Goal: Contribute content: Add original content to the website for others to see

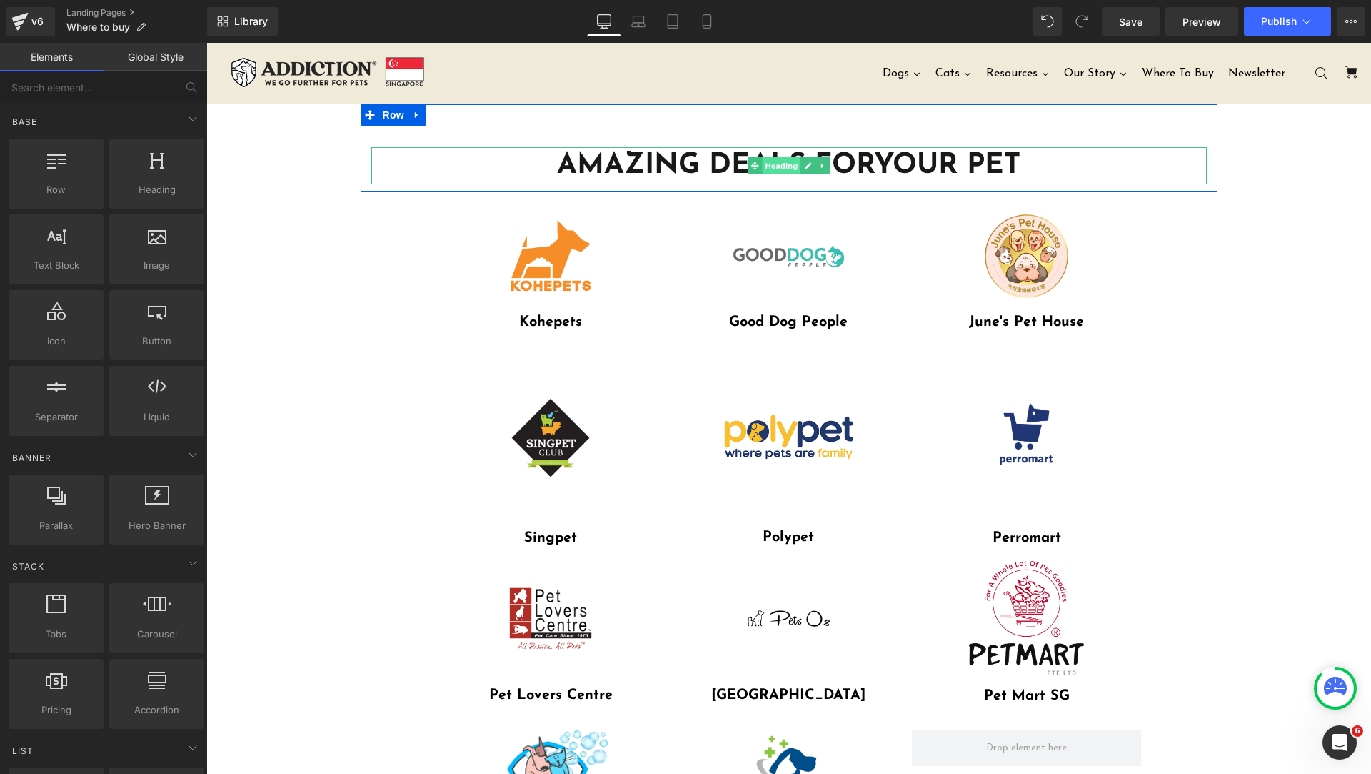
click at [762, 167] on span "Heading" at bounding box center [781, 165] width 39 height 17
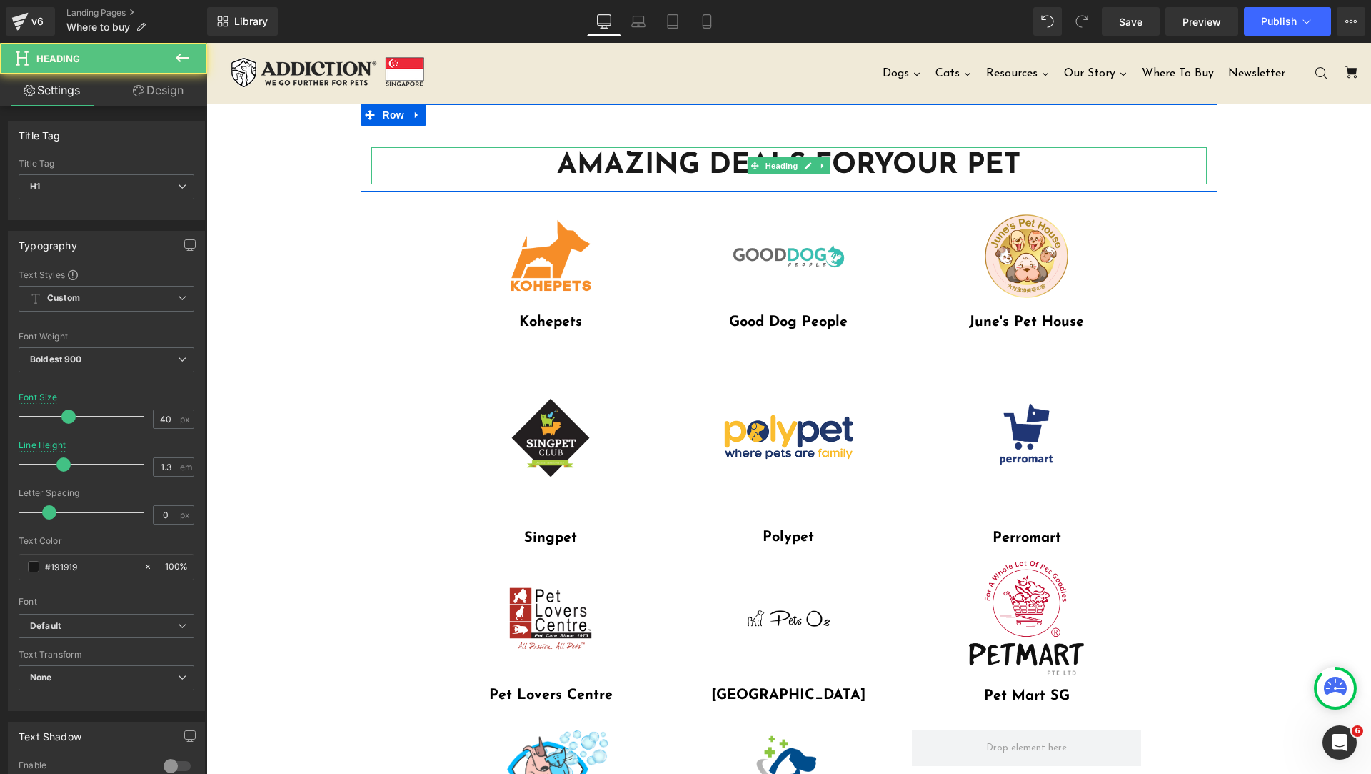
click at [708, 163] on h1 "AMAZING DEALS FOR YOUR PET" at bounding box center [789, 165] width 836 height 37
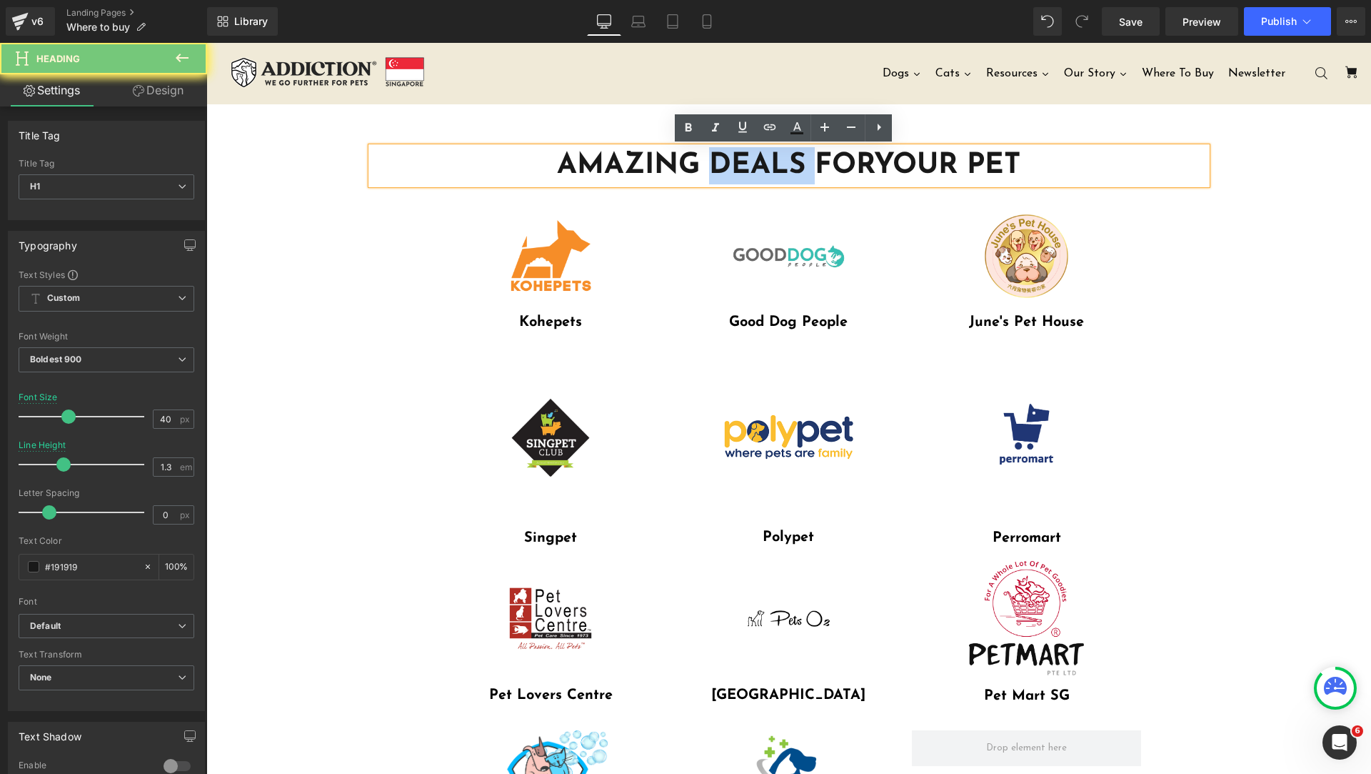
click at [708, 163] on h1 "AMAZING DEALS FOR YOUR PET" at bounding box center [789, 165] width 836 height 37
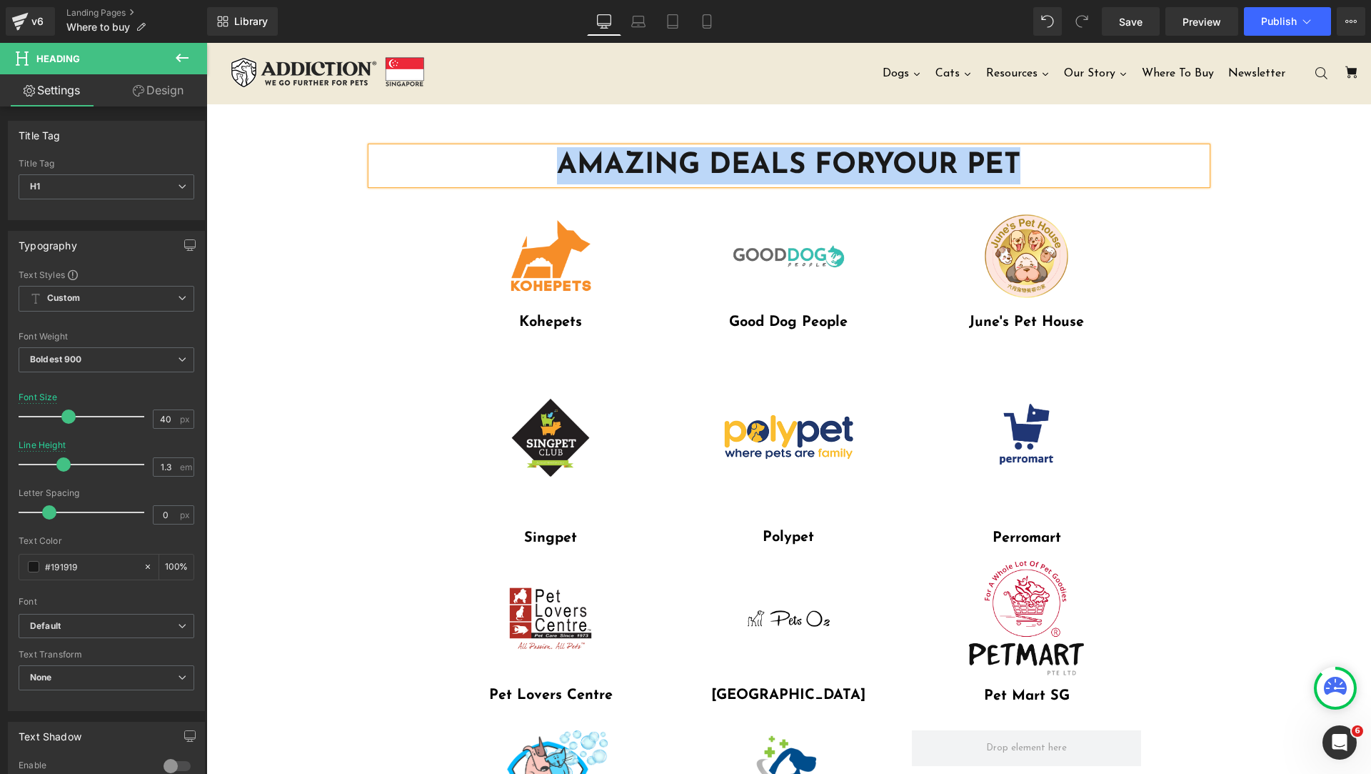
paste div
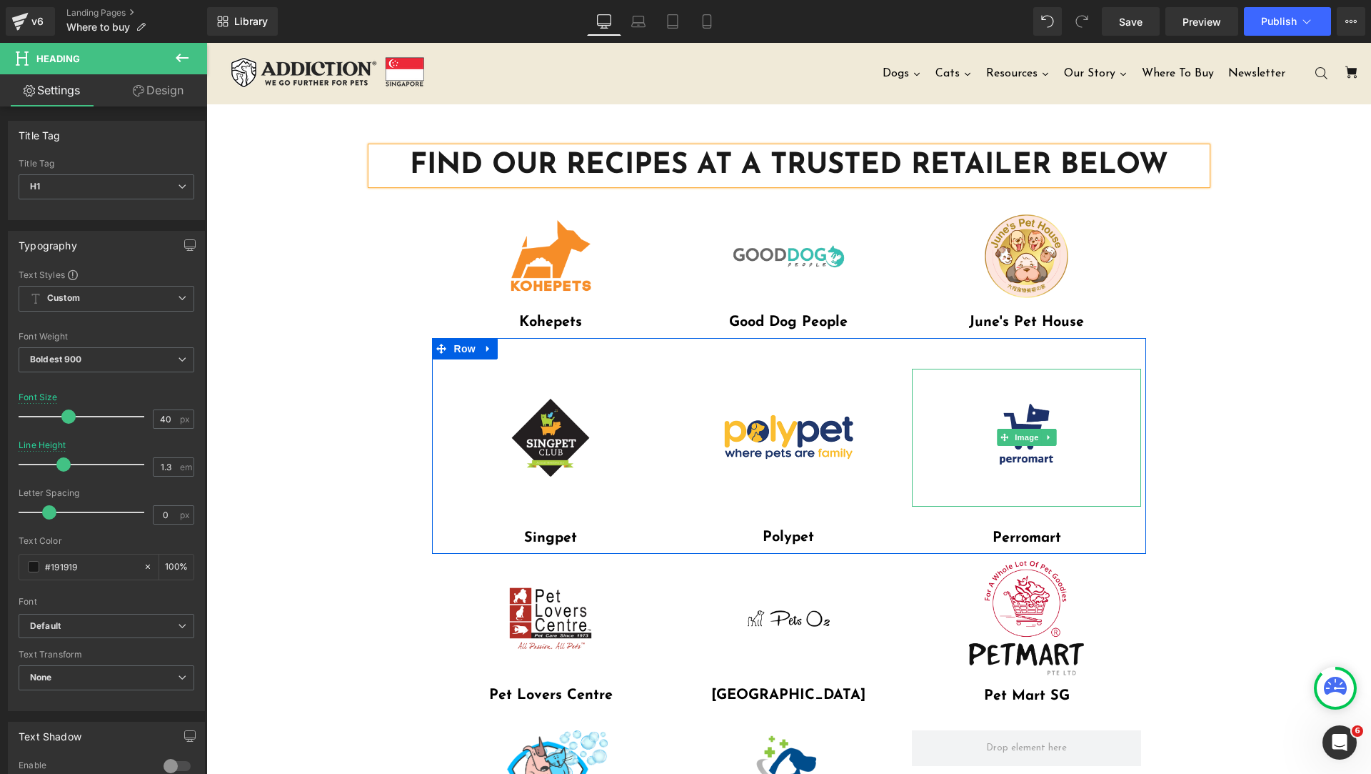
click at [1050, 460] on img at bounding box center [1026, 438] width 195 height 138
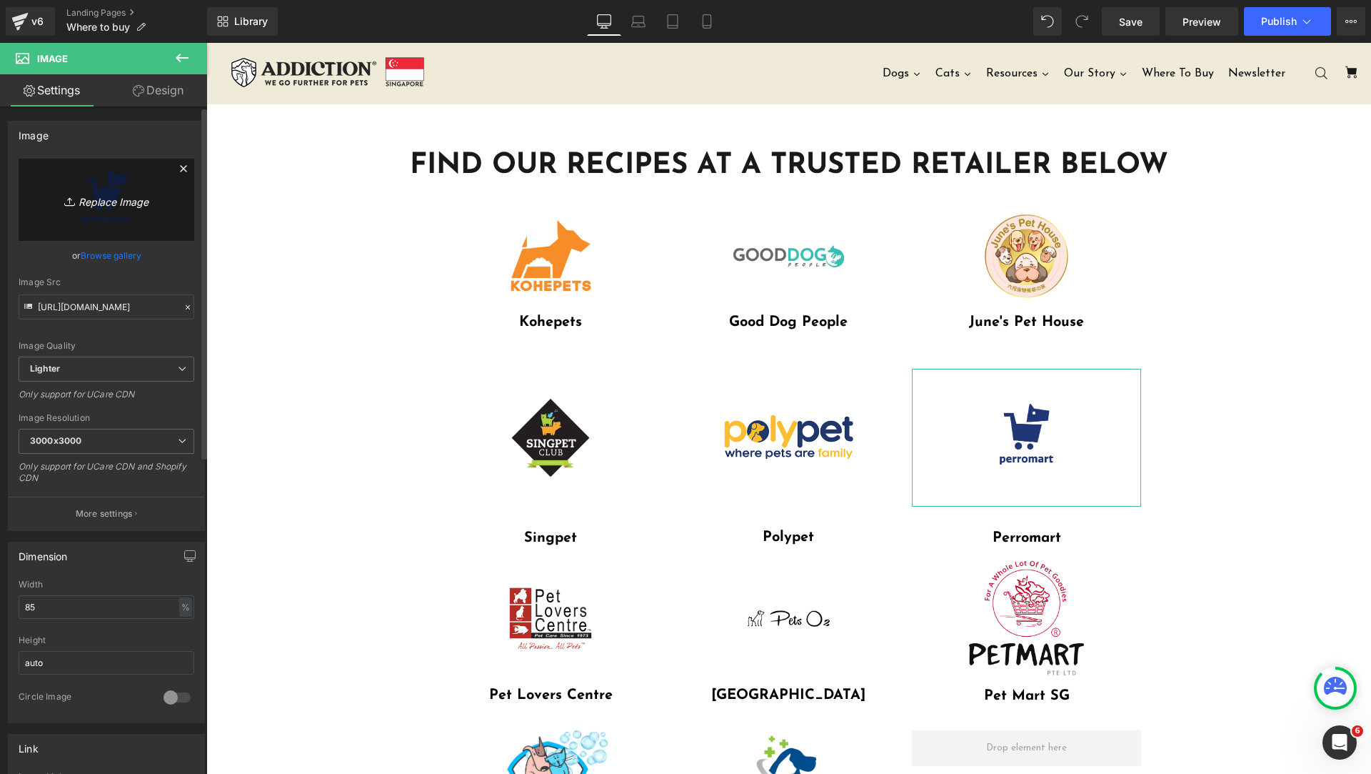
click at [120, 207] on icon "Replace Image" at bounding box center [106, 200] width 114 height 18
type input "C:\fakepath\image.jpeg"
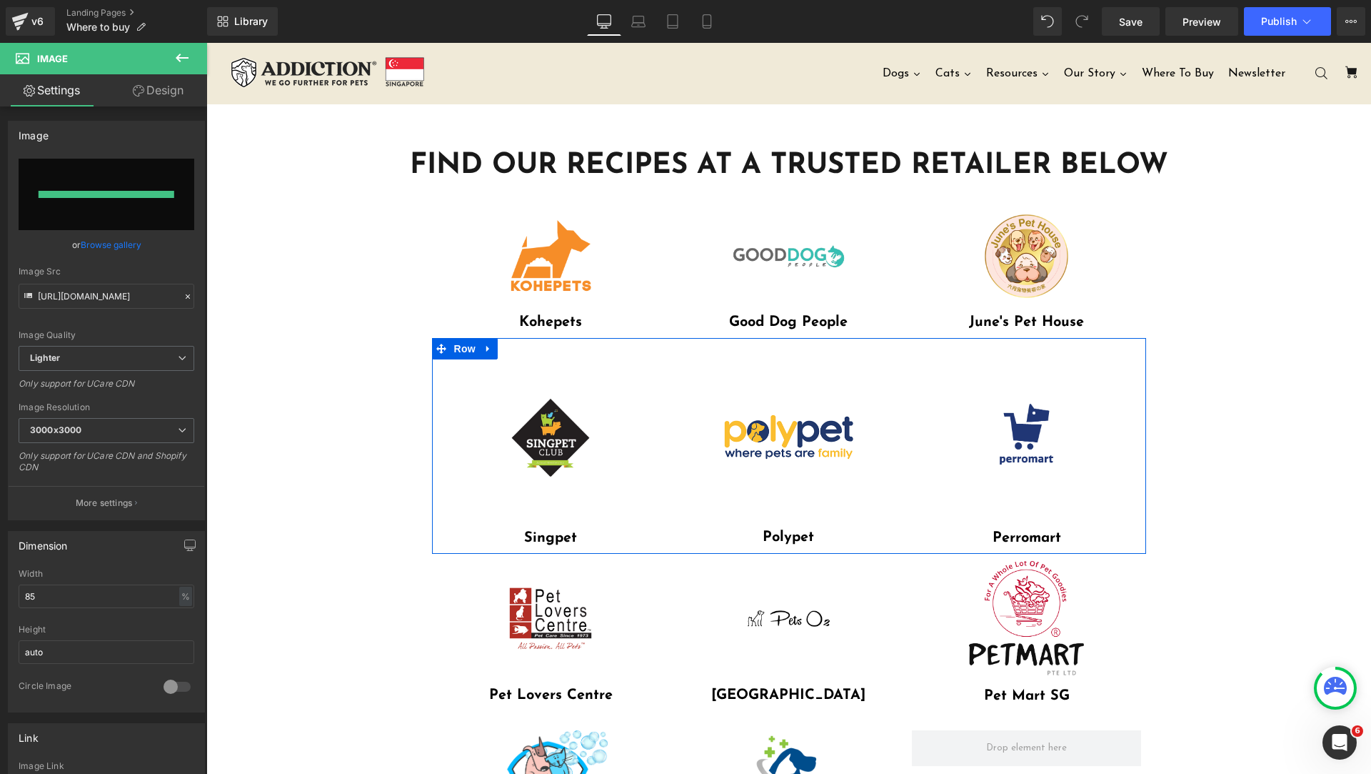
type input "[URL][DOMAIN_NAME]"
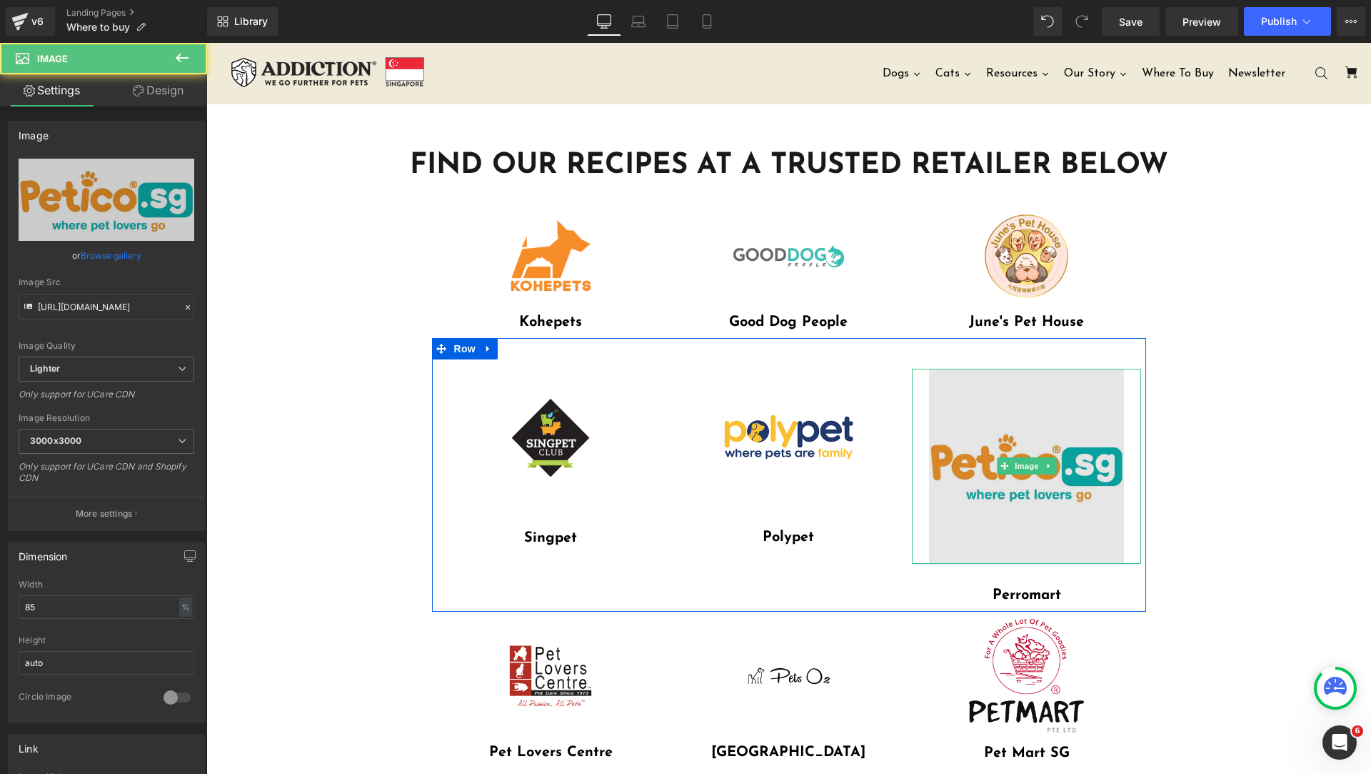
click at [1091, 458] on img at bounding box center [1026, 466] width 195 height 195
click at [985, 423] on img at bounding box center [1026, 466] width 195 height 195
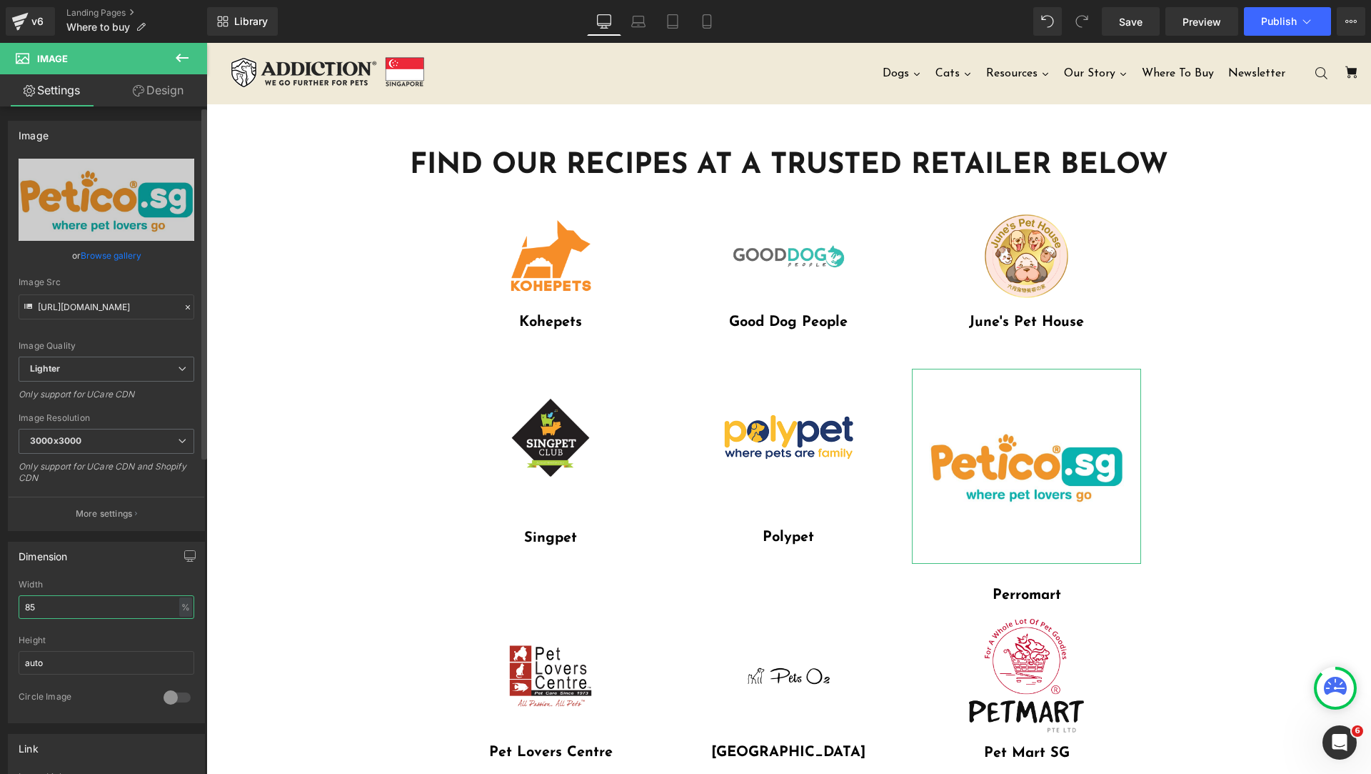
click at [127, 615] on input "85" at bounding box center [107, 607] width 176 height 24
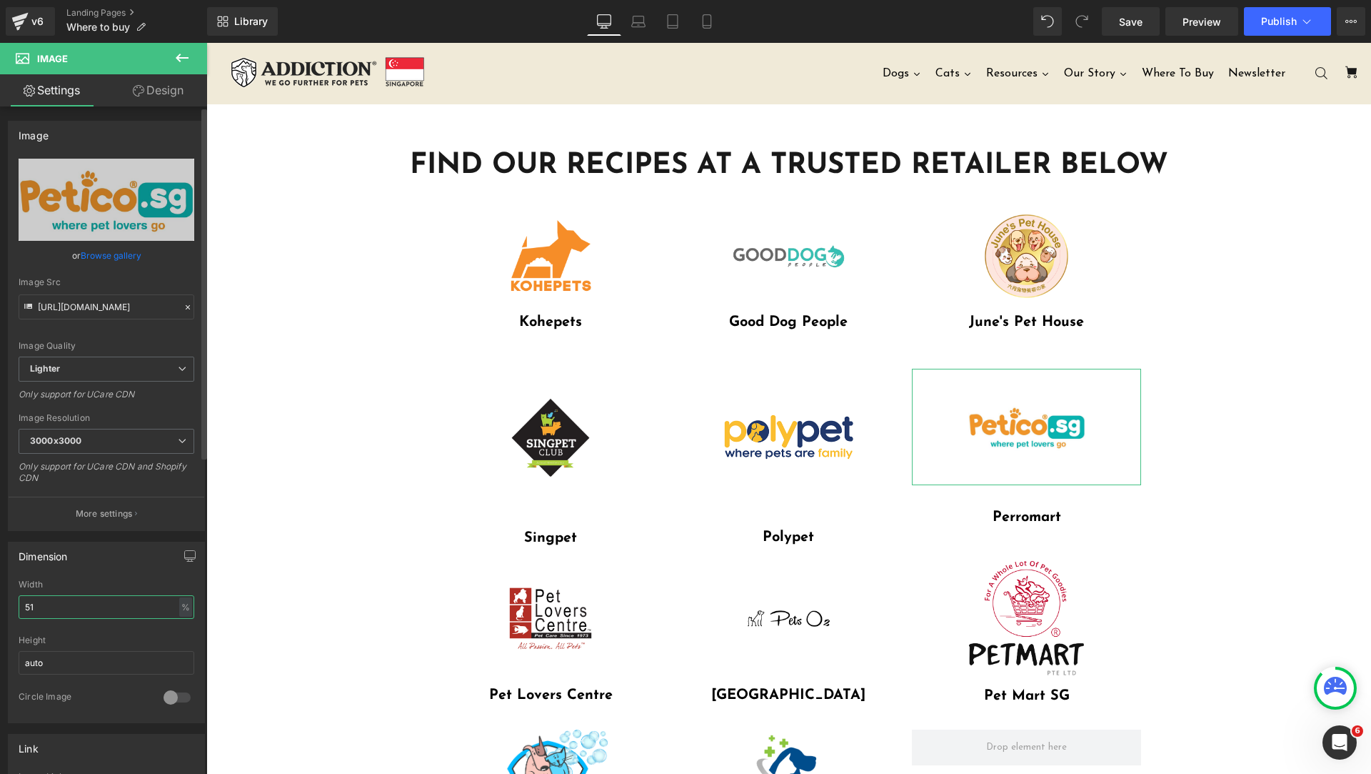
type input "50"
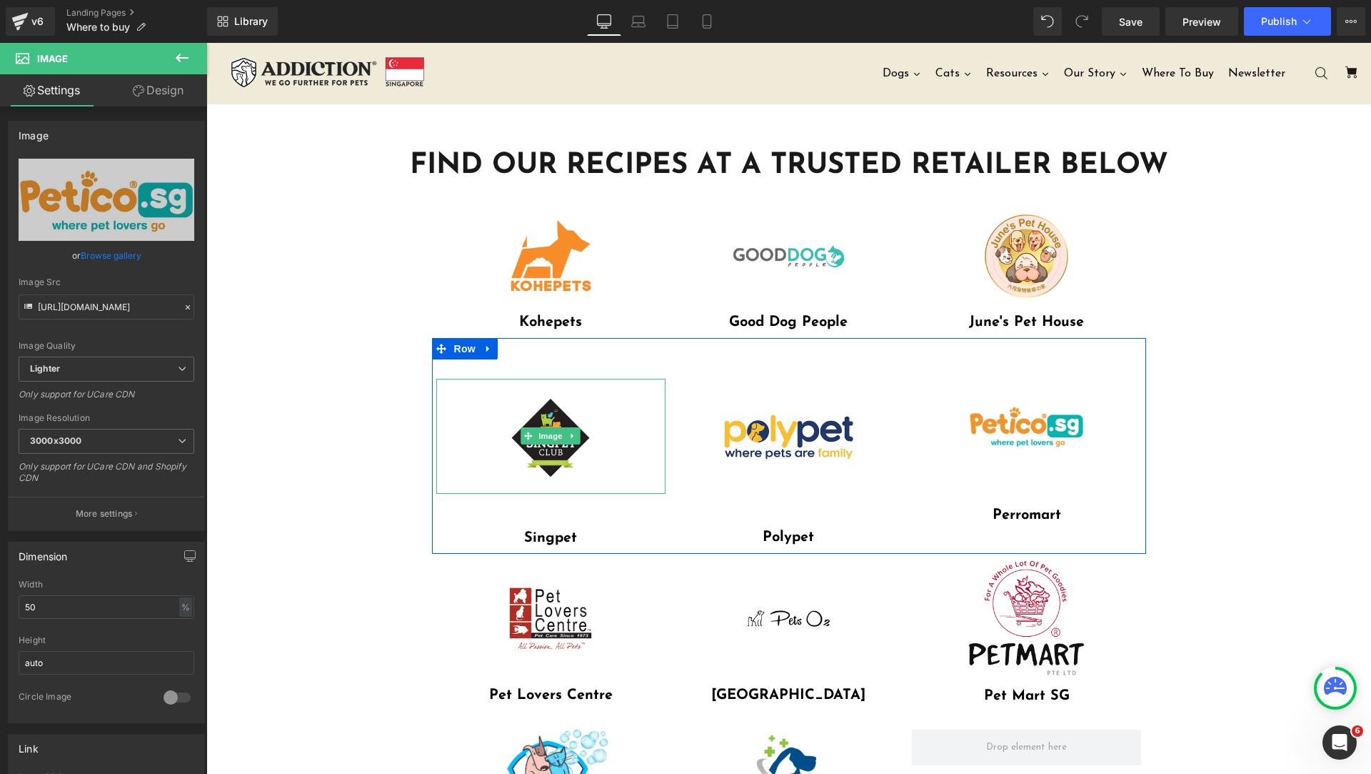
click at [626, 436] on link at bounding box center [550, 436] width 229 height 115
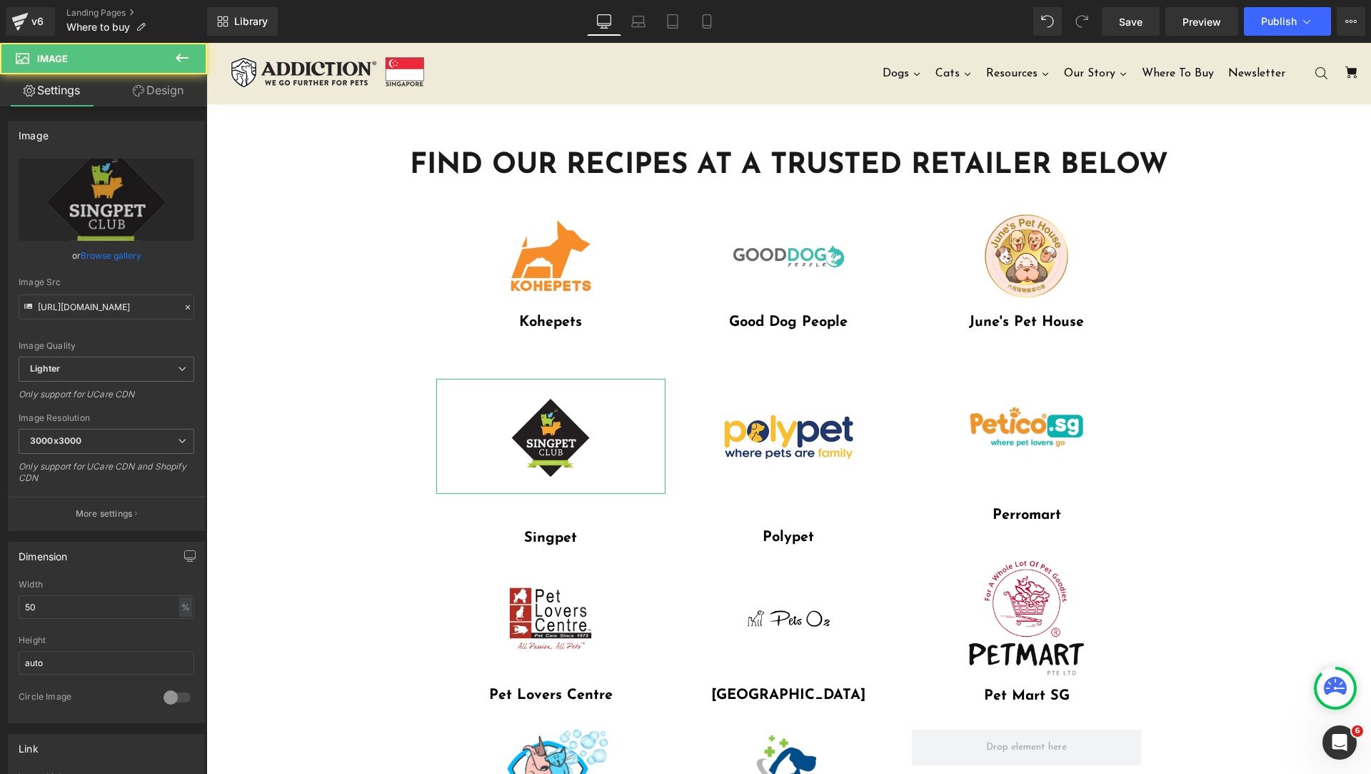
click at [152, 97] on link "Design" at bounding box center [158, 90] width 104 height 32
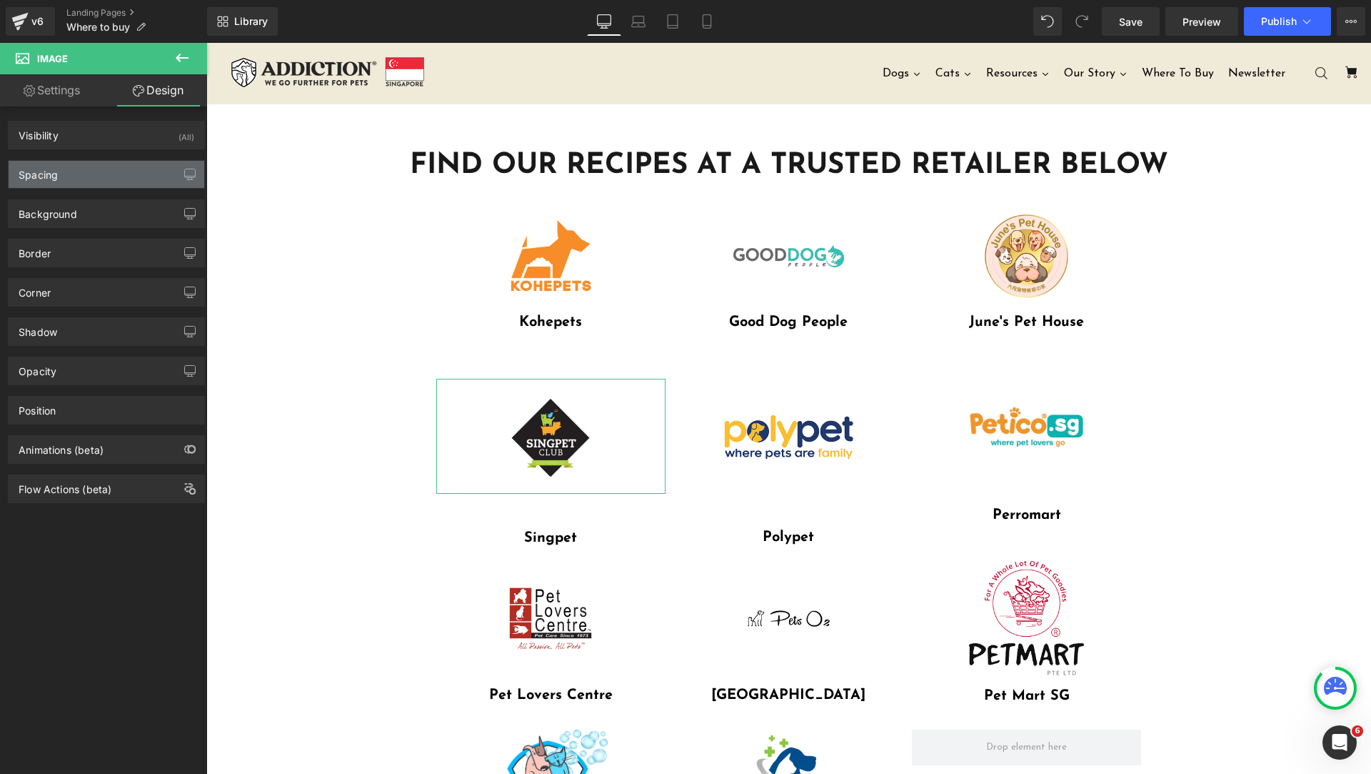
click at [96, 174] on div "Spacing" at bounding box center [107, 174] width 196 height 27
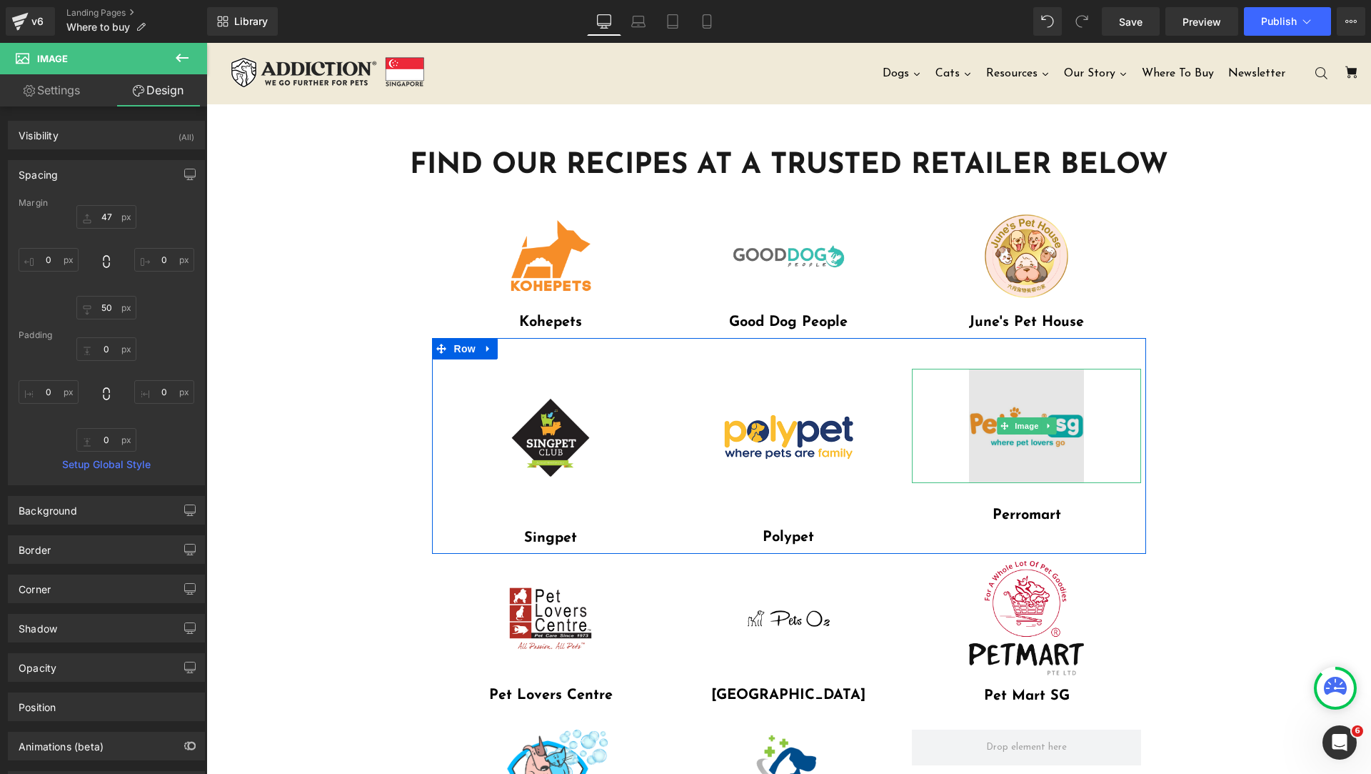
click at [997, 446] on img at bounding box center [1026, 426] width 115 height 115
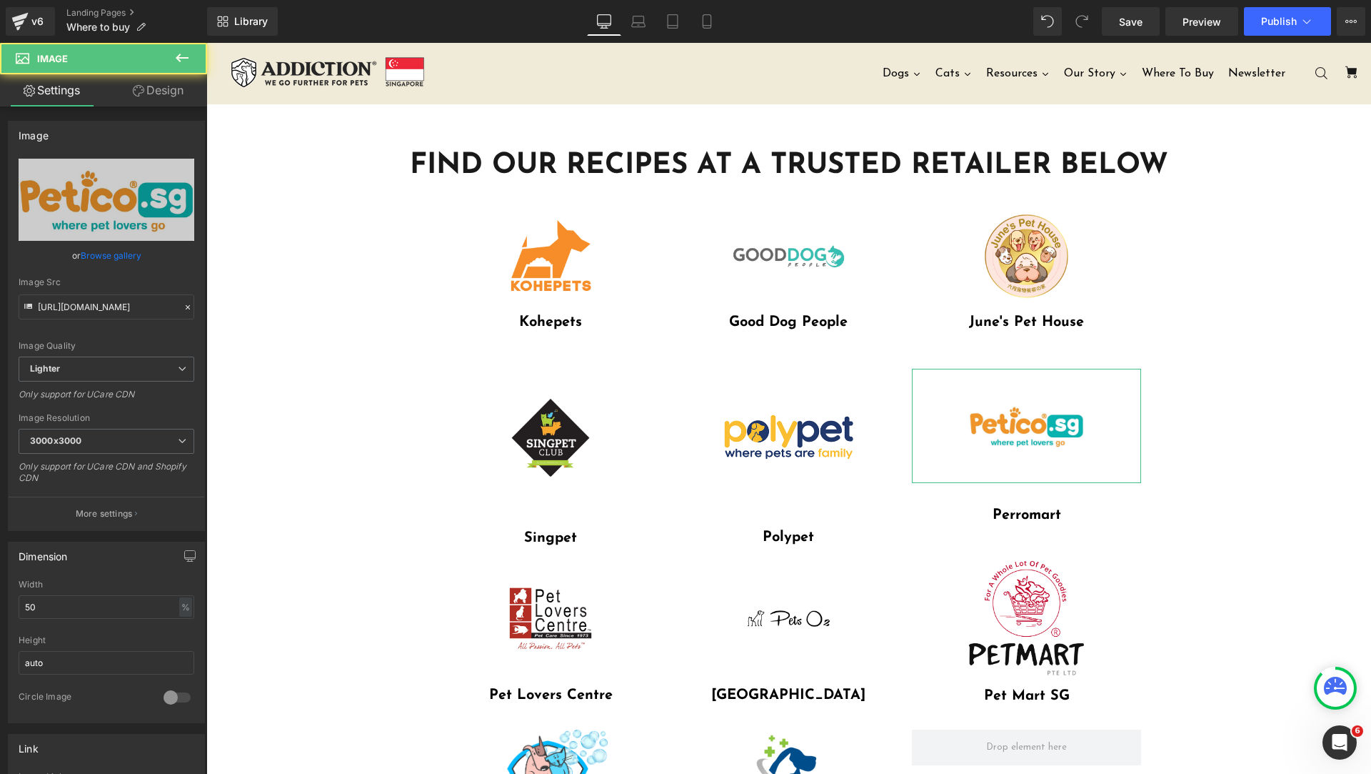
click at [166, 98] on link "Design" at bounding box center [158, 90] width 104 height 32
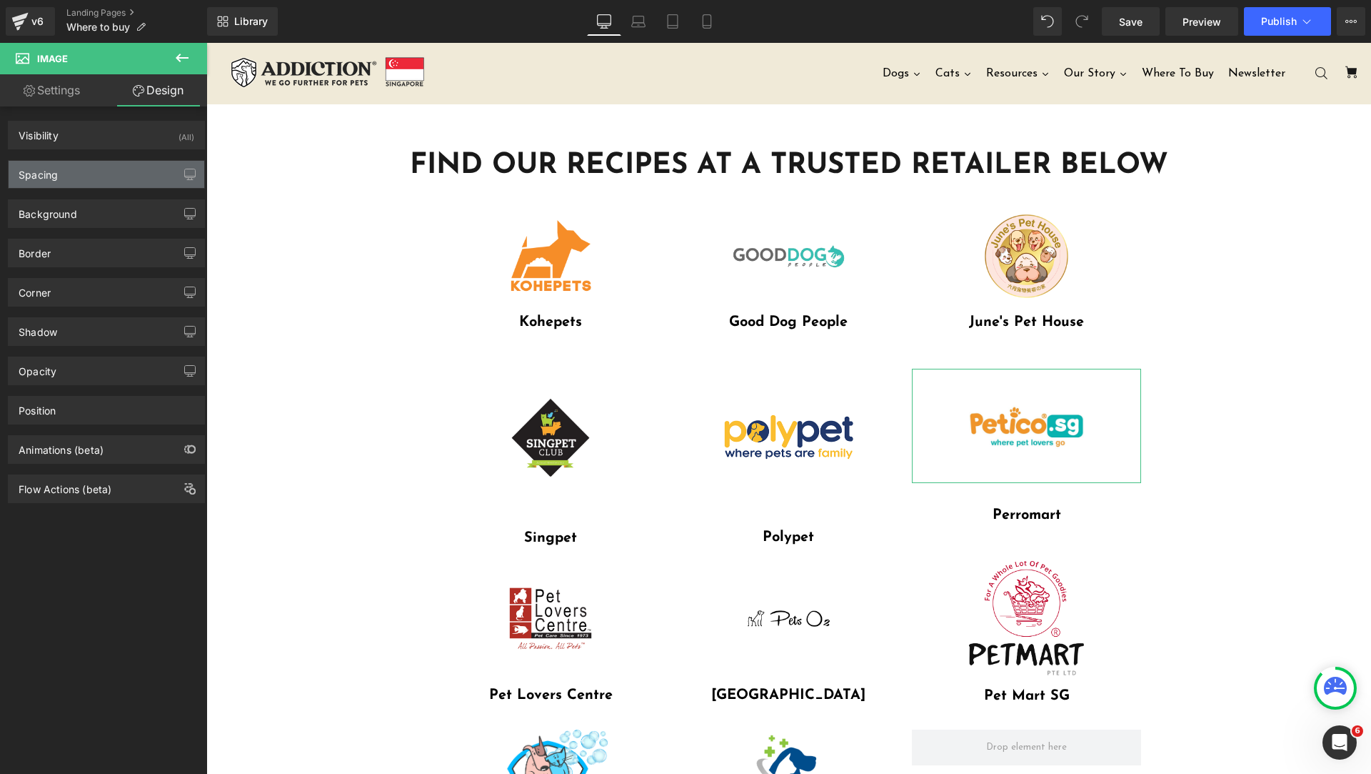
type input "32.5"
type input "0"
type input "32.5"
type input "0"
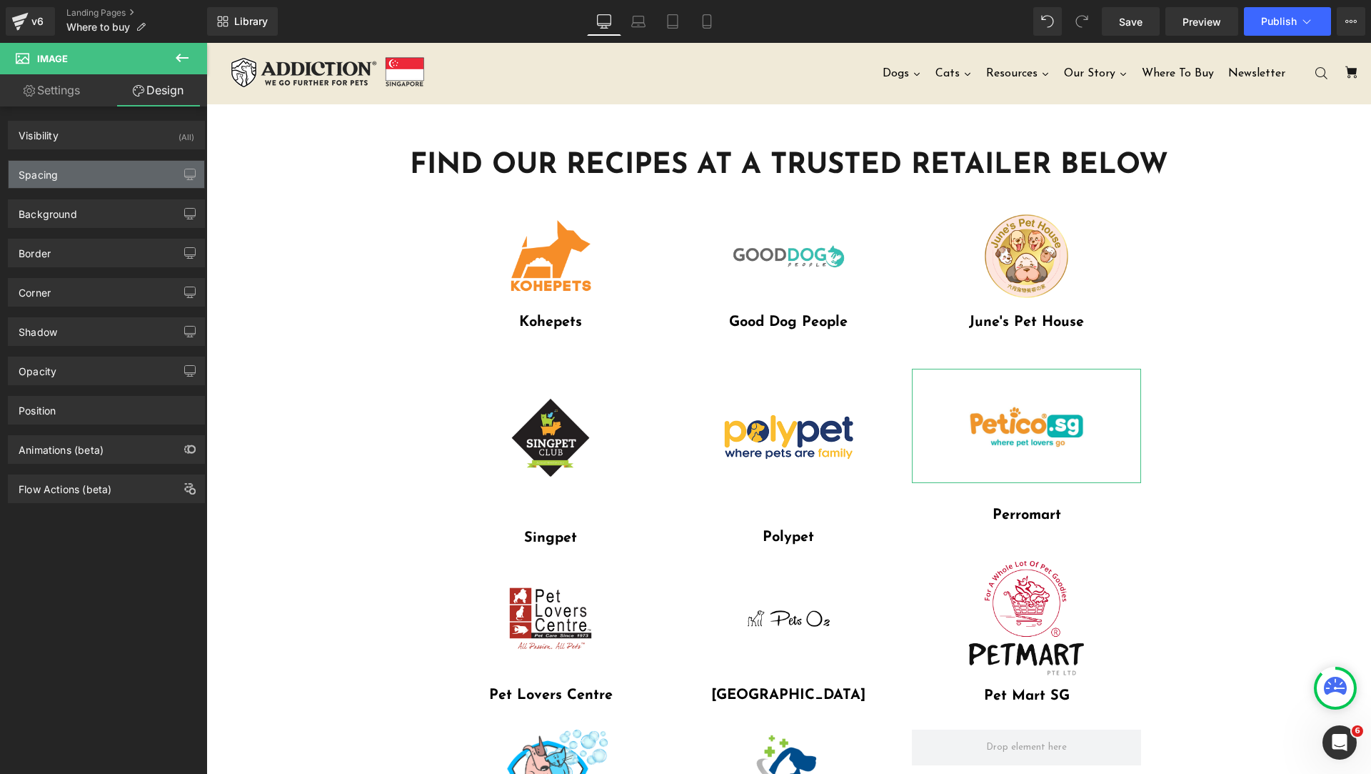
type input "0"
click at [79, 180] on div "Spacing" at bounding box center [107, 174] width 196 height 27
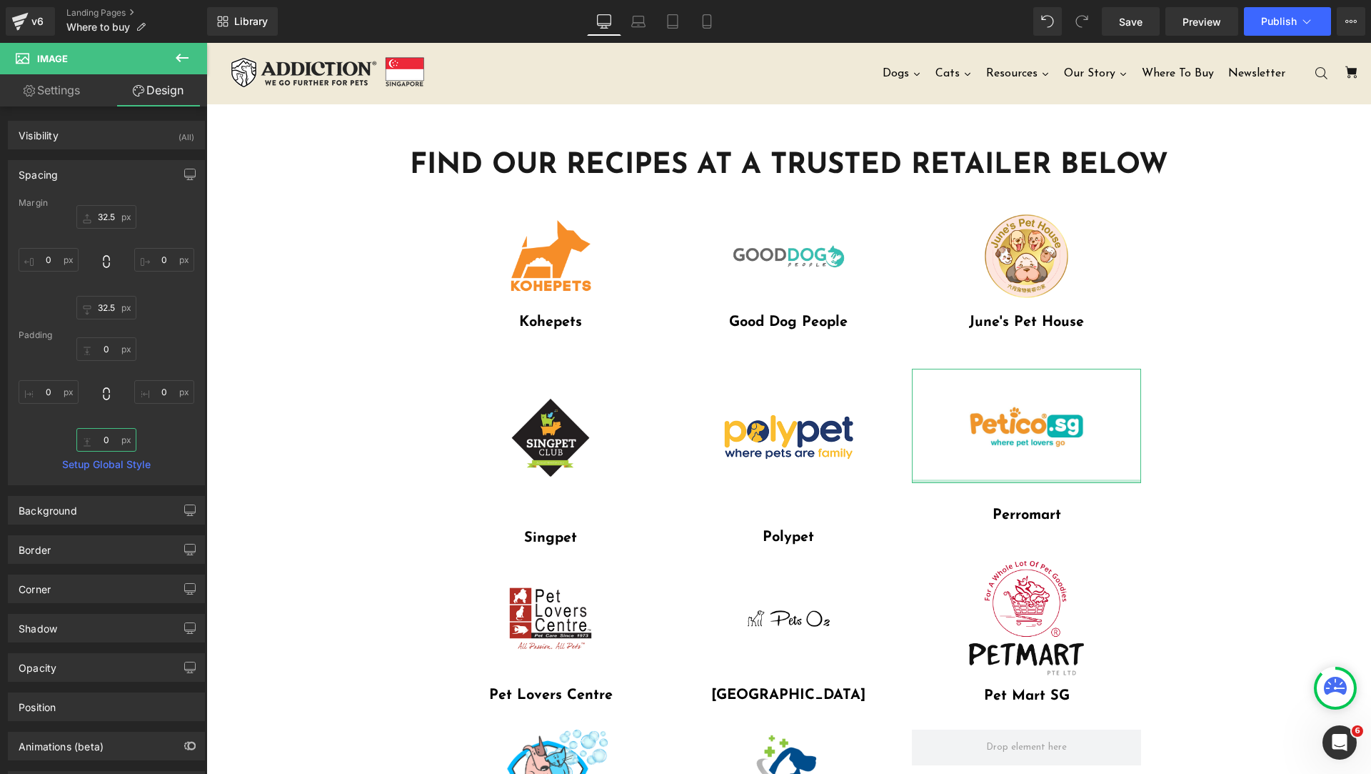
click at [111, 441] on input "0" at bounding box center [106, 440] width 60 height 24
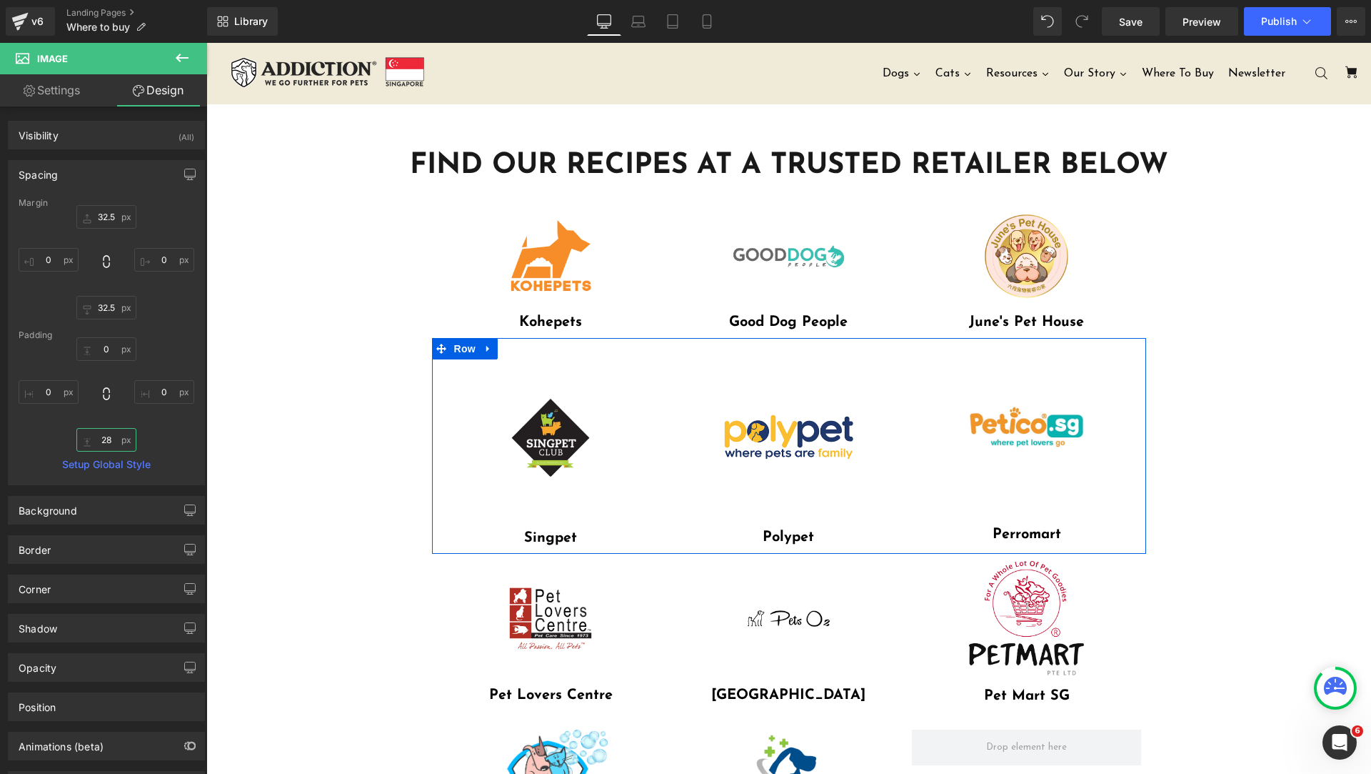
type input "29"
click at [1021, 540] on span "Text Block" at bounding box center [1019, 535] width 47 height 17
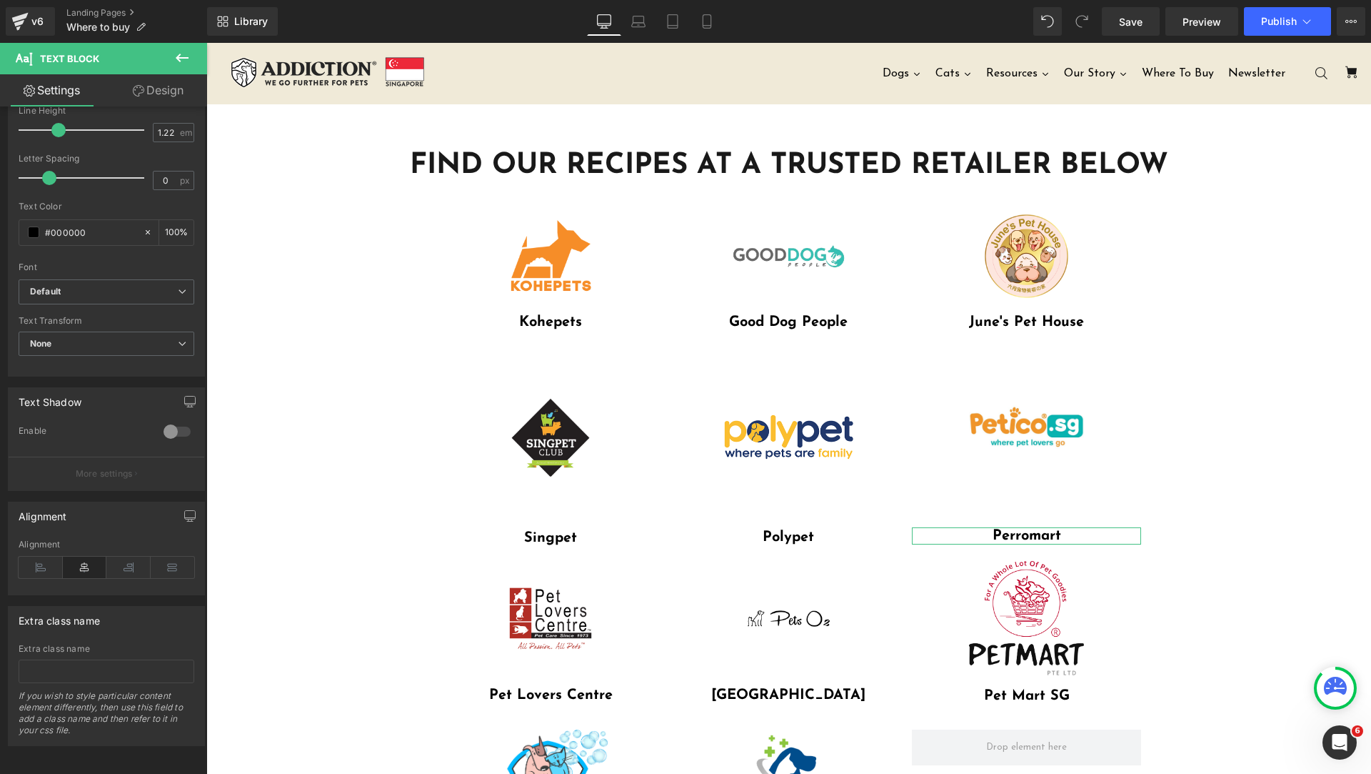
scroll to position [236, 0]
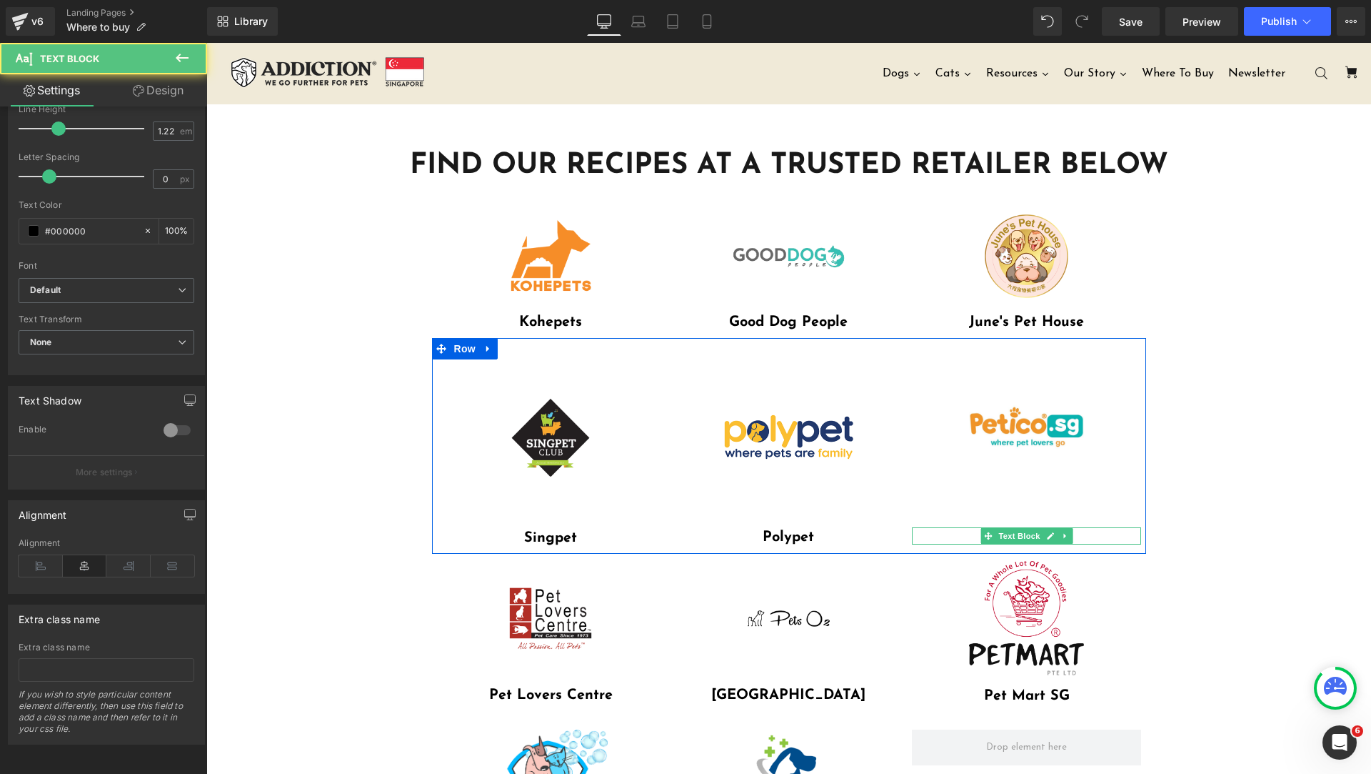
click at [1079, 536] on p "Perromart" at bounding box center [1026, 535] width 229 height 17
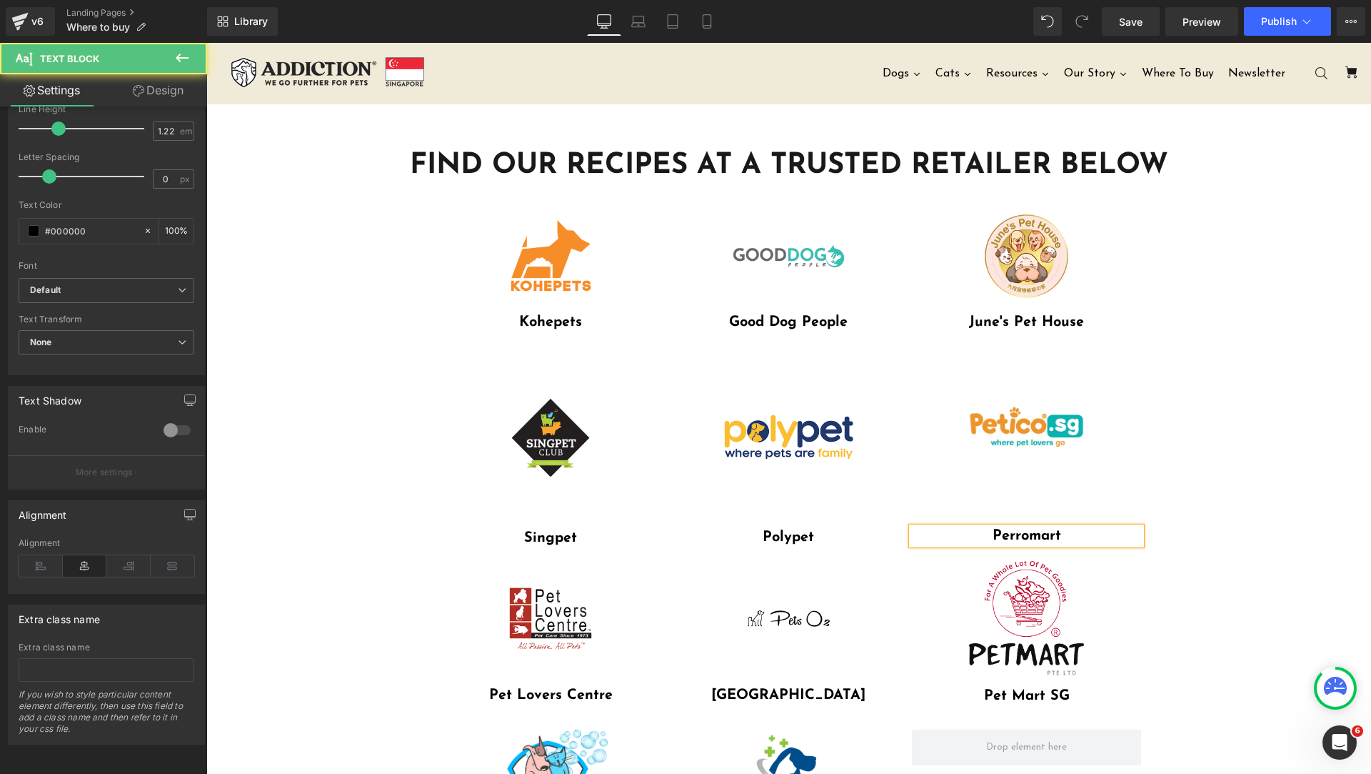
click at [1079, 536] on p "Perromart" at bounding box center [1026, 535] width 229 height 17
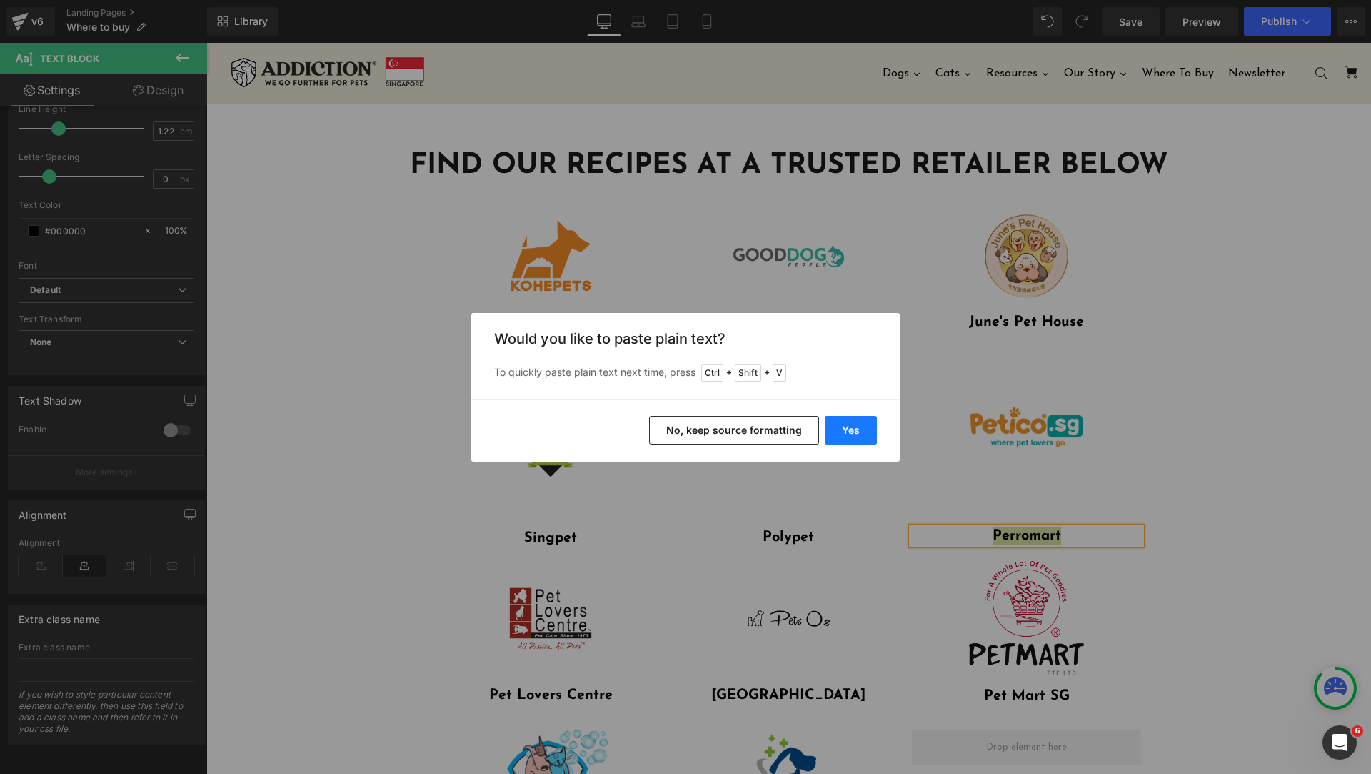
click at [846, 428] on button "Yes" at bounding box center [851, 430] width 52 height 29
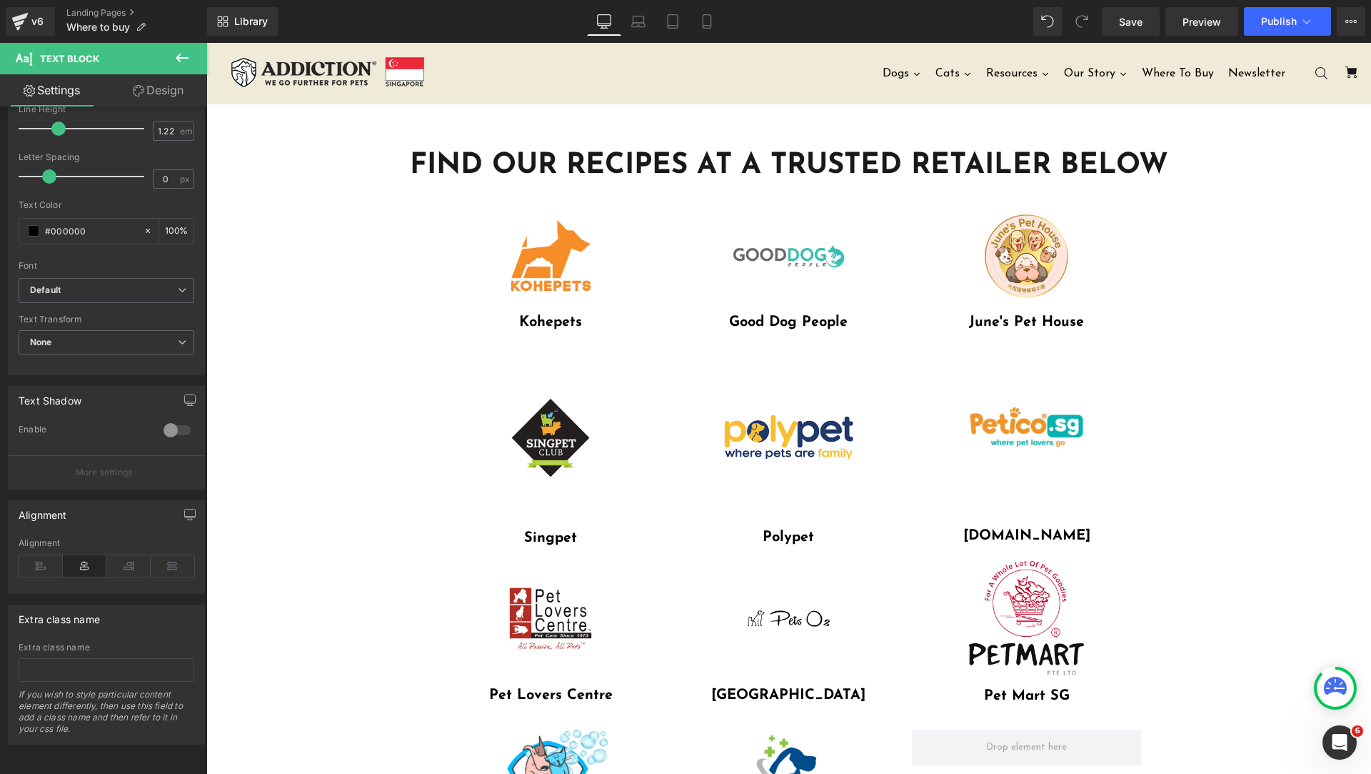
click at [1293, 477] on div "FIND OUR RECIPES AT A TRUSTED RETAILER BELOW Heading Row Image Row Image Kohepe…" at bounding box center [788, 586] width 1165 height 964
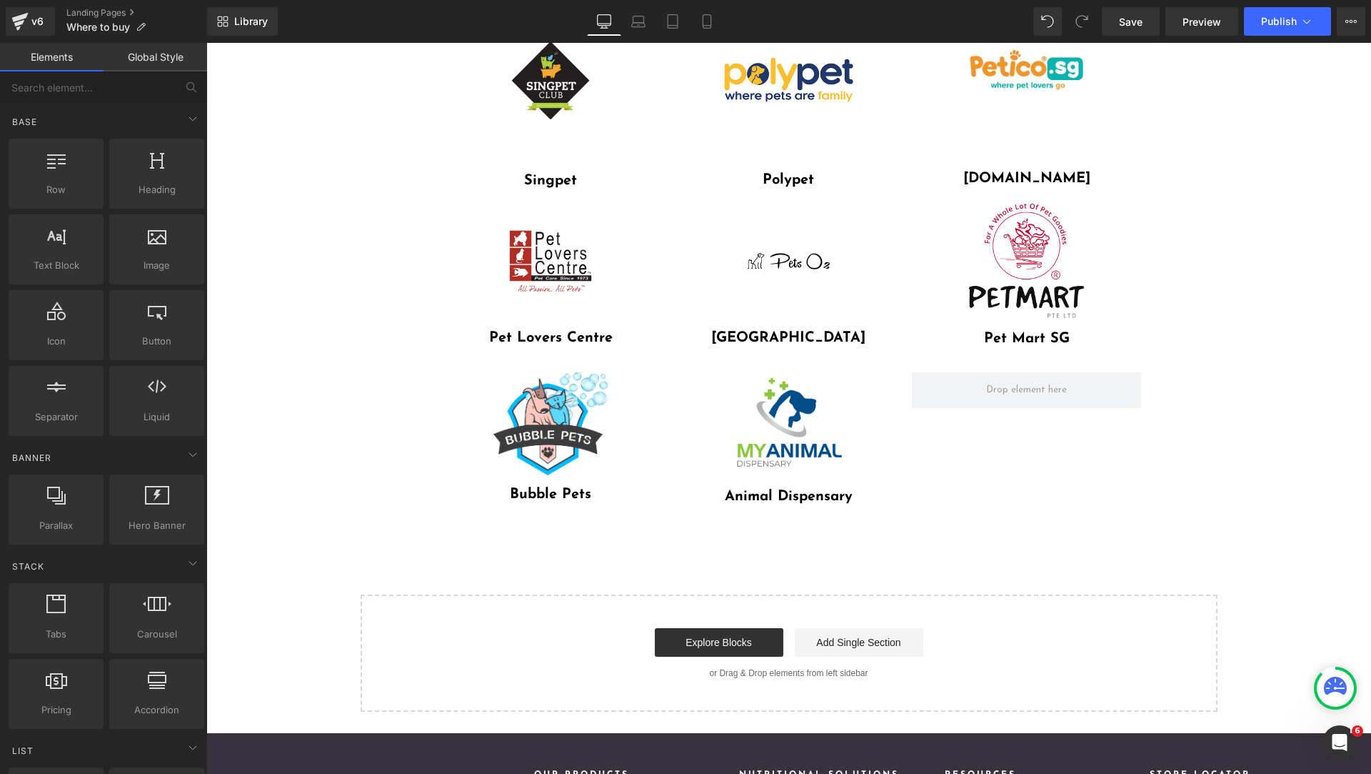
scroll to position [0, 0]
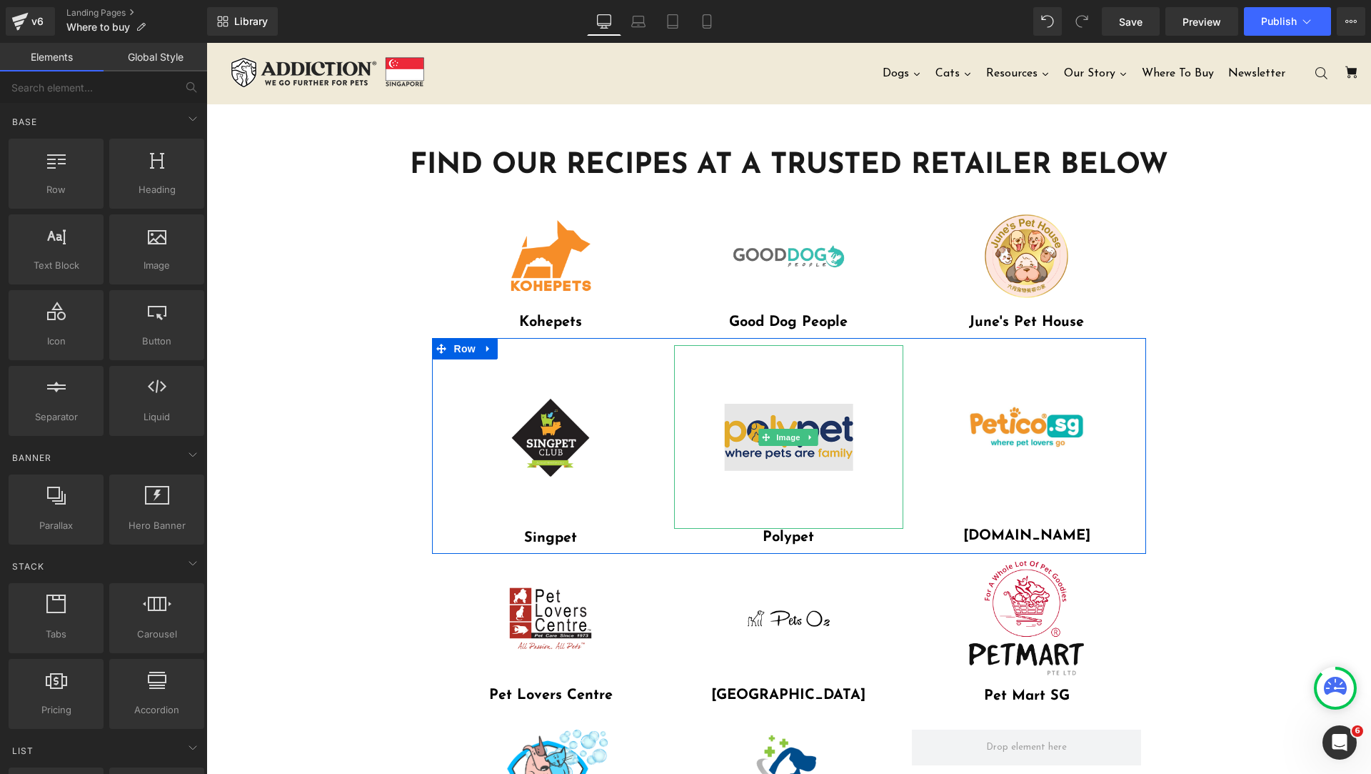
click at [843, 469] on img at bounding box center [789, 437] width 184 height 184
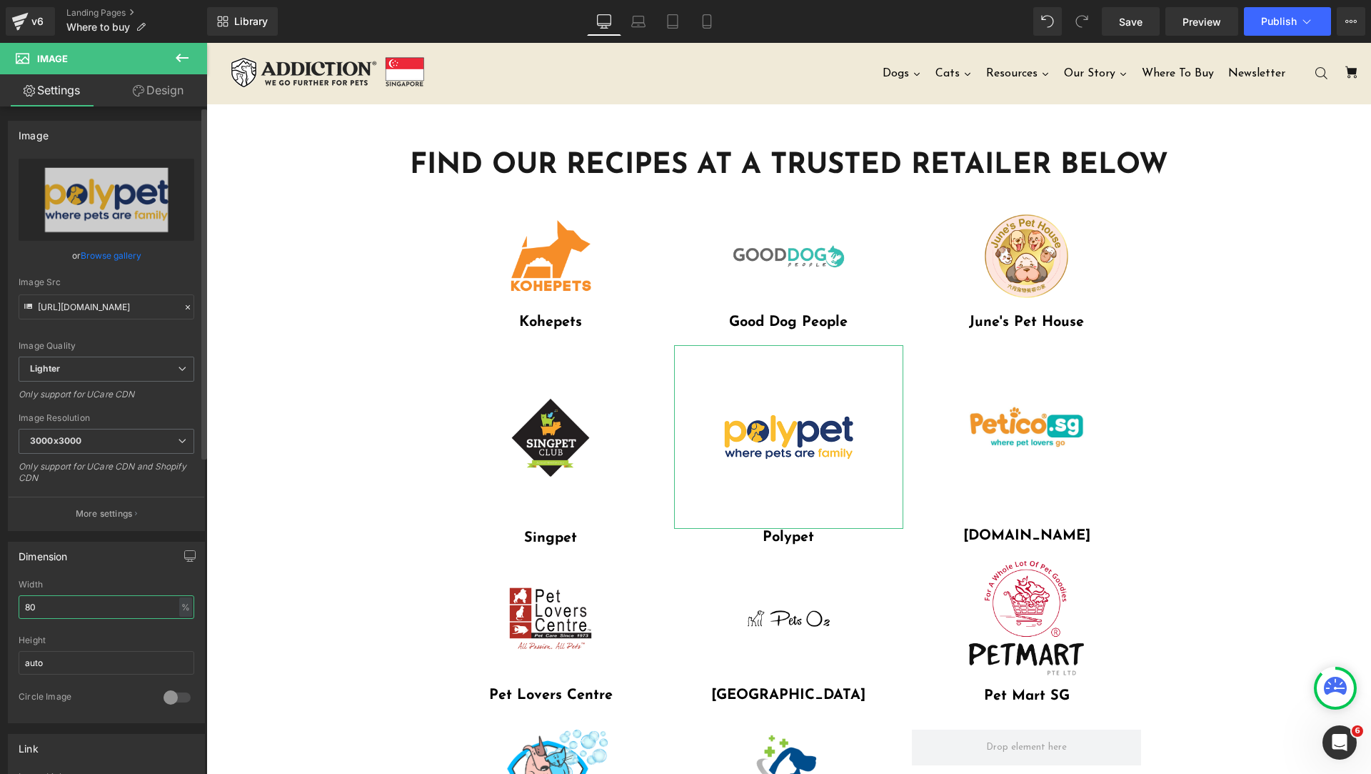
drag, startPoint x: 34, startPoint y: 614, endPoint x: 0, endPoint y: 630, distance: 37.4
click at [0, 614] on div "Dimension 80% Width 80 % % px auto Height auto 0 Circle Image" at bounding box center [107, 627] width 214 height 192
drag, startPoint x: 54, startPoint y: 611, endPoint x: 0, endPoint y: 633, distance: 57.7
click at [0, 611] on div "Dimension 50% Width 50 % % px auto Height auto 0 Circle Image" at bounding box center [107, 627] width 214 height 192
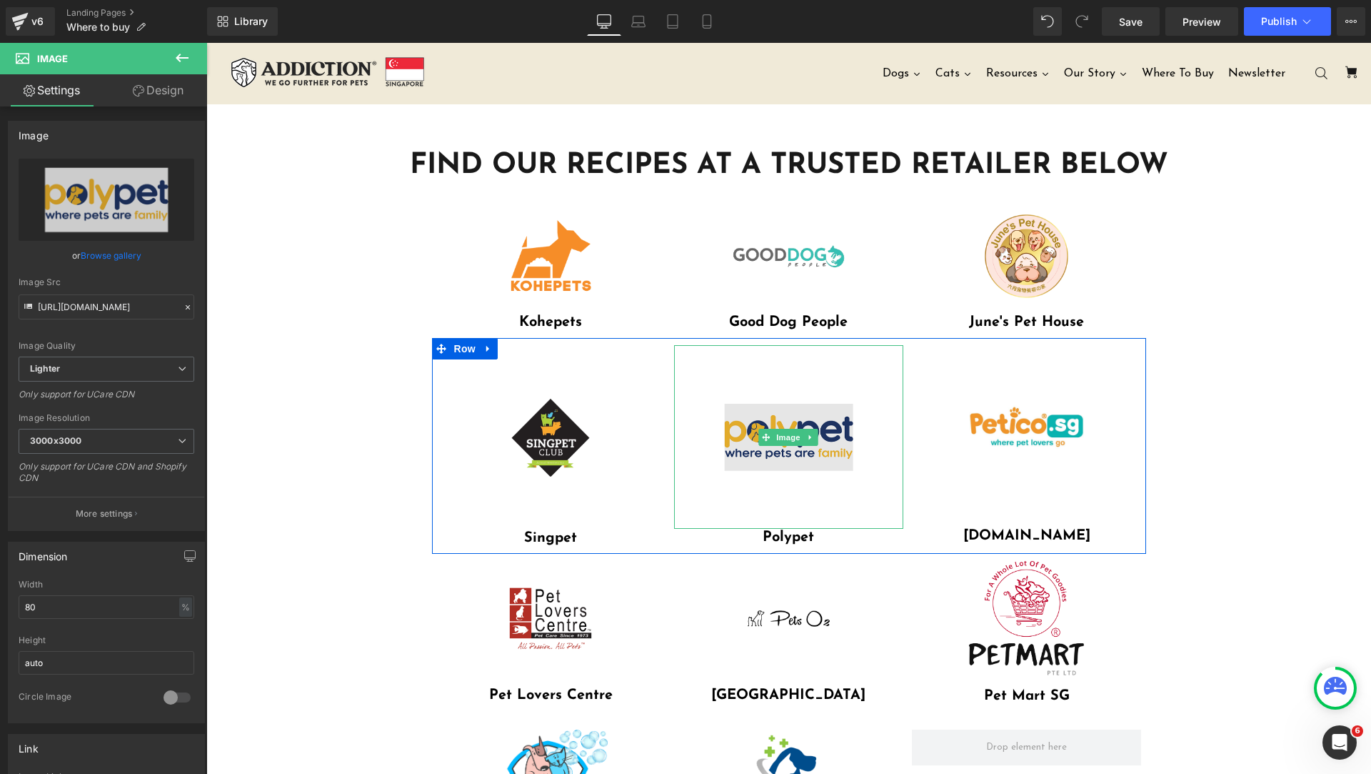
click at [760, 482] on img at bounding box center [789, 437] width 184 height 184
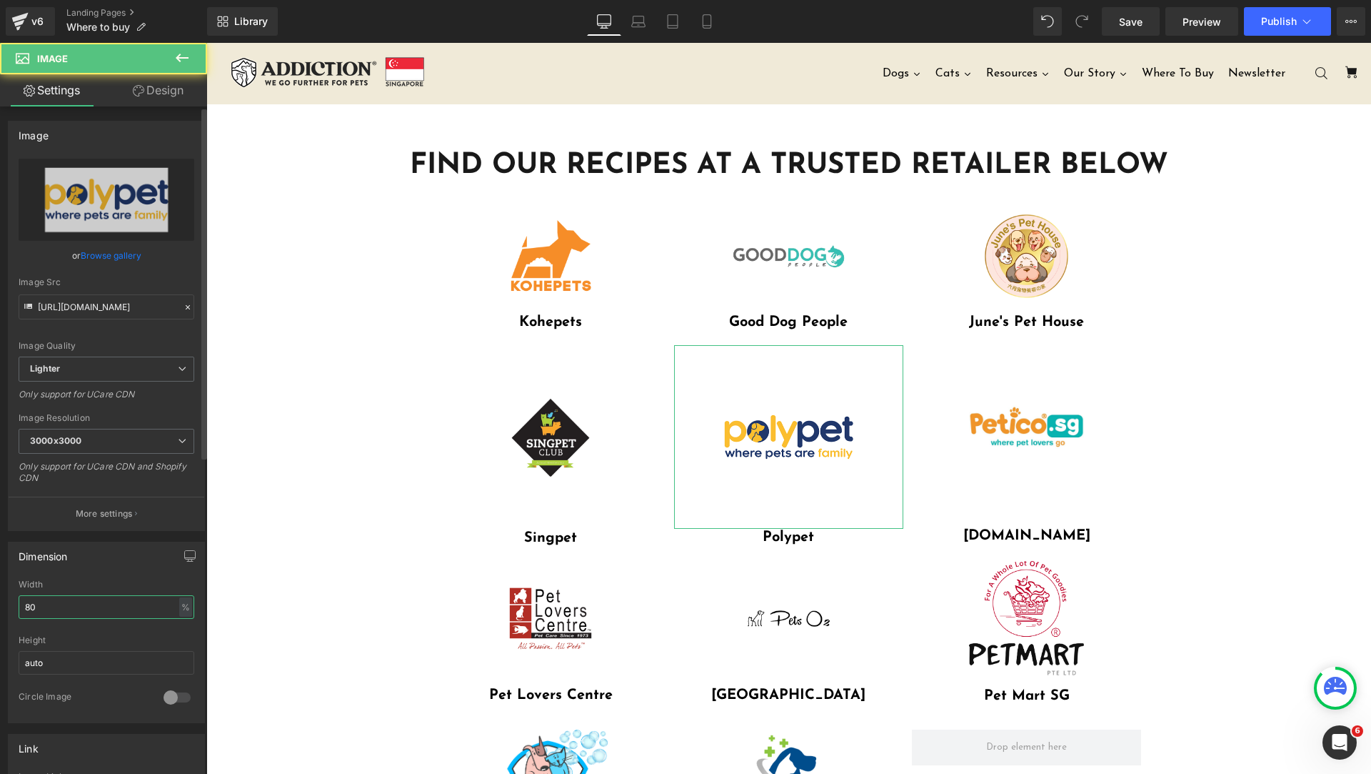
drag, startPoint x: 64, startPoint y: 618, endPoint x: 0, endPoint y: 626, distance: 64.1
click at [0, 618] on div "Dimension 80% Width 80 % % px auto Height auto 0 Circle Image" at bounding box center [107, 627] width 214 height 192
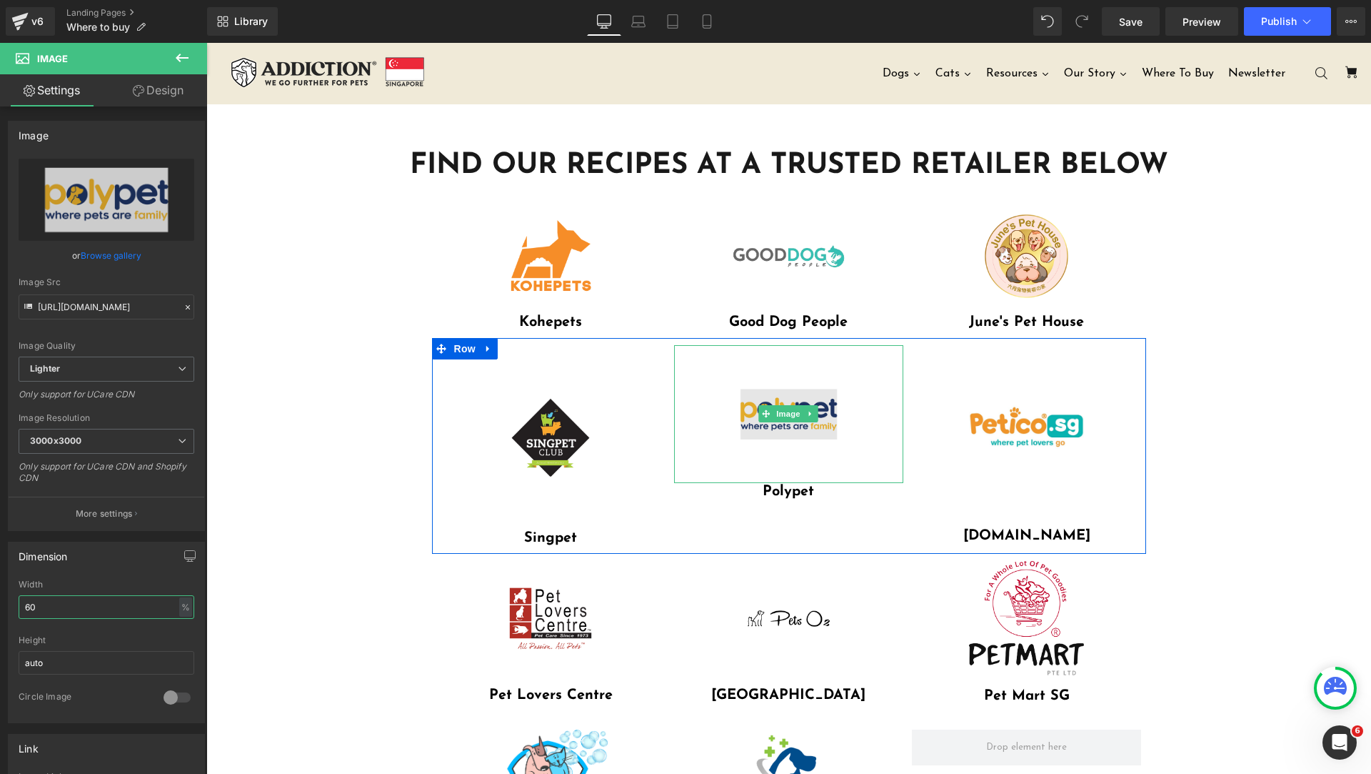
type input "60"
click at [839, 436] on img at bounding box center [789, 414] width 138 height 138
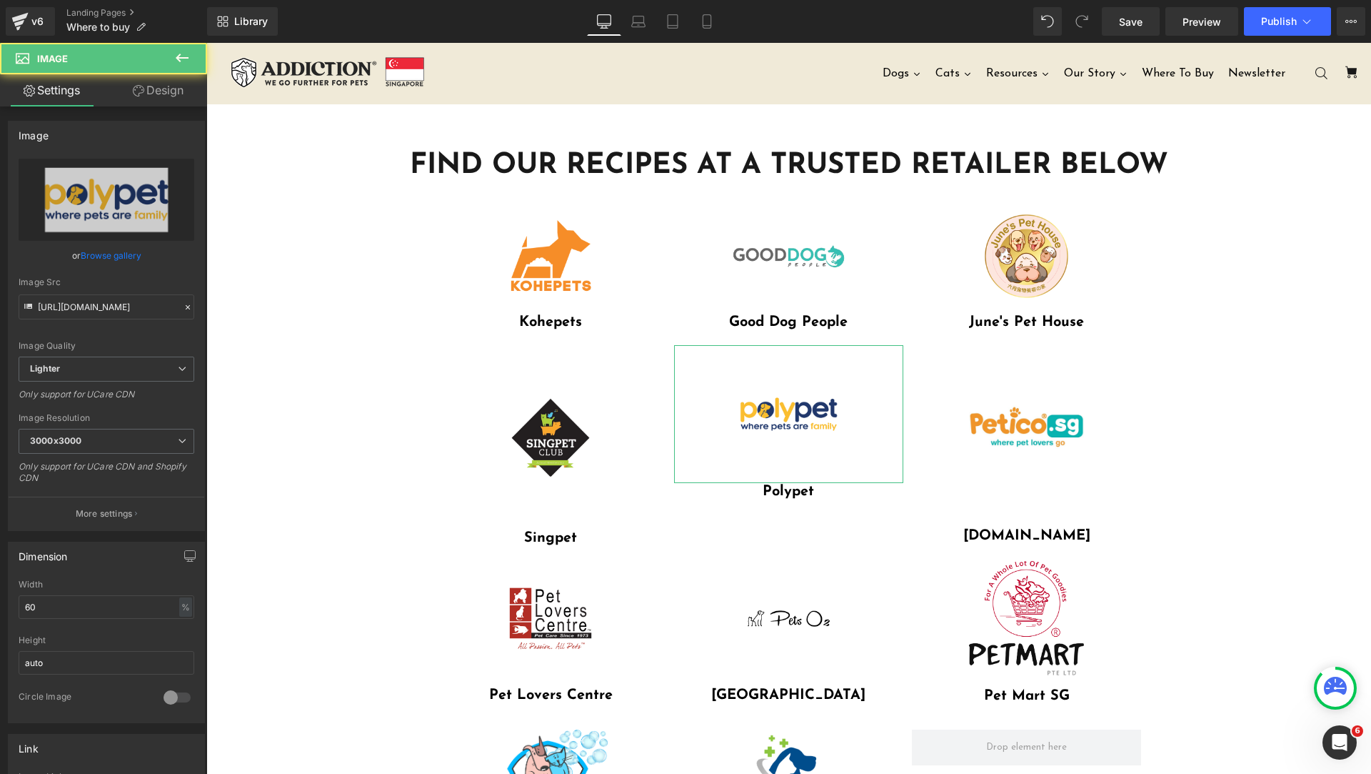
click at [133, 93] on icon at bounding box center [138, 90] width 11 height 11
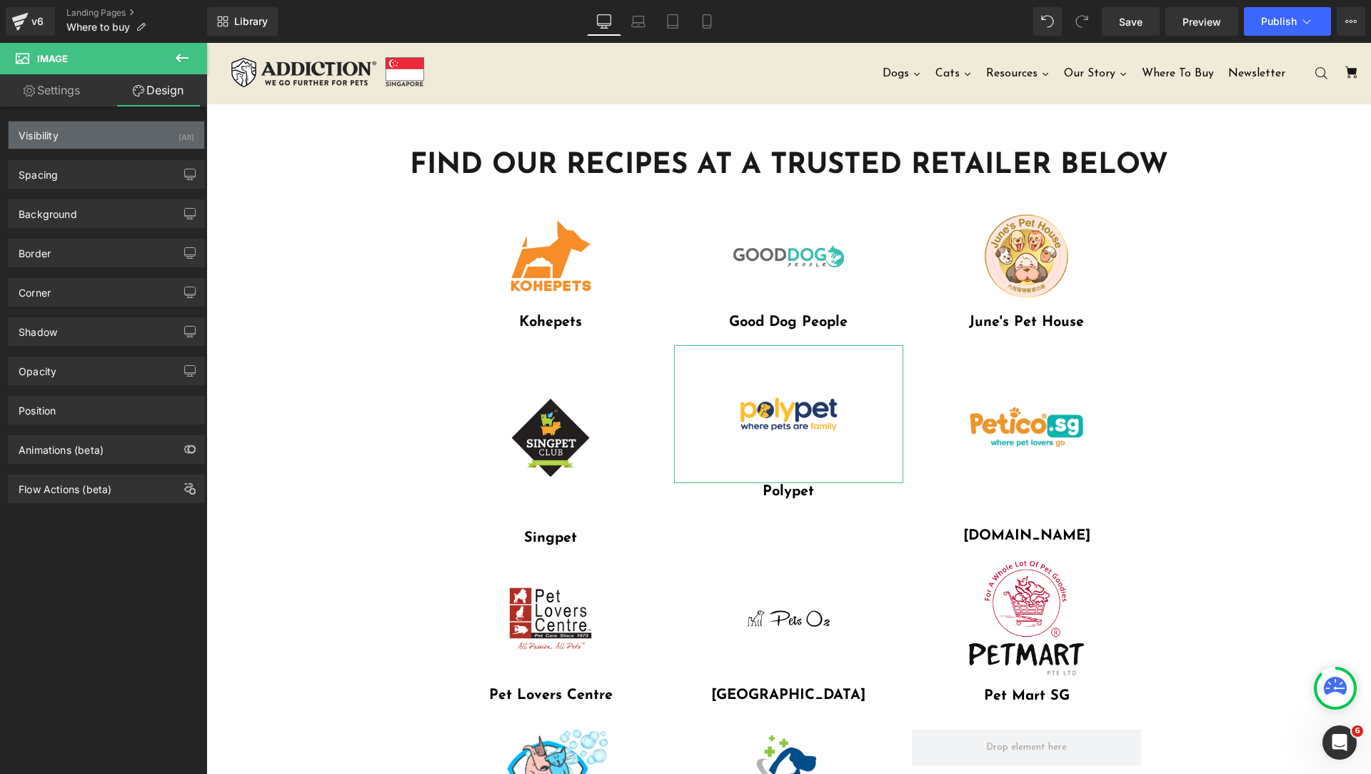
type input "0"
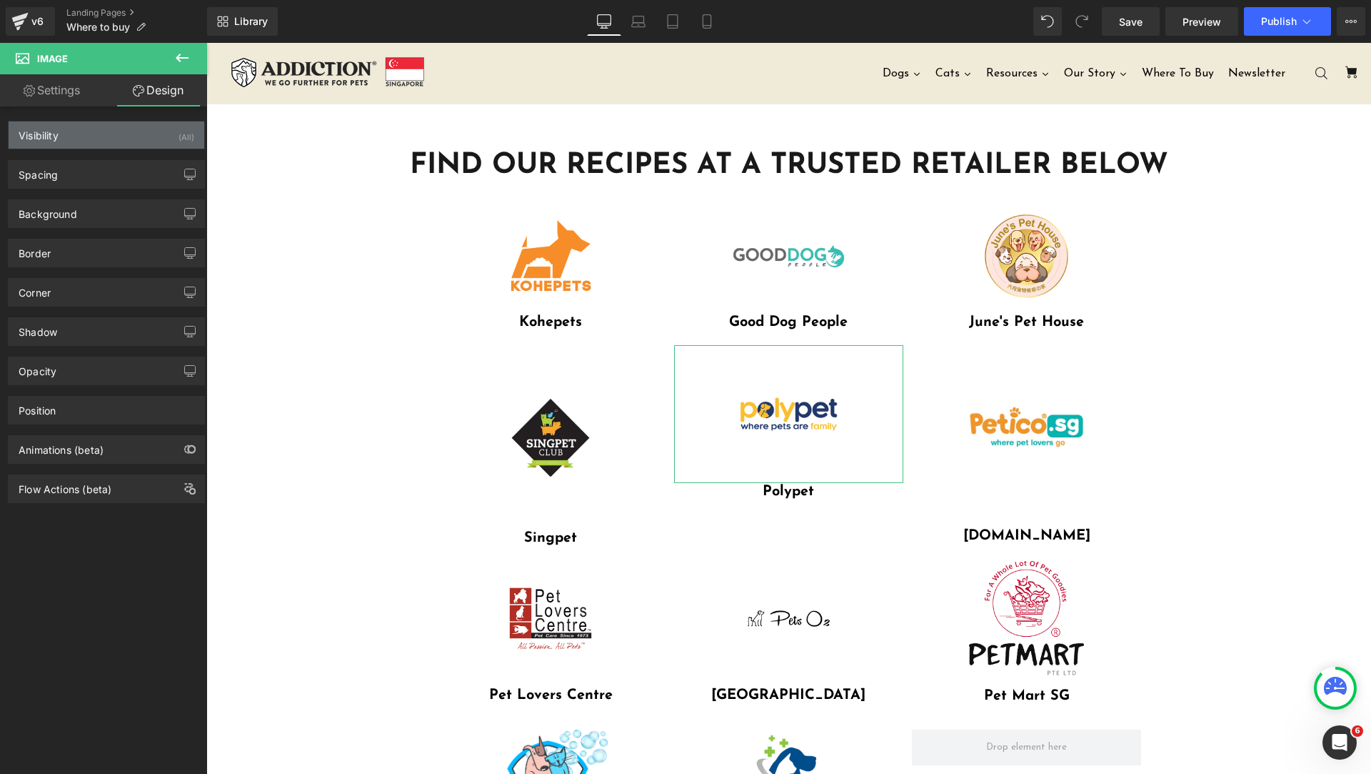
type input "0"
click at [103, 144] on div "Visibility (All)" at bounding box center [107, 134] width 196 height 27
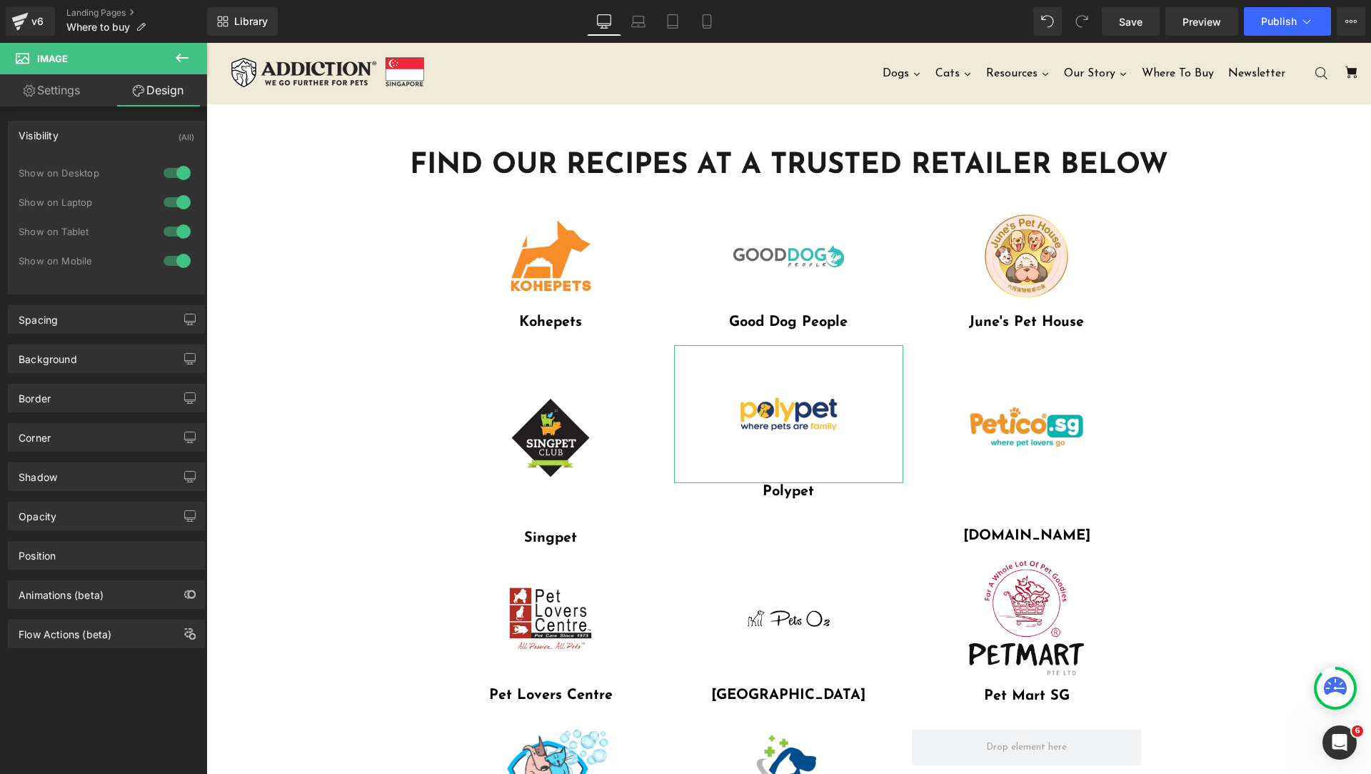
click at [101, 129] on div "Visibility (All)" at bounding box center [107, 134] width 196 height 27
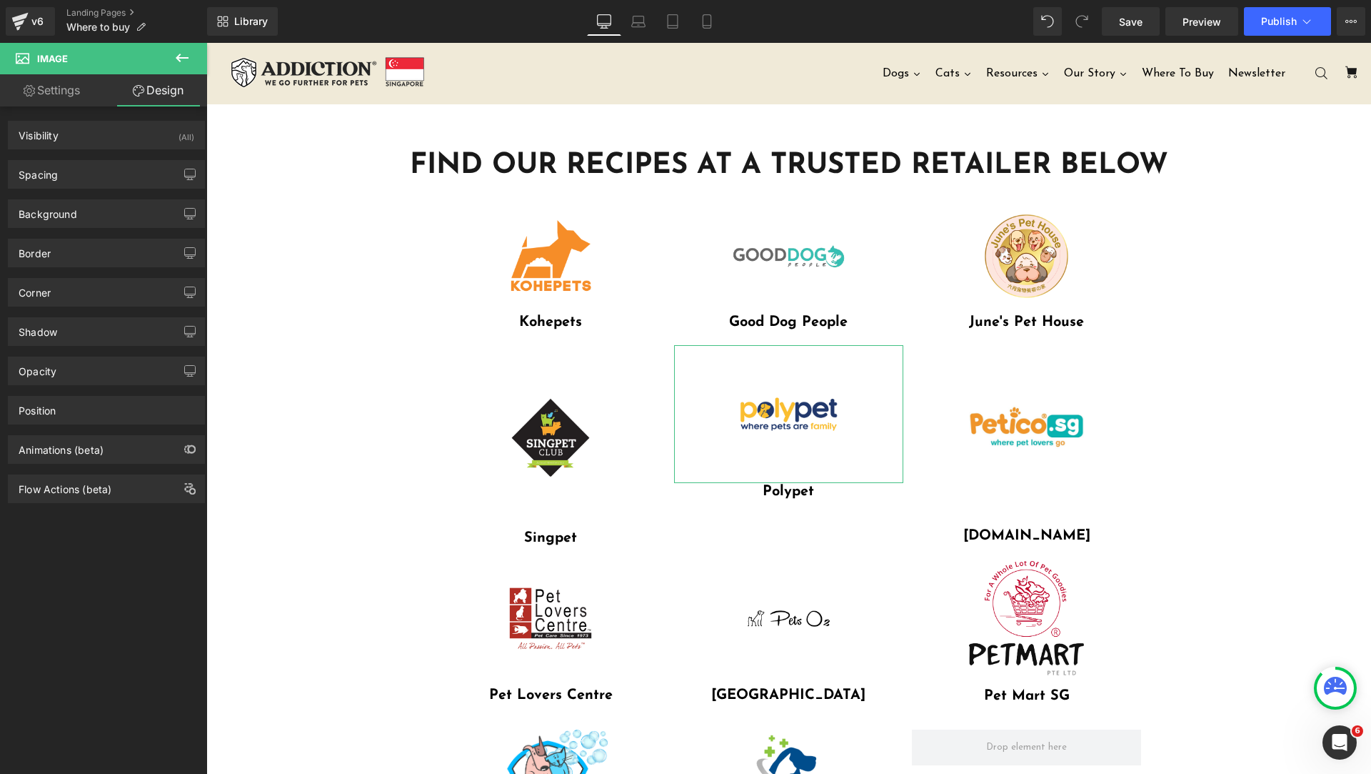
click at [84, 189] on div "Background Color & Image color transparent Color transparent 0 % Image Replace …" at bounding box center [107, 208] width 214 height 39
click at [91, 177] on div "Spacing" at bounding box center [107, 174] width 196 height 27
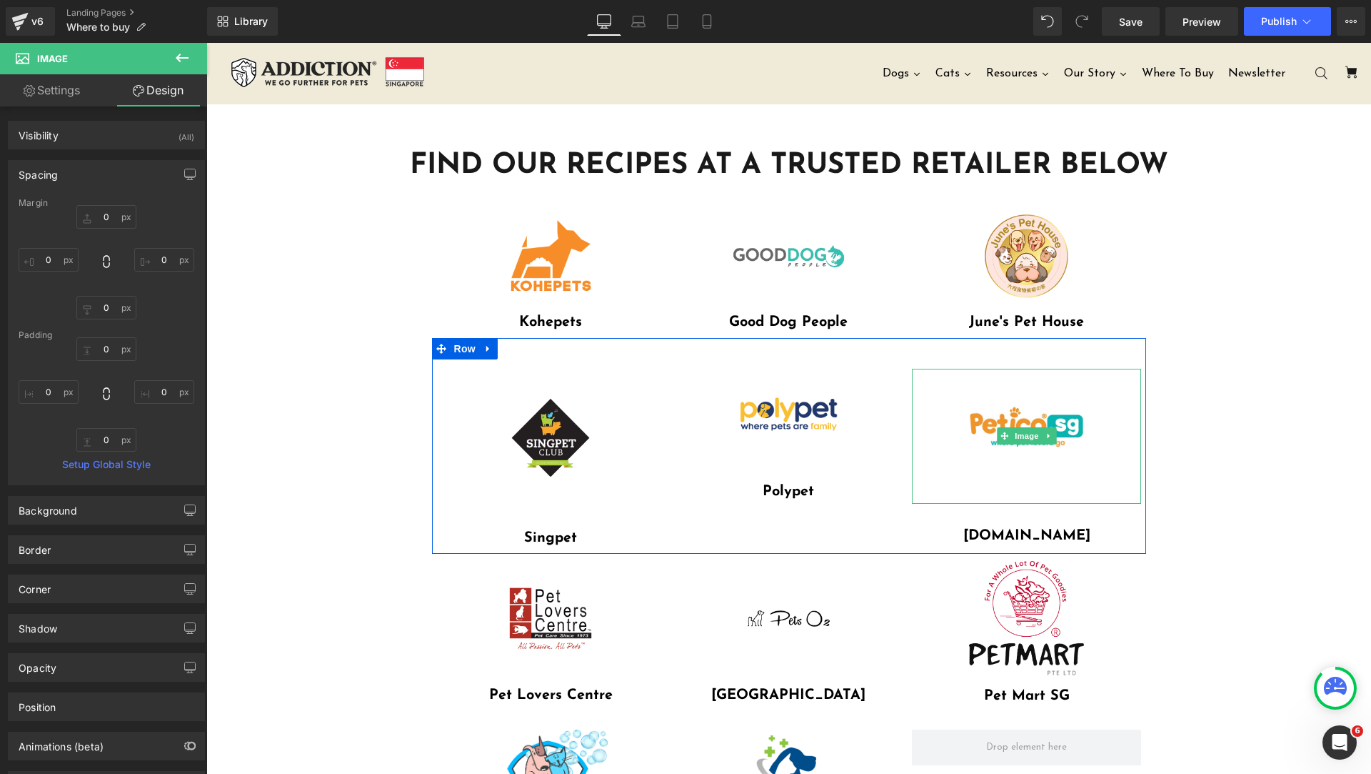
click at [956, 434] on link at bounding box center [1026, 437] width 229 height 136
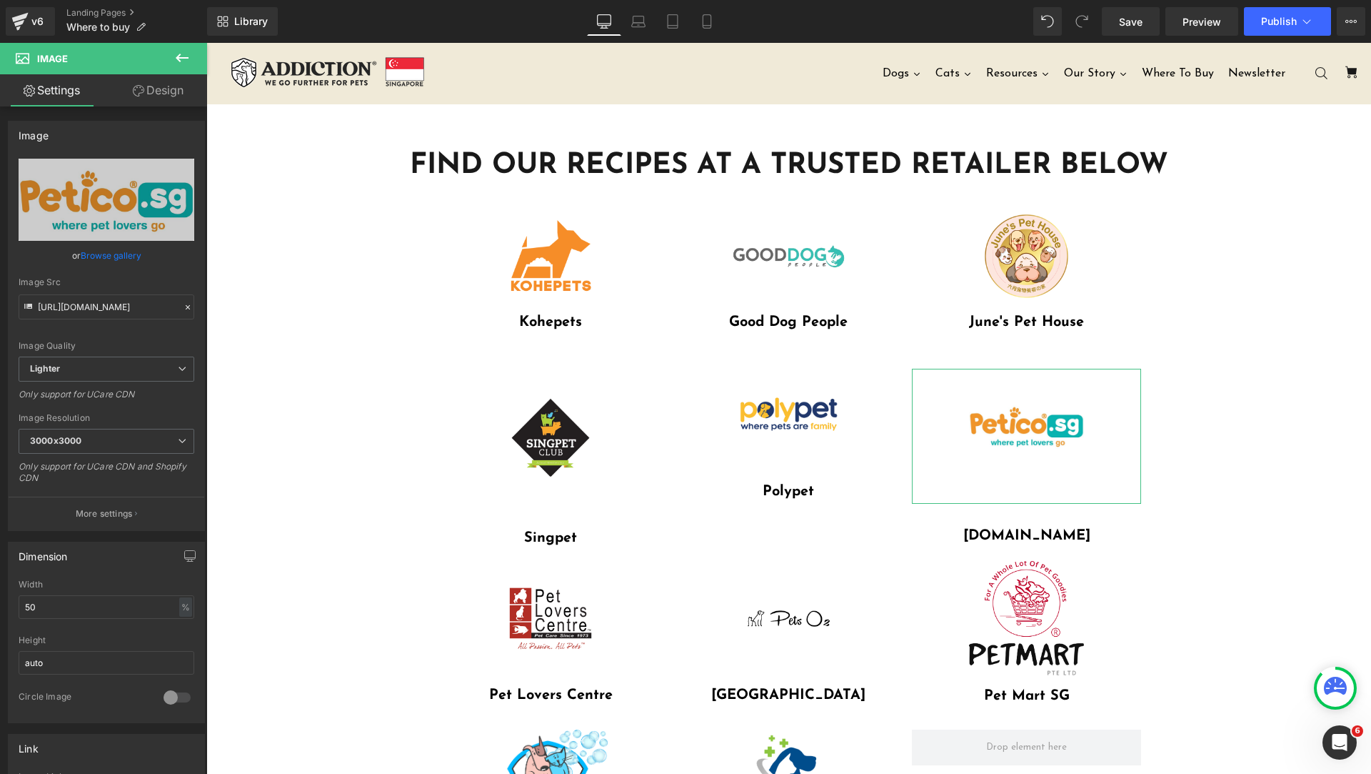
click at [149, 101] on link "Design" at bounding box center [158, 90] width 104 height 32
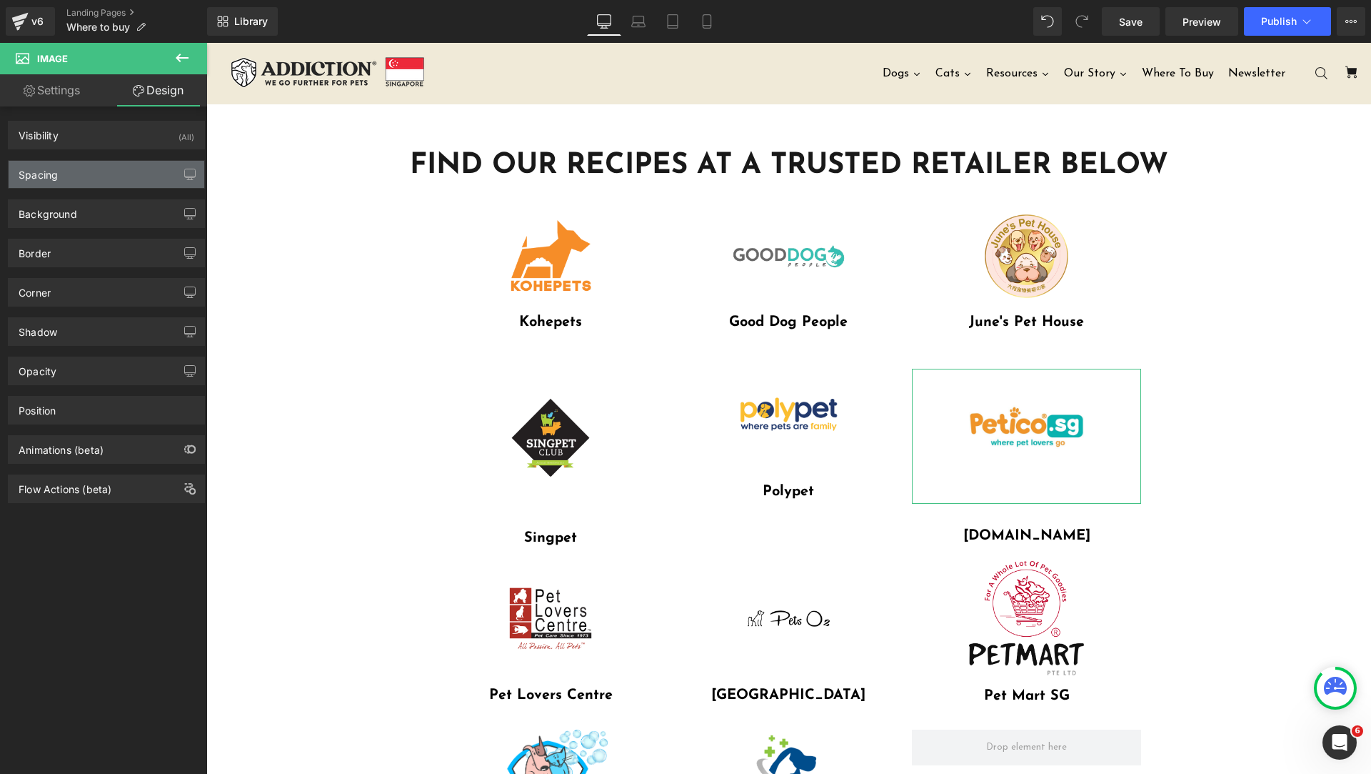
type input "32.5"
type input "0"
type input "32.5"
type input "0"
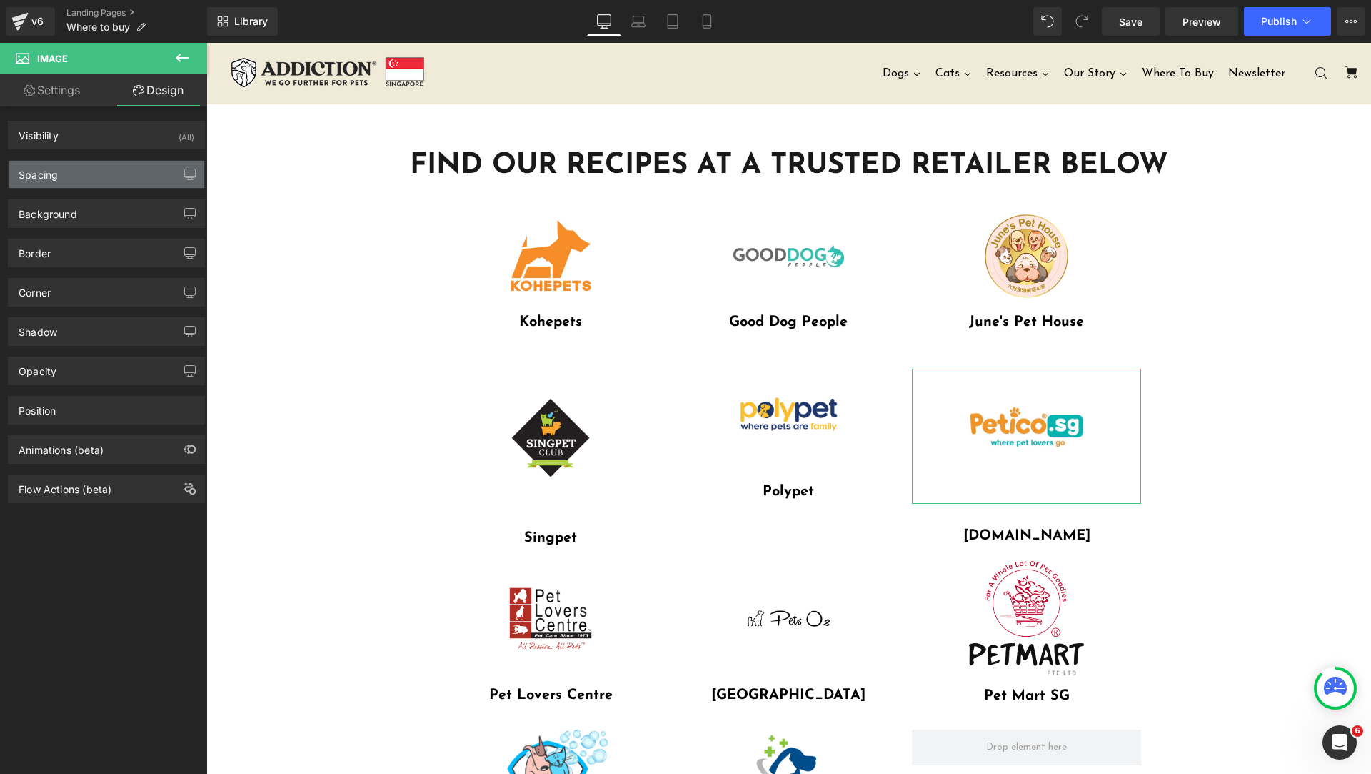
type input "0"
type input "29"
type input "0"
click at [94, 162] on div "Spacing" at bounding box center [107, 174] width 196 height 27
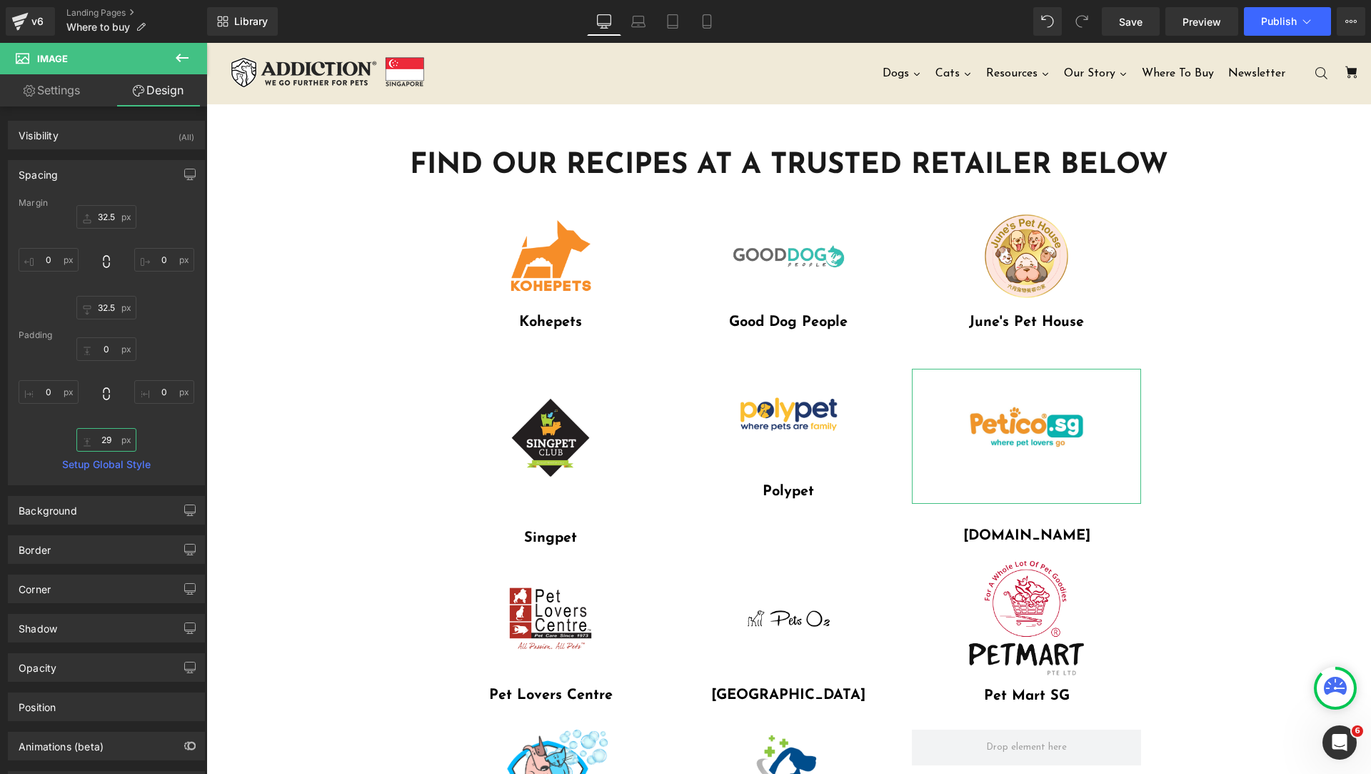
click at [103, 440] on input "29" at bounding box center [106, 440] width 60 height 24
type input "0"
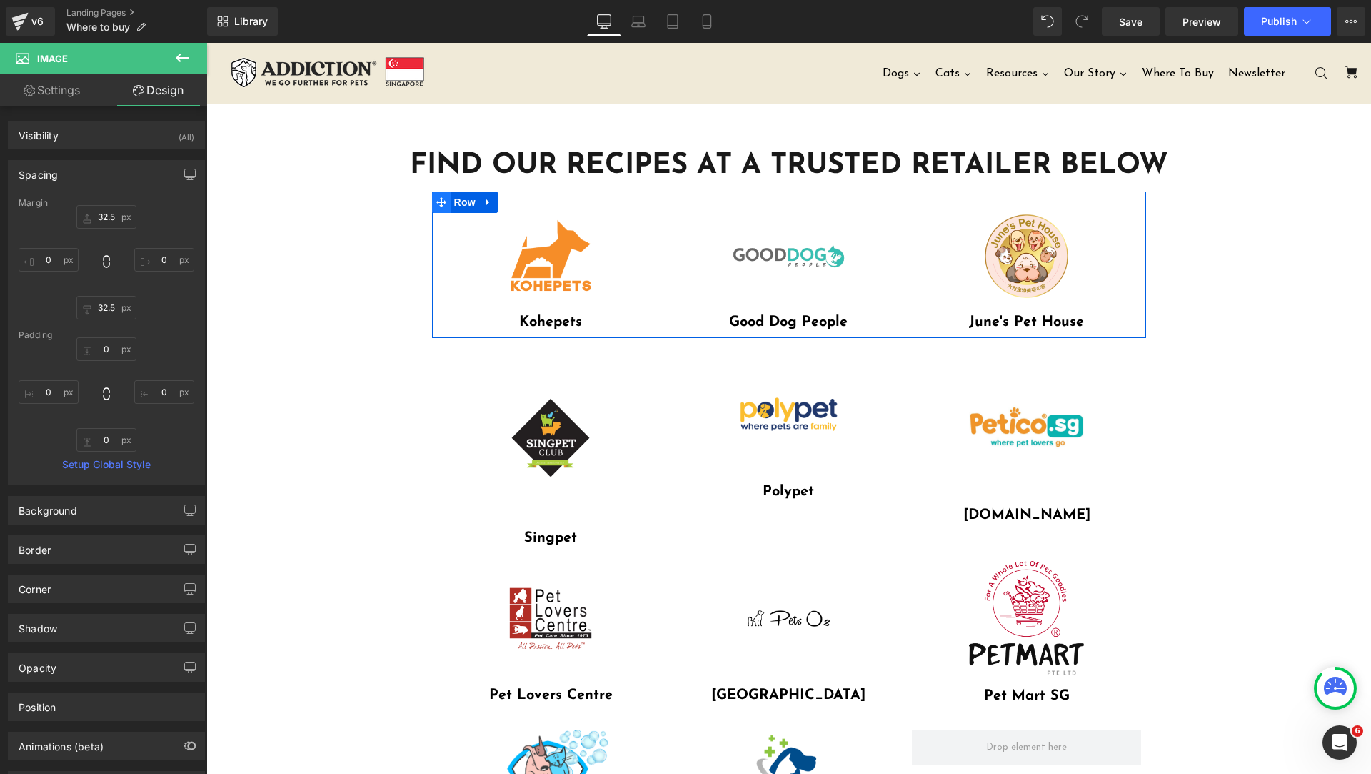
click at [437, 206] on icon at bounding box center [441, 202] width 10 height 10
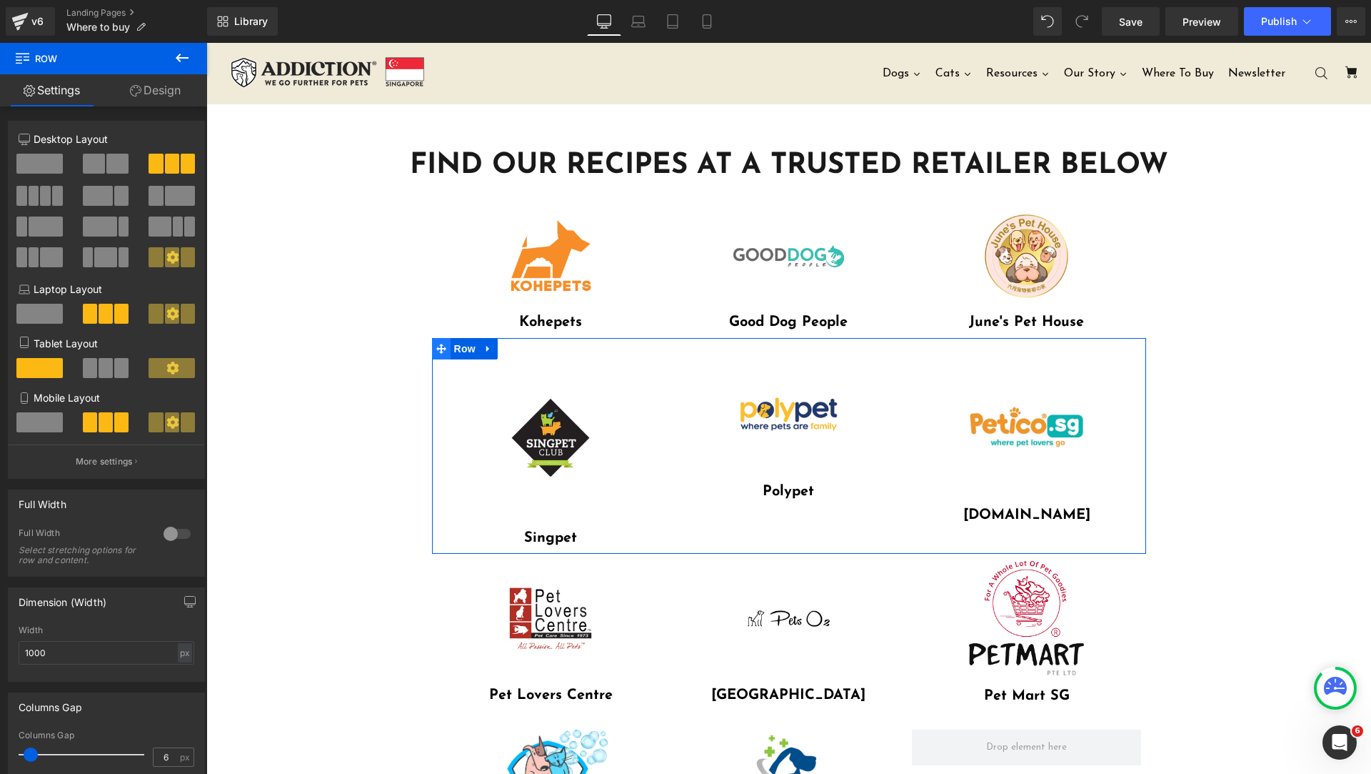
click at [440, 352] on icon at bounding box center [441, 349] width 10 height 11
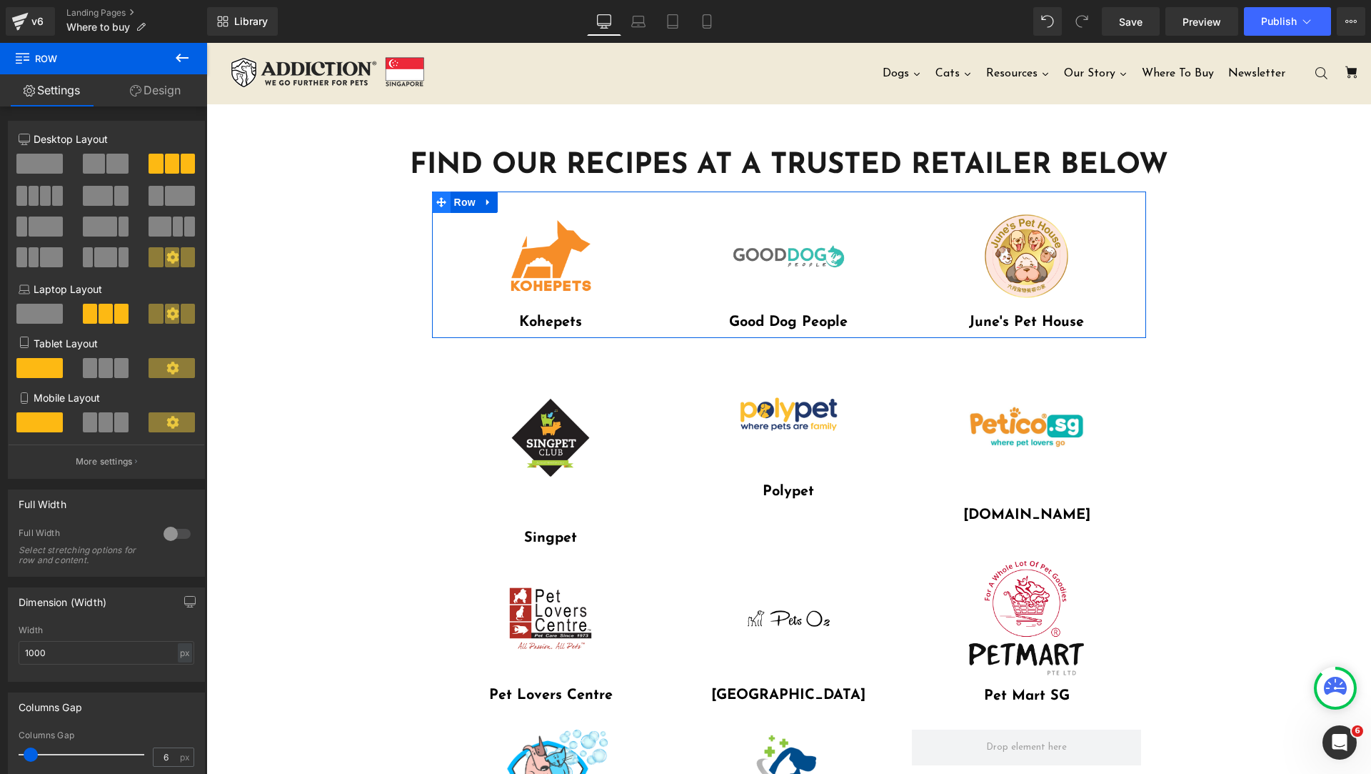
click at [436, 202] on icon at bounding box center [441, 202] width 10 height 10
click at [106, 367] on span at bounding box center [106, 368] width 14 height 20
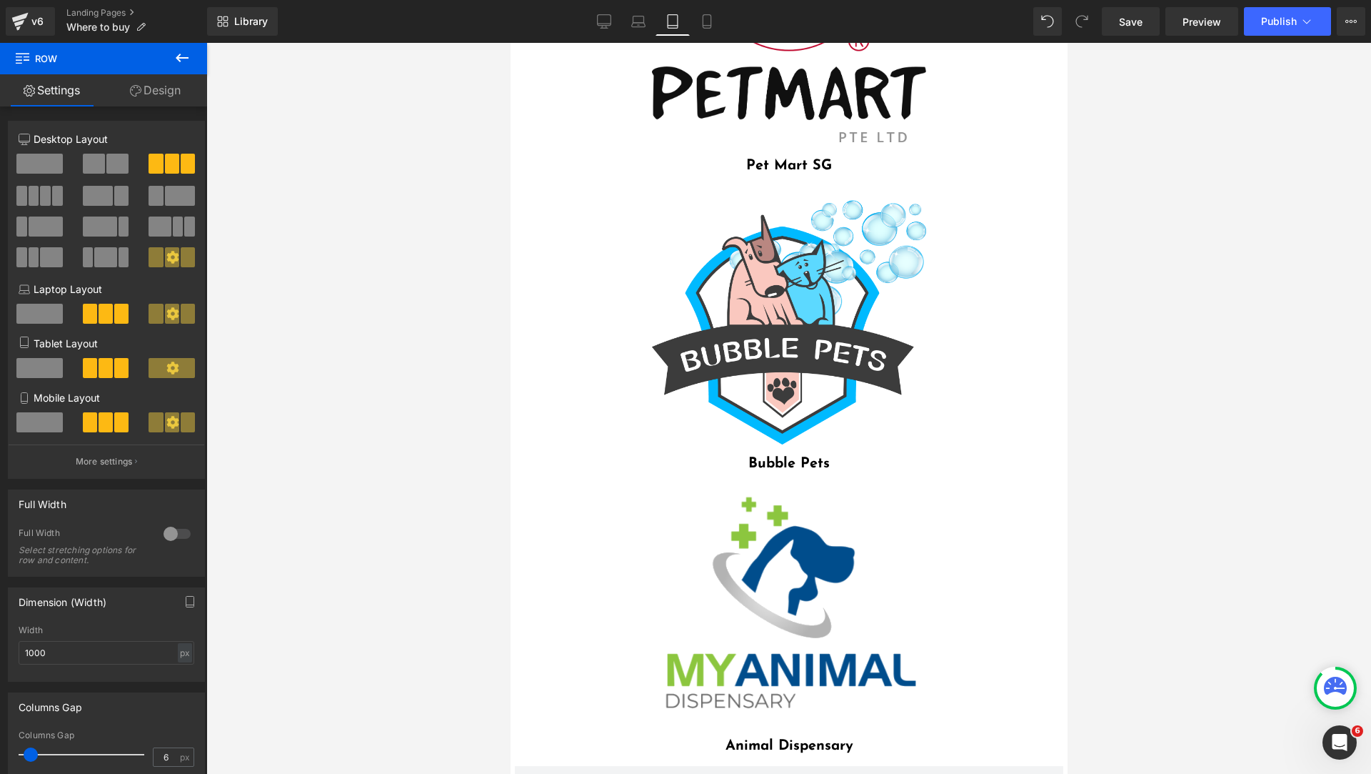
scroll to position [1429, 0]
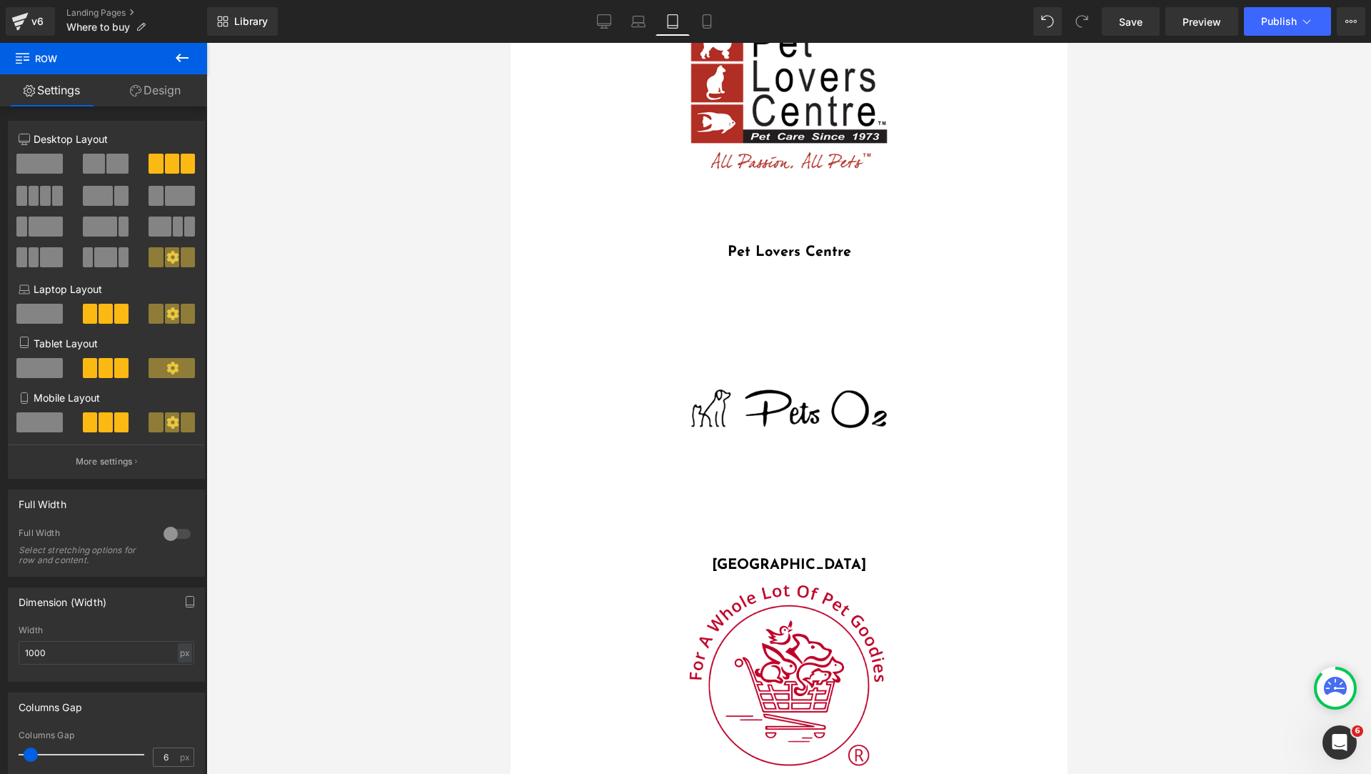
click at [51, 369] on span at bounding box center [39, 368] width 46 height 20
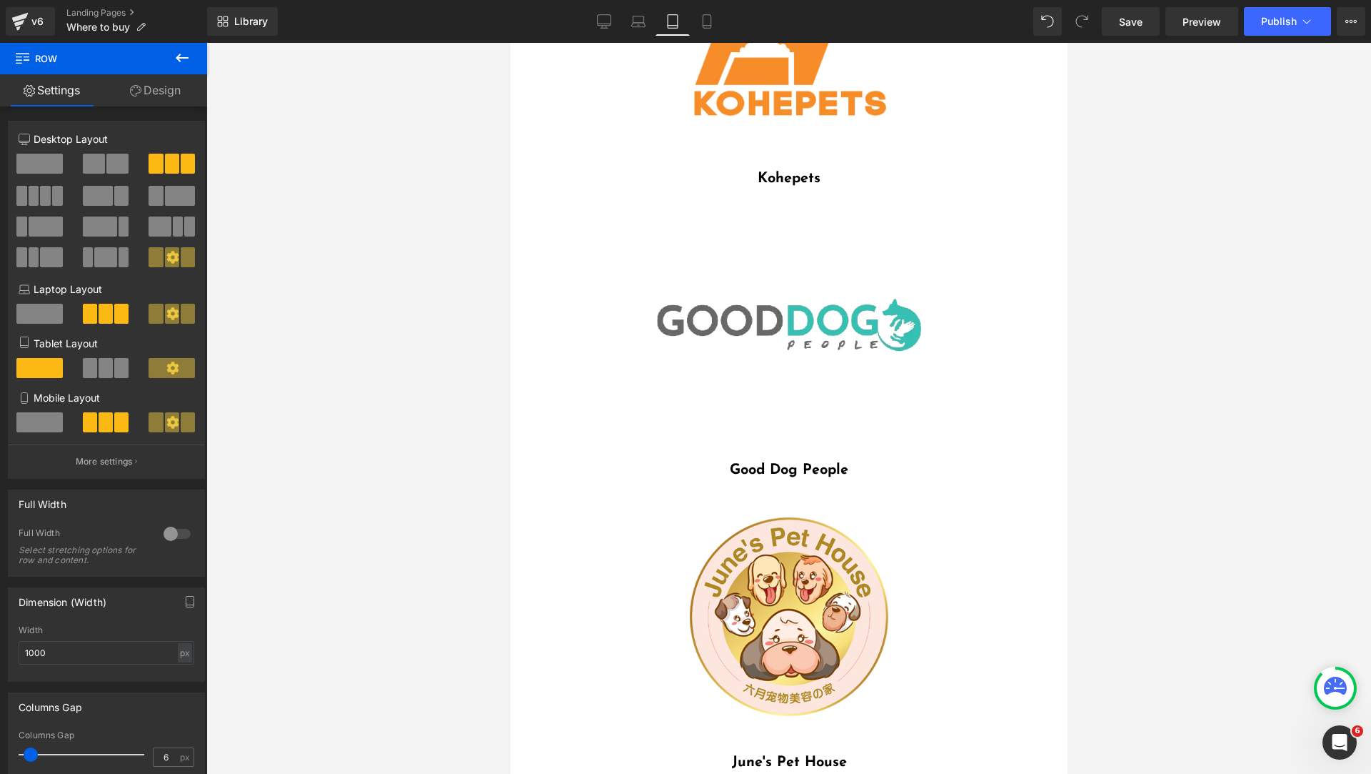
scroll to position [0, 0]
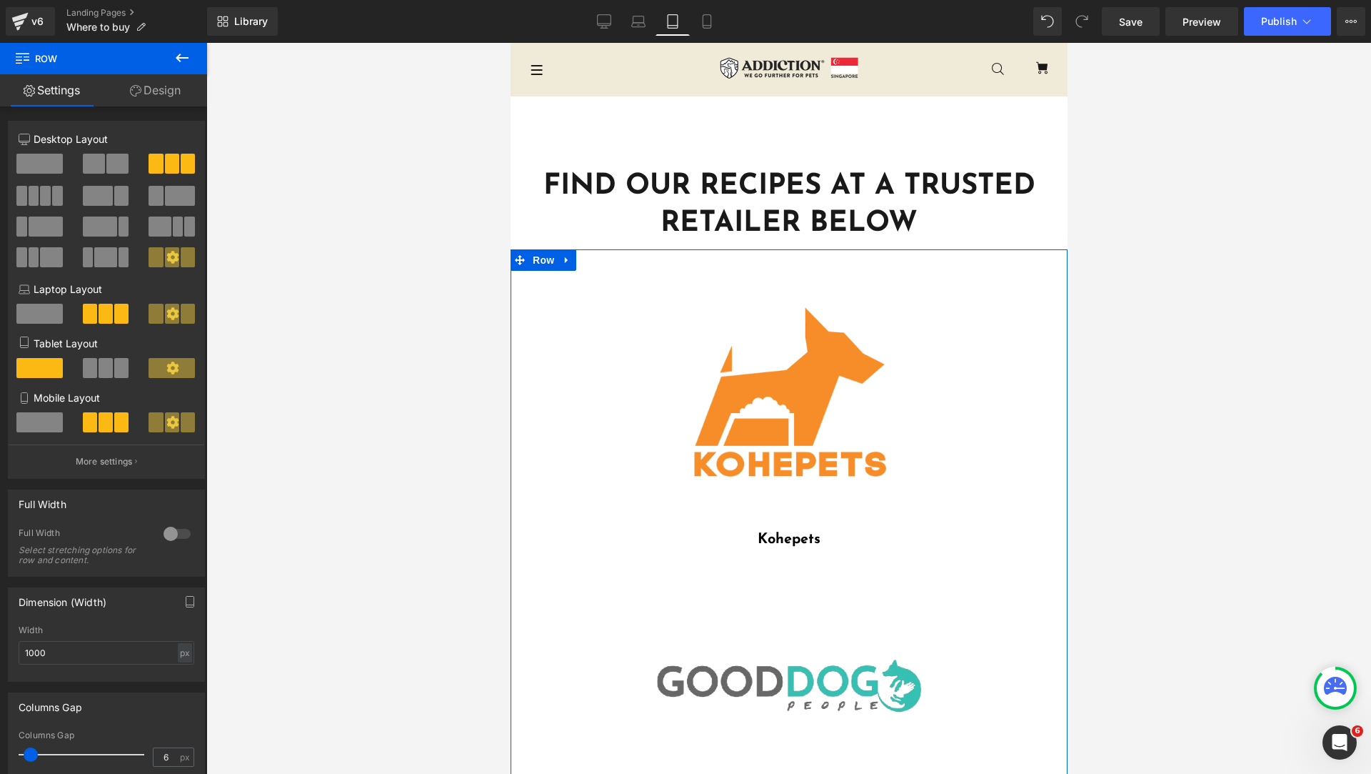
click at [41, 419] on span at bounding box center [39, 422] width 46 height 20
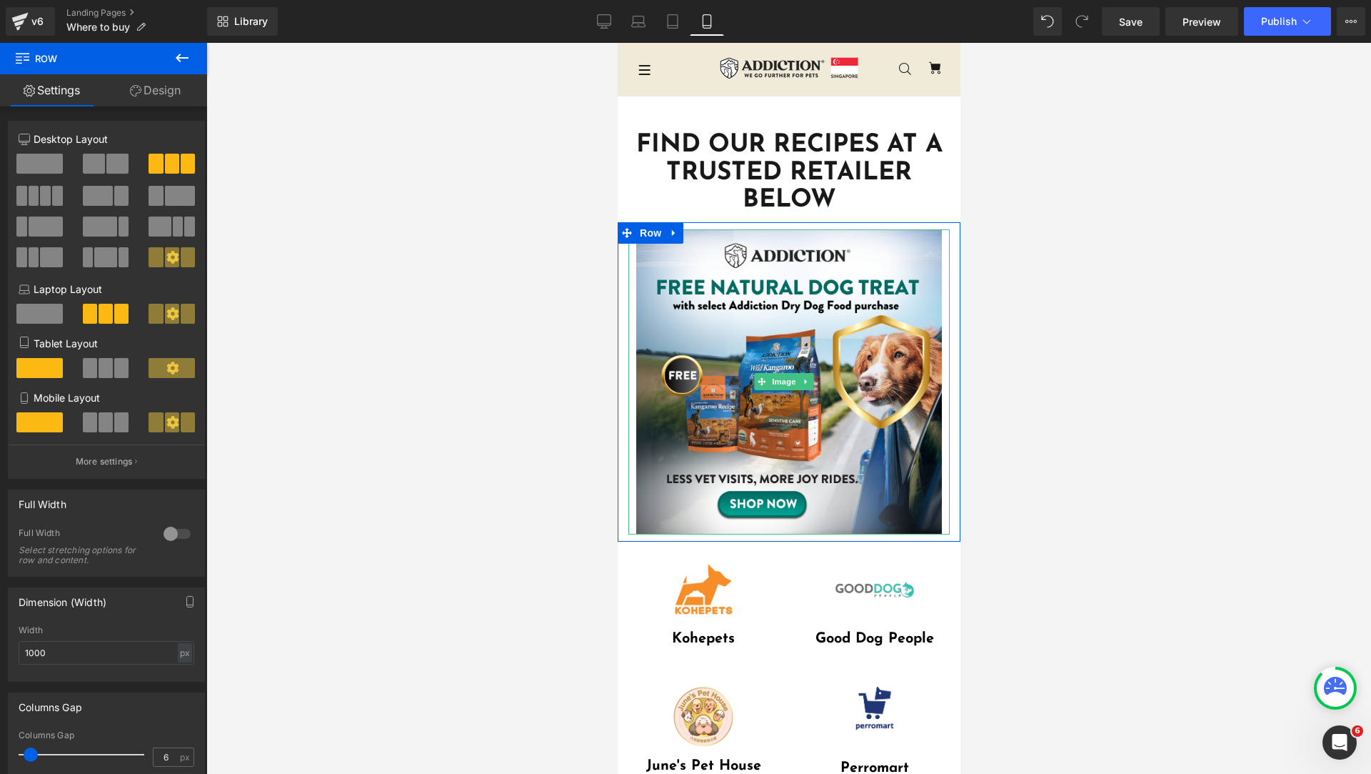
scroll to position [357, 0]
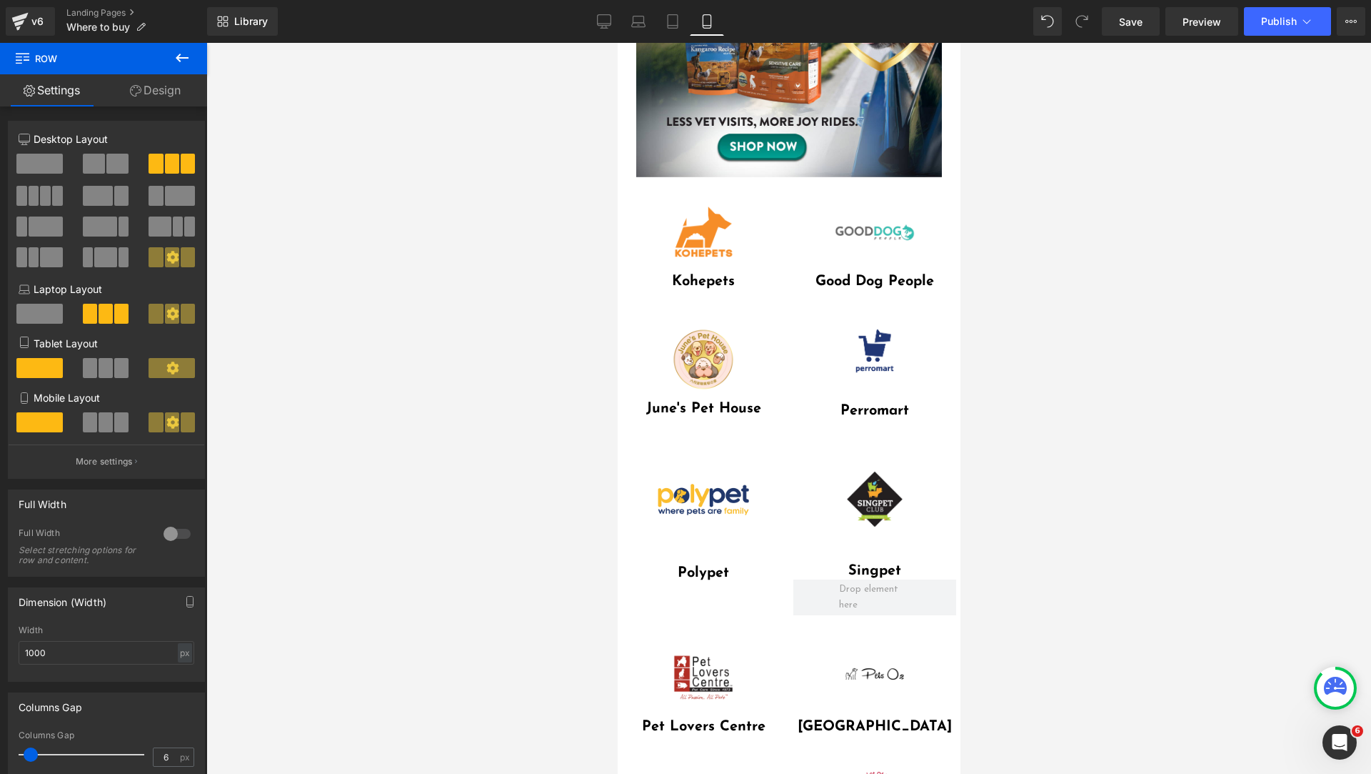
click at [114, 428] on span at bounding box center [121, 422] width 14 height 20
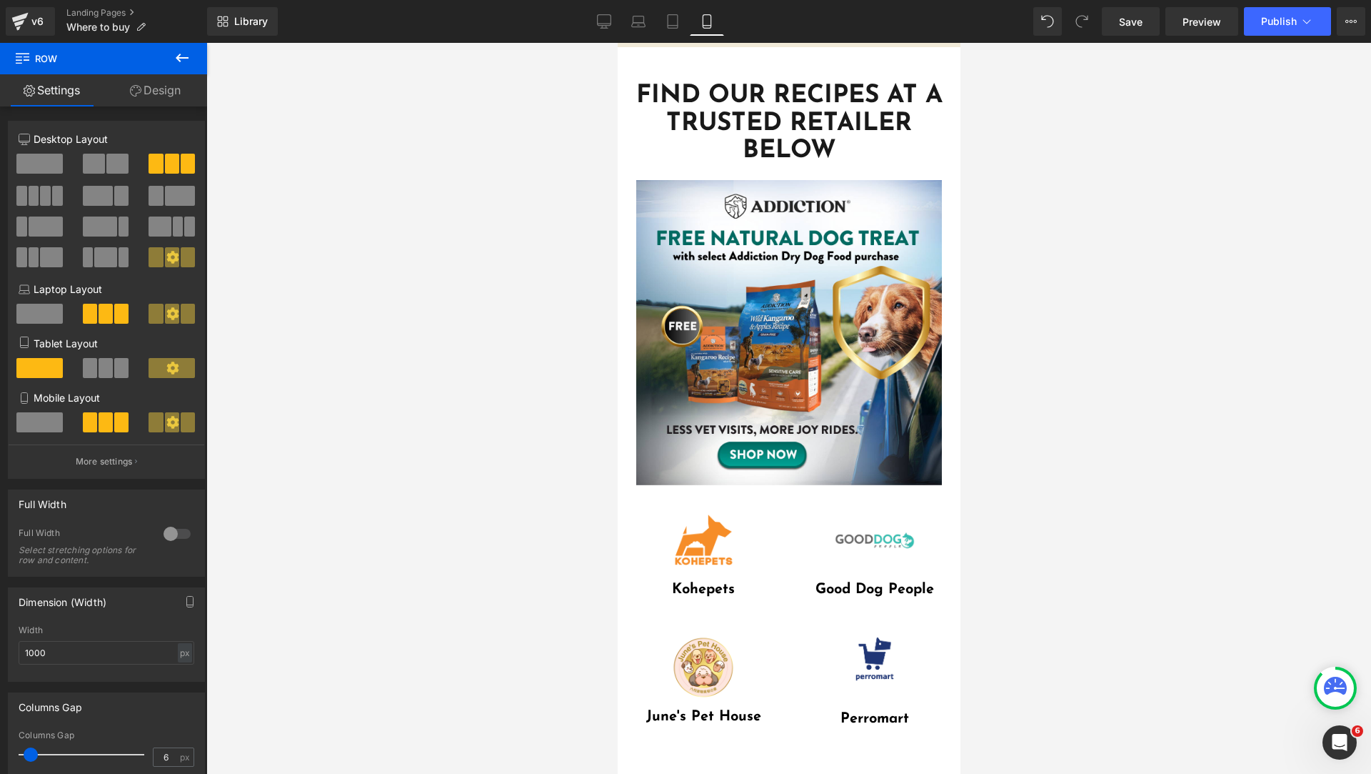
scroll to position [0, 0]
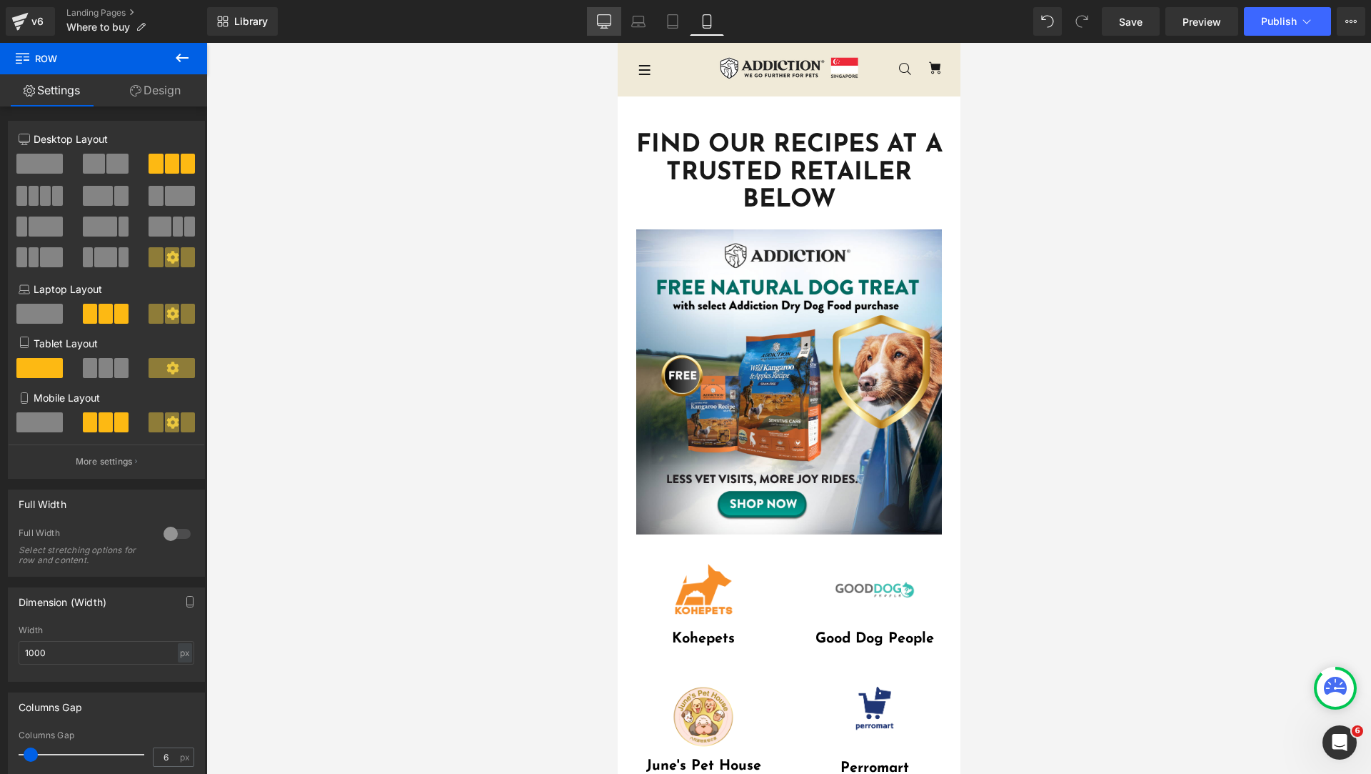
click at [615, 21] on link "Desktop" at bounding box center [604, 21] width 34 height 29
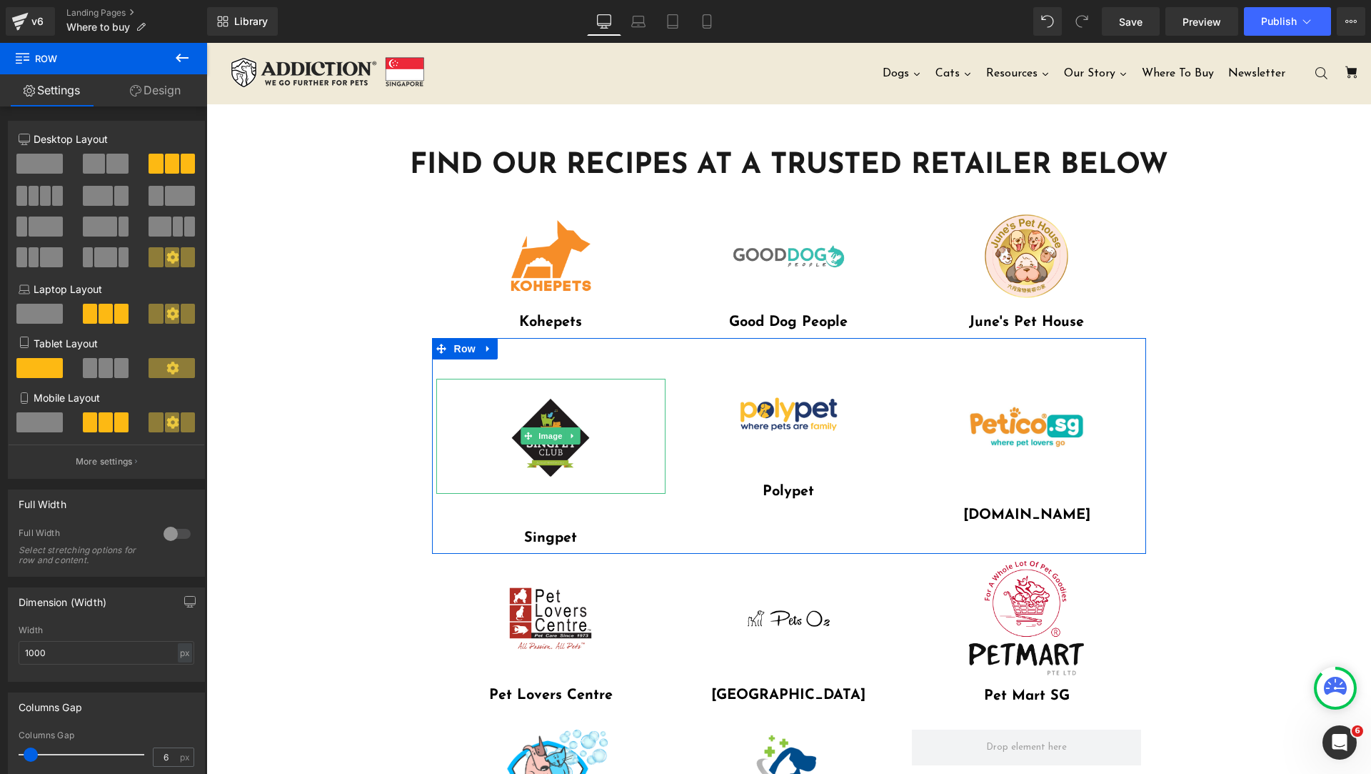
click at [602, 450] on img at bounding box center [551, 436] width 115 height 115
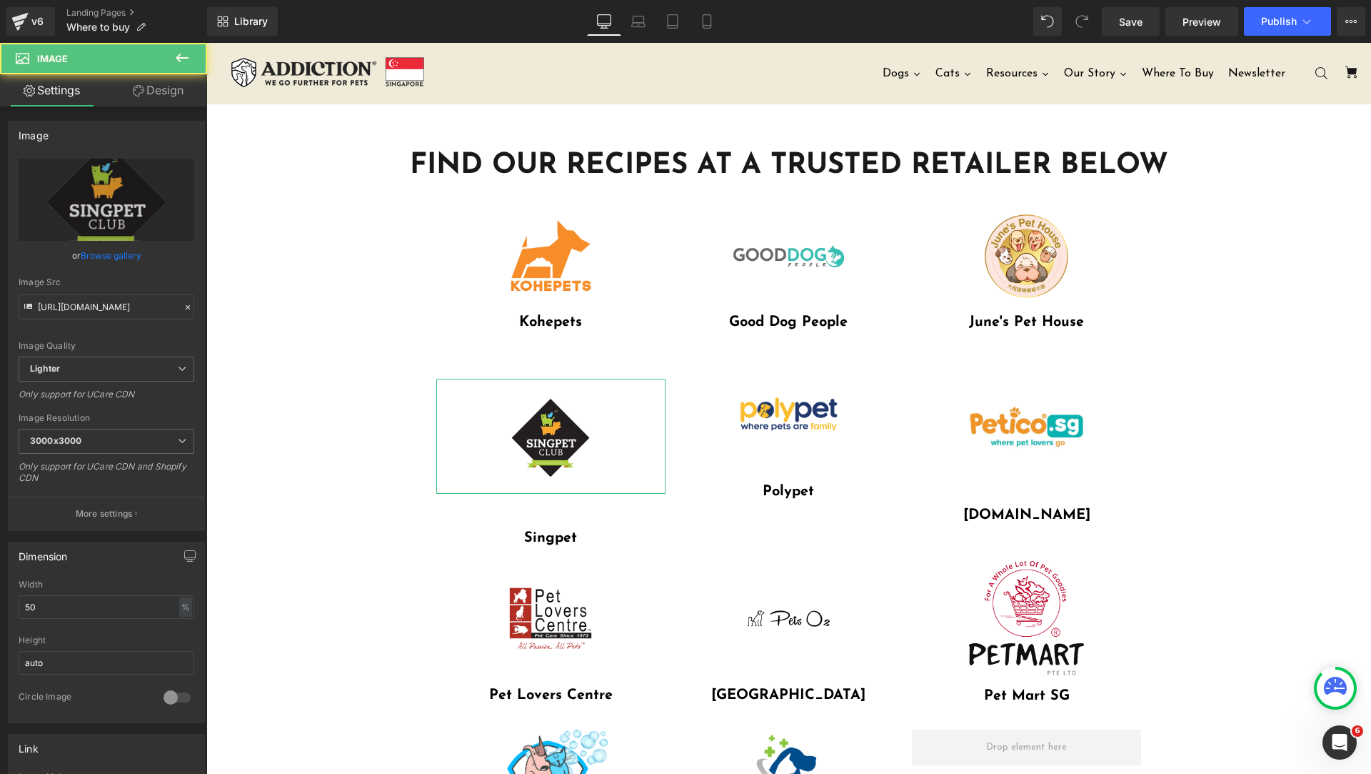
click at [159, 96] on link "Design" at bounding box center [158, 90] width 104 height 32
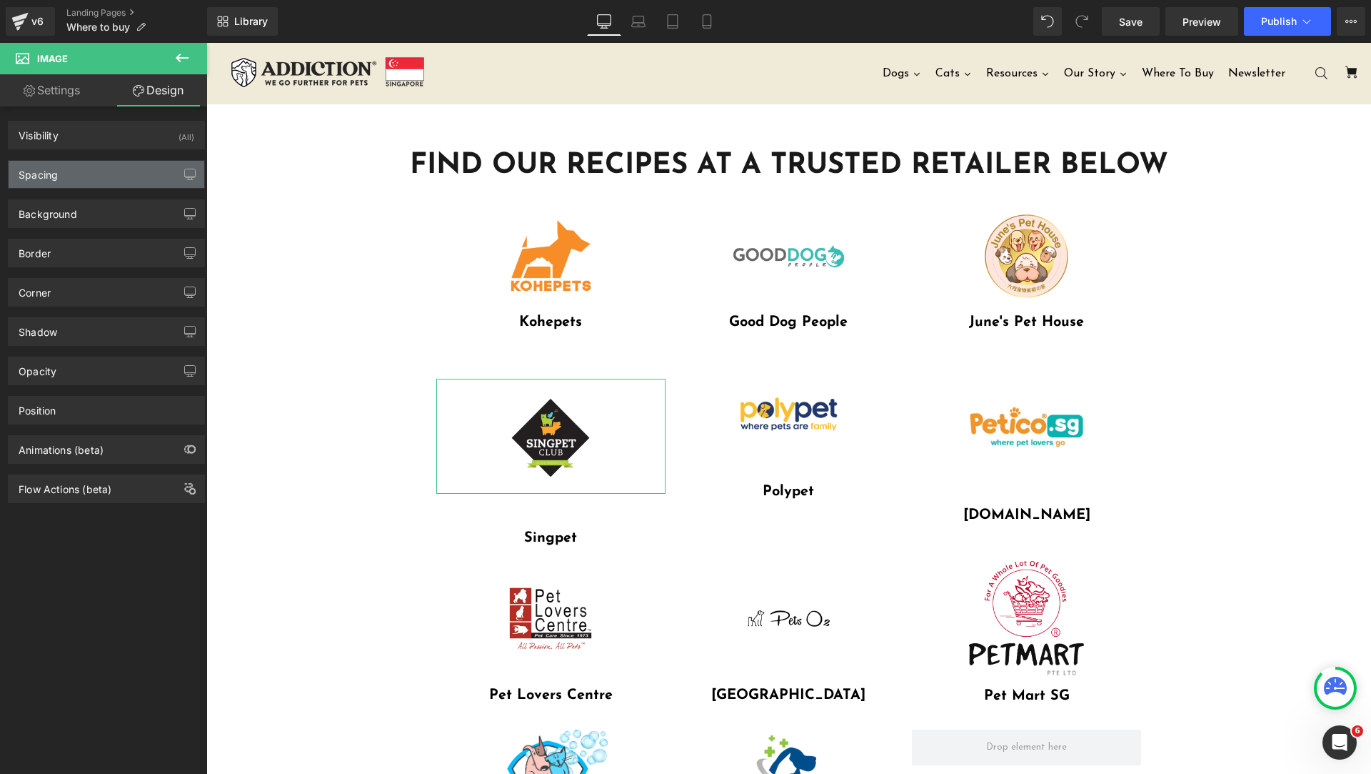
type input "47"
type input "0"
type input "50"
type input "0"
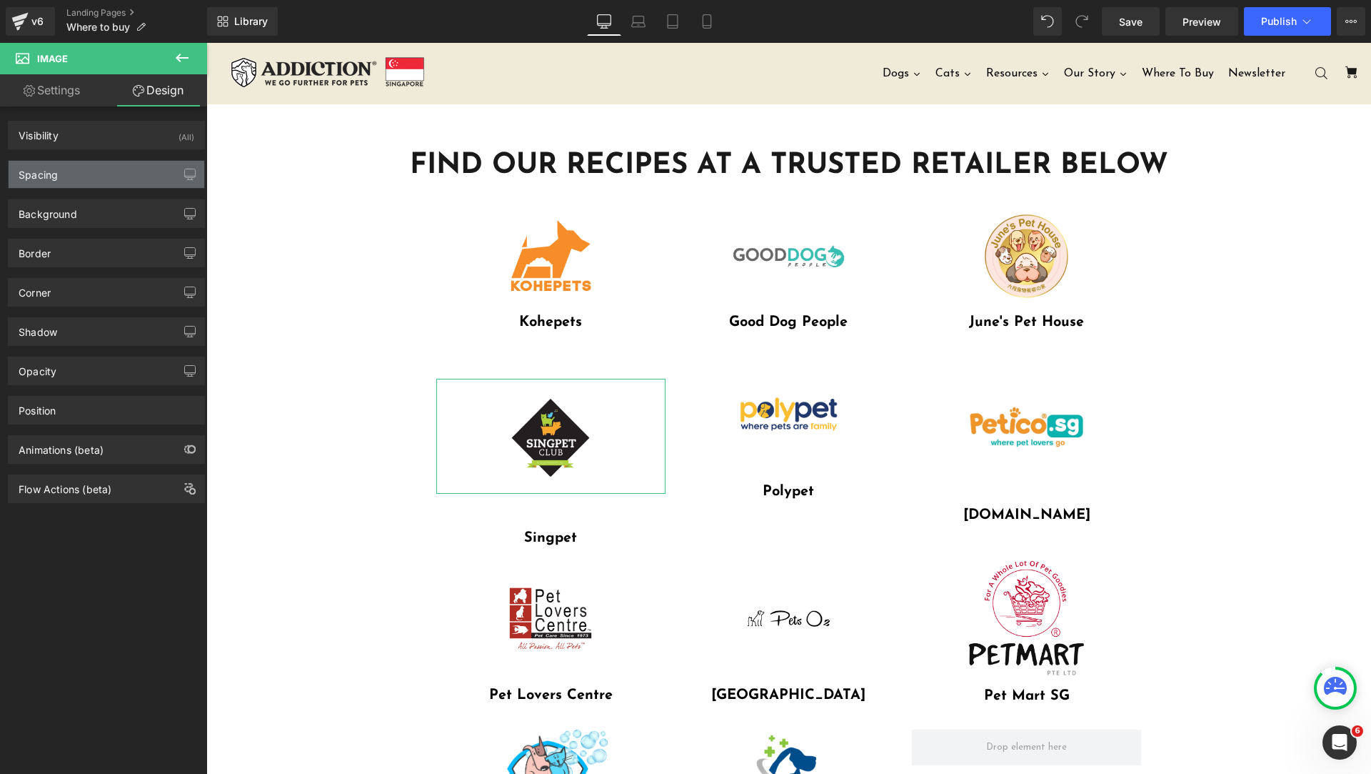
type input "0"
click at [106, 168] on div "Spacing" at bounding box center [107, 174] width 196 height 27
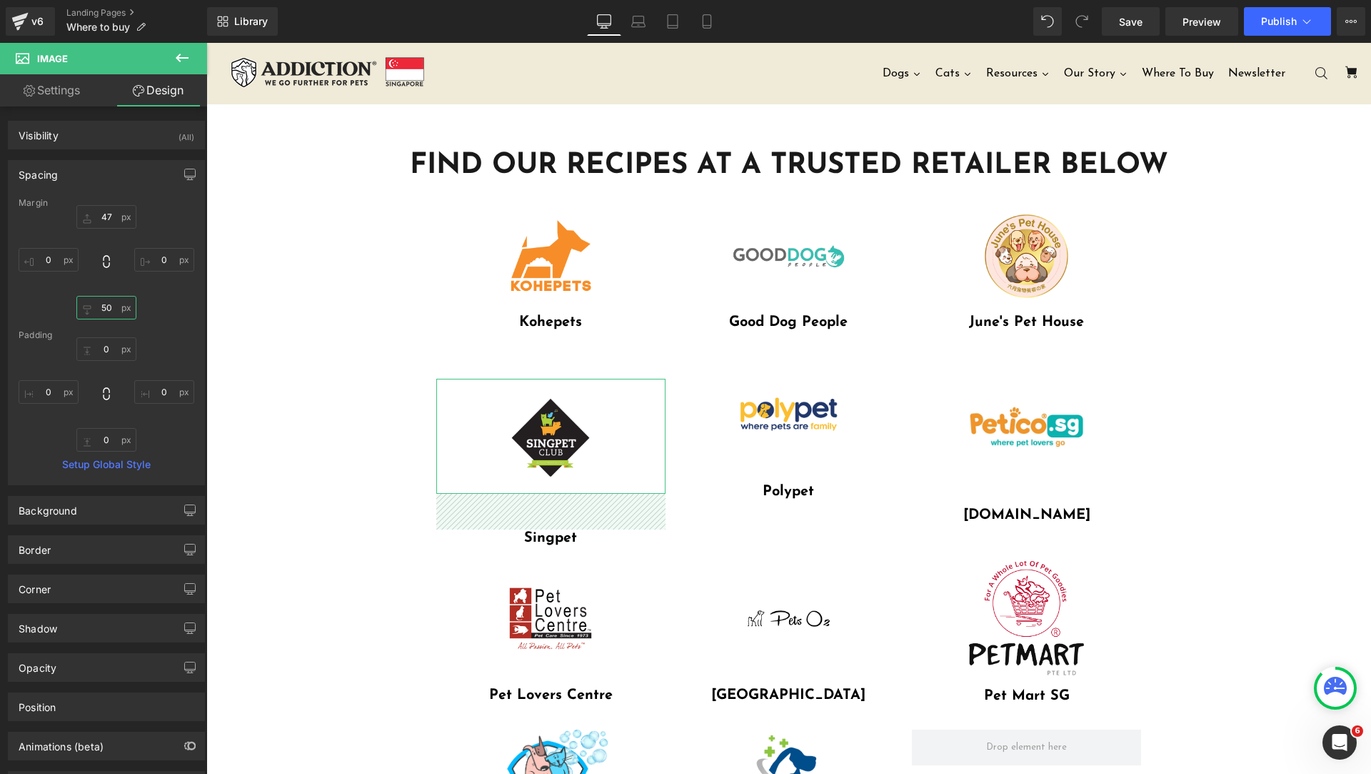
click at [106, 298] on input "50" at bounding box center [106, 308] width 60 height 24
type input "5"
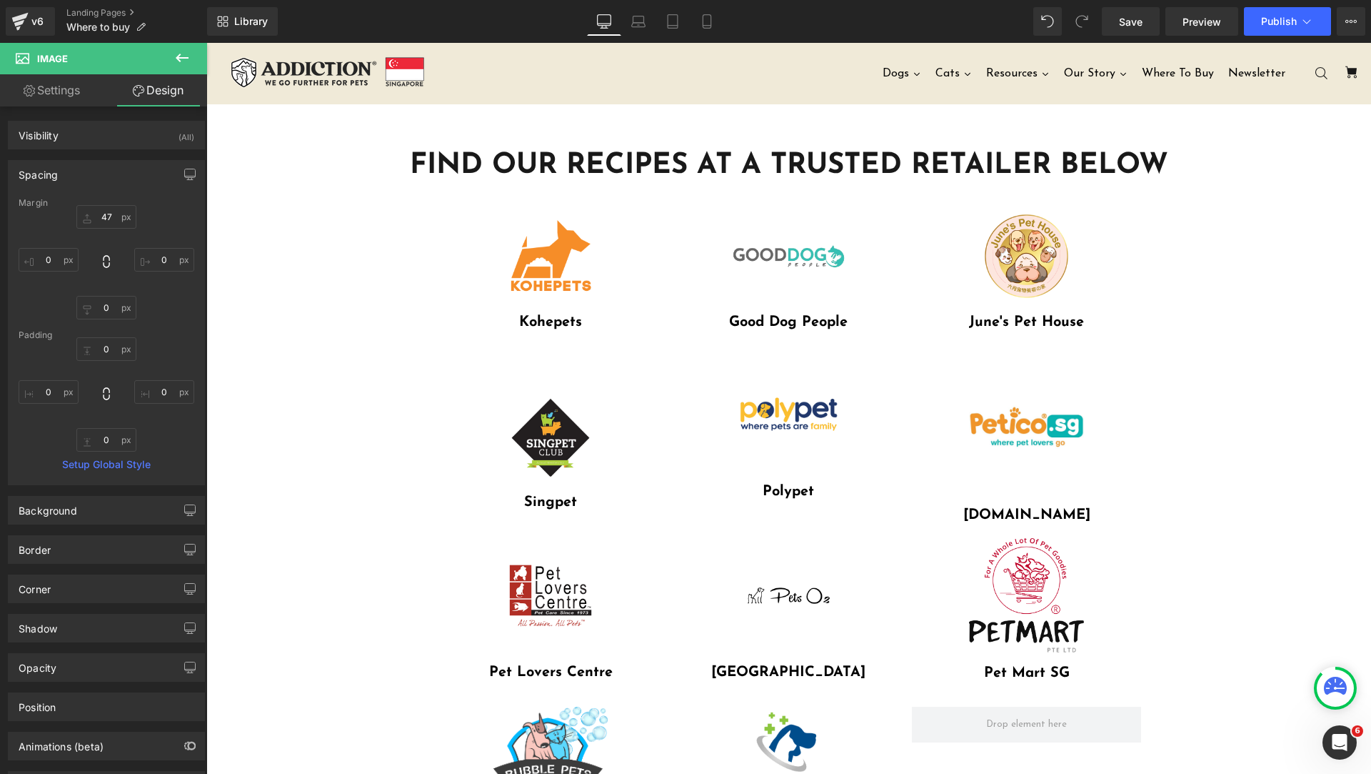
click at [1195, 441] on div "FIND OUR RECIPES AT A TRUSTED RETAILER BELOW Heading Row Image Row Image Kohepe…" at bounding box center [788, 574] width 1165 height 941
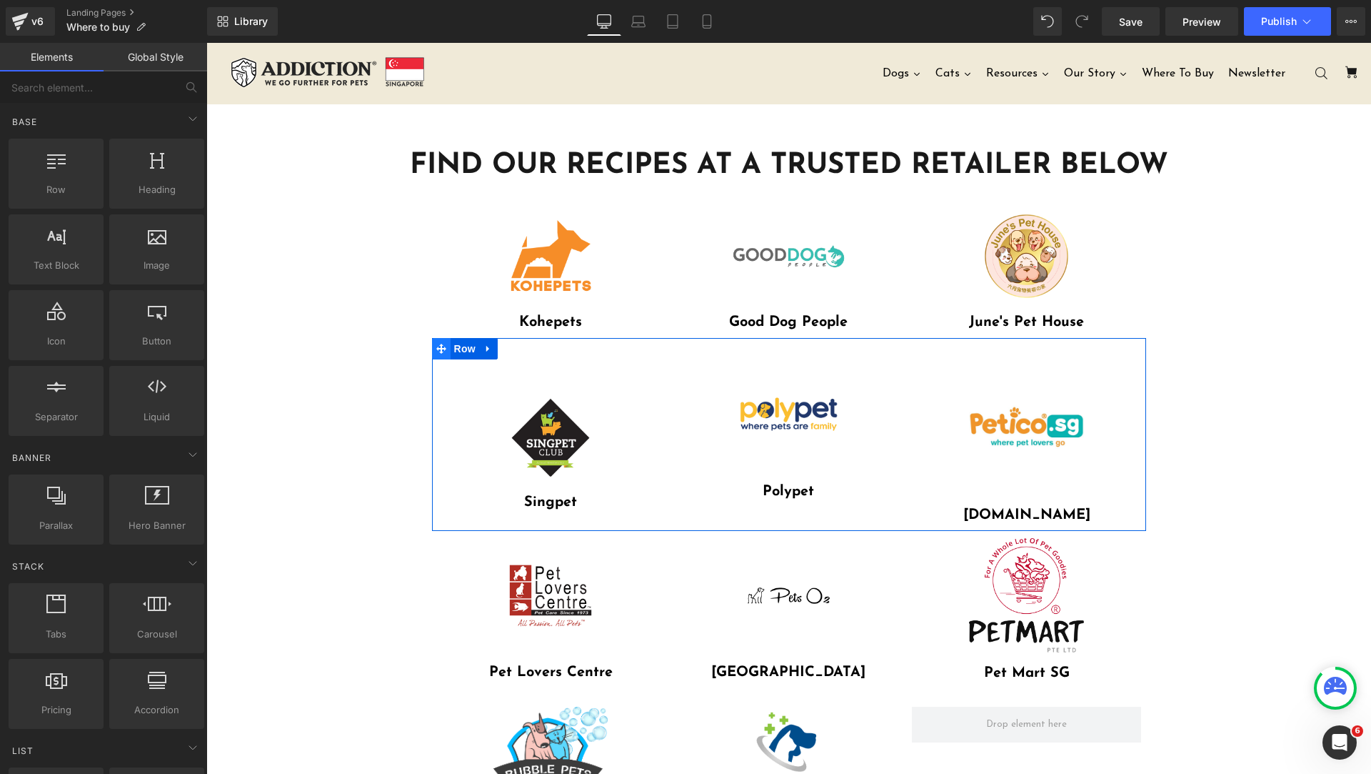
click at [436, 351] on icon at bounding box center [441, 349] width 10 height 10
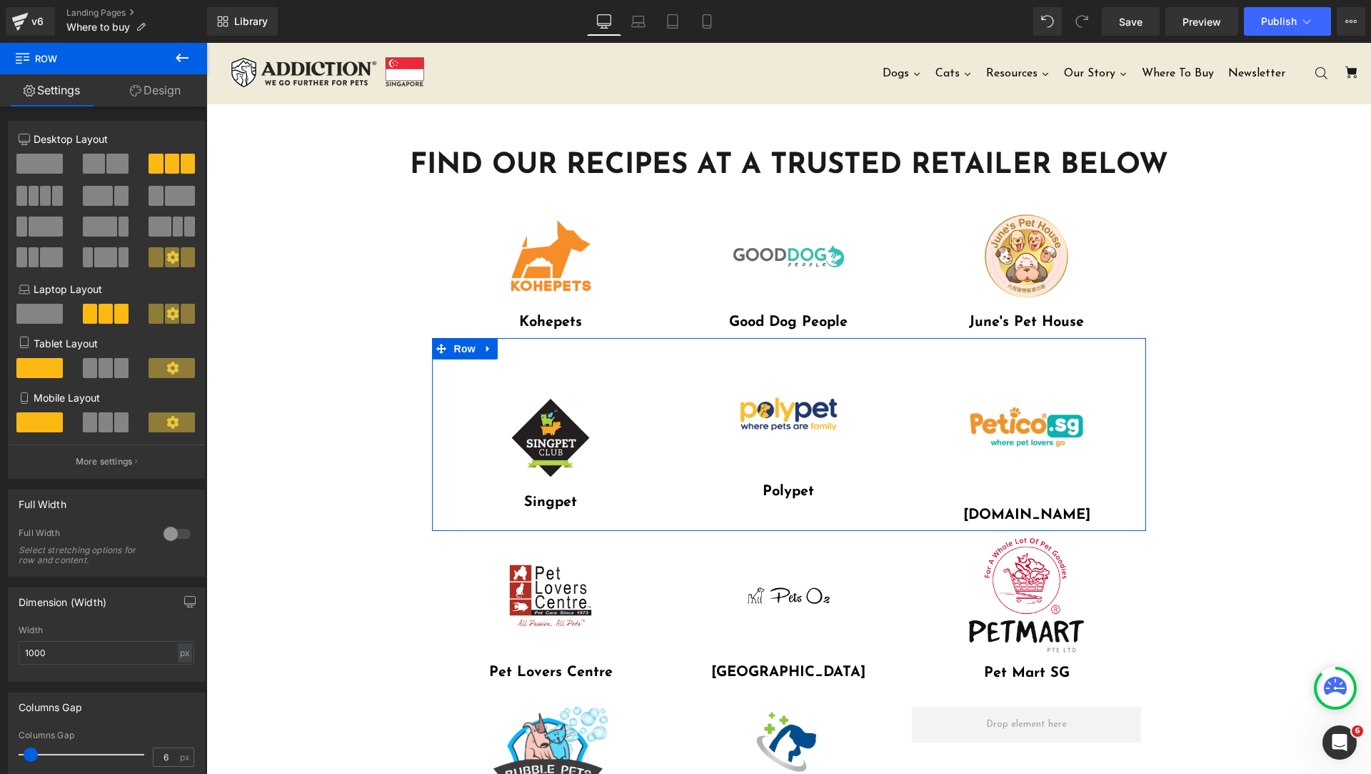
scroll to position [294, 0]
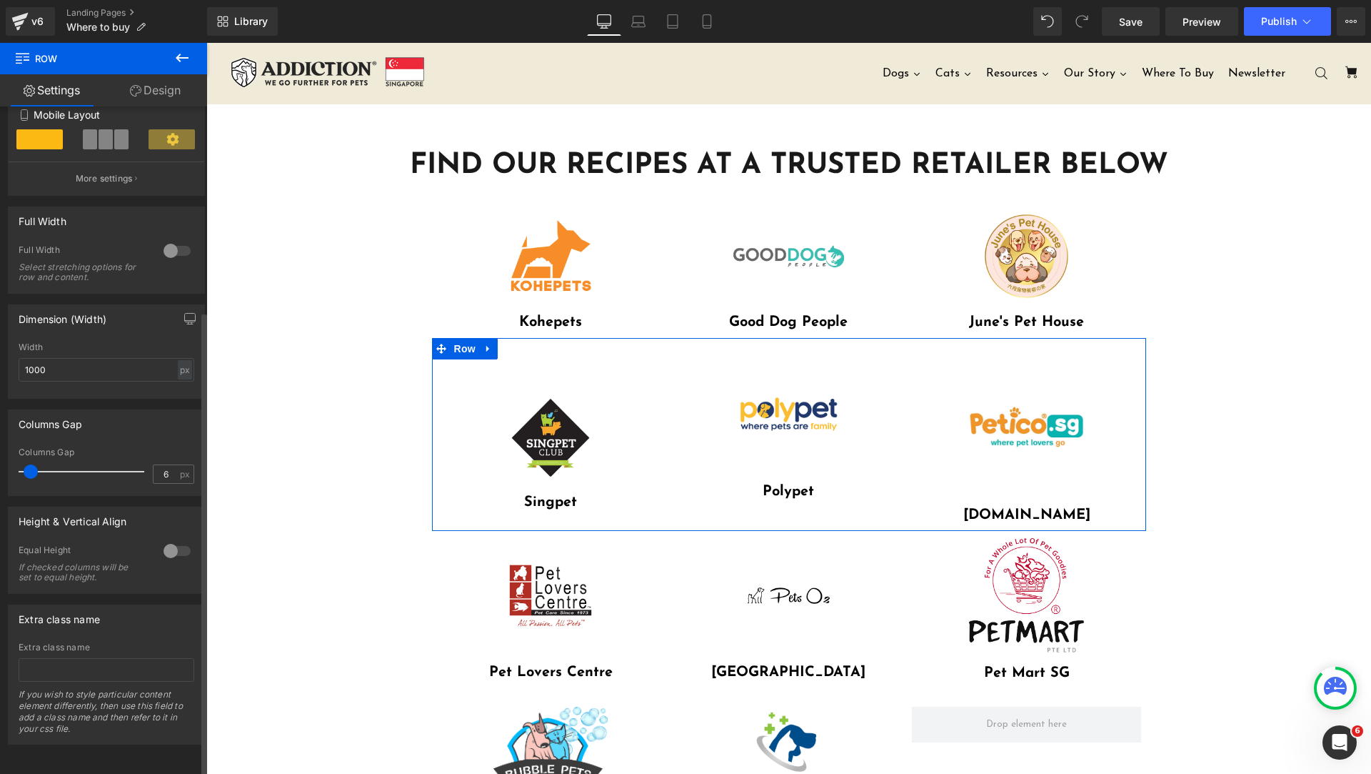
click at [161, 543] on div at bounding box center [177, 550] width 34 height 23
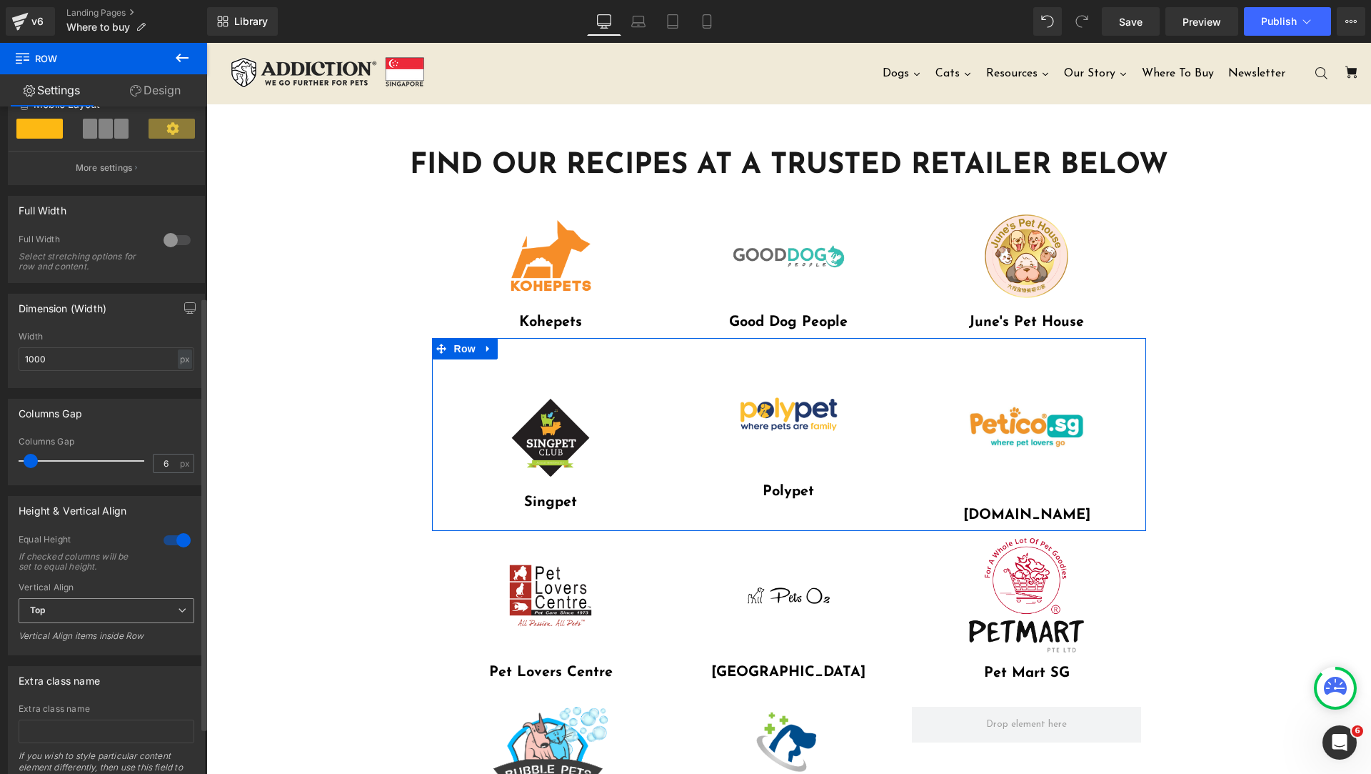
click at [155, 611] on span "Top" at bounding box center [107, 610] width 176 height 25
click at [129, 653] on li "Middle" at bounding box center [104, 656] width 170 height 21
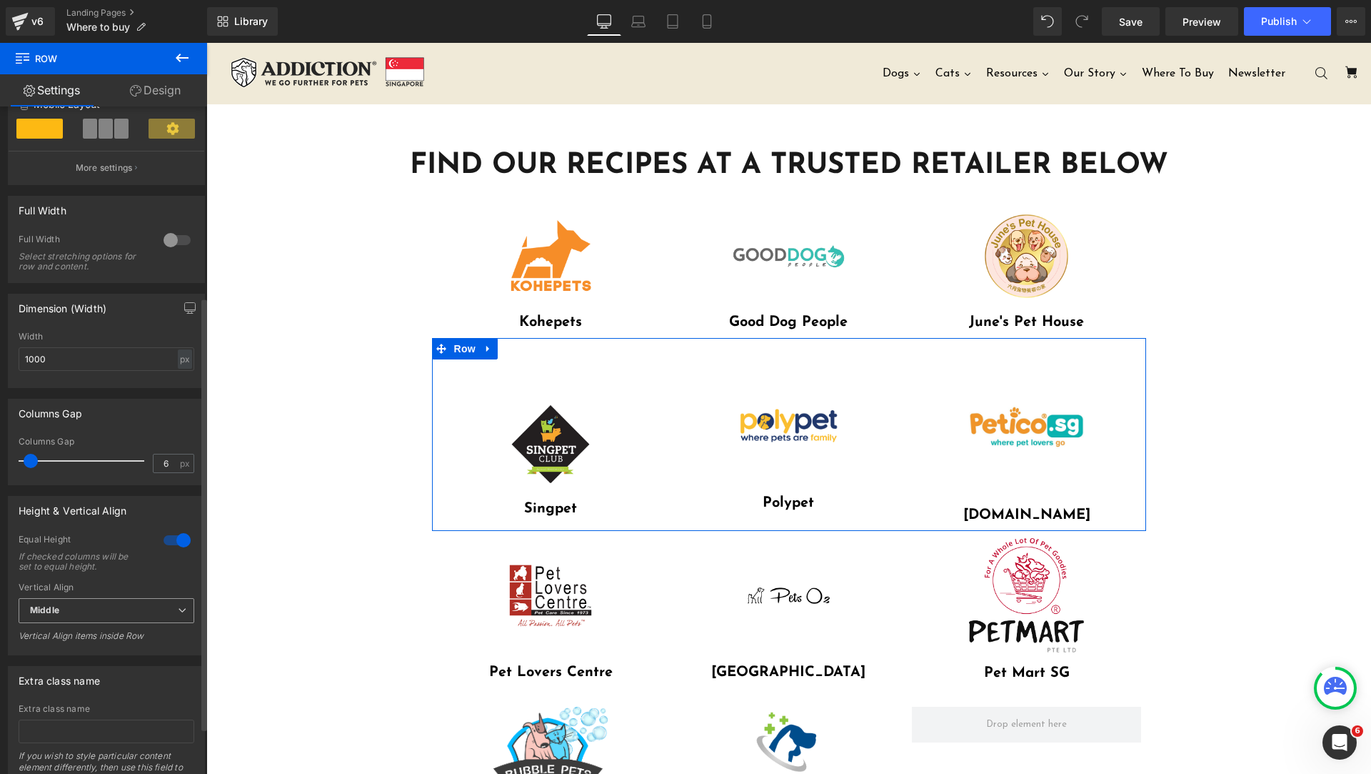
click at [132, 621] on span "Middle" at bounding box center [107, 610] width 176 height 25
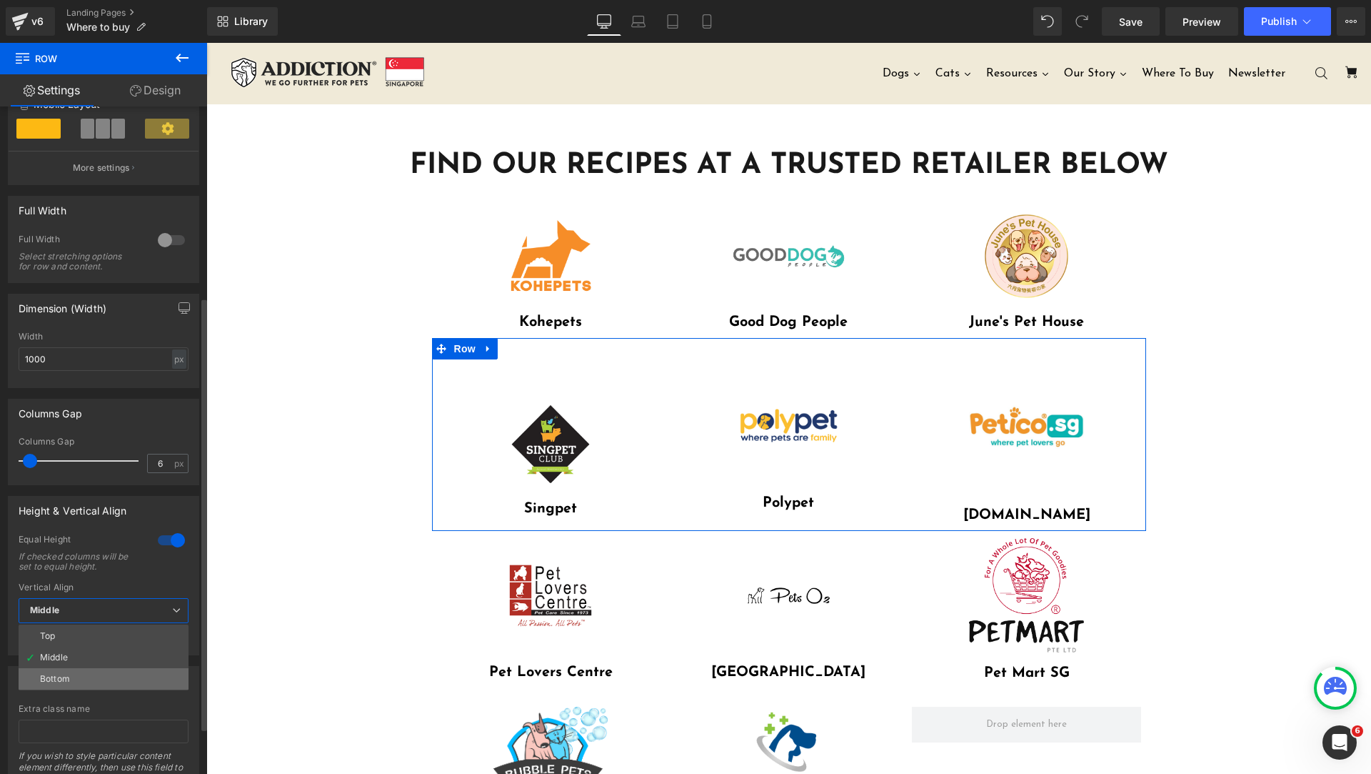
click at [141, 678] on li "Bottom" at bounding box center [104, 678] width 170 height 21
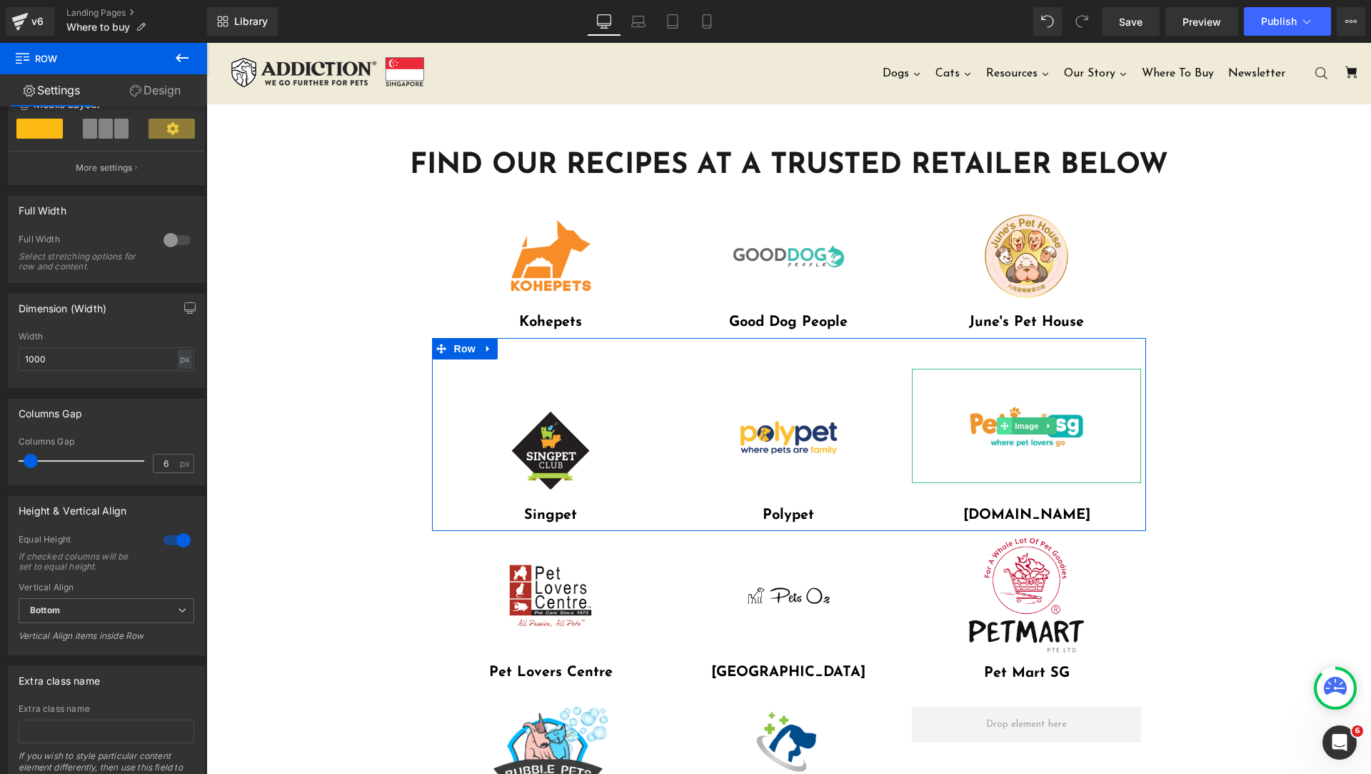
click at [1004, 424] on span at bounding box center [1004, 425] width 15 height 17
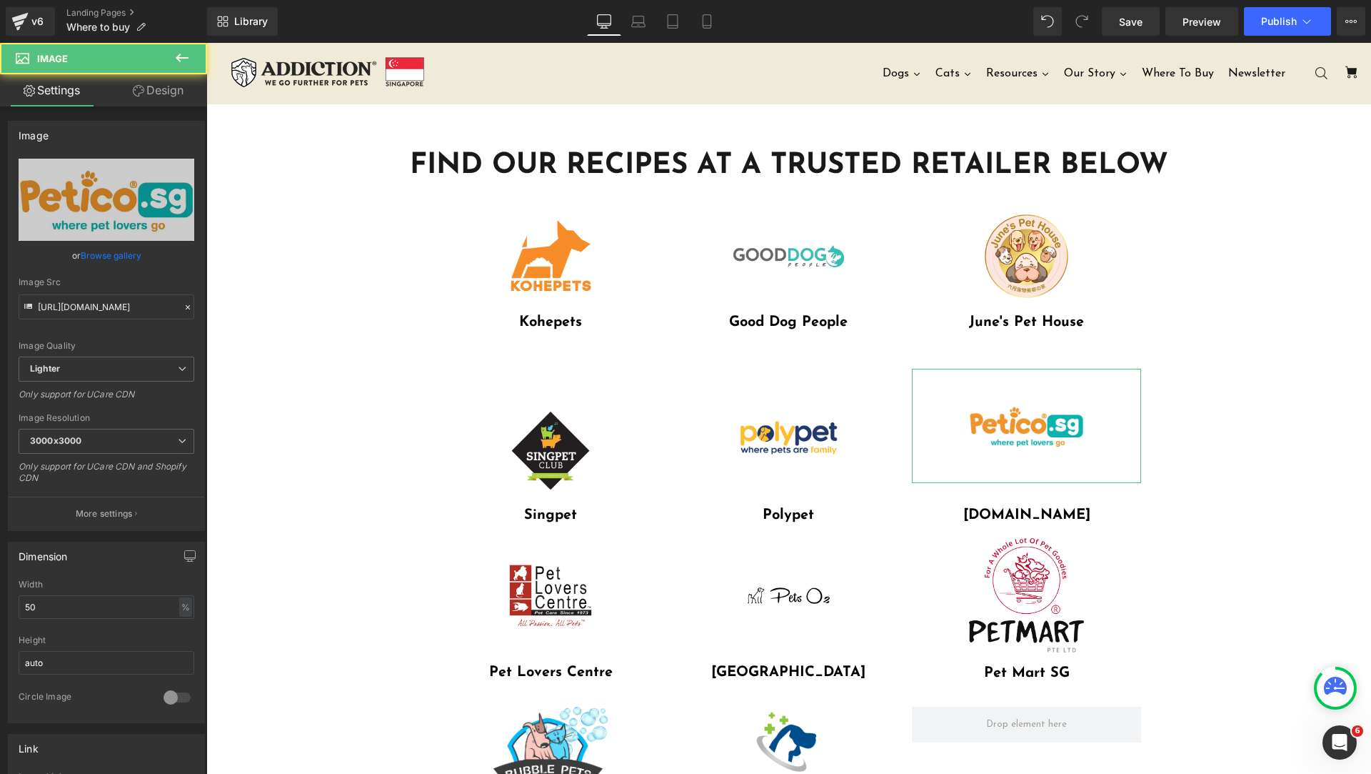
click at [166, 84] on link "Design" at bounding box center [158, 90] width 104 height 32
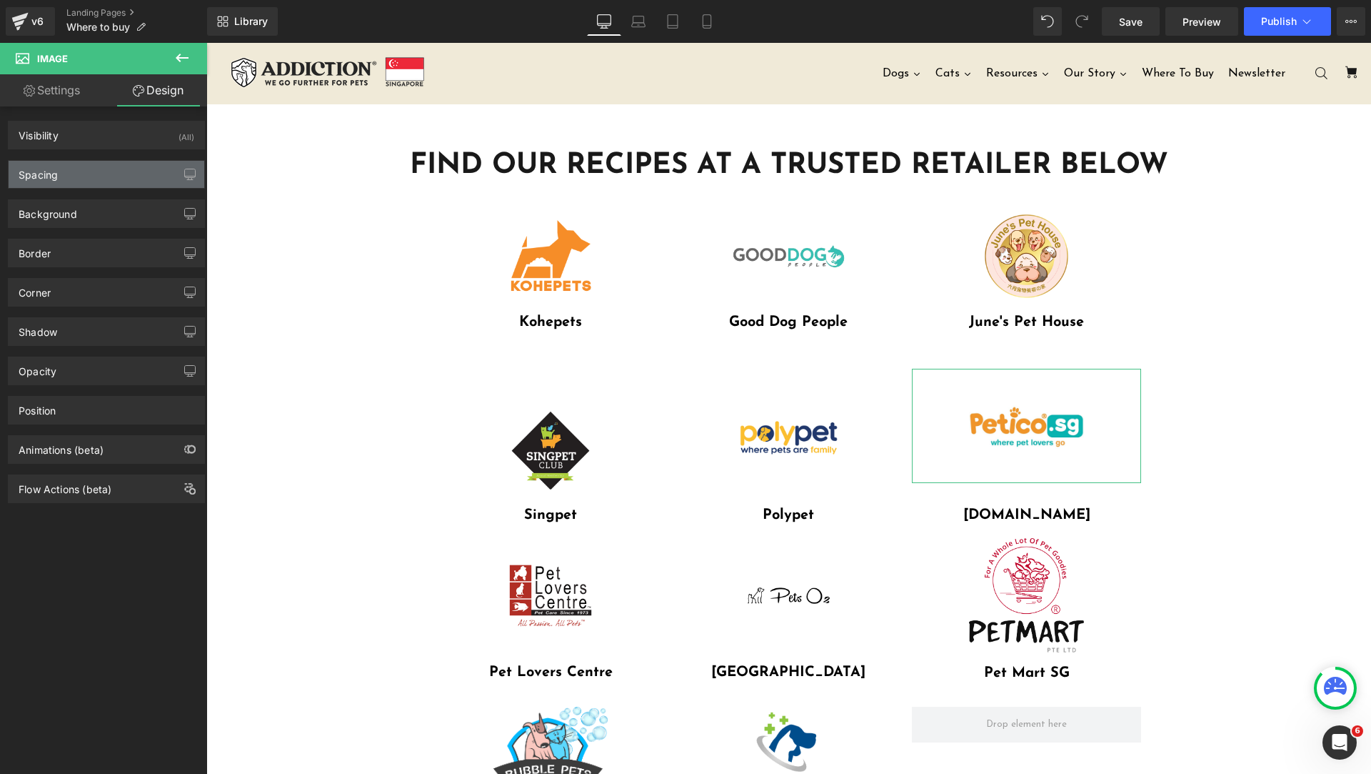
click at [91, 172] on div "Spacing" at bounding box center [107, 174] width 196 height 27
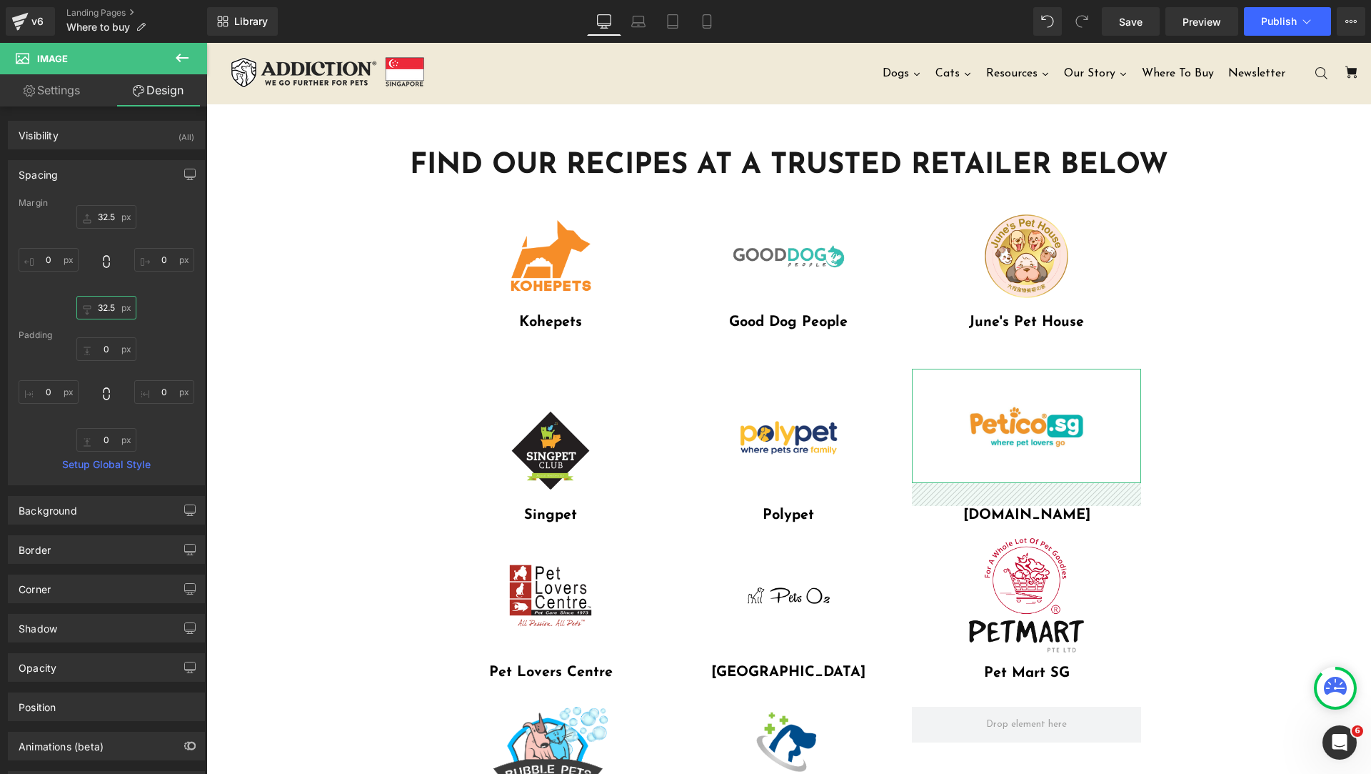
click at [109, 312] on input "32.5" at bounding box center [106, 308] width 60 height 24
type input "0"
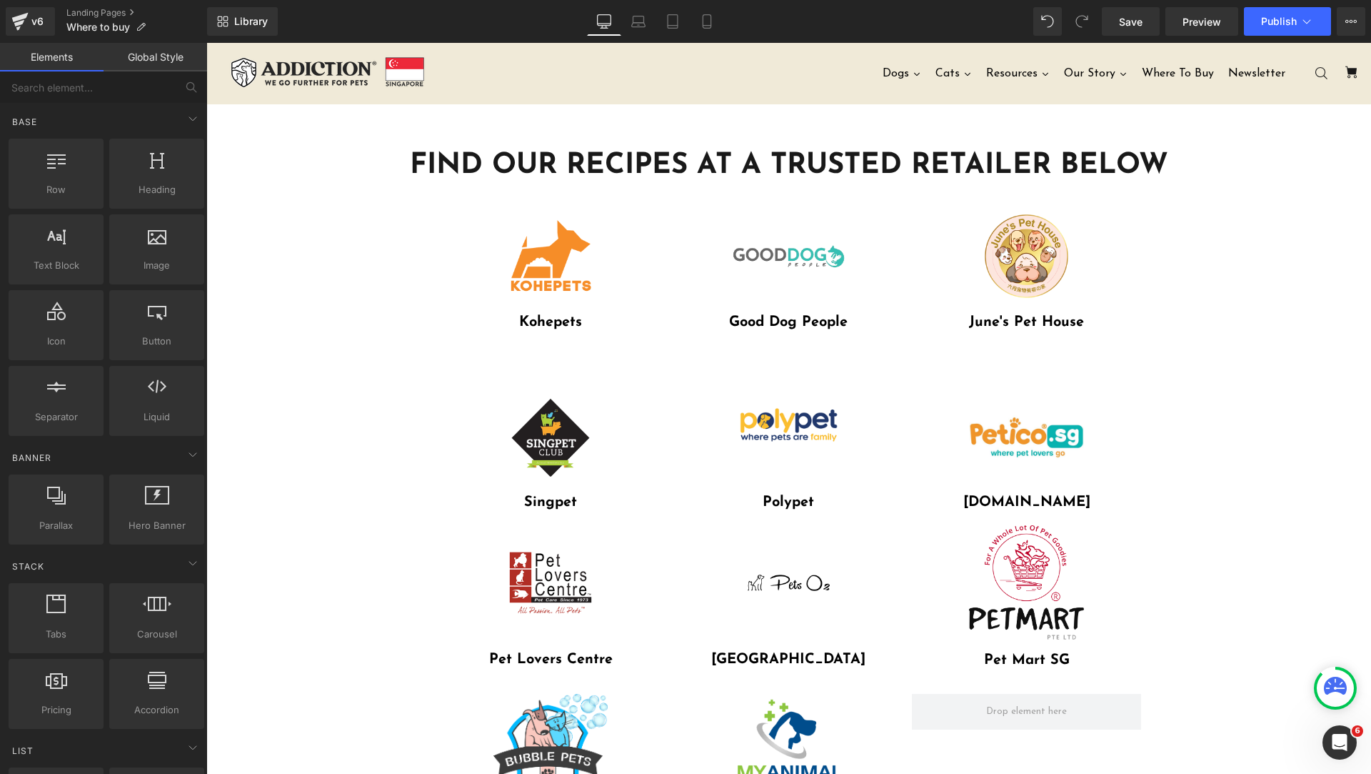
click at [1258, 487] on div "FIND OUR RECIPES AT A TRUSTED RETAILER BELOW Heading Row Image Row Image Kohepe…" at bounding box center [788, 568] width 1165 height 929
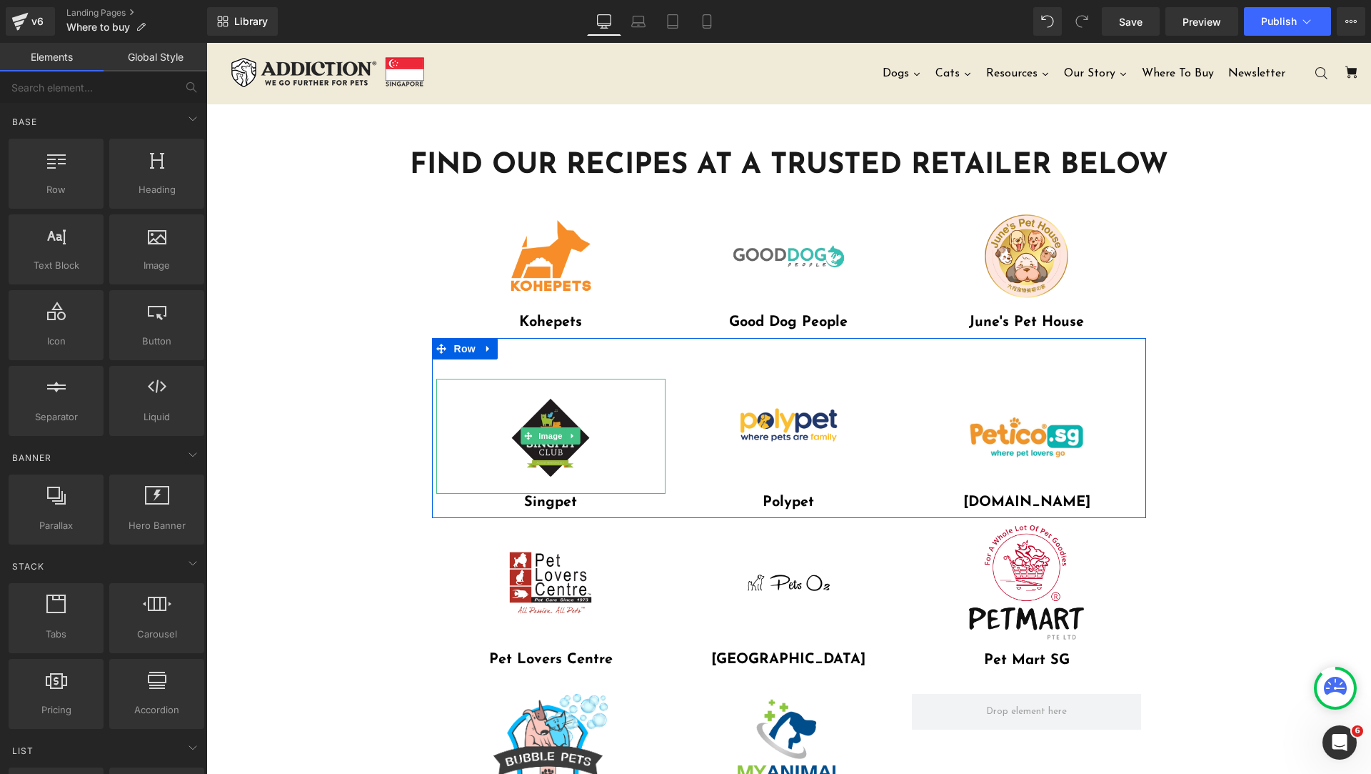
click at [569, 450] on img at bounding box center [551, 436] width 115 height 115
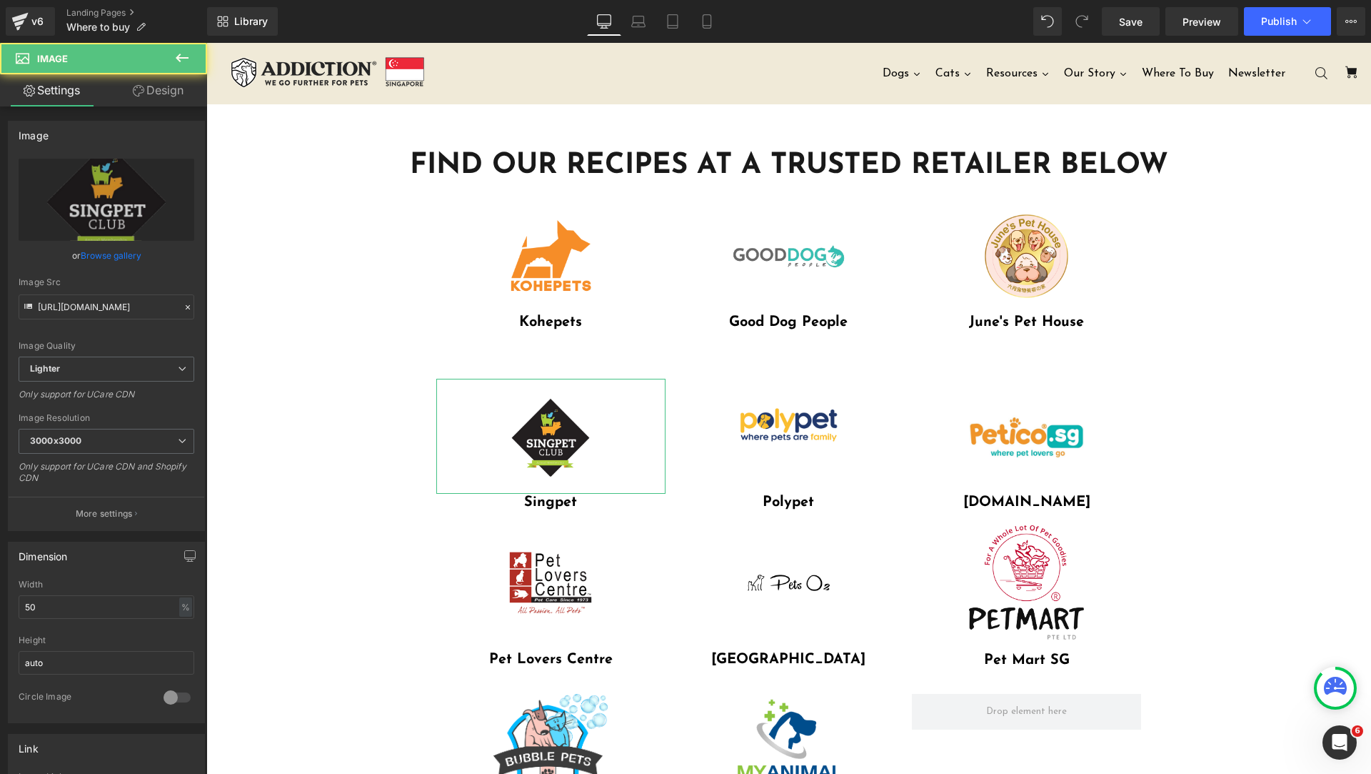
click at [154, 90] on link "Design" at bounding box center [158, 90] width 104 height 32
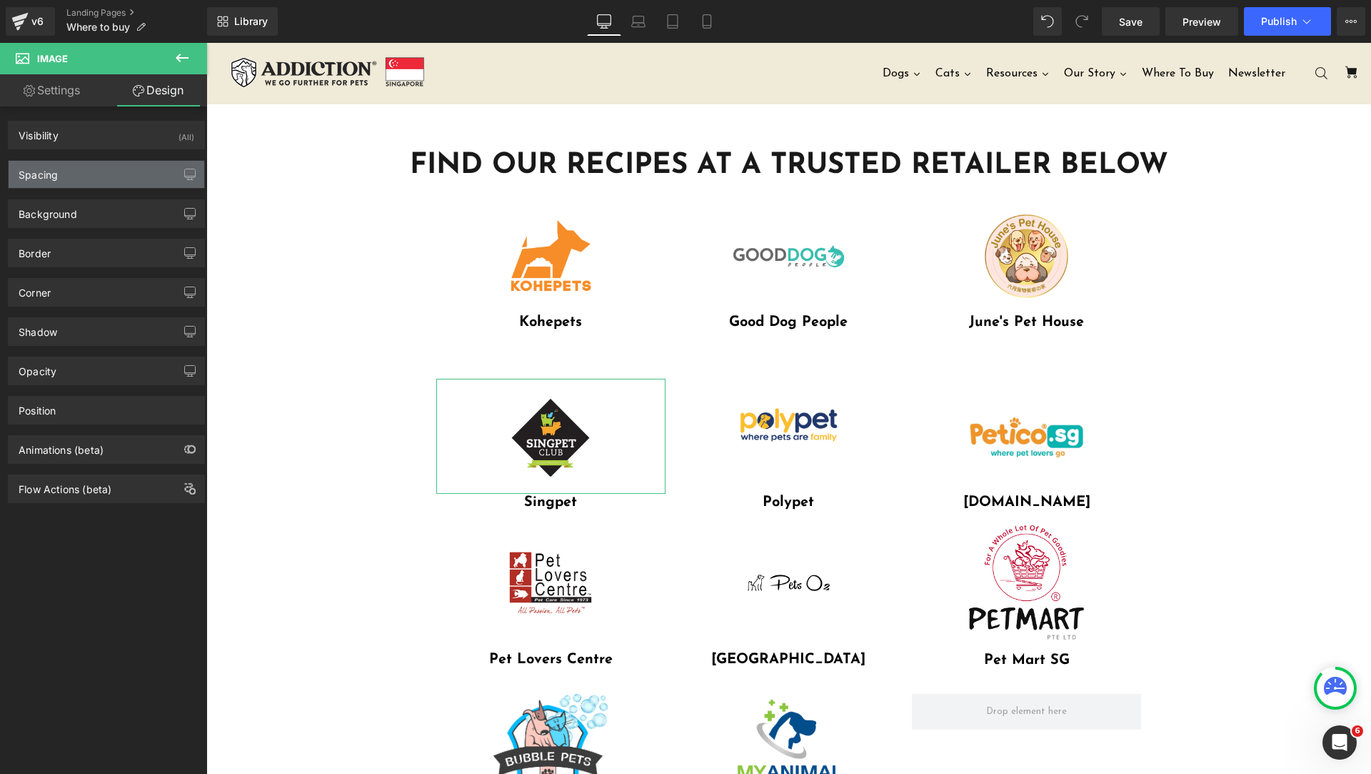
click at [79, 170] on div "Spacing" at bounding box center [107, 174] width 196 height 27
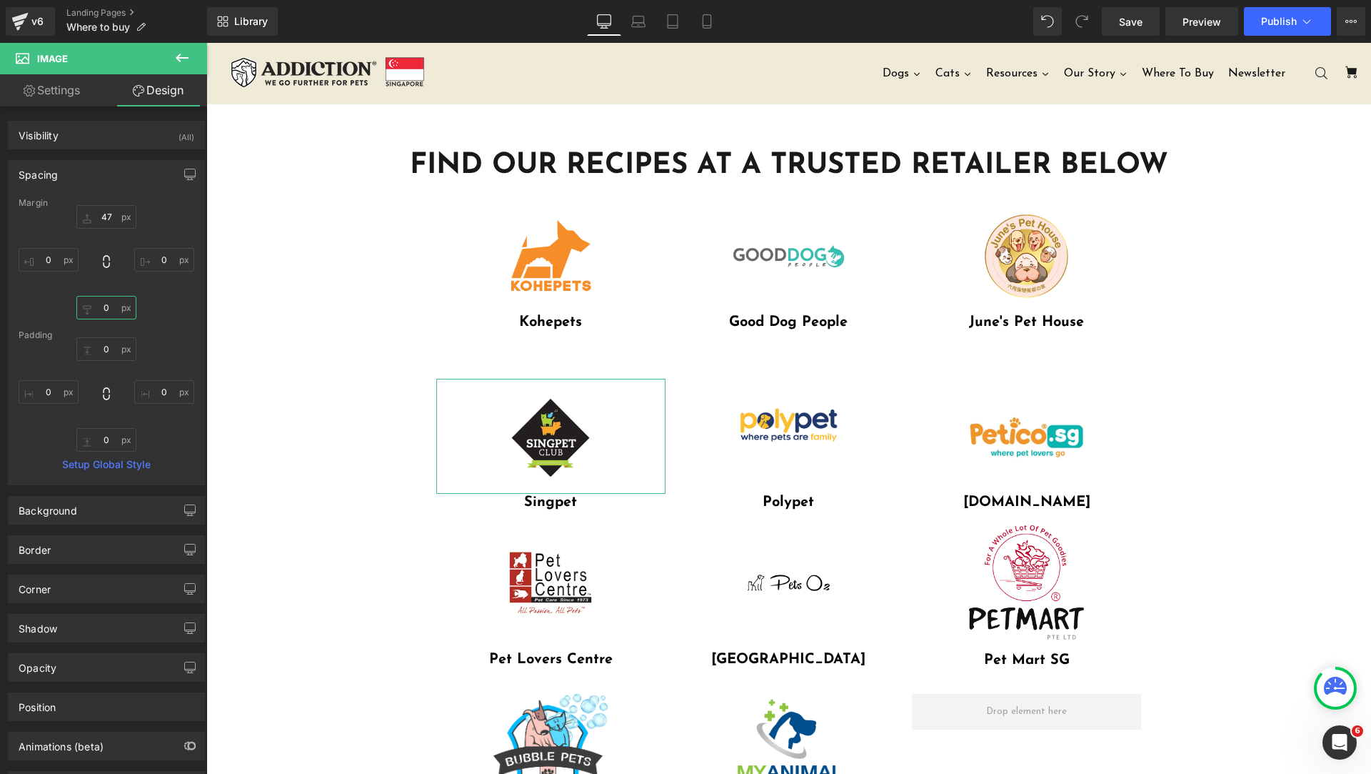
click at [105, 309] on input "0" at bounding box center [106, 308] width 60 height 24
type input "20"
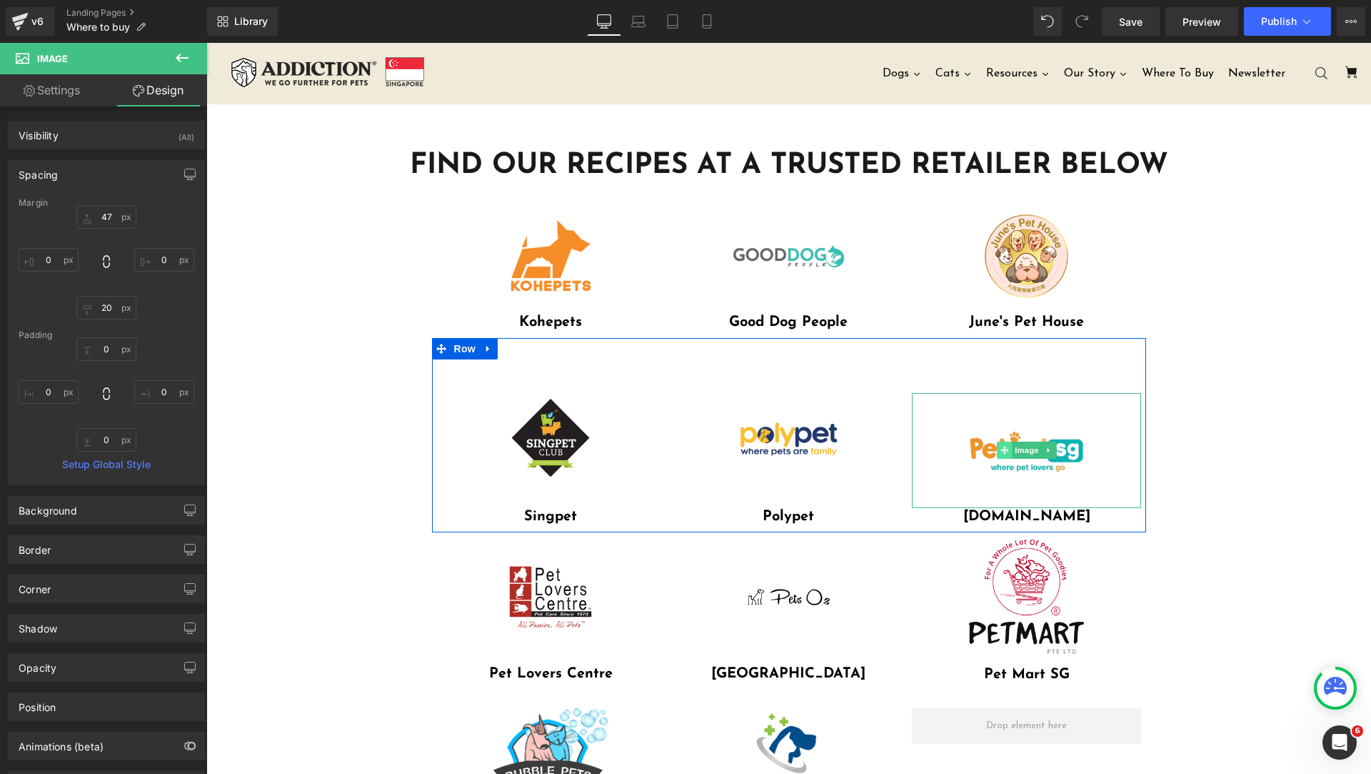
click at [997, 451] on span at bounding box center [1004, 449] width 15 height 17
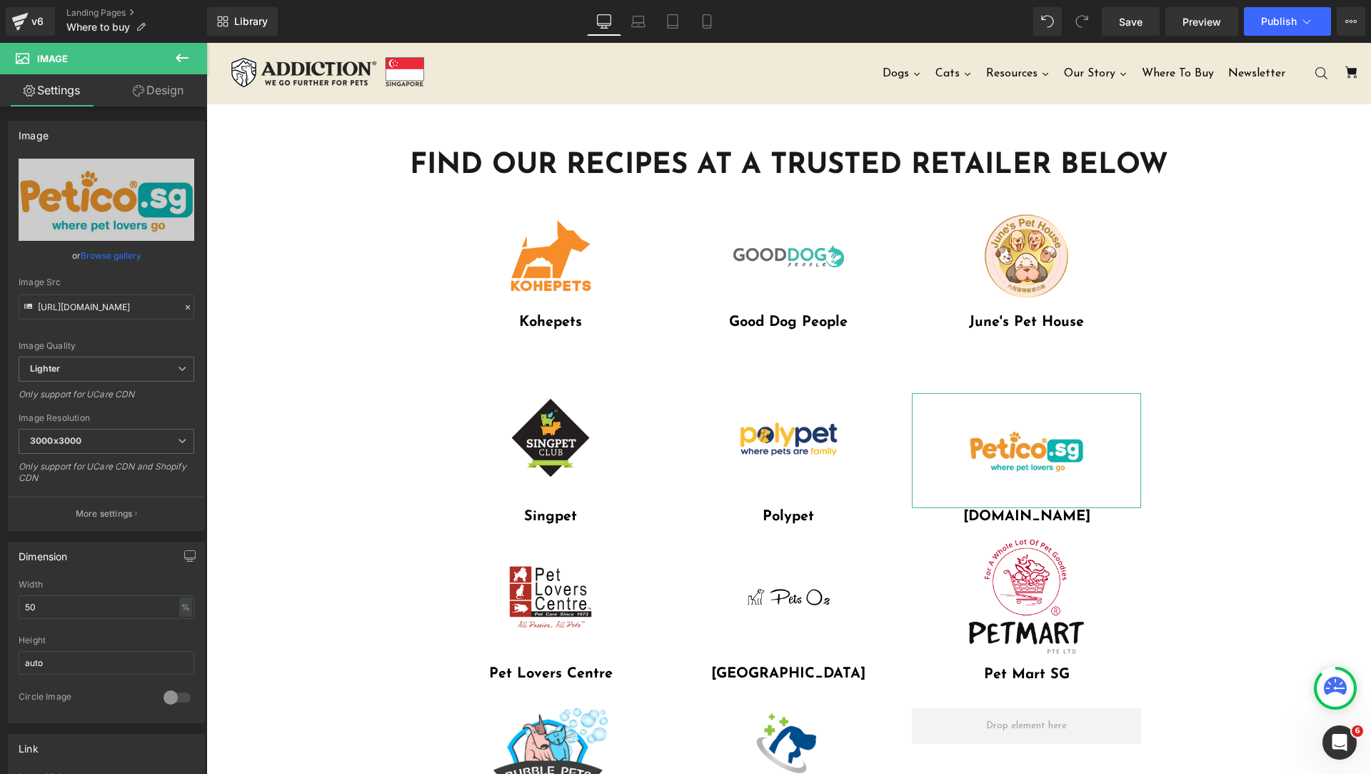
click at [155, 100] on link "Design" at bounding box center [158, 90] width 104 height 32
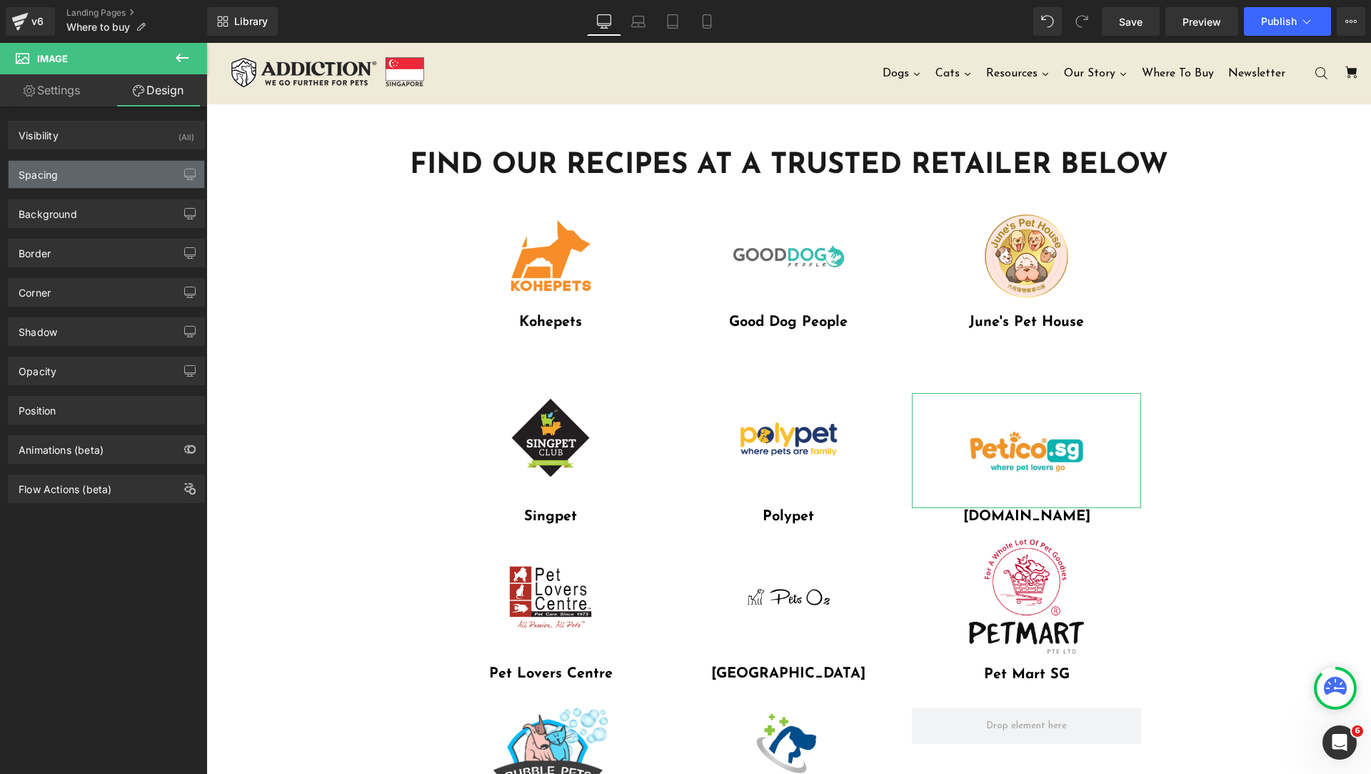
click at [76, 164] on div "Spacing" at bounding box center [107, 174] width 196 height 27
type input "32.5"
type input "0"
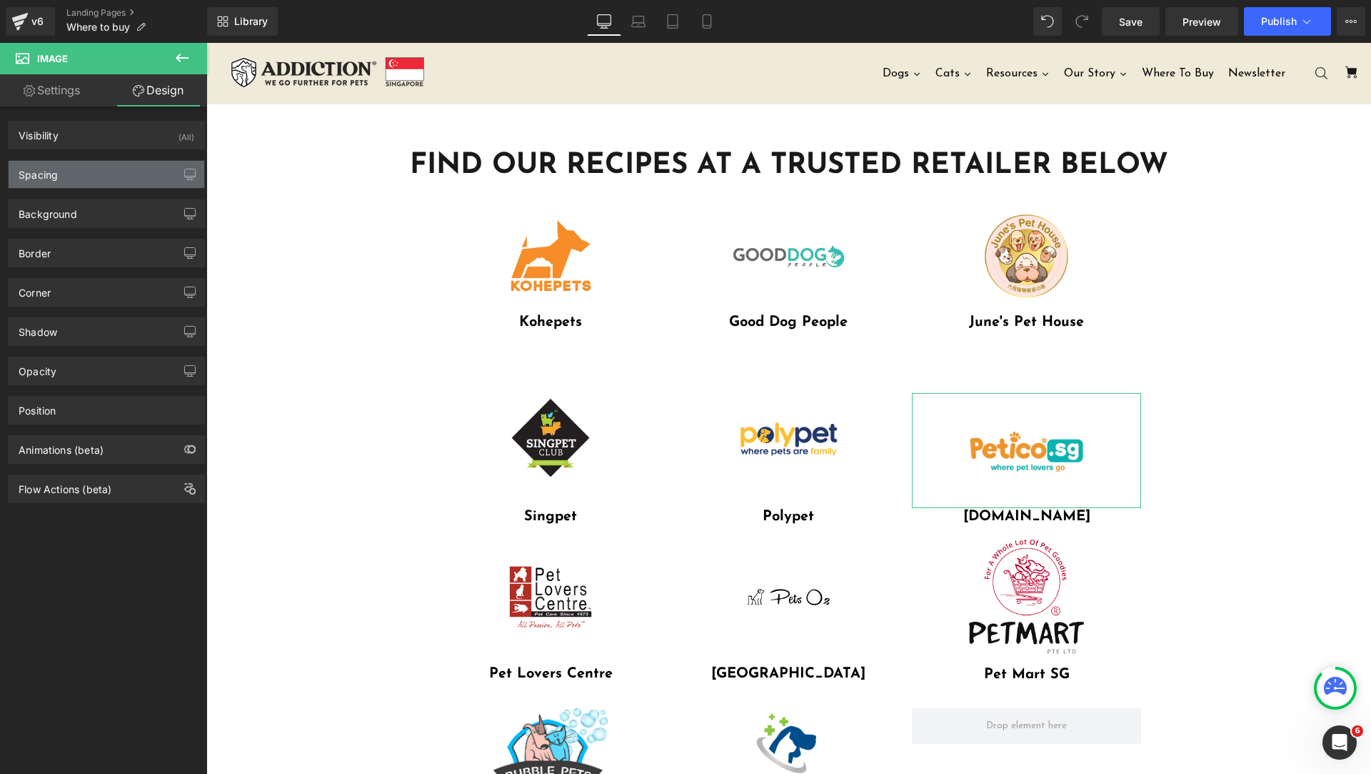
type input "0"
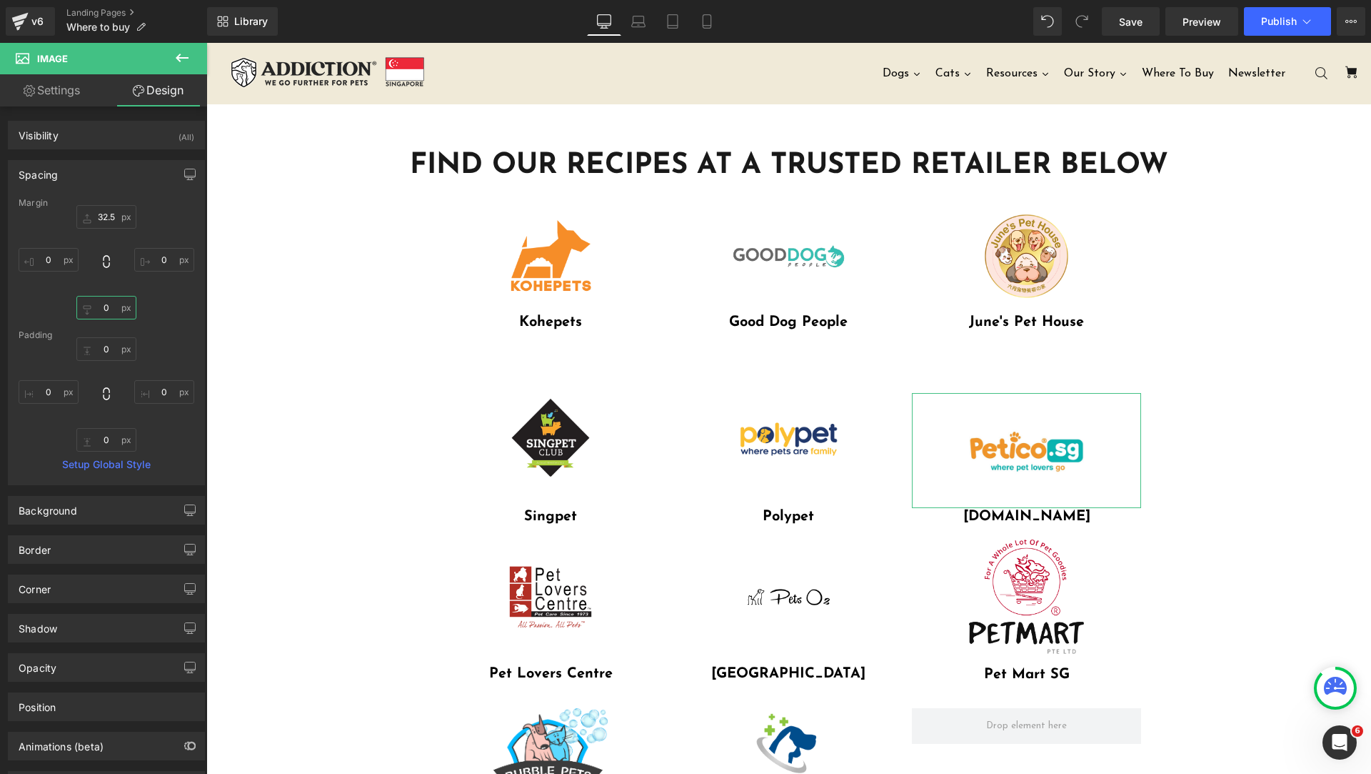
click at [103, 316] on input "0" at bounding box center [106, 308] width 60 height 24
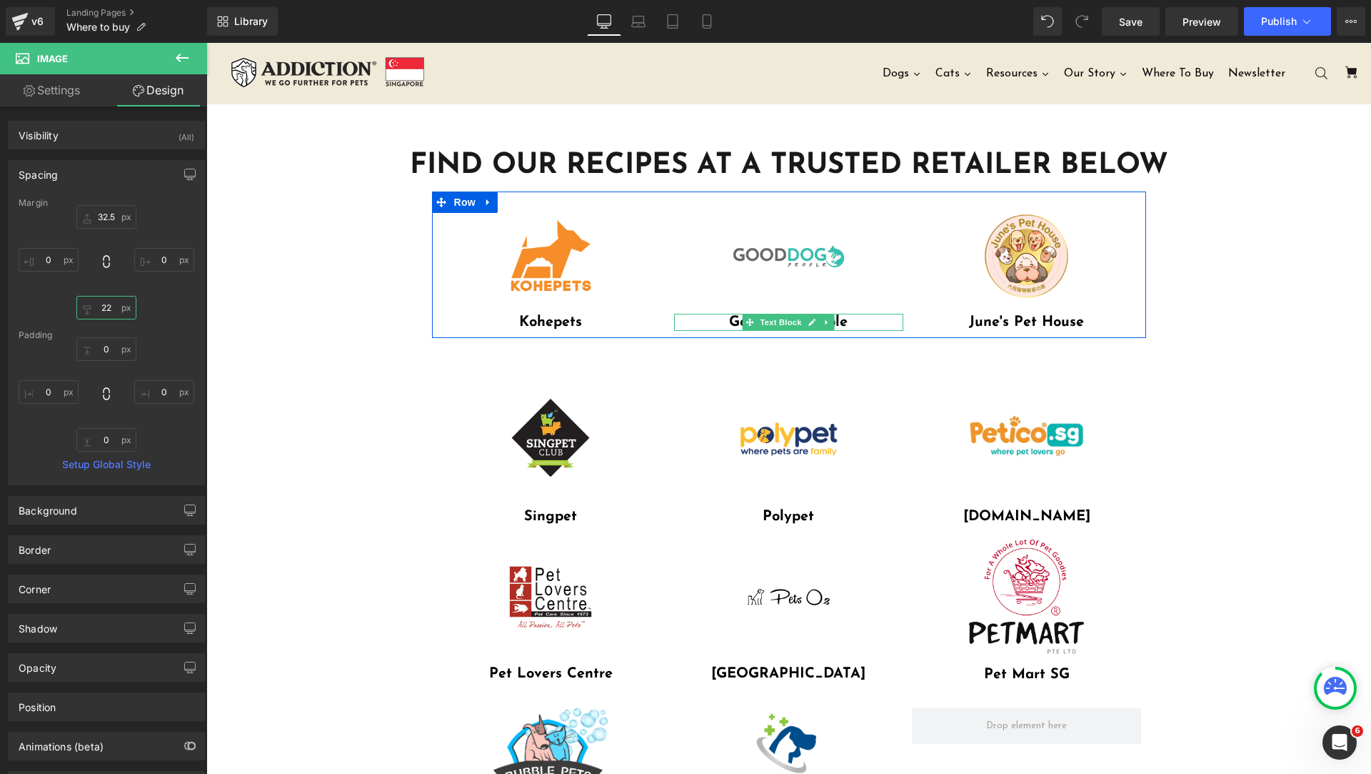
type input "21"
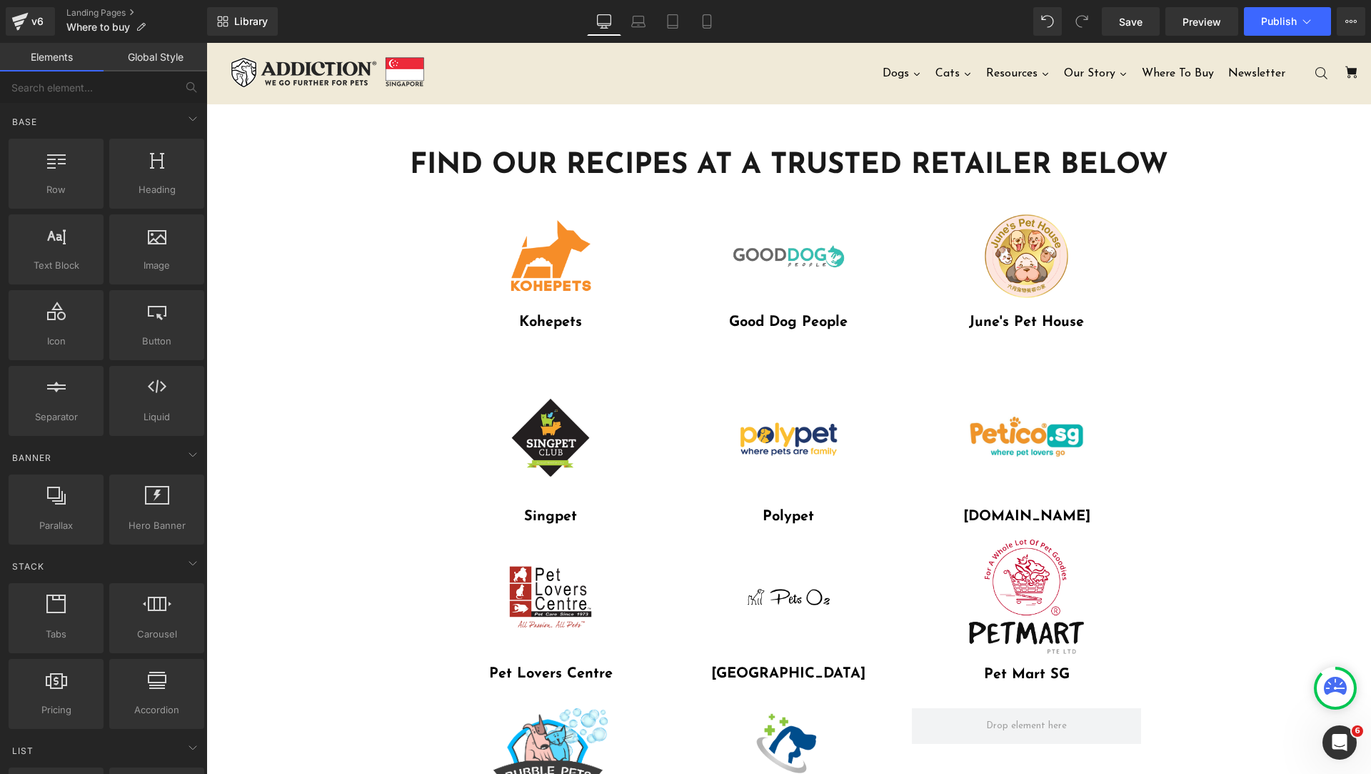
click at [1270, 343] on div "FIND OUR RECIPES AT A TRUSTED RETAILER BELOW Heading Row Image Row Image Kohepe…" at bounding box center [788, 575] width 1165 height 943
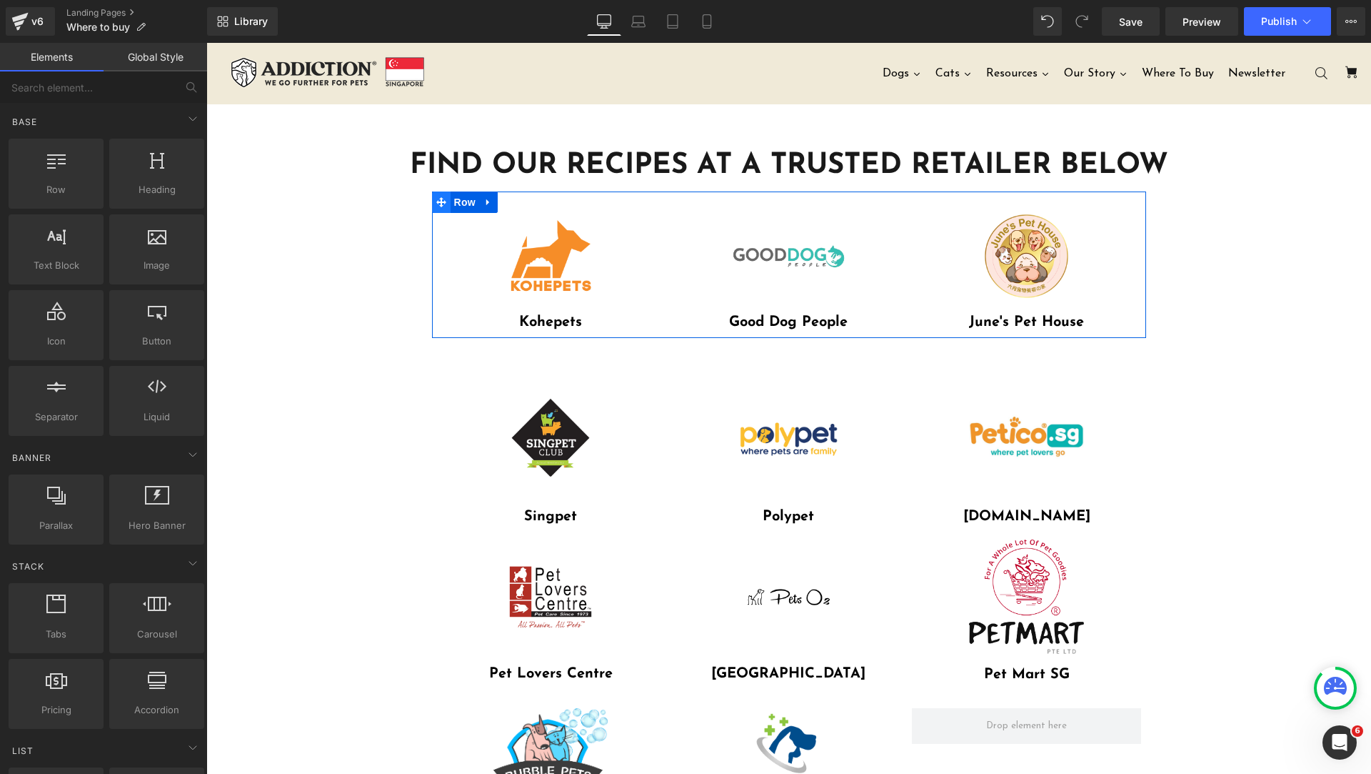
click at [437, 201] on icon at bounding box center [441, 202] width 10 height 10
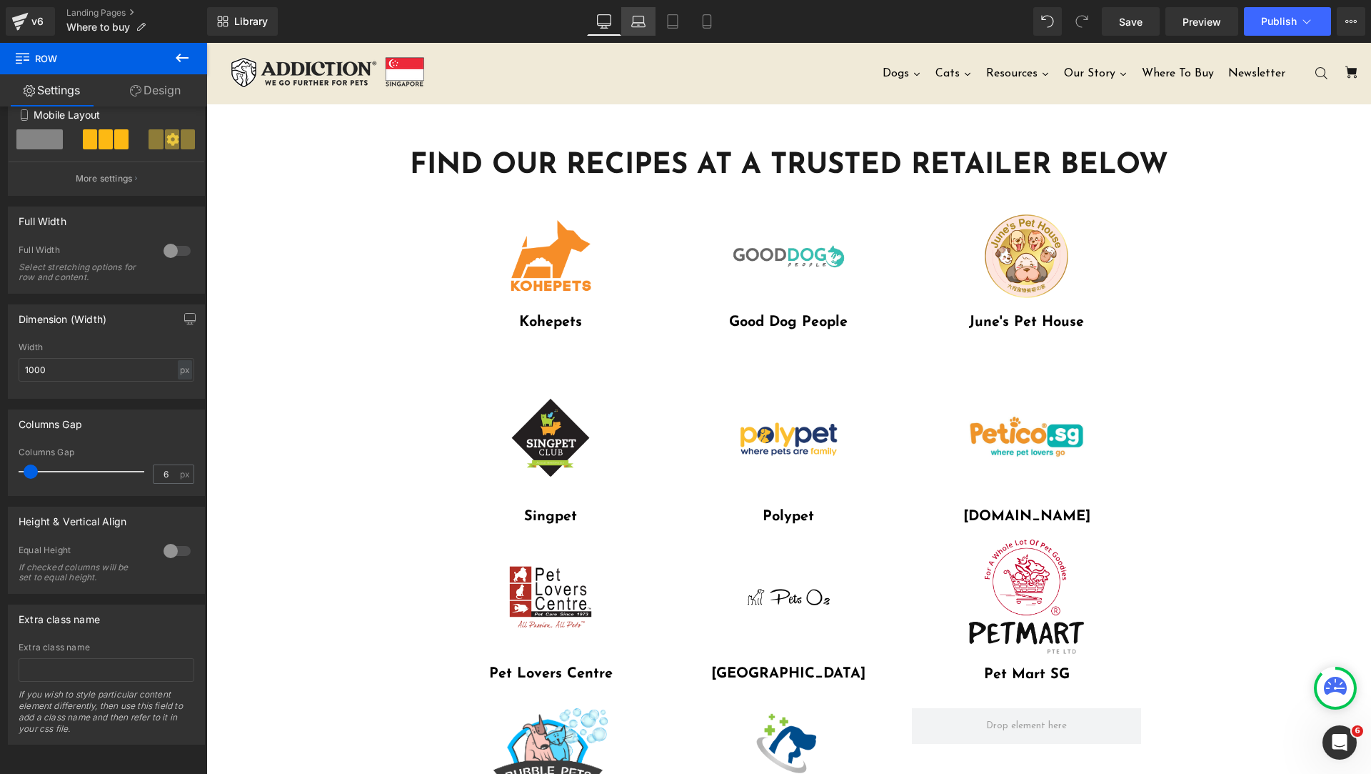
click at [629, 26] on link "Laptop" at bounding box center [638, 21] width 34 height 29
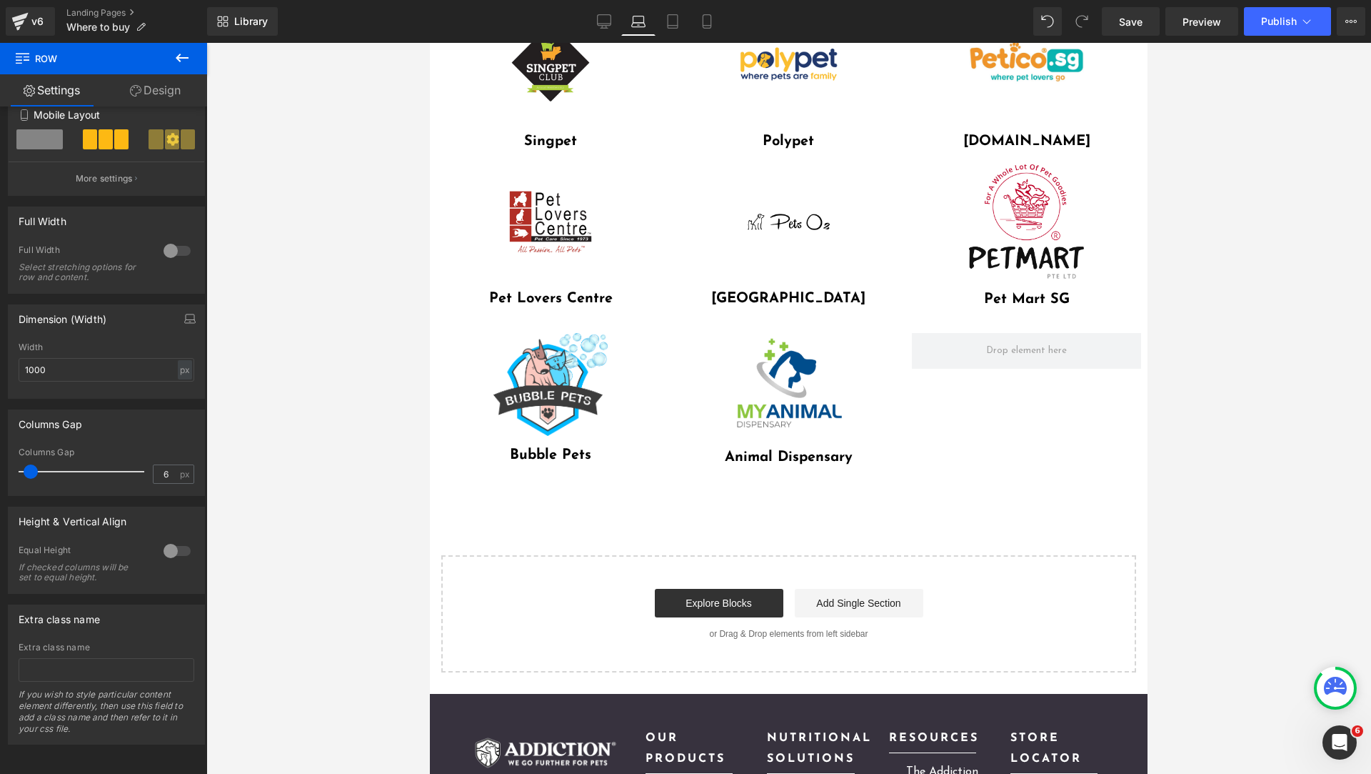
scroll to position [58, 0]
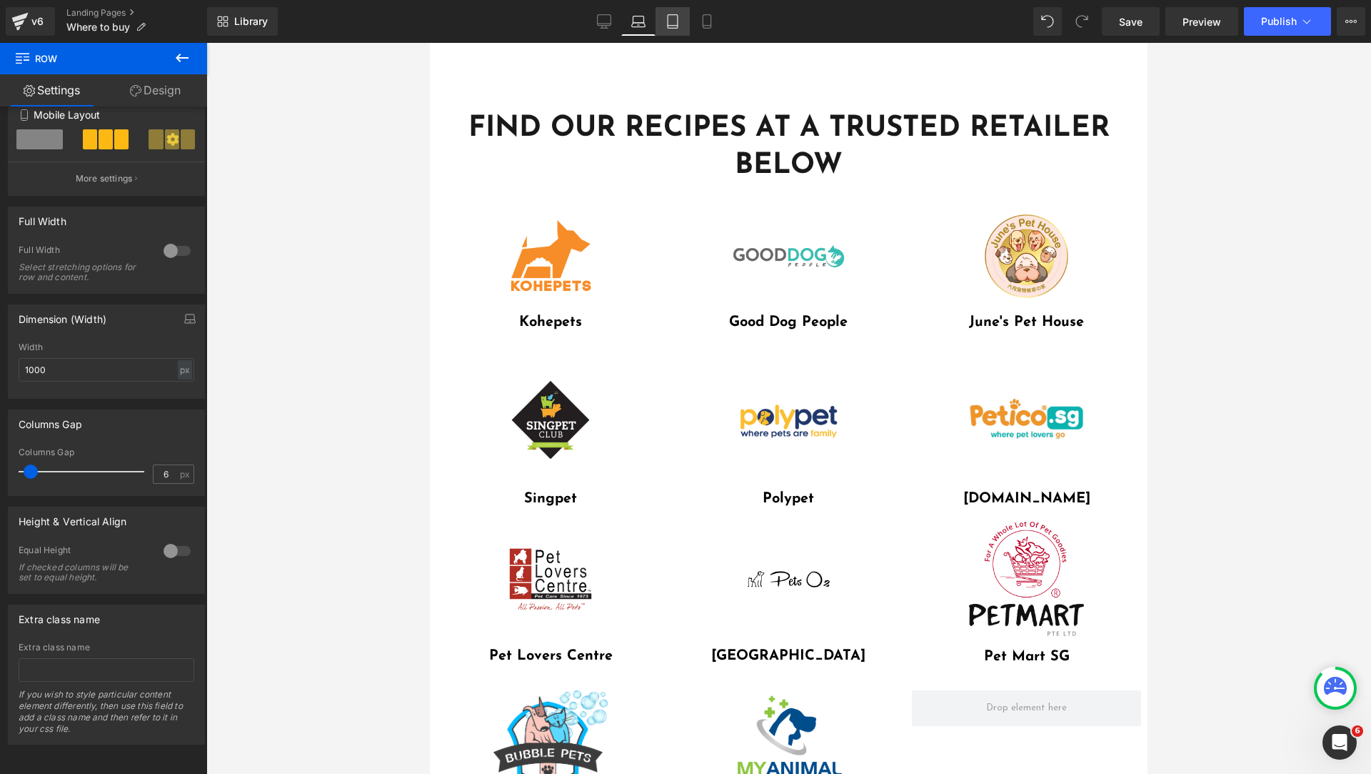
click at [681, 13] on link "Tablet" at bounding box center [673, 21] width 34 height 29
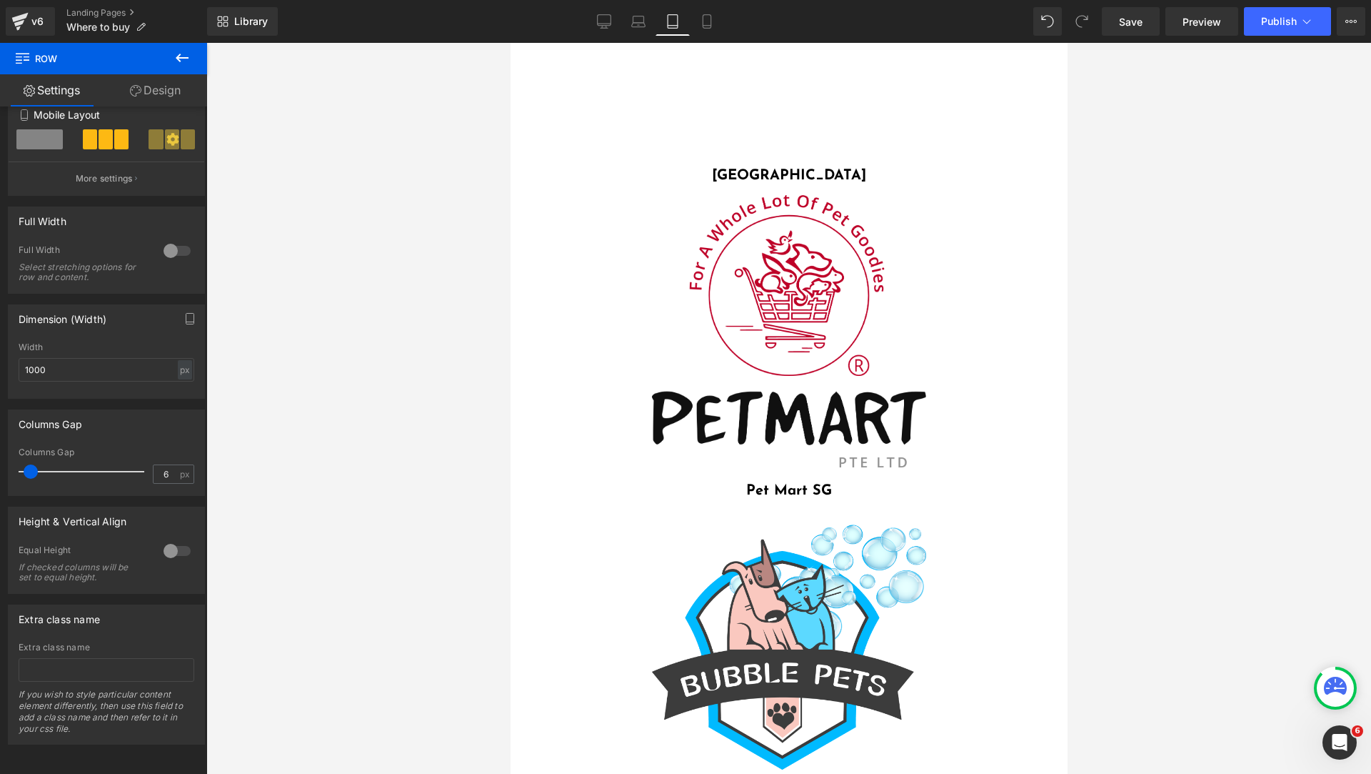
scroll to position [3629, 0]
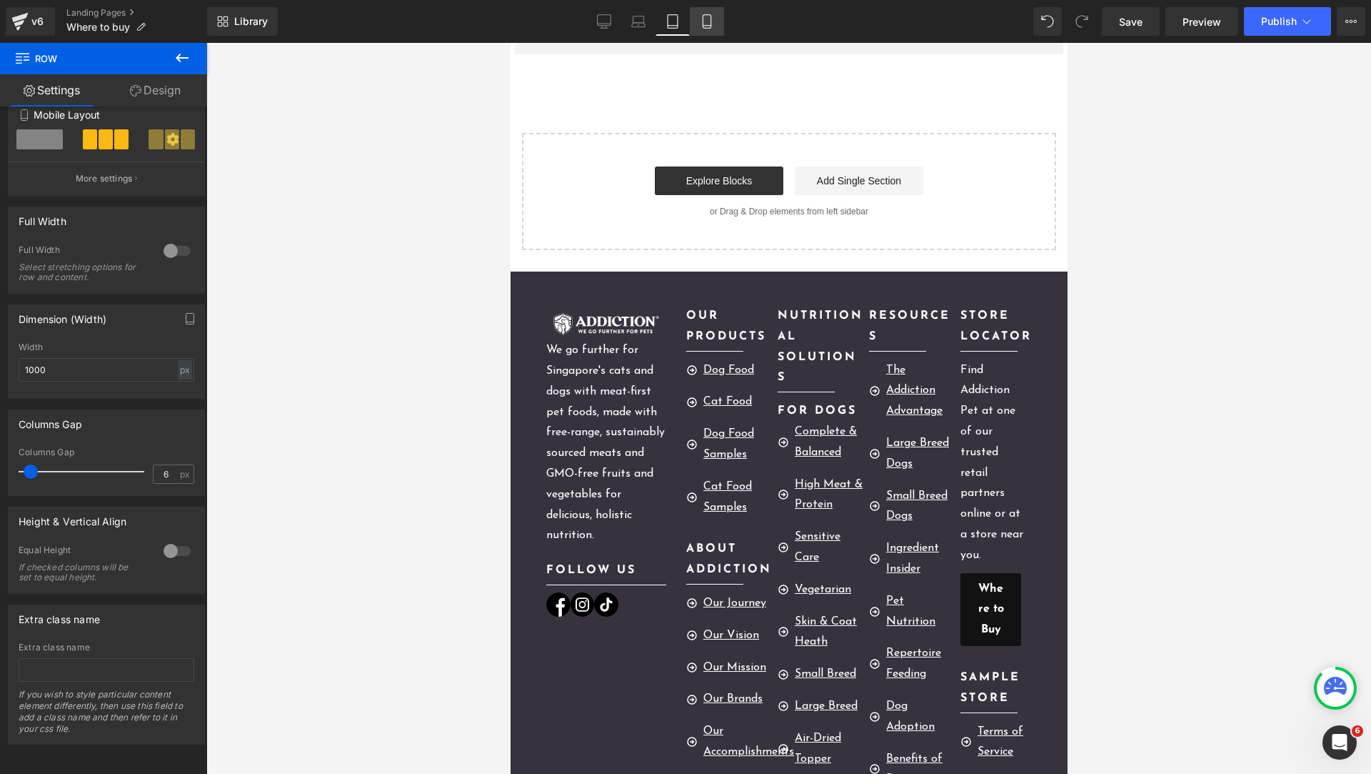
click at [709, 21] on icon at bounding box center [707, 21] width 14 height 14
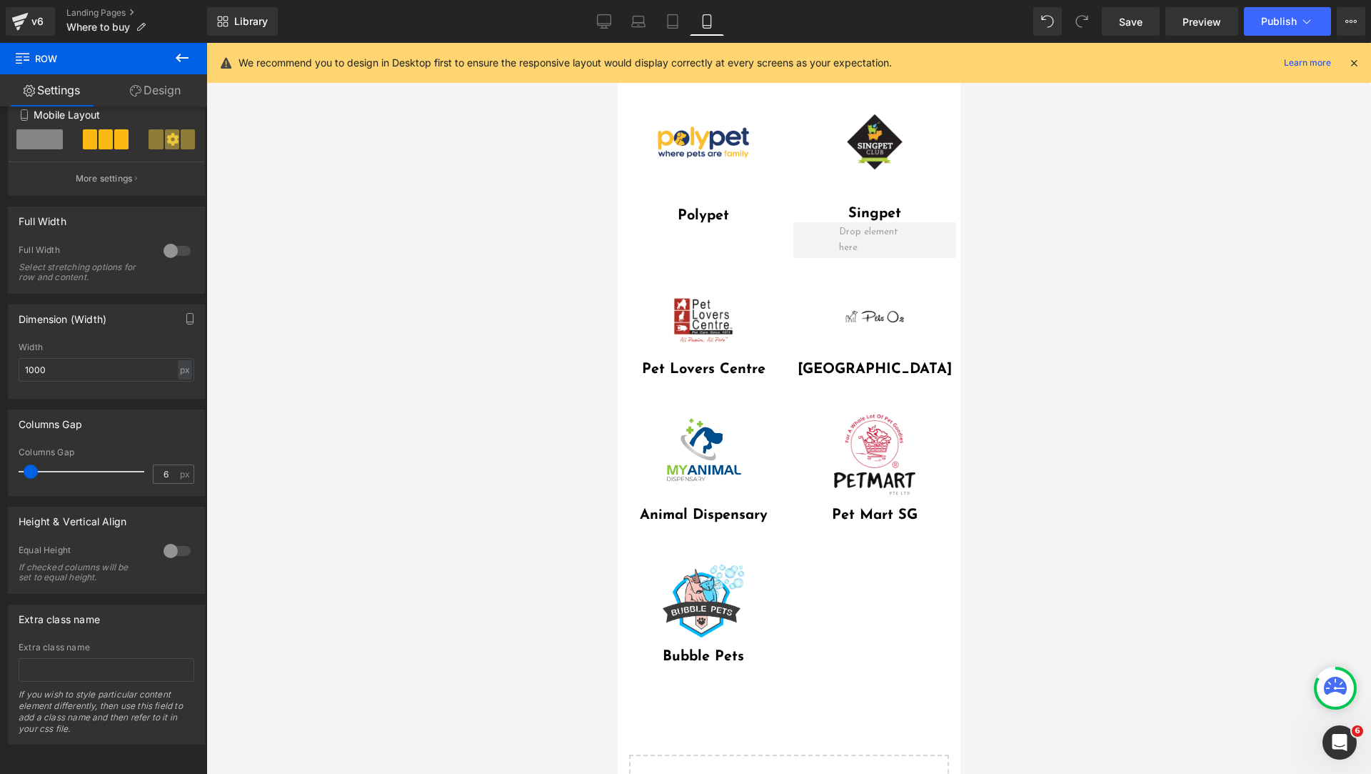
scroll to position [0, 0]
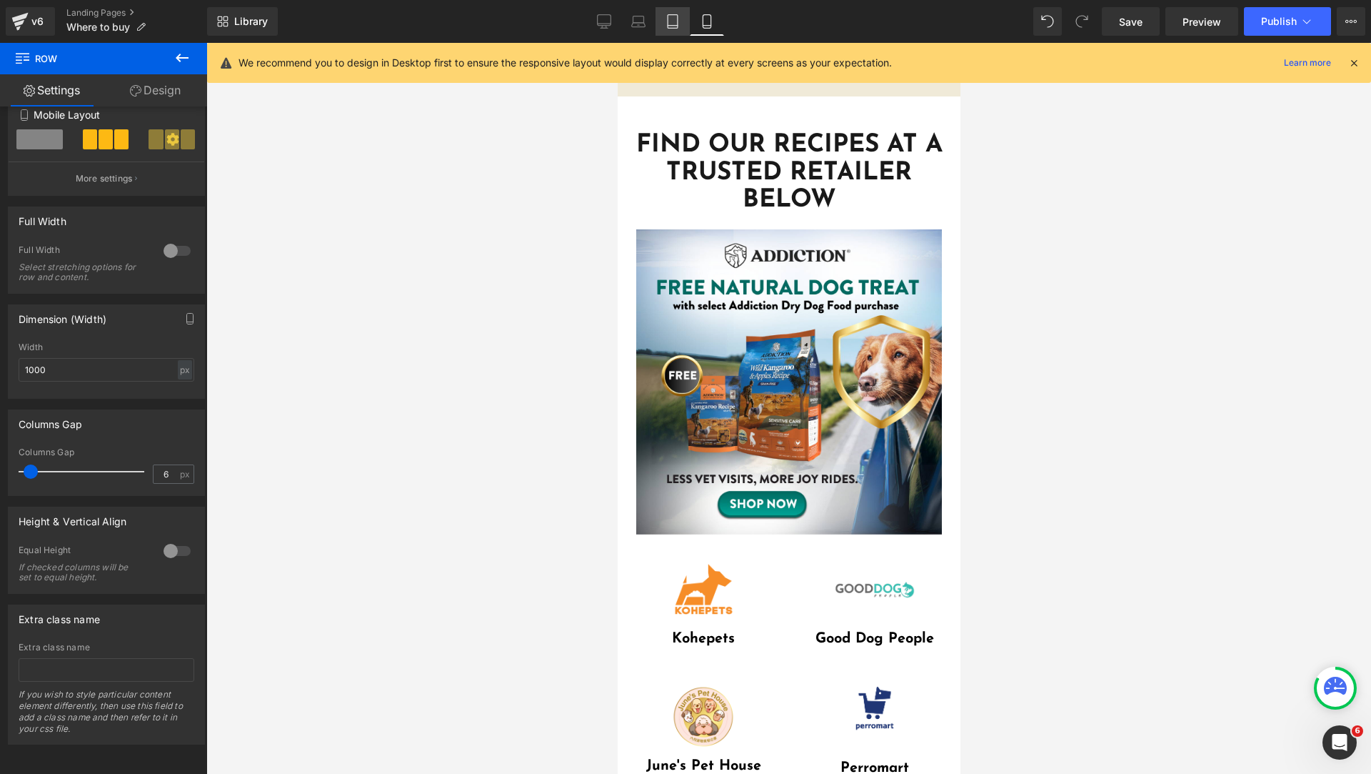
click at [677, 24] on icon at bounding box center [673, 21] width 14 height 14
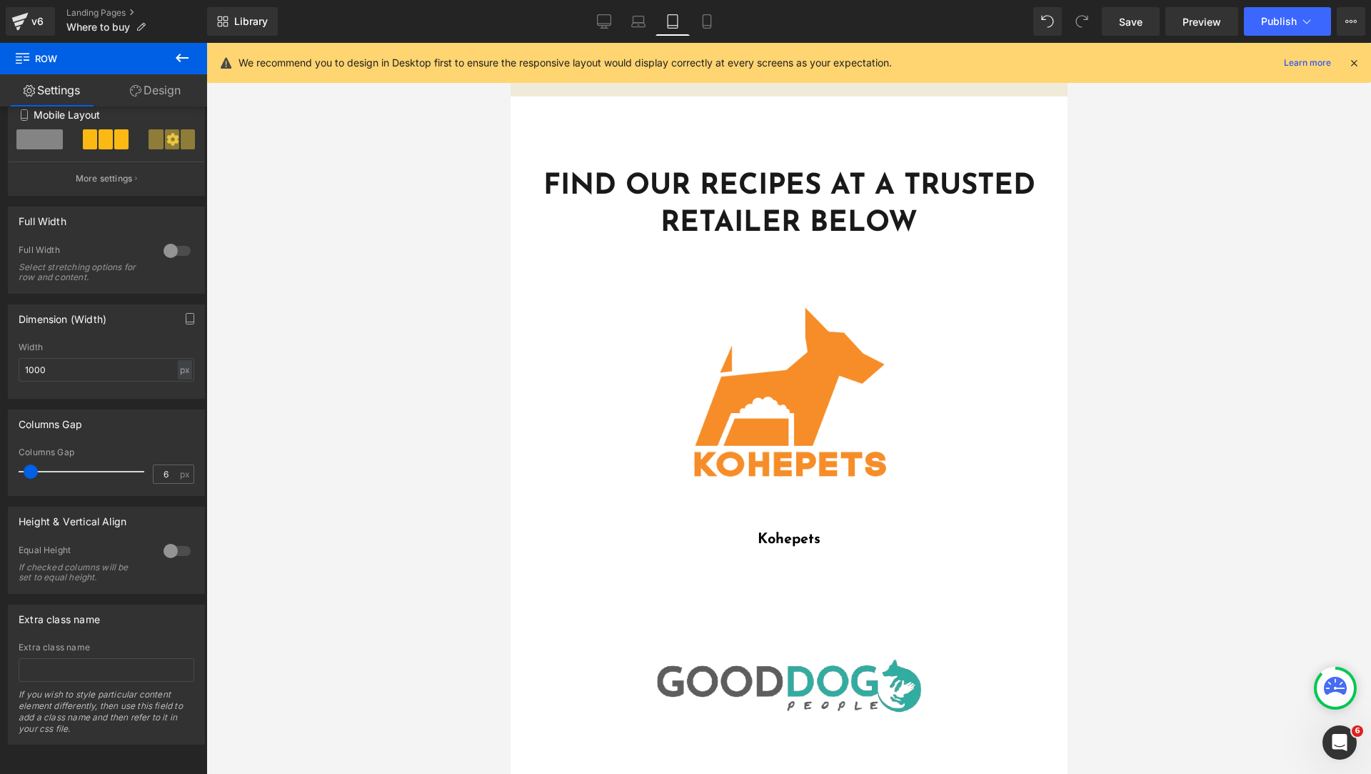
scroll to position [357, 0]
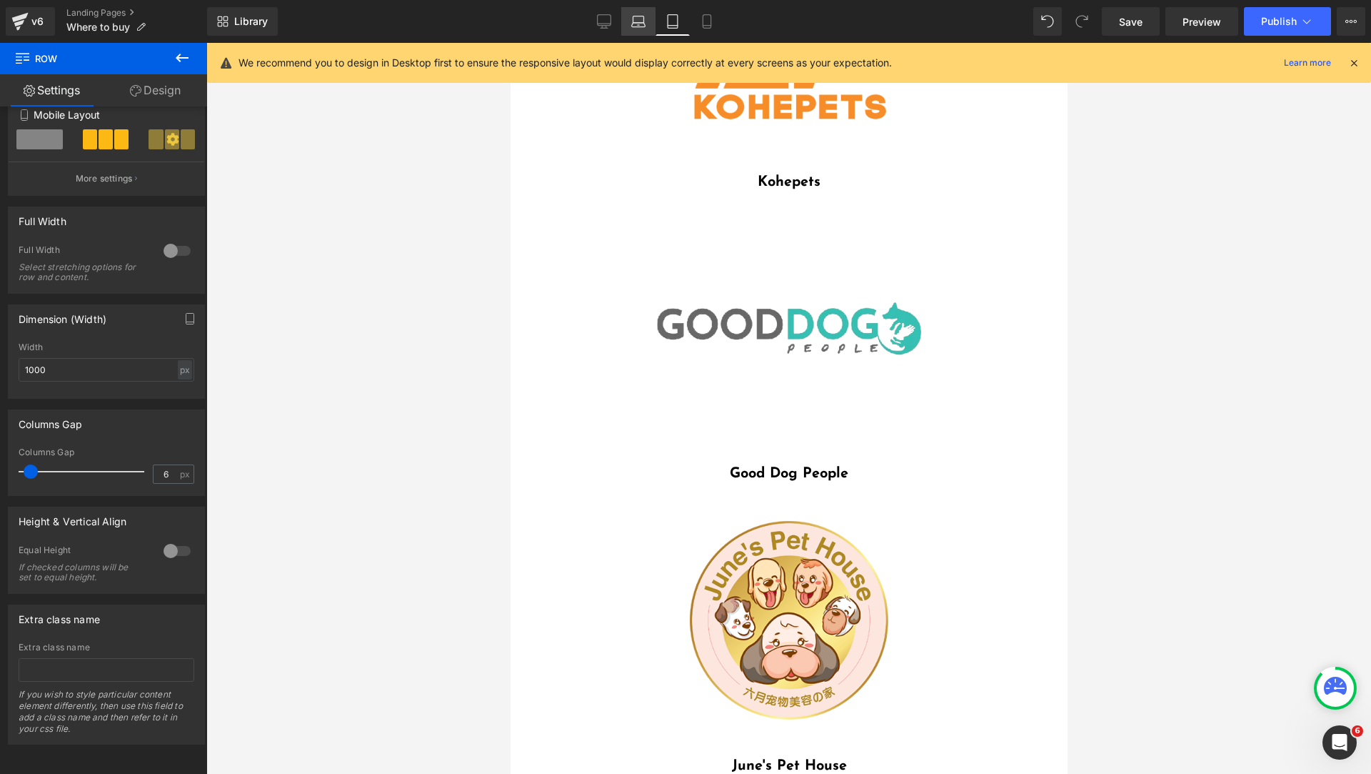
click at [641, 14] on icon at bounding box center [638, 21] width 14 height 14
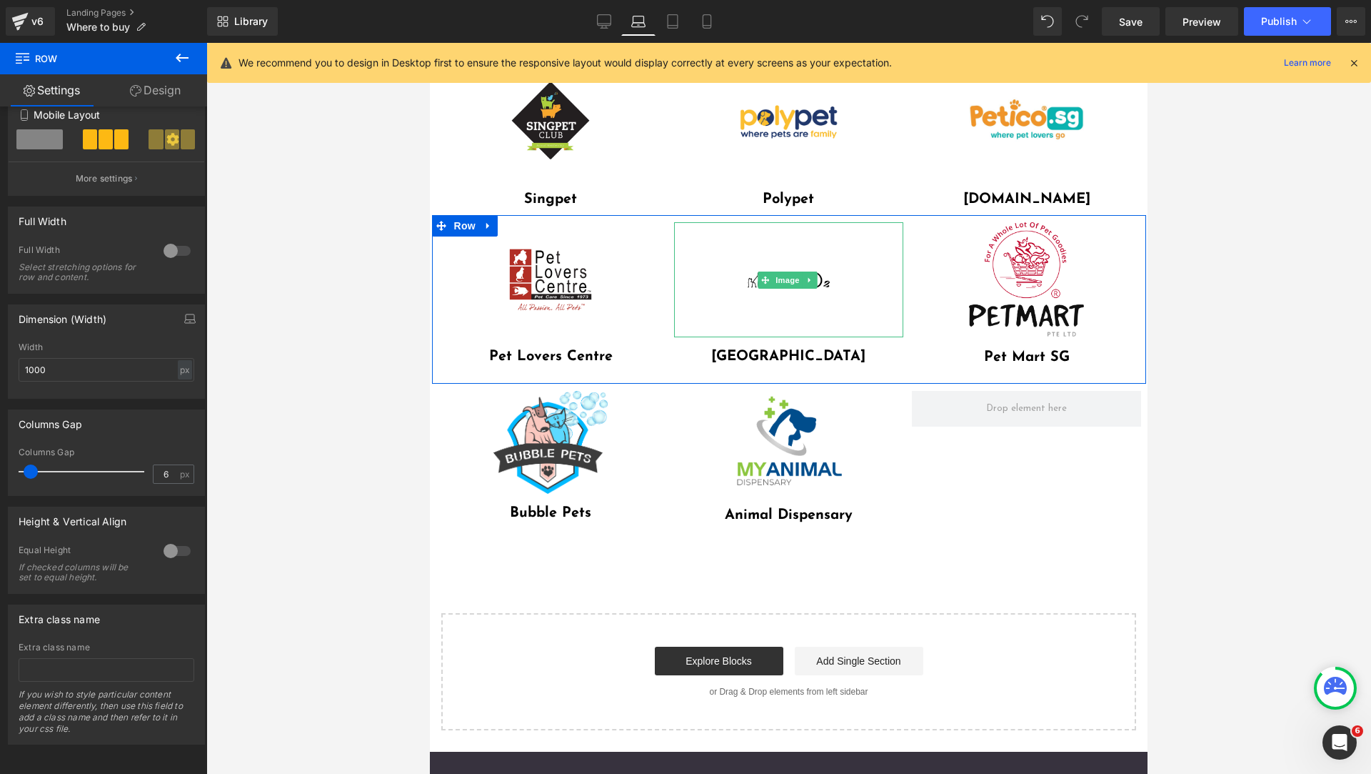
scroll to position [0, 0]
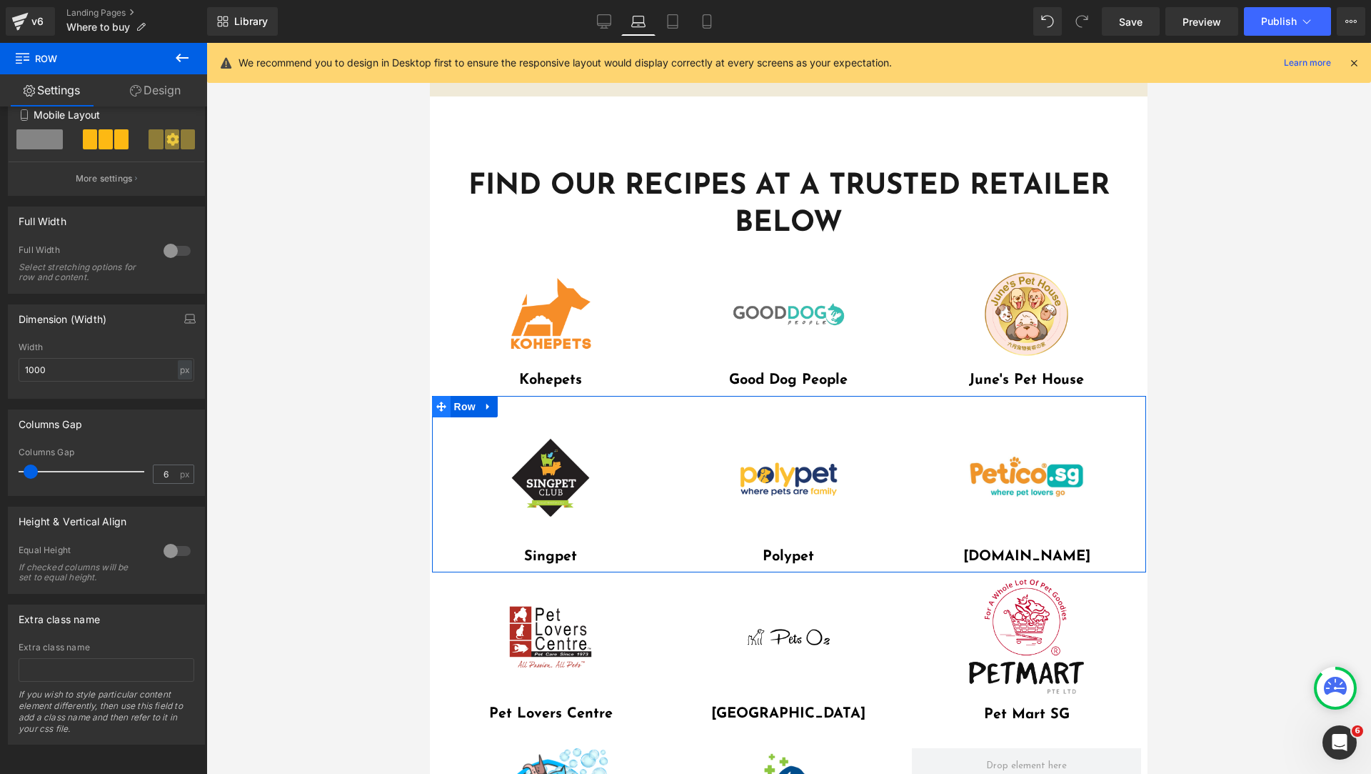
drag, startPoint x: 439, startPoint y: 408, endPoint x: 786, endPoint y: 407, distance: 347.9
click at [439, 408] on icon at bounding box center [441, 406] width 10 height 10
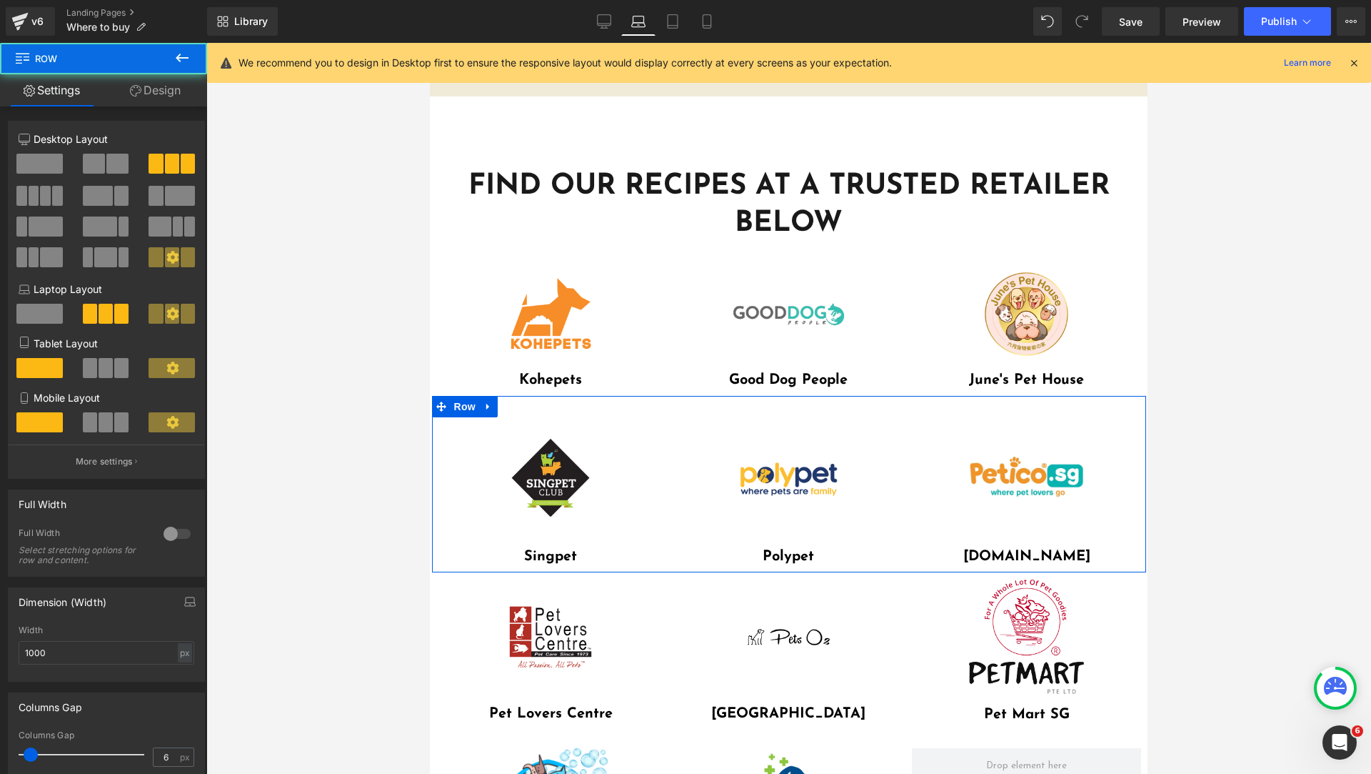
click at [144, 101] on link "Design" at bounding box center [156, 90] width 104 height 32
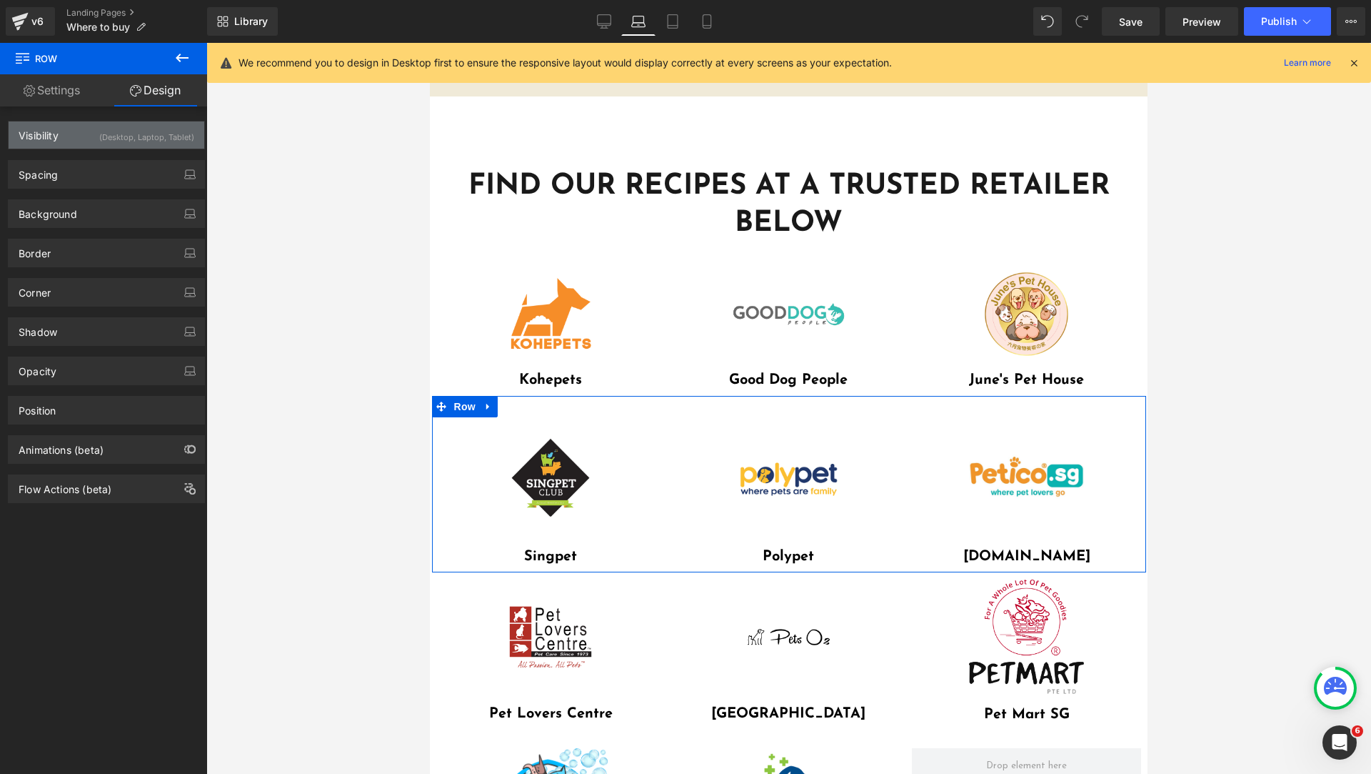
click at [102, 140] on div "(Desktop, Laptop, Tablet)" at bounding box center [146, 133] width 95 height 24
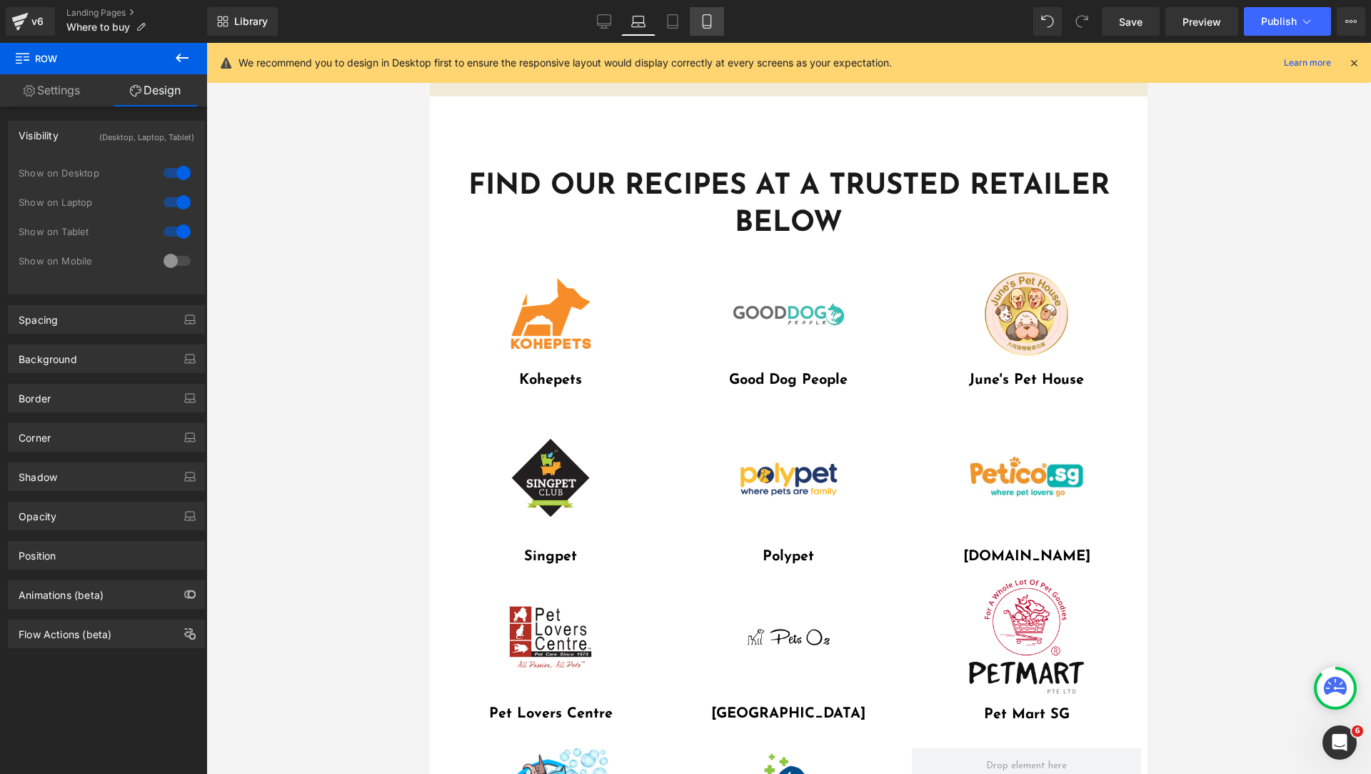
click at [709, 26] on icon at bounding box center [707, 21] width 14 height 14
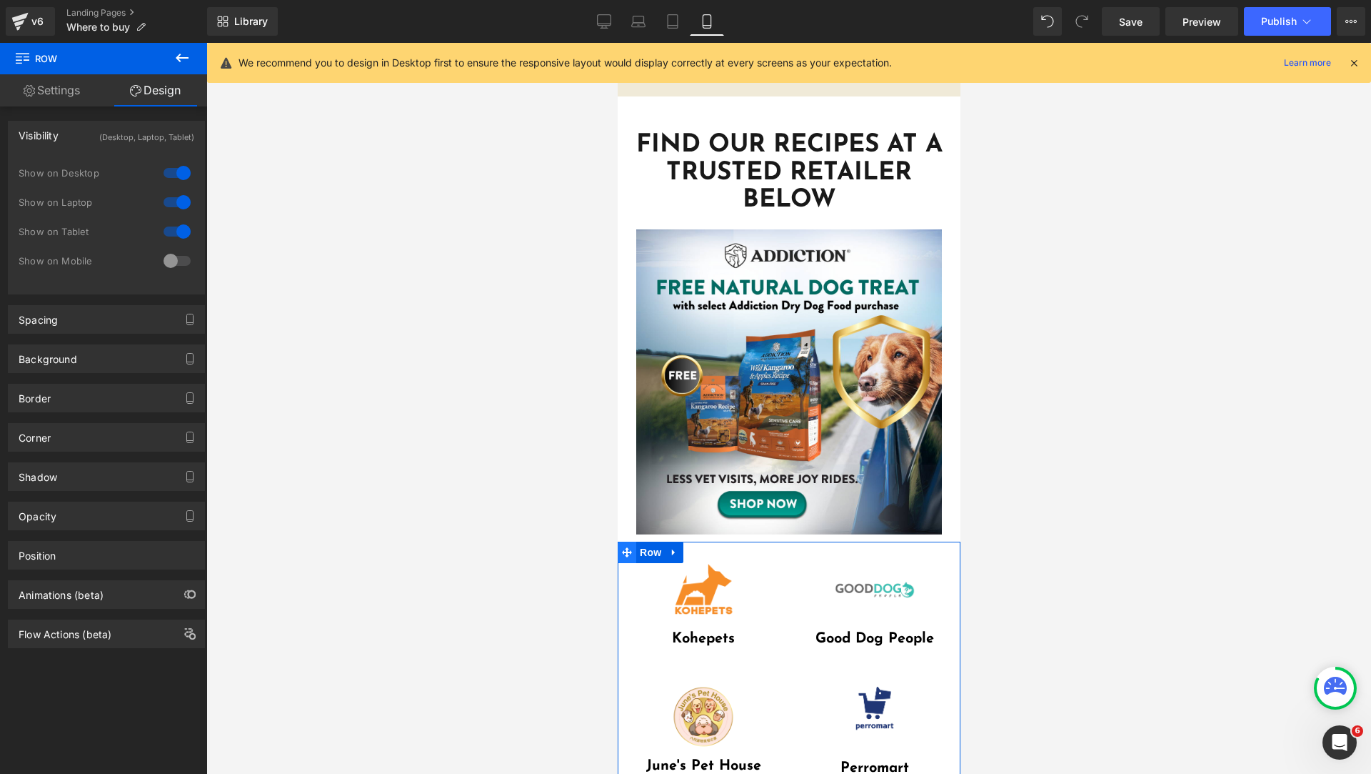
click at [625, 547] on icon at bounding box center [626, 552] width 10 height 10
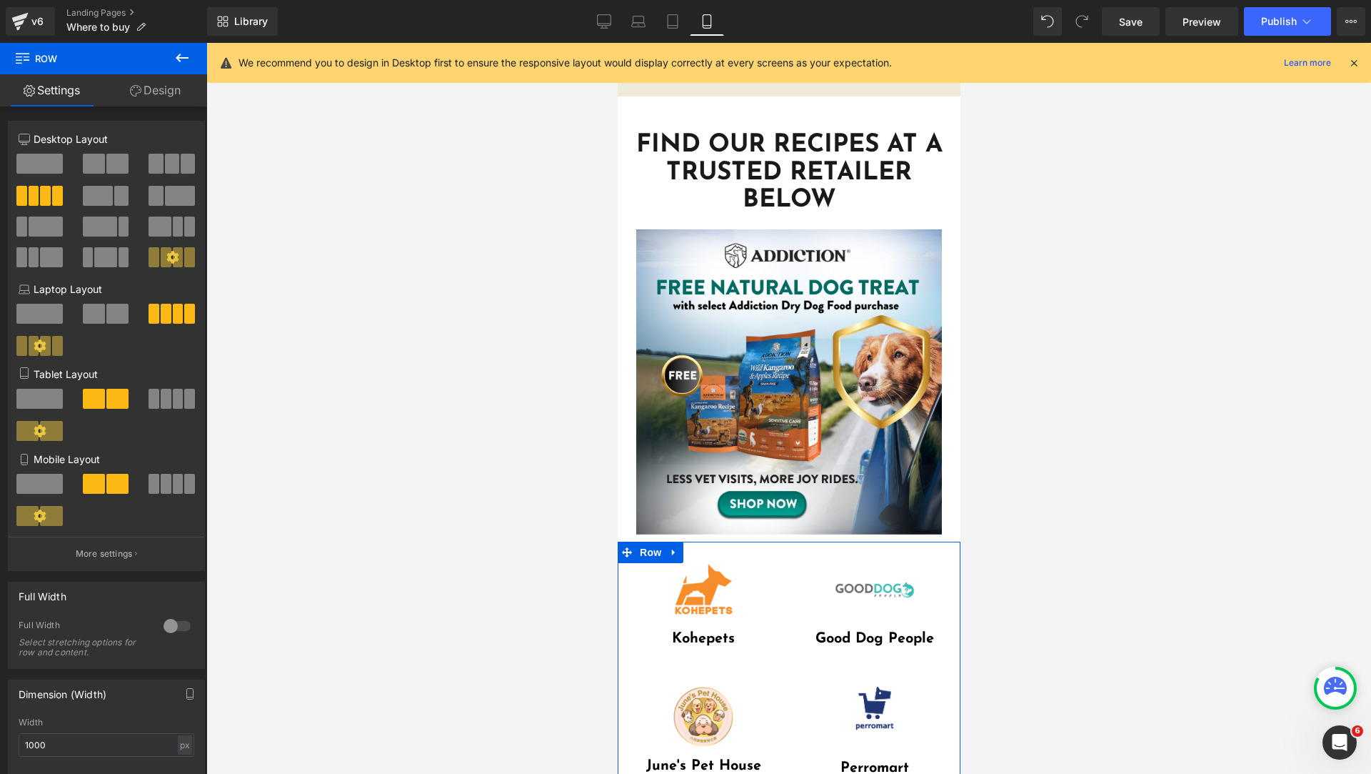
click at [165, 104] on link "Design" at bounding box center [156, 90] width 104 height 32
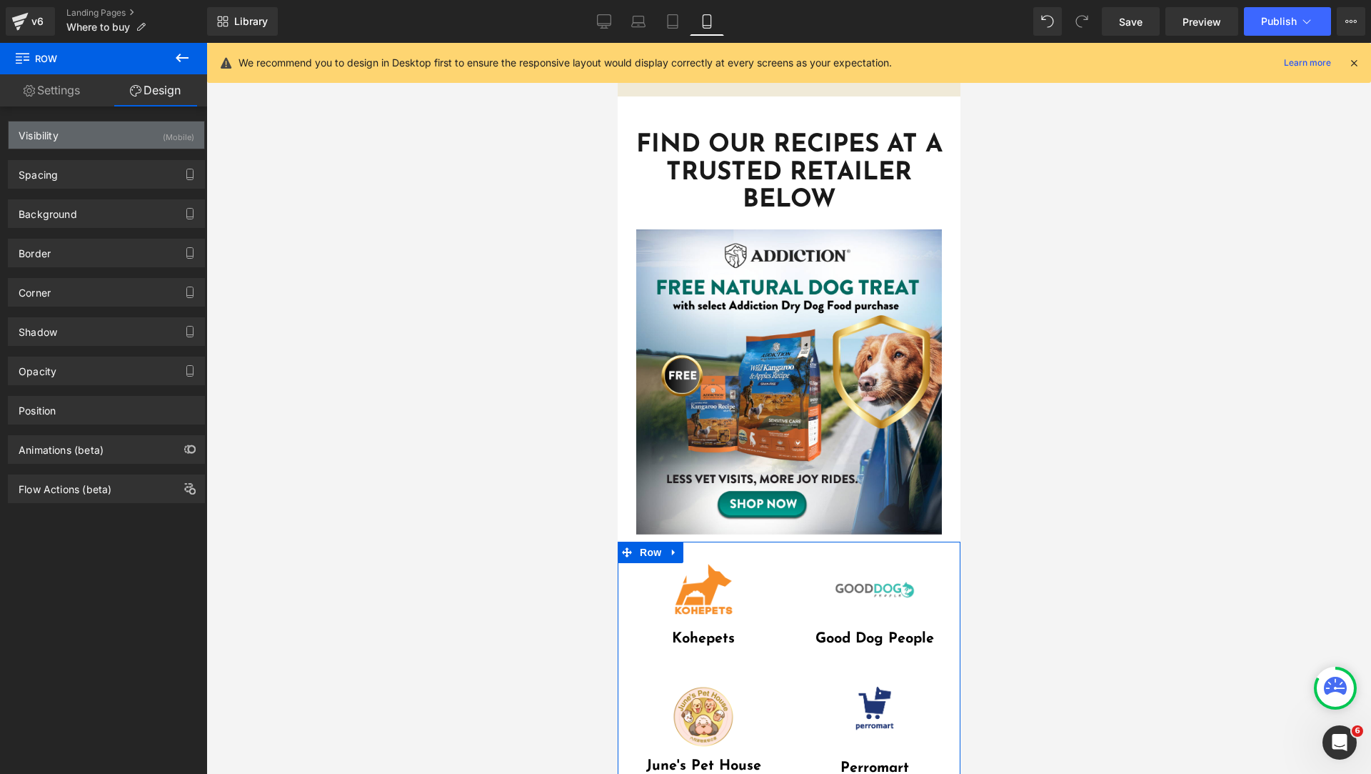
click at [91, 130] on div "Visibility (Mobile)" at bounding box center [107, 134] width 196 height 27
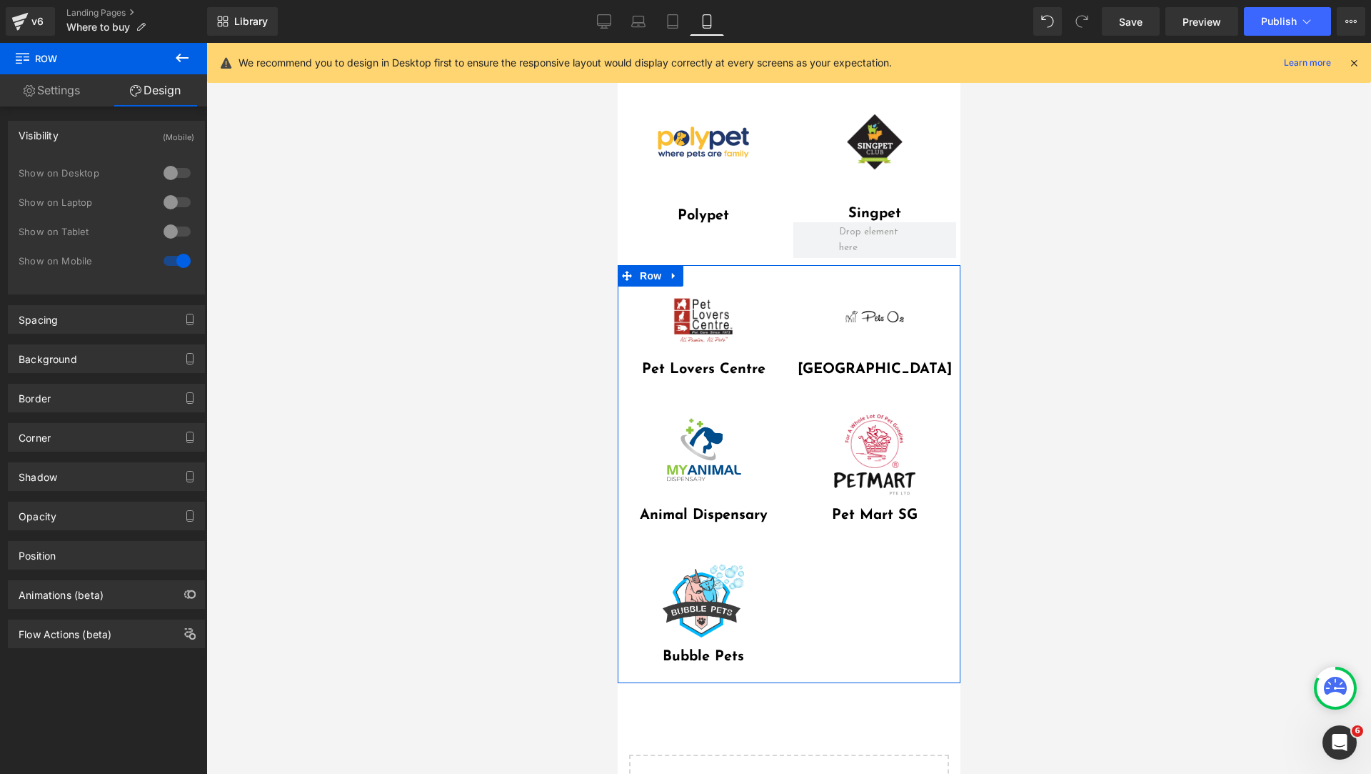
scroll to position [357, 0]
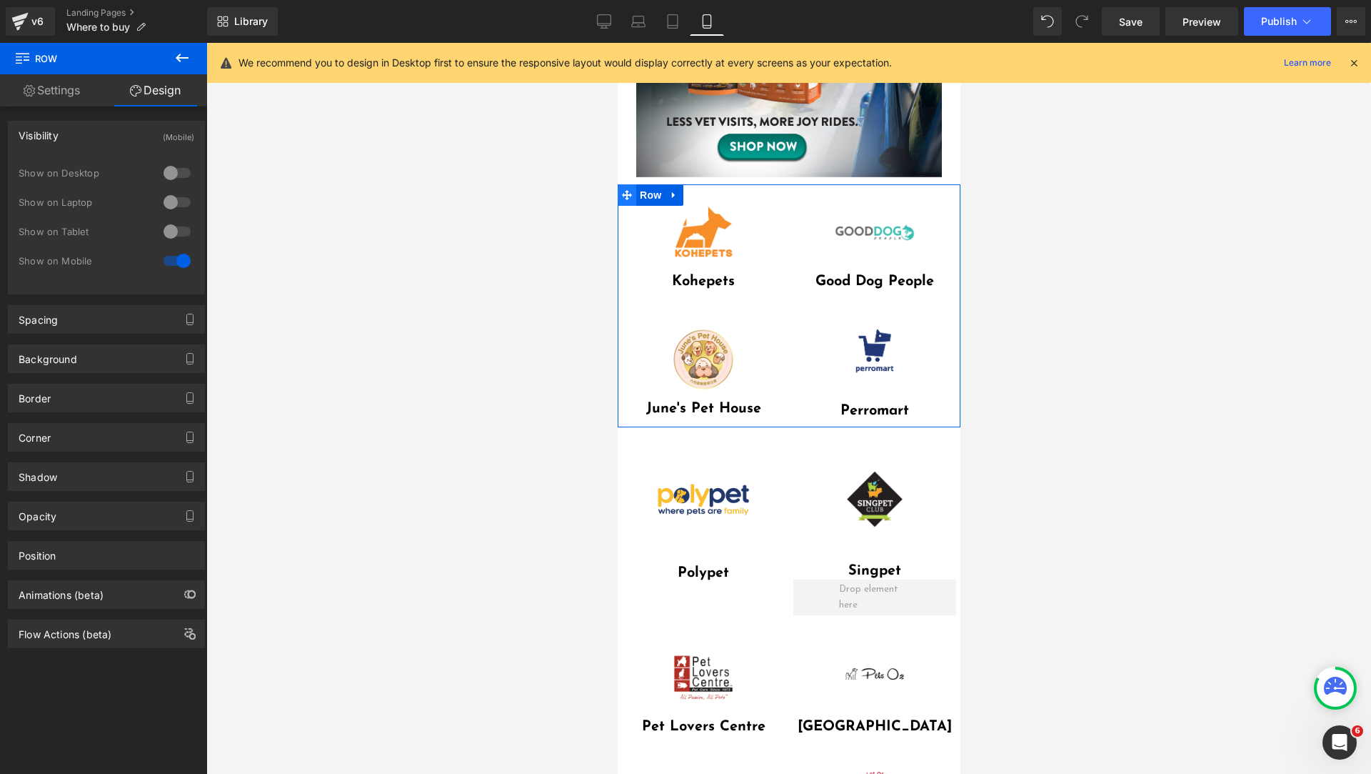
drag, startPoint x: 622, startPoint y: 182, endPoint x: 994, endPoint y: 216, distance: 373.0
click at [622, 190] on icon at bounding box center [626, 195] width 10 height 11
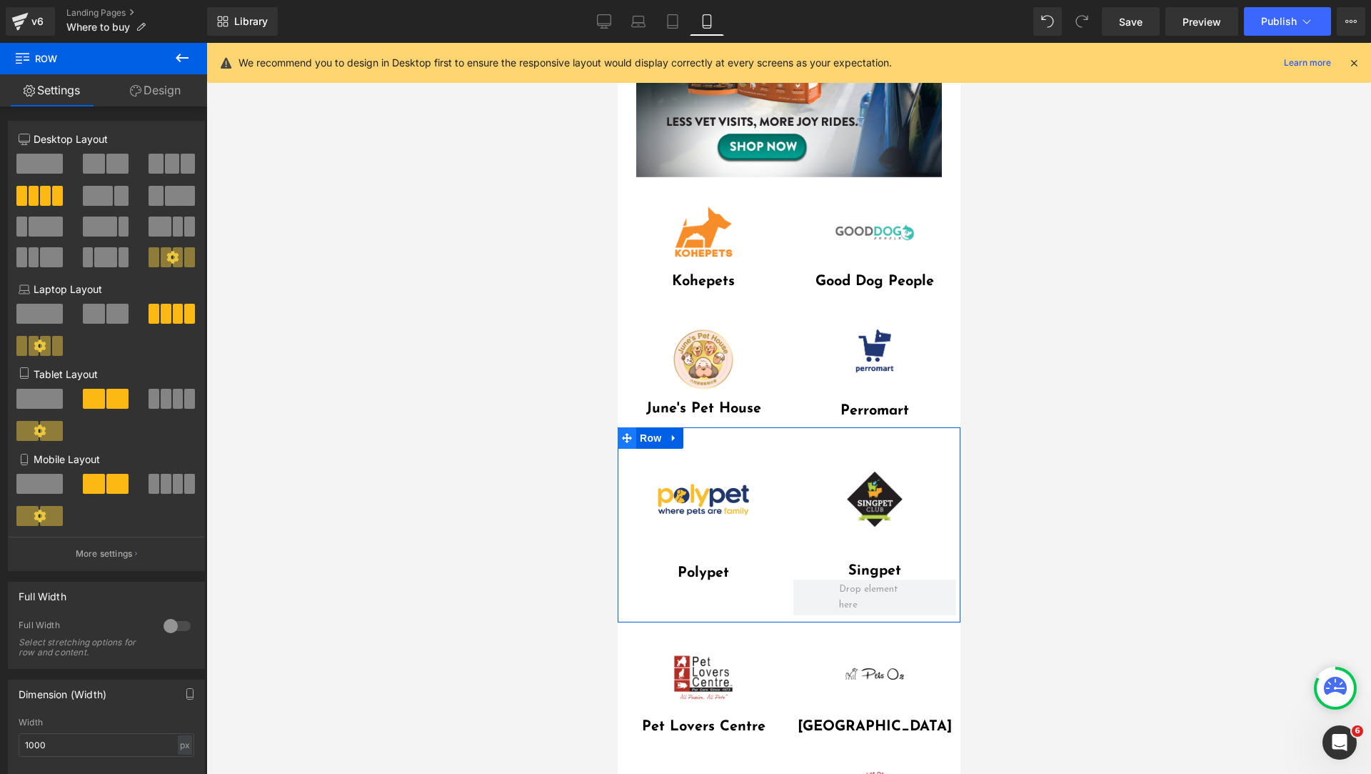
click at [624, 433] on icon at bounding box center [626, 438] width 10 height 10
click at [145, 94] on link "Design" at bounding box center [156, 90] width 104 height 32
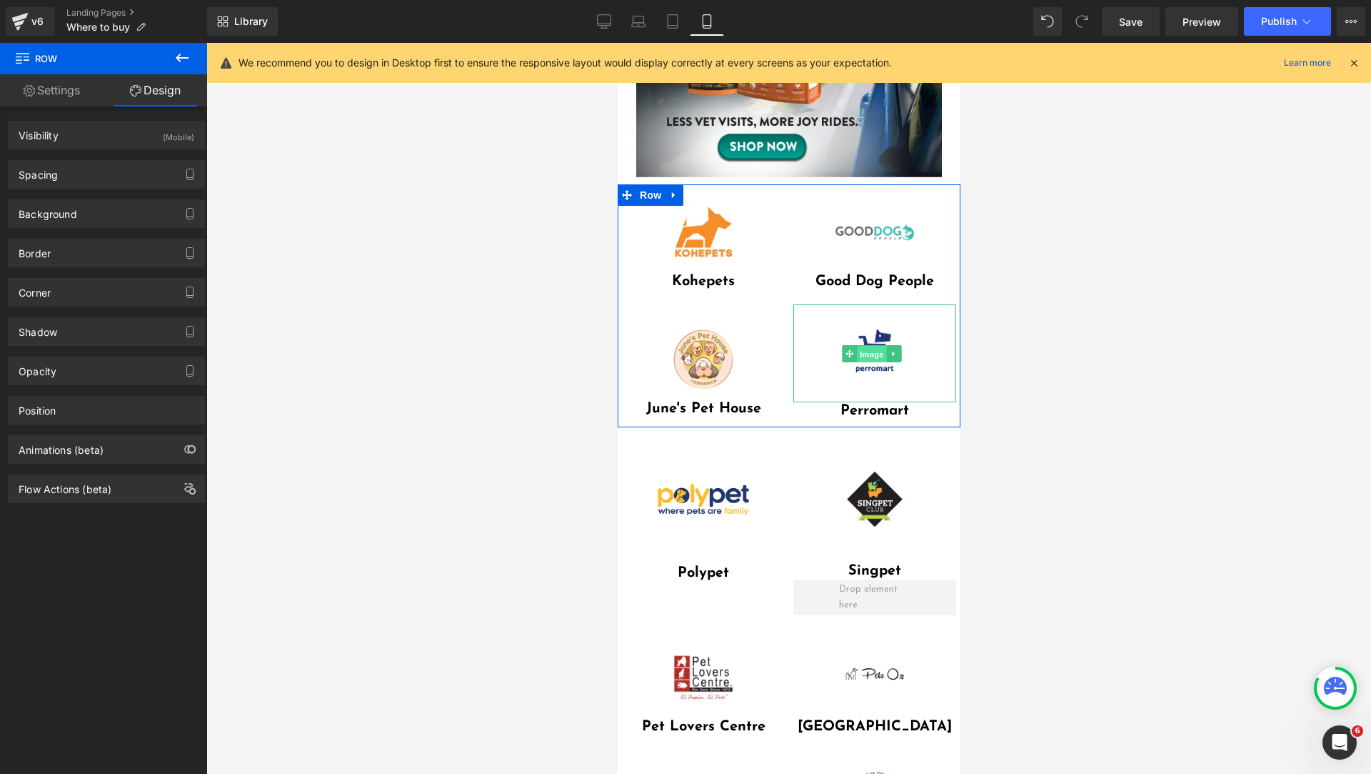
click at [856, 346] on span "Image" at bounding box center [871, 354] width 30 height 17
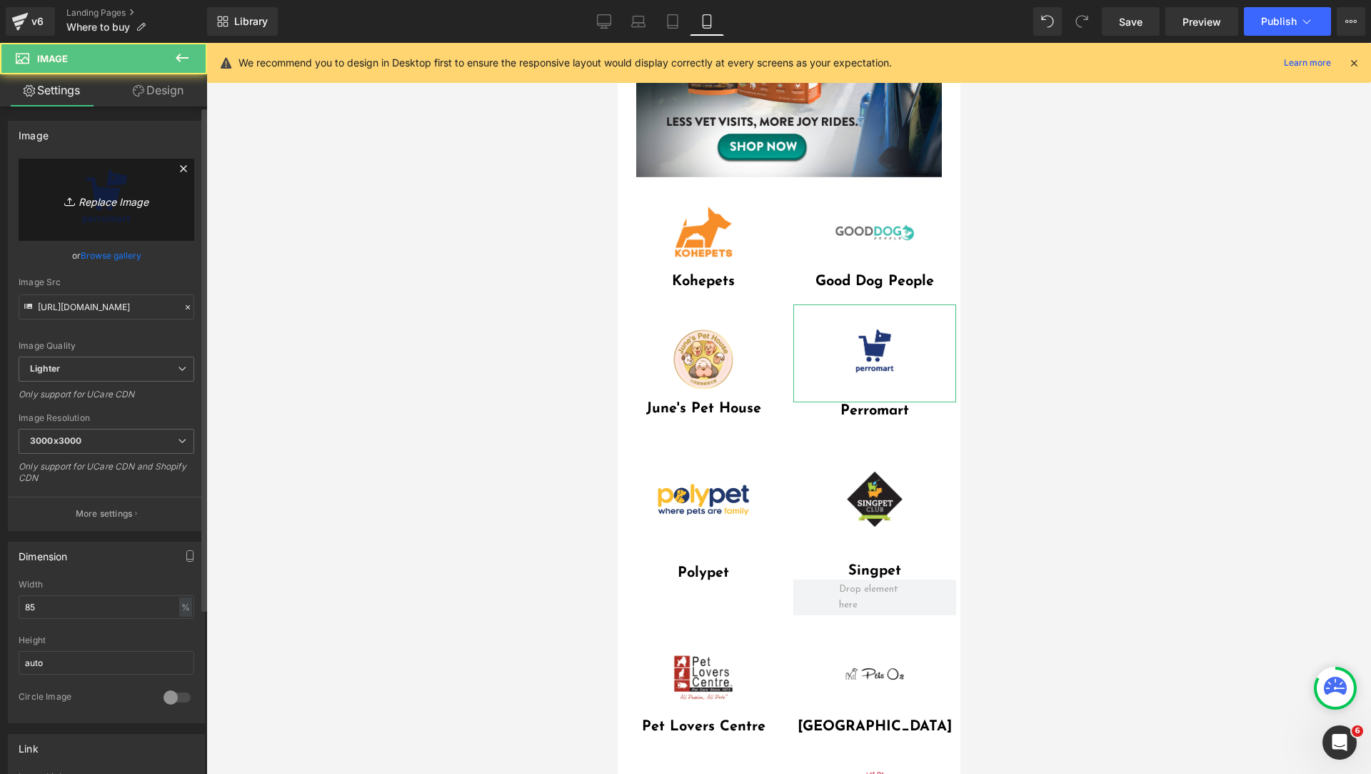
click at [96, 209] on link "Replace Image" at bounding box center [107, 200] width 176 height 82
type input "C:\fakepath\image.jpeg"
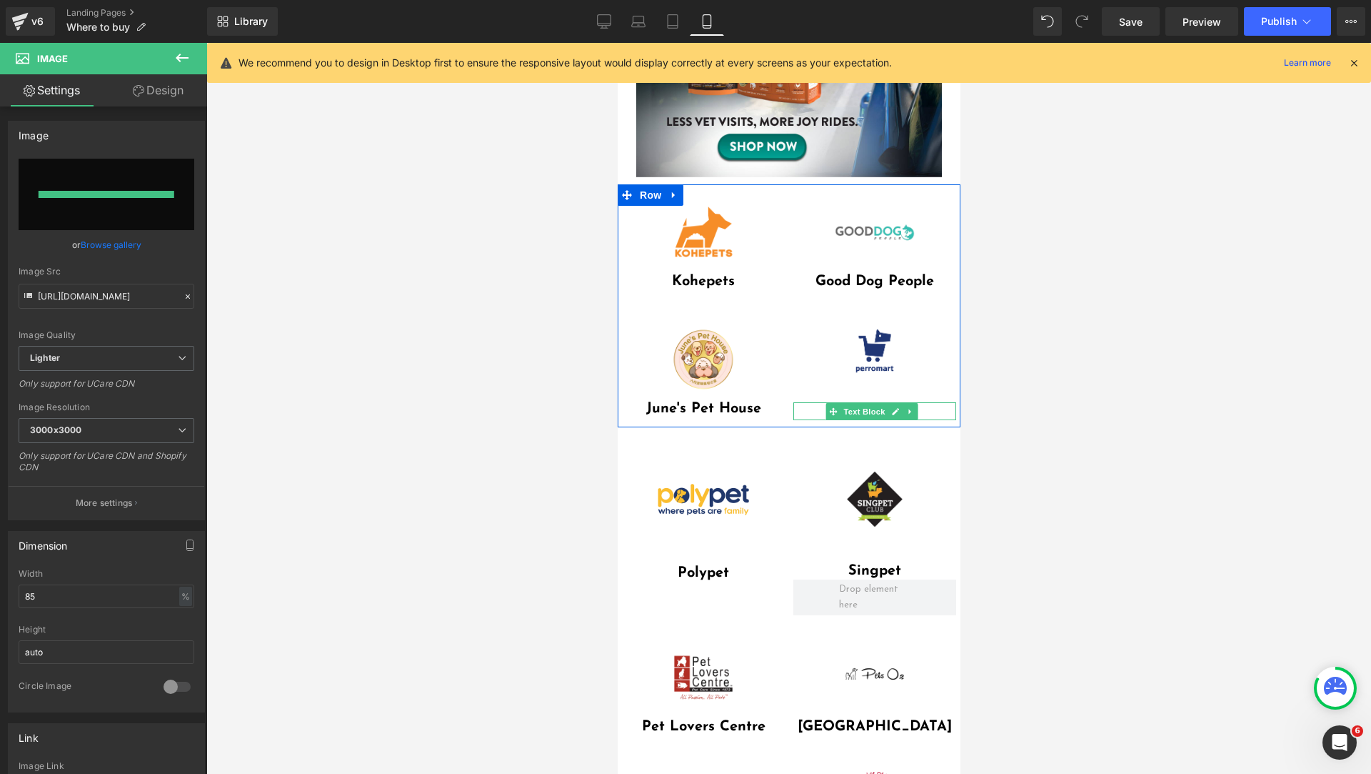
type input "[URL][DOMAIN_NAME]"
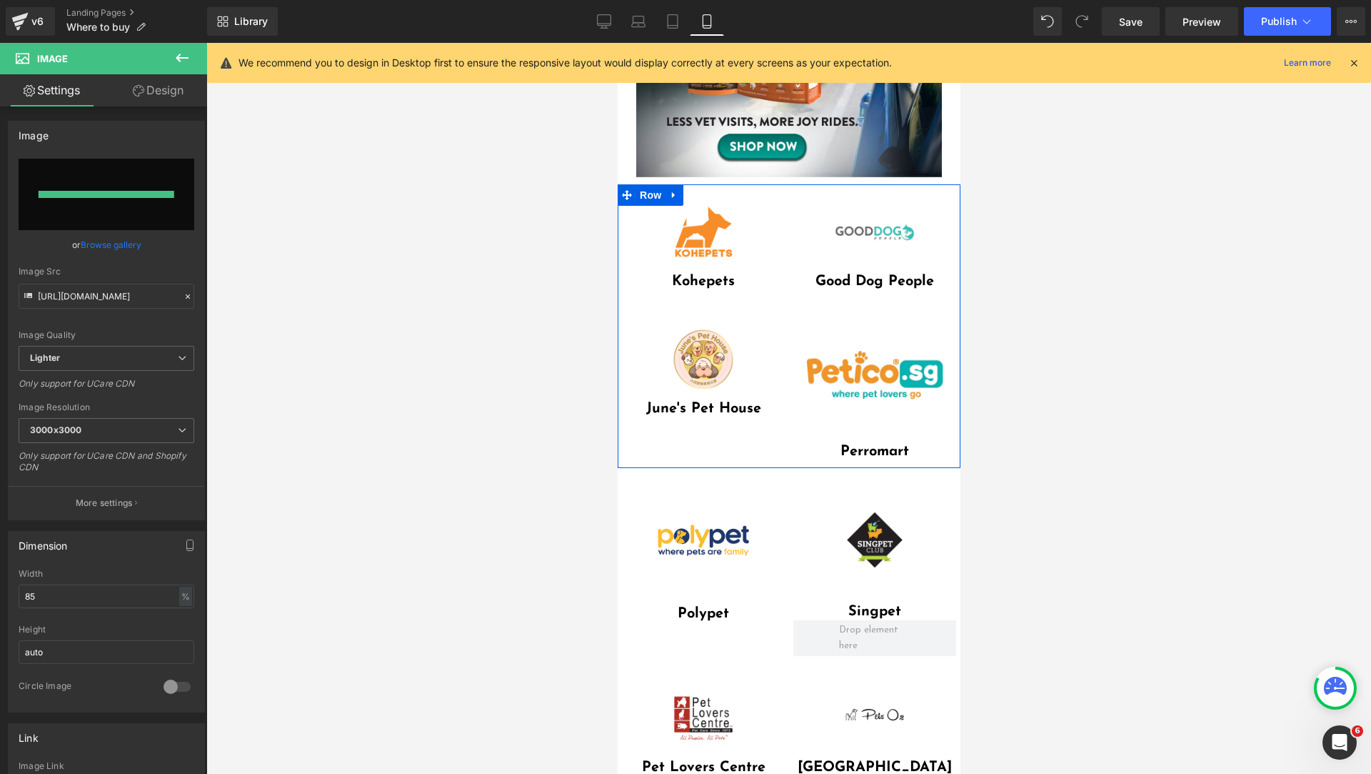
click at [921, 397] on img at bounding box center [874, 373] width 139 height 139
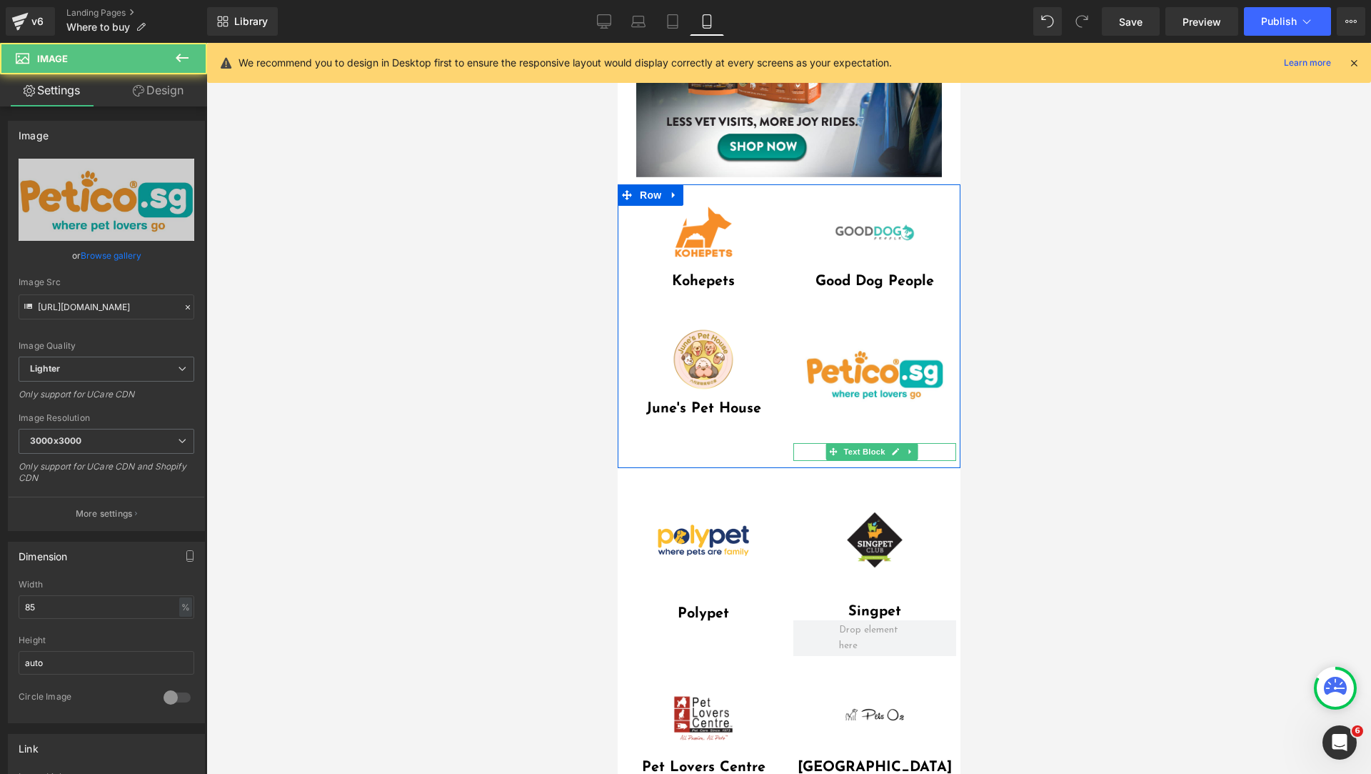
click at [876, 443] on span "Text Block" at bounding box center [864, 451] width 47 height 17
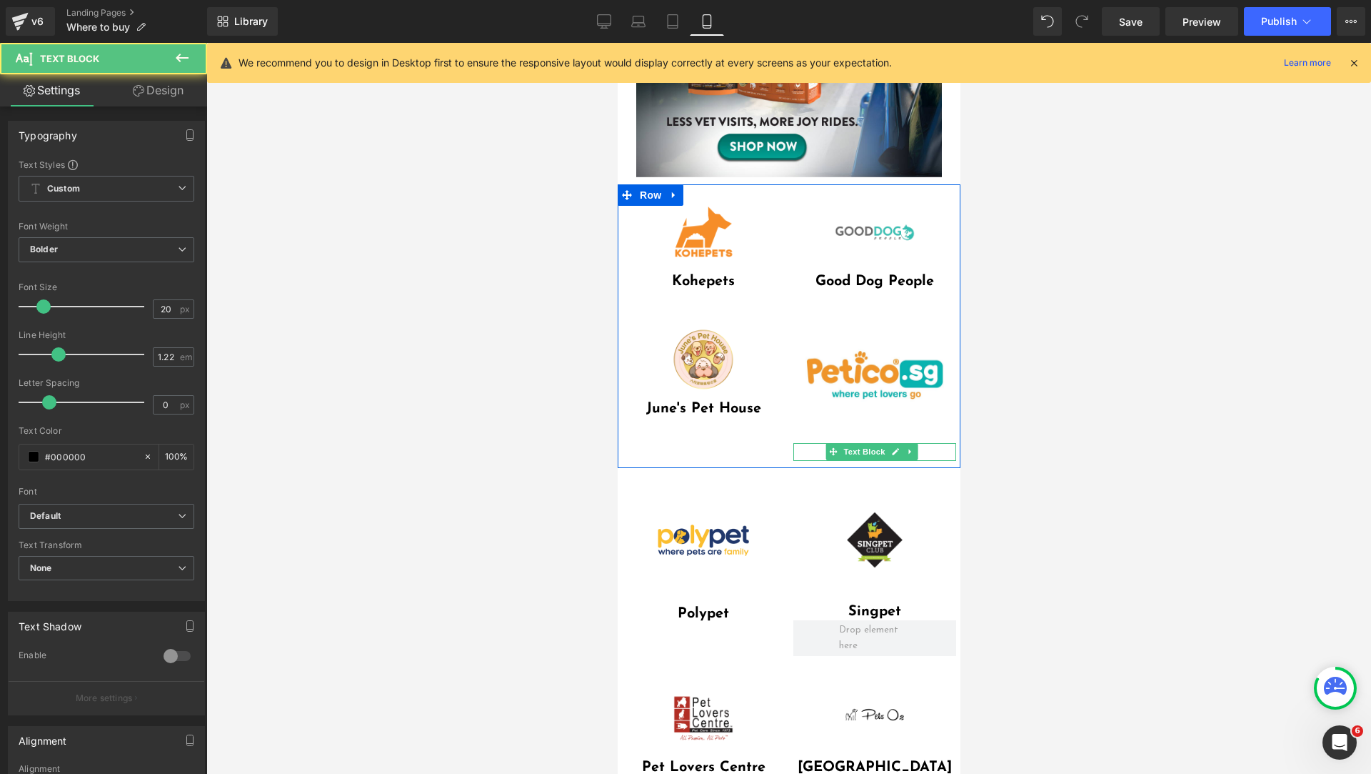
click at [810, 443] on p "Perromart" at bounding box center [874, 451] width 163 height 17
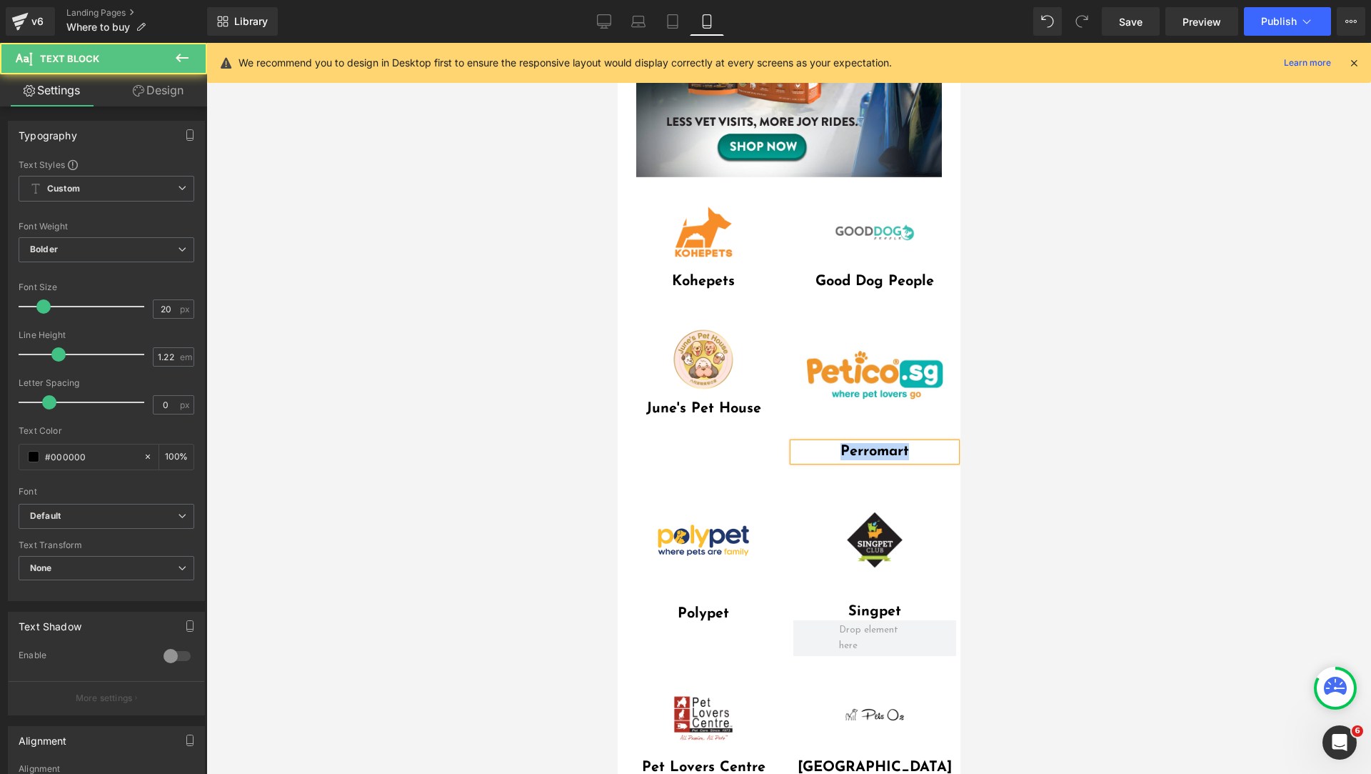
click at [810, 443] on p "Perromart" at bounding box center [874, 451] width 163 height 17
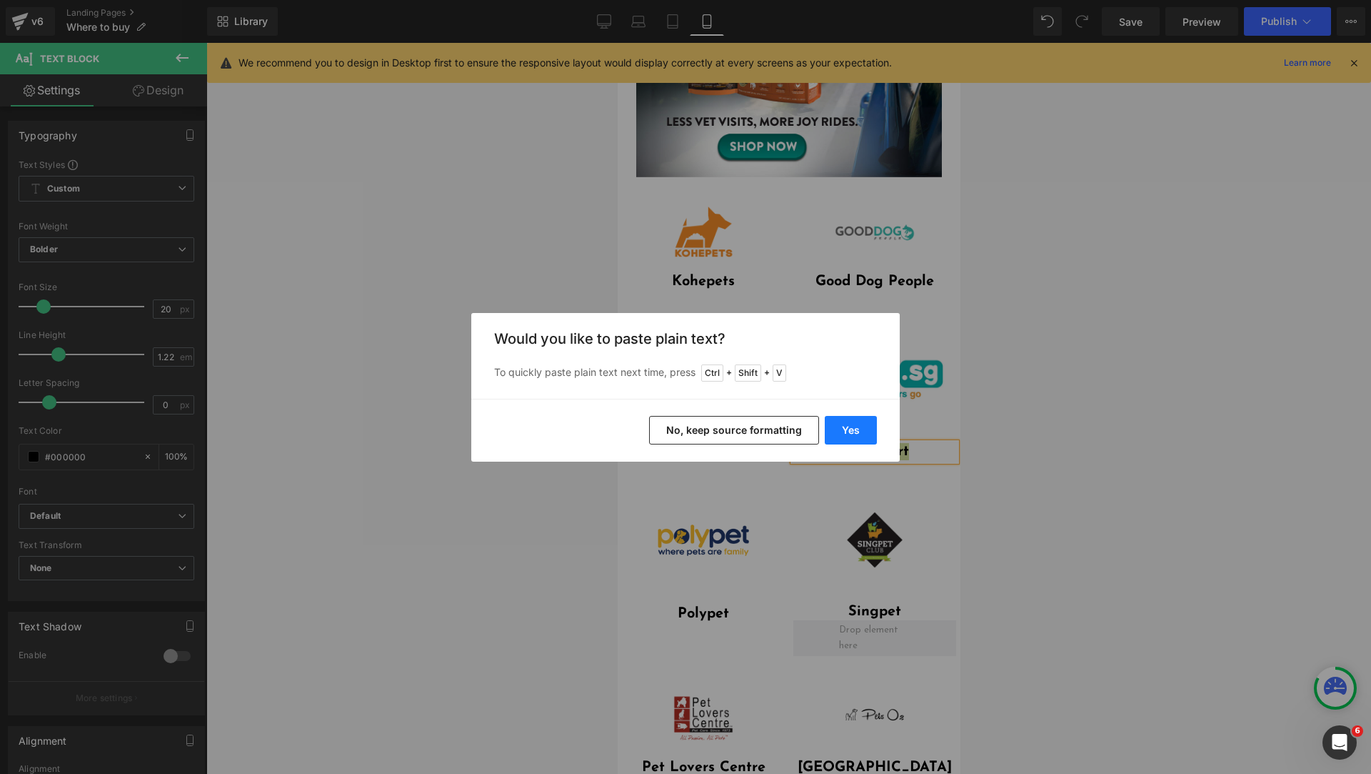
click at [844, 429] on button "Yes" at bounding box center [851, 430] width 52 height 29
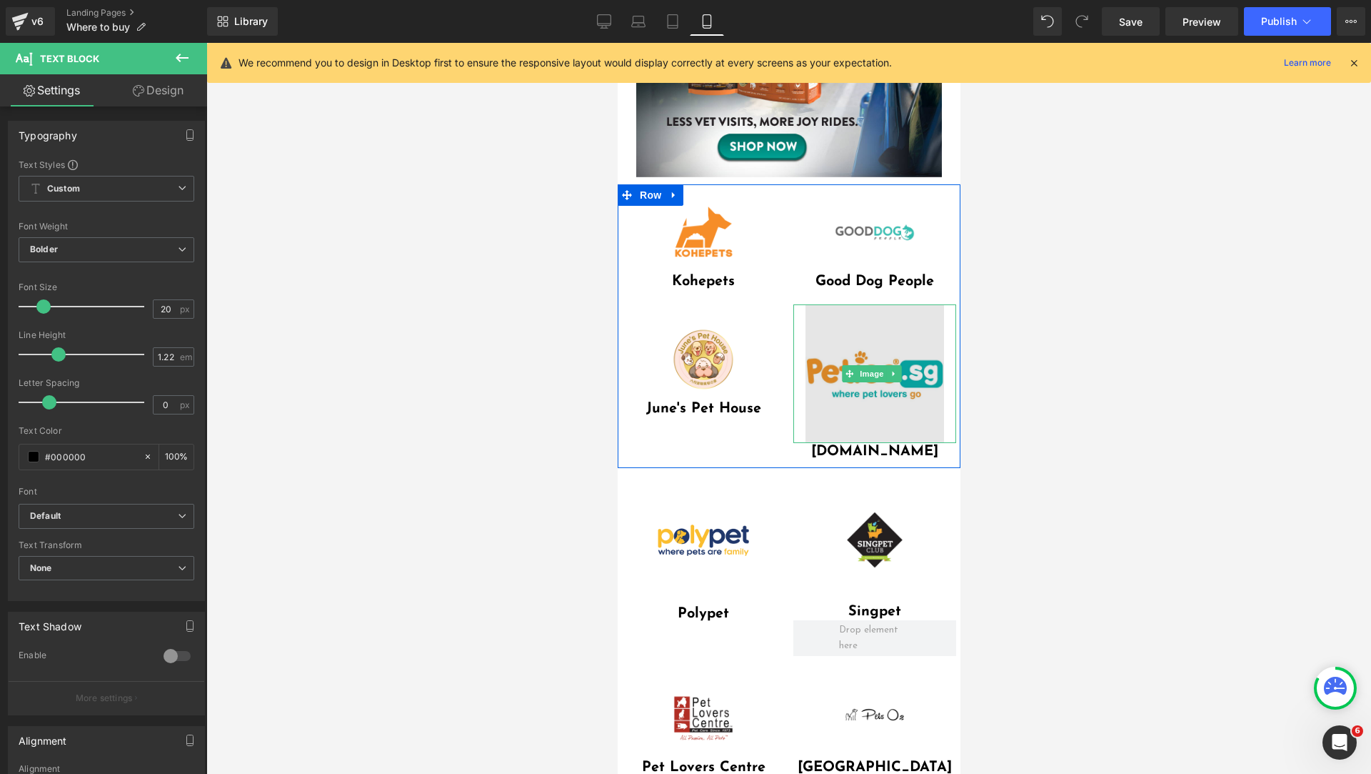
click at [886, 384] on img at bounding box center [874, 373] width 139 height 139
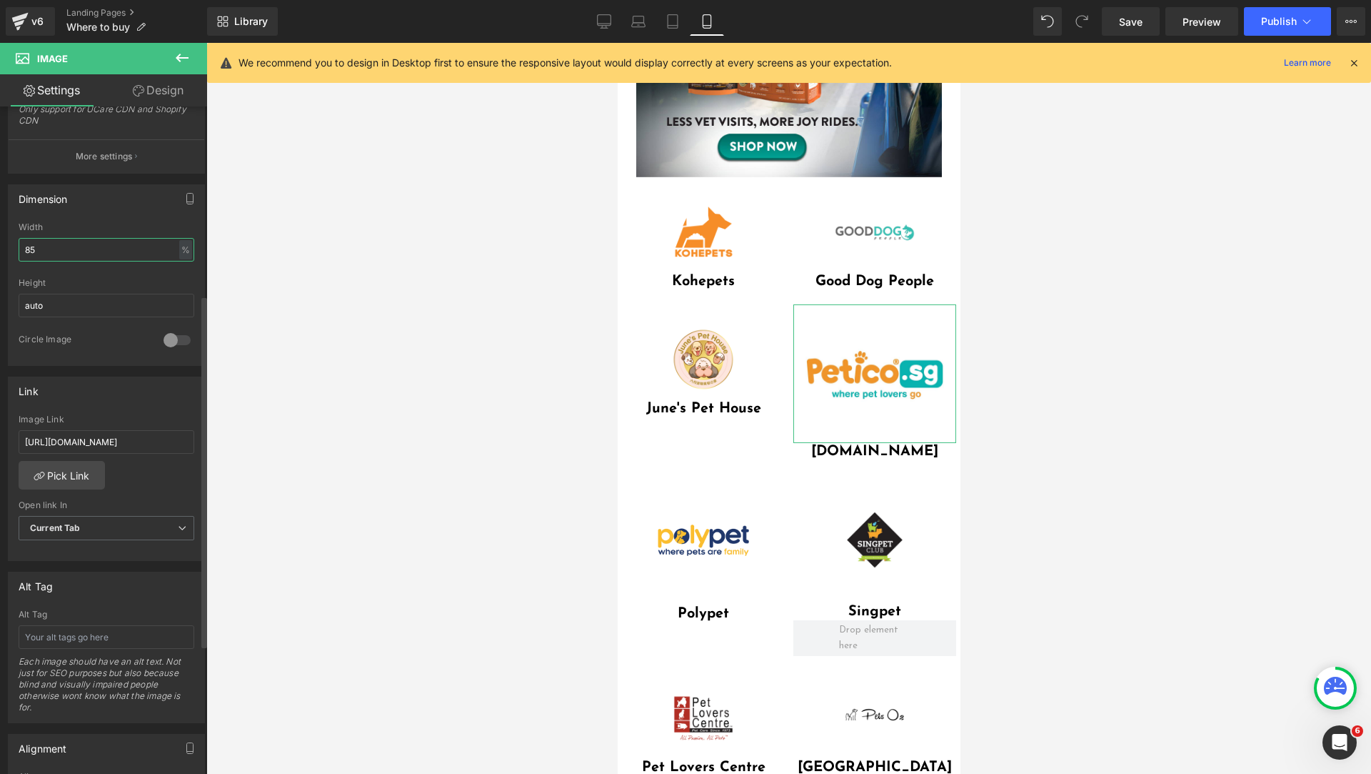
drag, startPoint x: 91, startPoint y: 253, endPoint x: 0, endPoint y: 244, distance: 91.2
click at [1, 256] on div "Dimension 85% Width 85 % % px auto Height auto 0 Circle Image" at bounding box center [107, 270] width 214 height 192
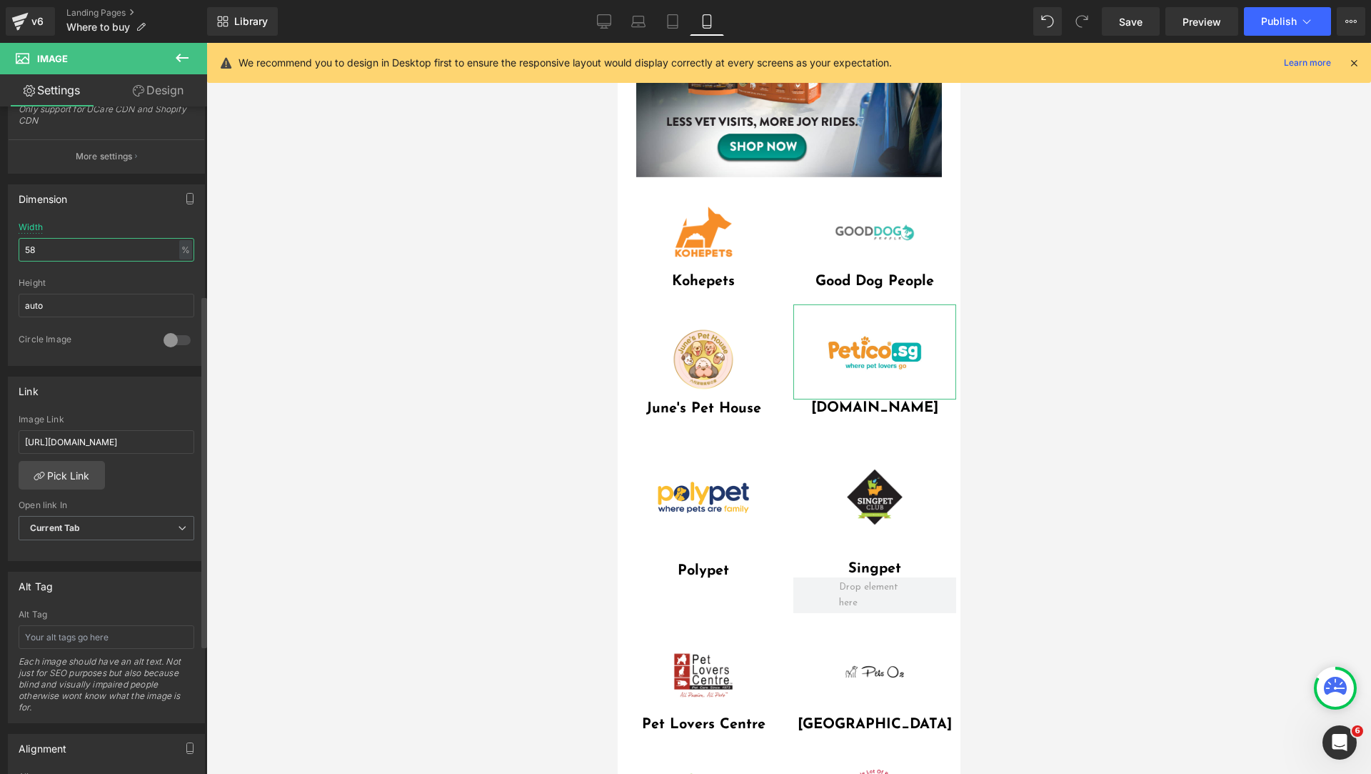
type input "59"
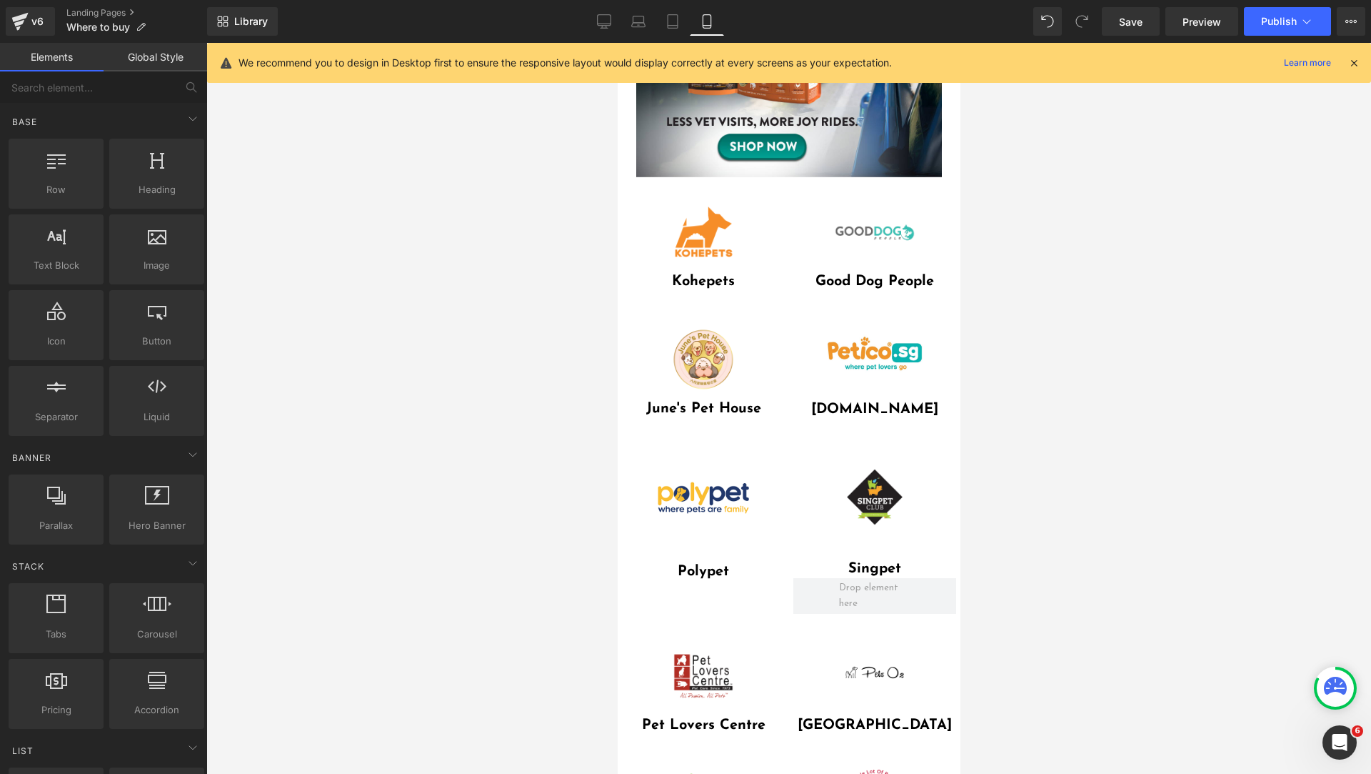
click at [1036, 362] on div at bounding box center [788, 408] width 1165 height 731
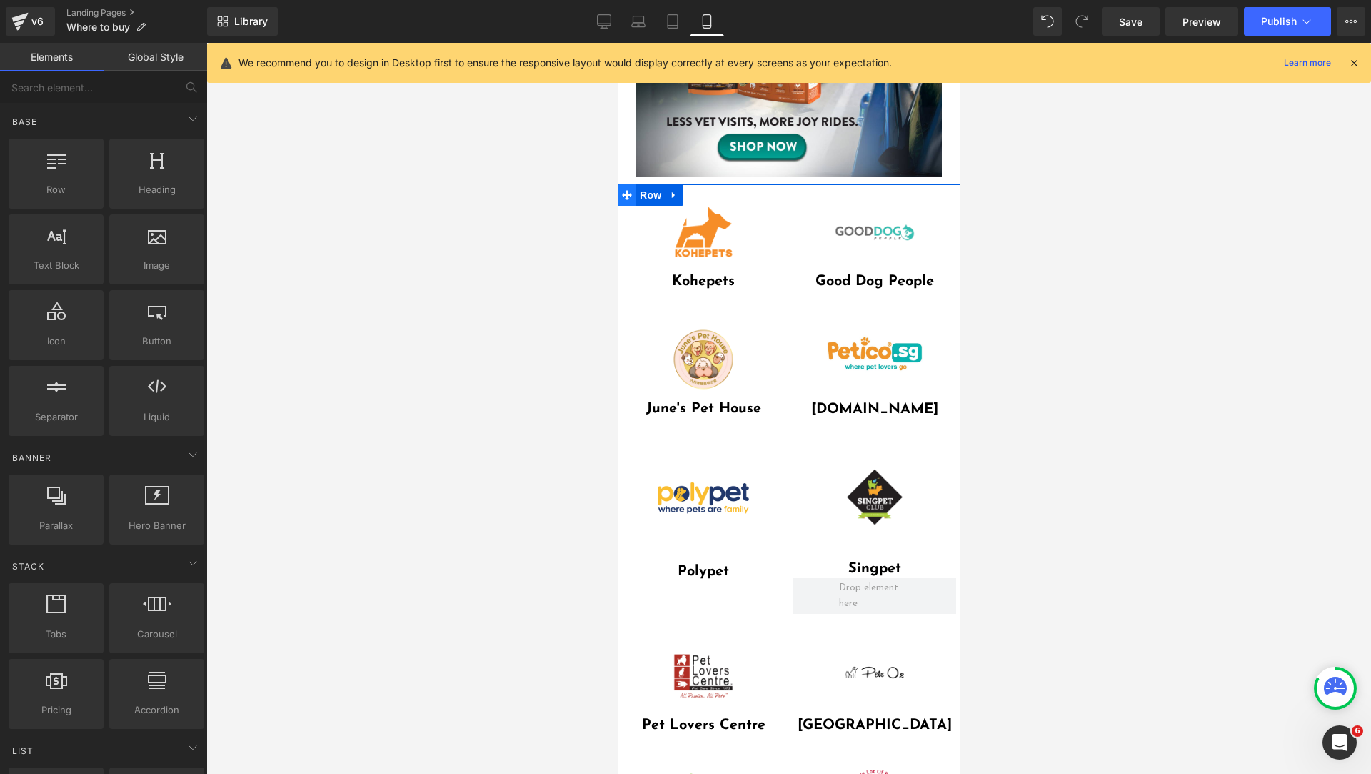
click at [632, 186] on span at bounding box center [626, 194] width 19 height 21
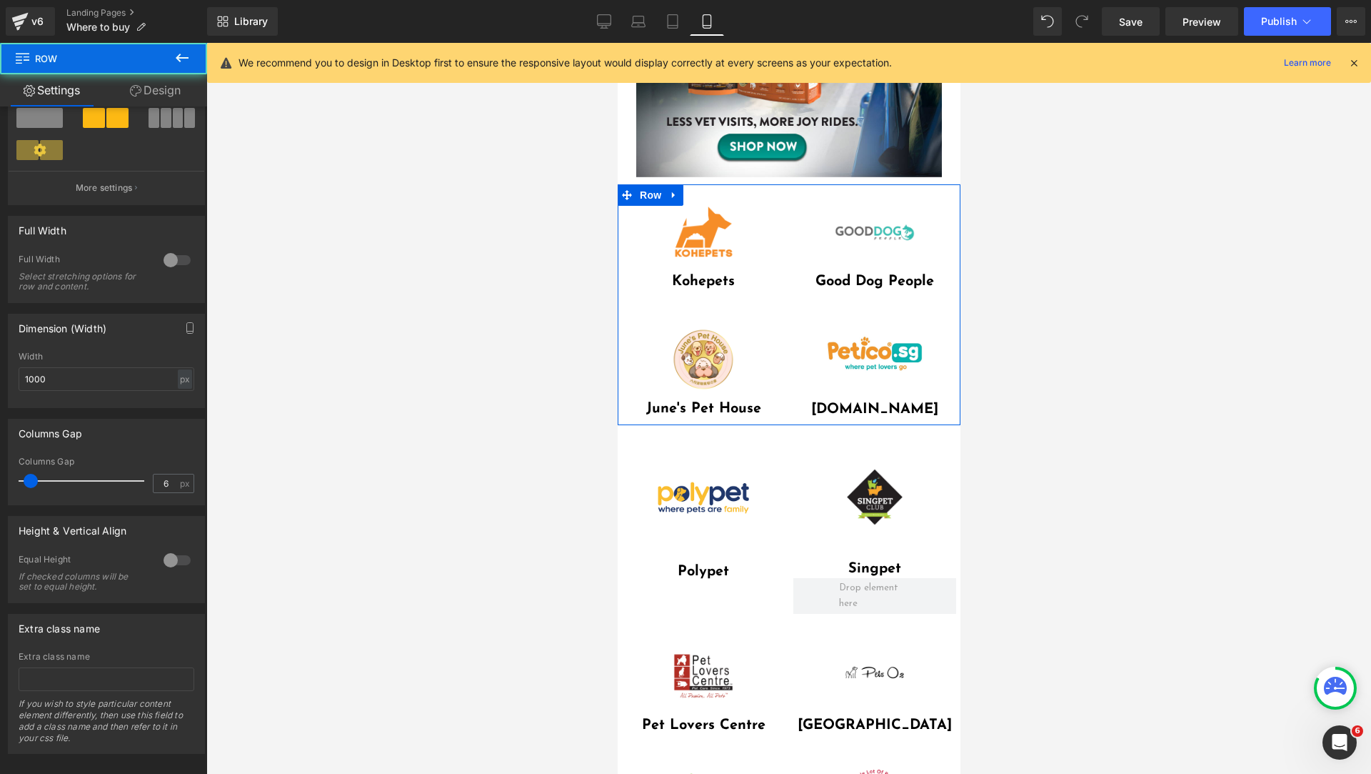
scroll to position [386, 0]
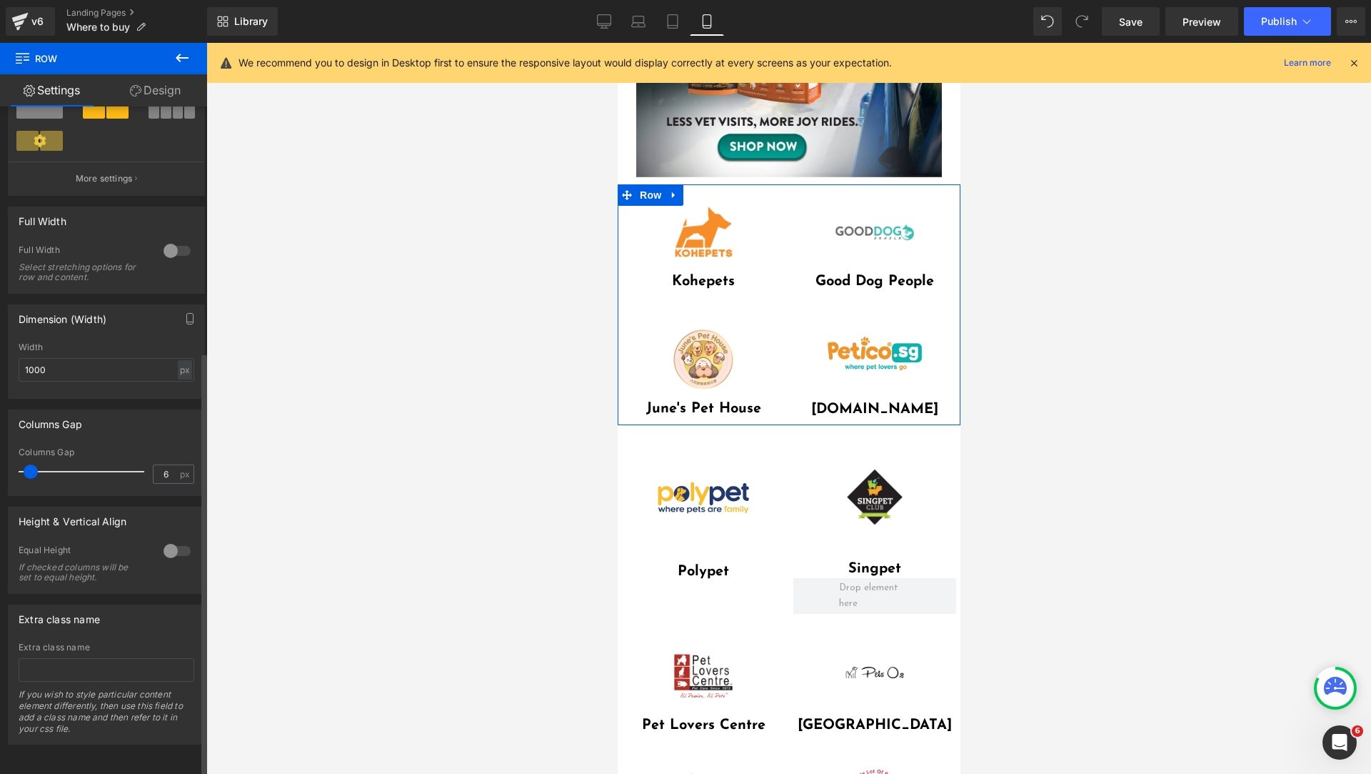
click at [168, 539] on div at bounding box center [177, 550] width 34 height 23
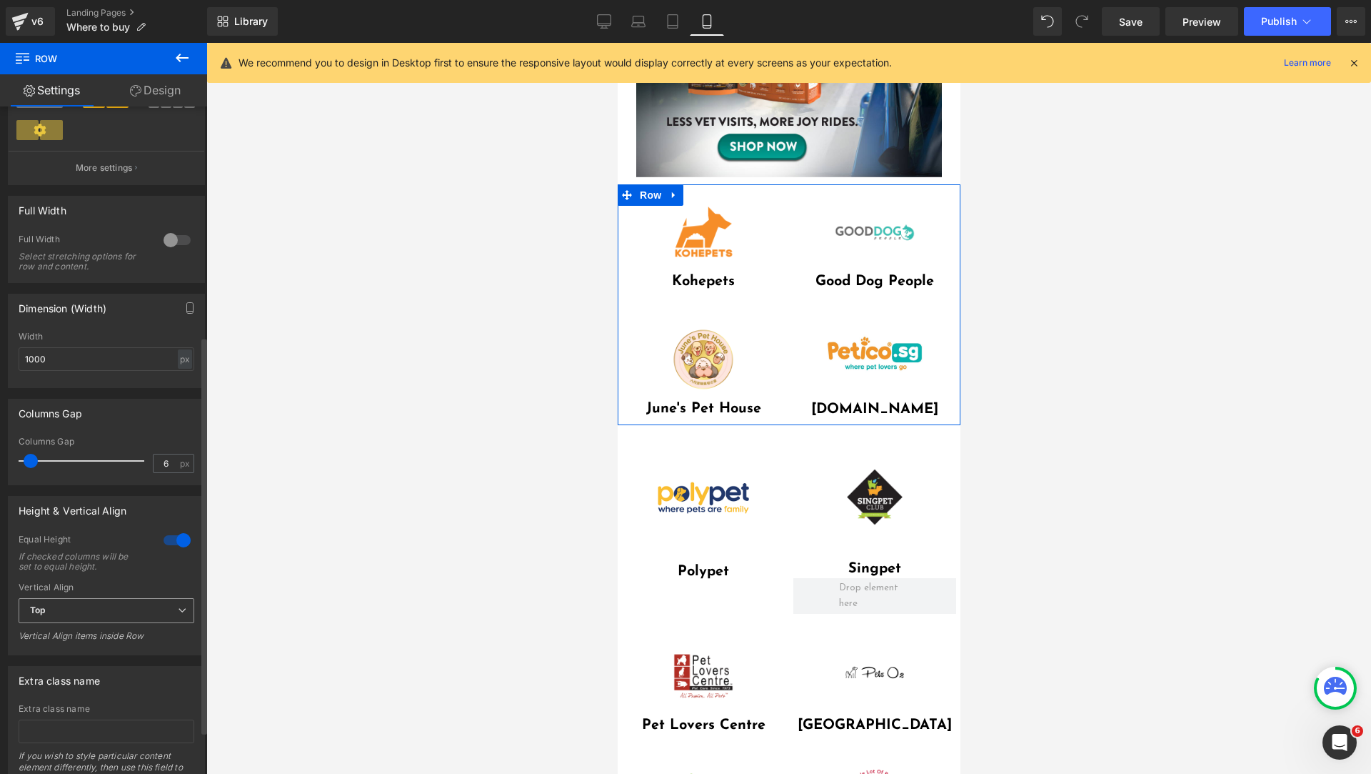
click at [144, 604] on span "Top" at bounding box center [107, 610] width 176 height 25
click at [137, 673] on li "Bottom" at bounding box center [104, 678] width 170 height 21
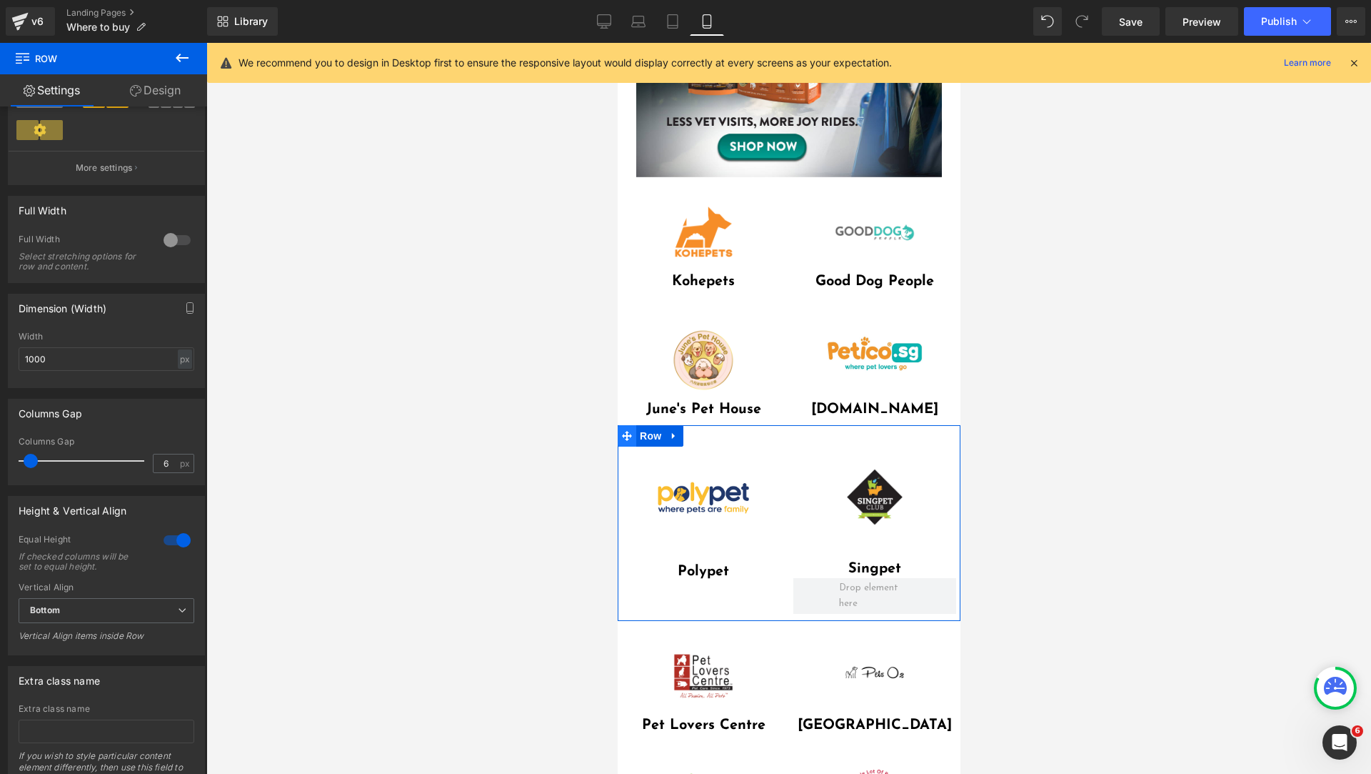
click at [626, 431] on icon at bounding box center [626, 436] width 10 height 10
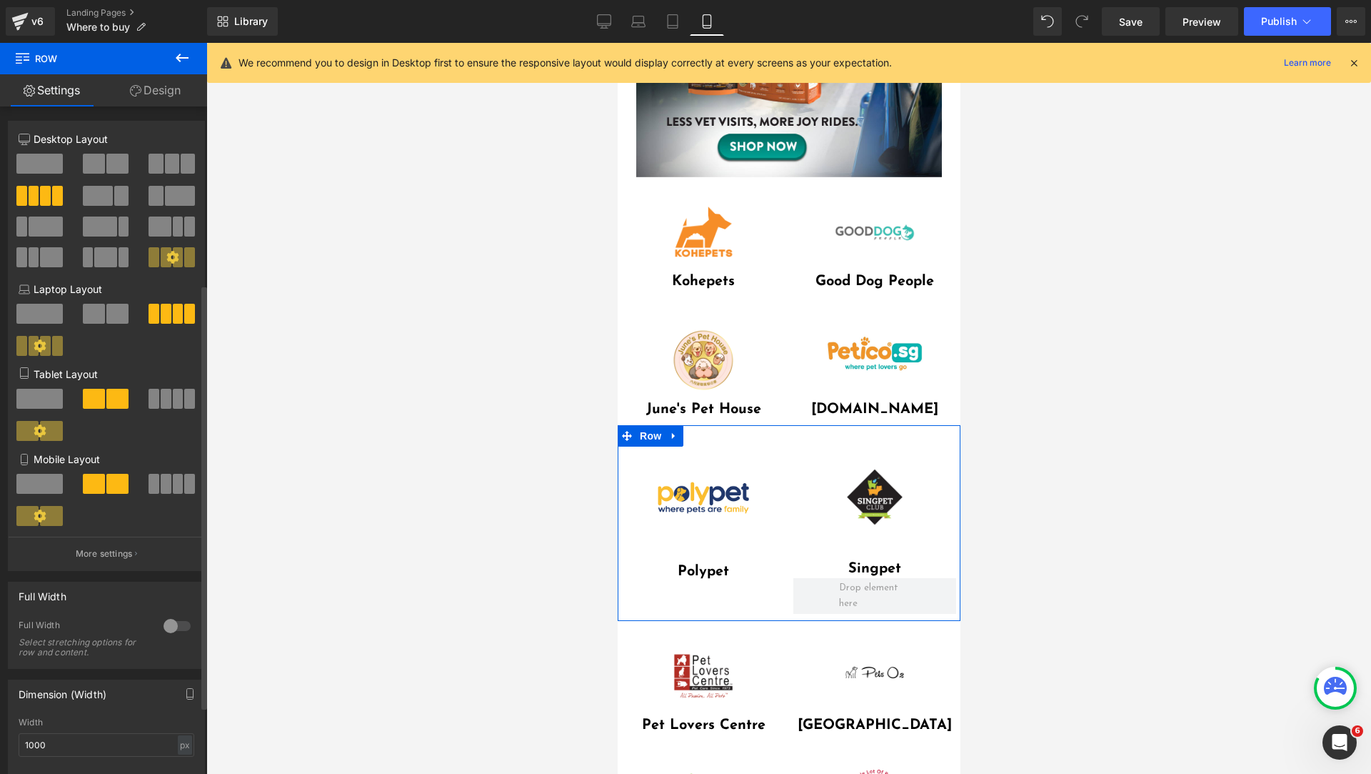
scroll to position [357, 0]
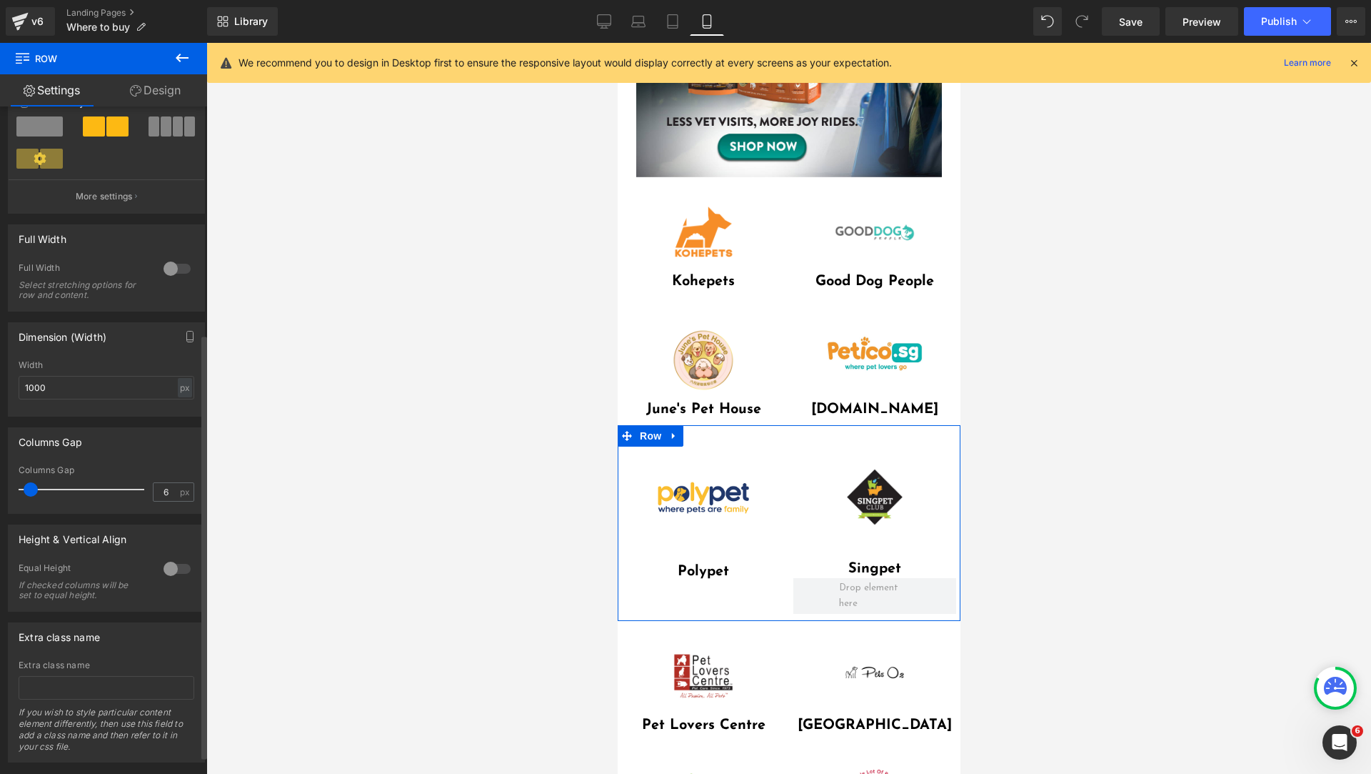
click at [174, 566] on div at bounding box center [177, 568] width 34 height 23
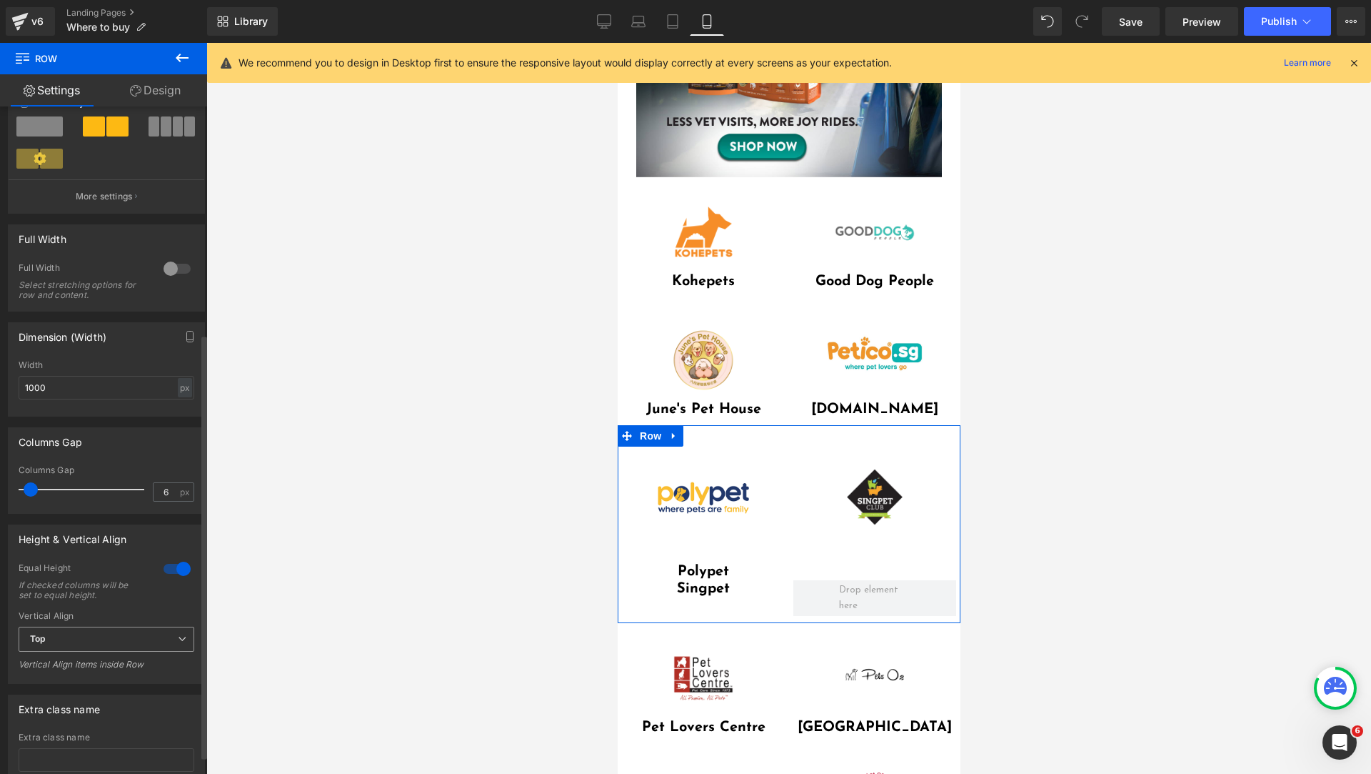
click at [178, 636] on icon at bounding box center [182, 638] width 9 height 9
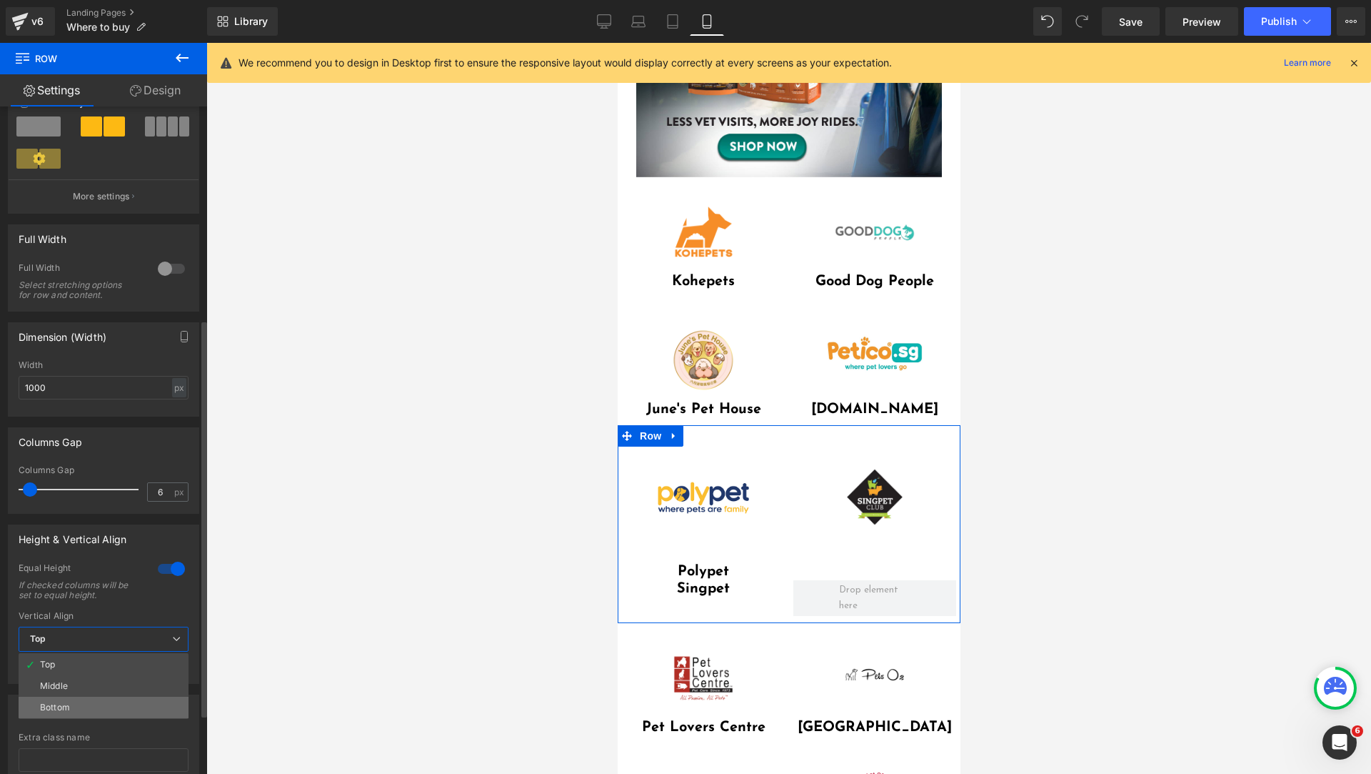
click at [134, 702] on li "Bottom" at bounding box center [104, 706] width 170 height 21
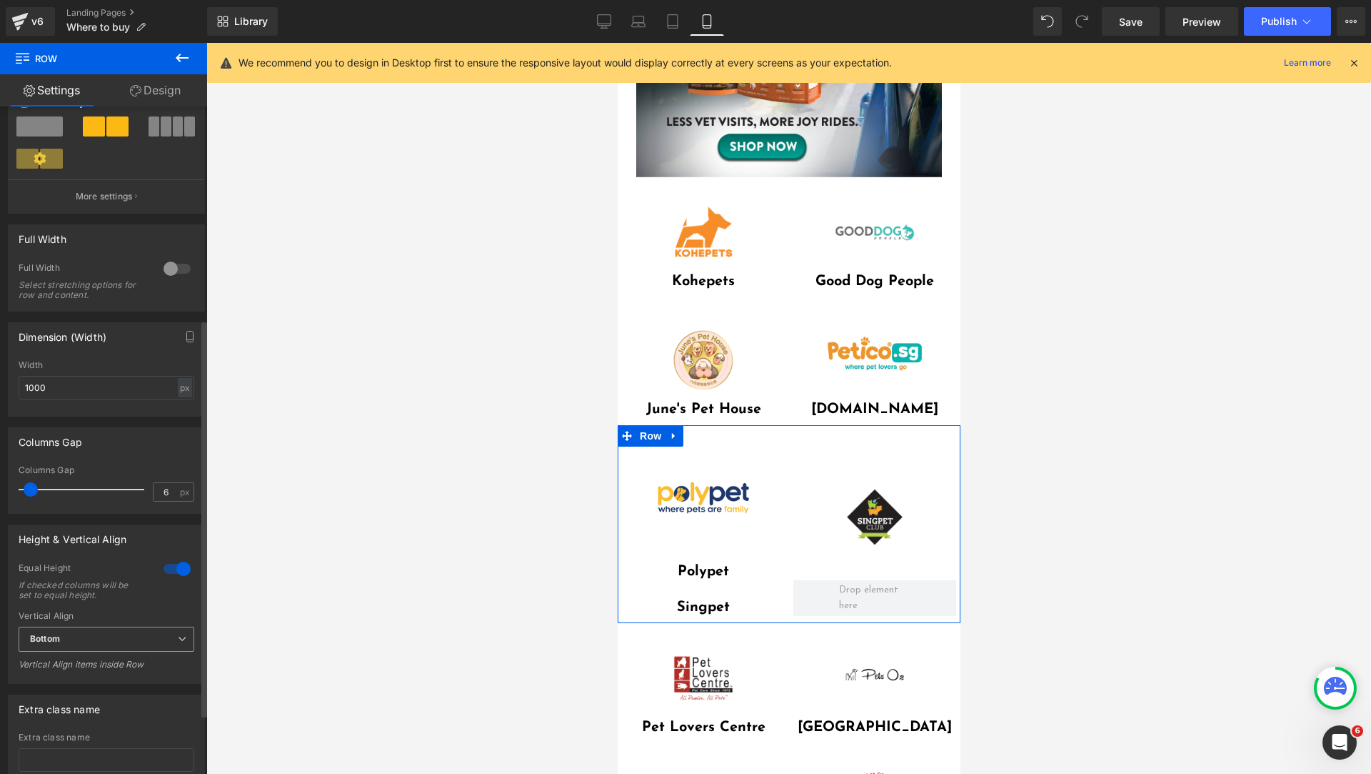
click at [166, 641] on span "Bottom" at bounding box center [107, 638] width 176 height 25
click at [169, 567] on div at bounding box center [171, 568] width 34 height 23
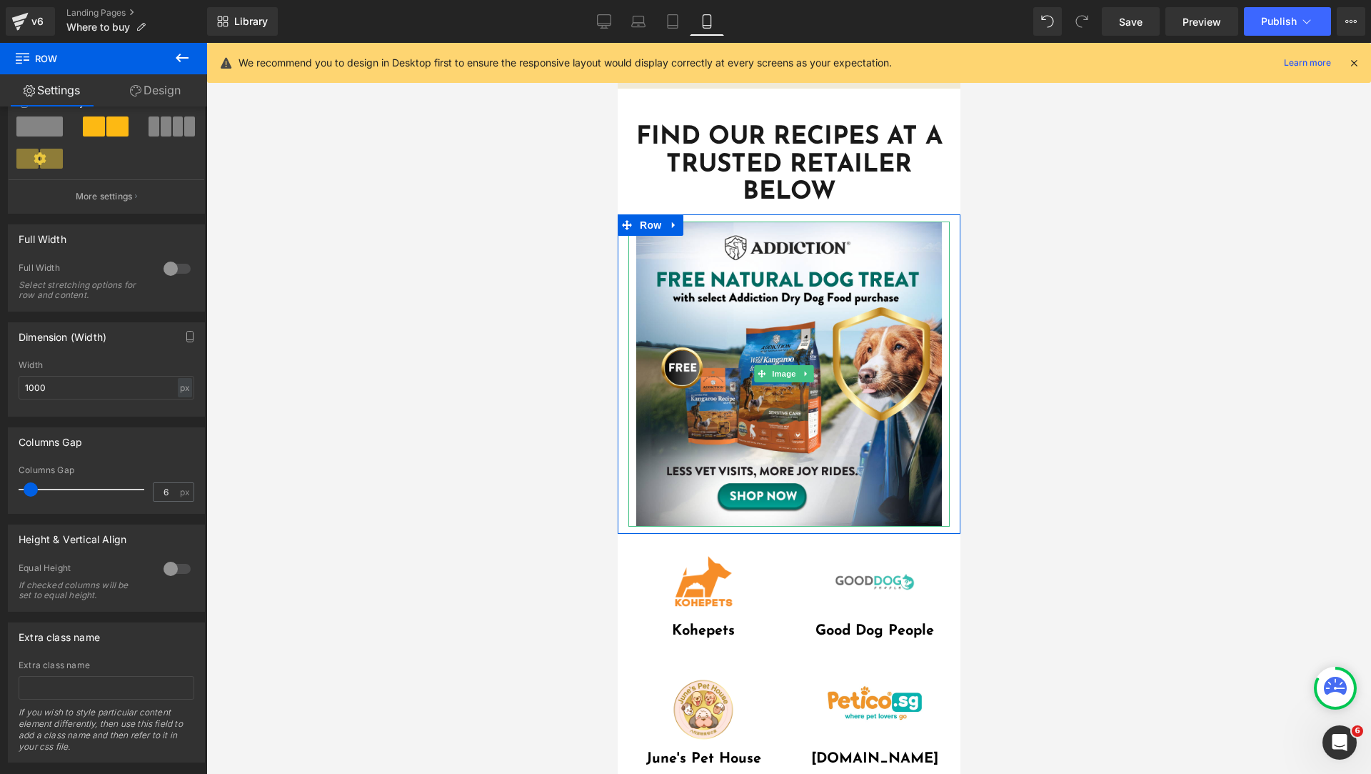
scroll to position [0, 0]
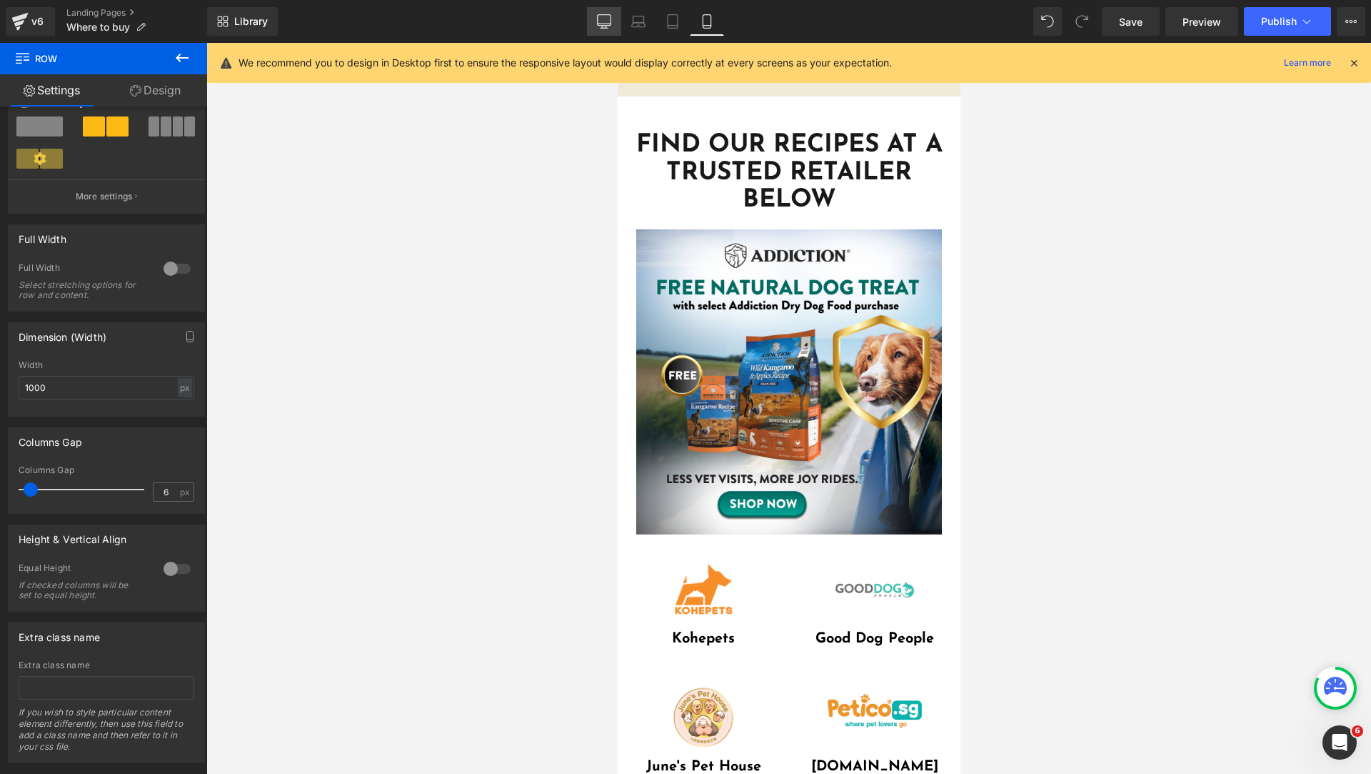
click at [611, 34] on link "Desktop" at bounding box center [604, 21] width 34 height 29
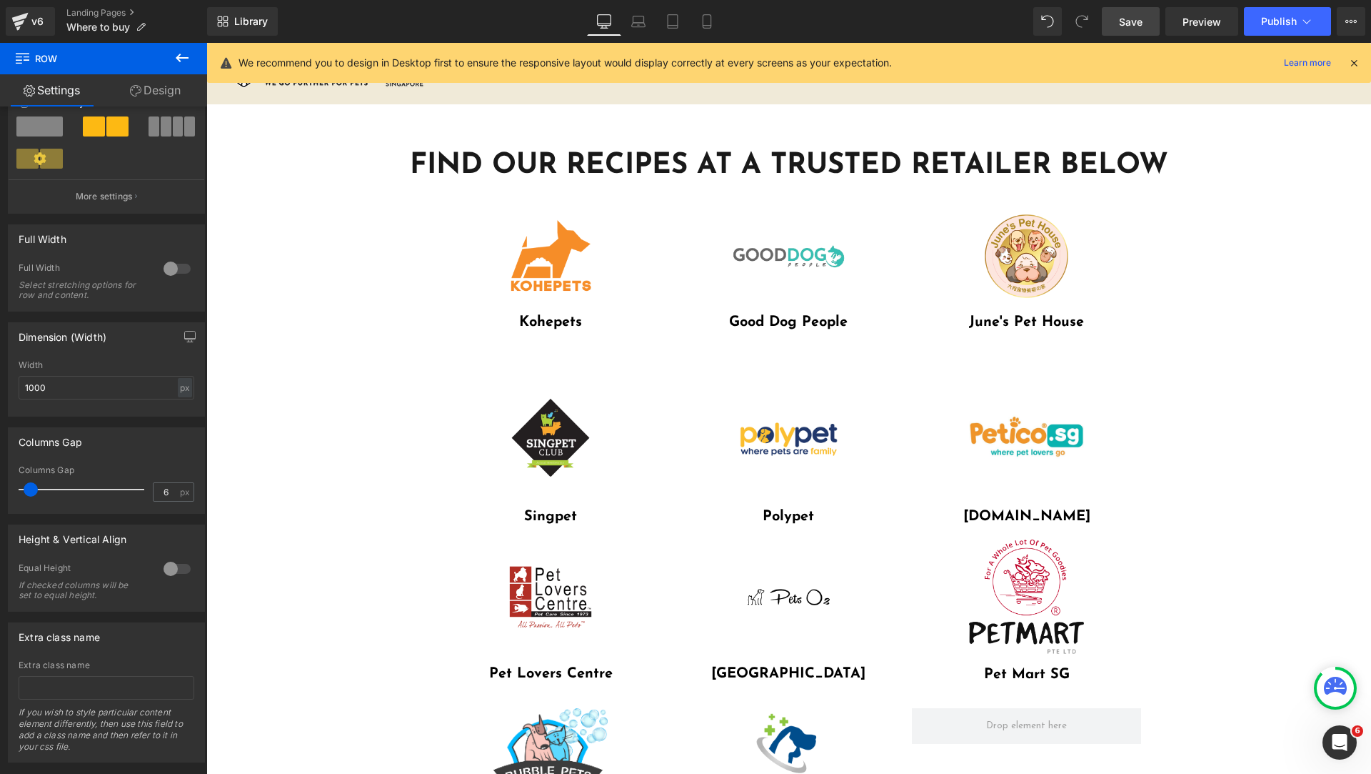
click at [1155, 24] on link "Save" at bounding box center [1131, 21] width 58 height 29
click at [1215, 19] on span "Preview" at bounding box center [1202, 21] width 39 height 15
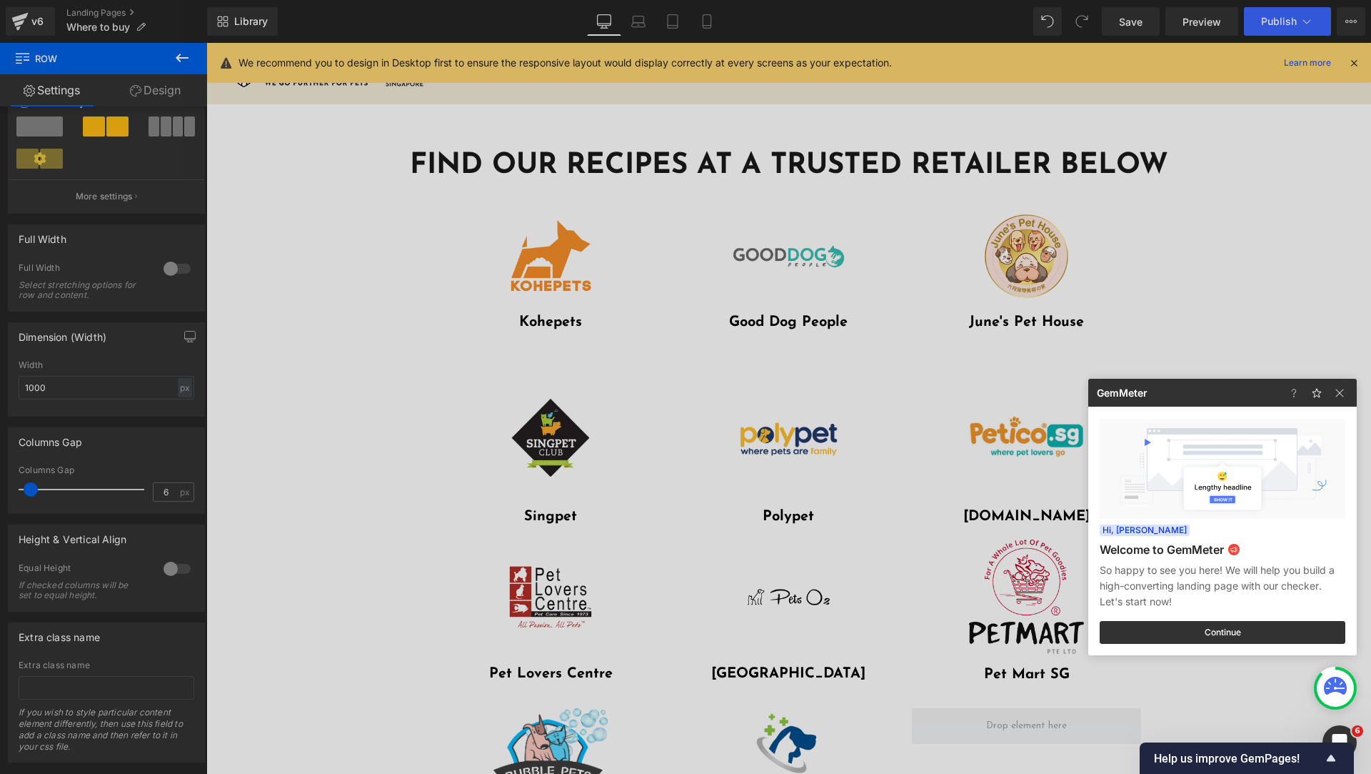
click at [1226, 330] on div at bounding box center [685, 387] width 1371 height 774
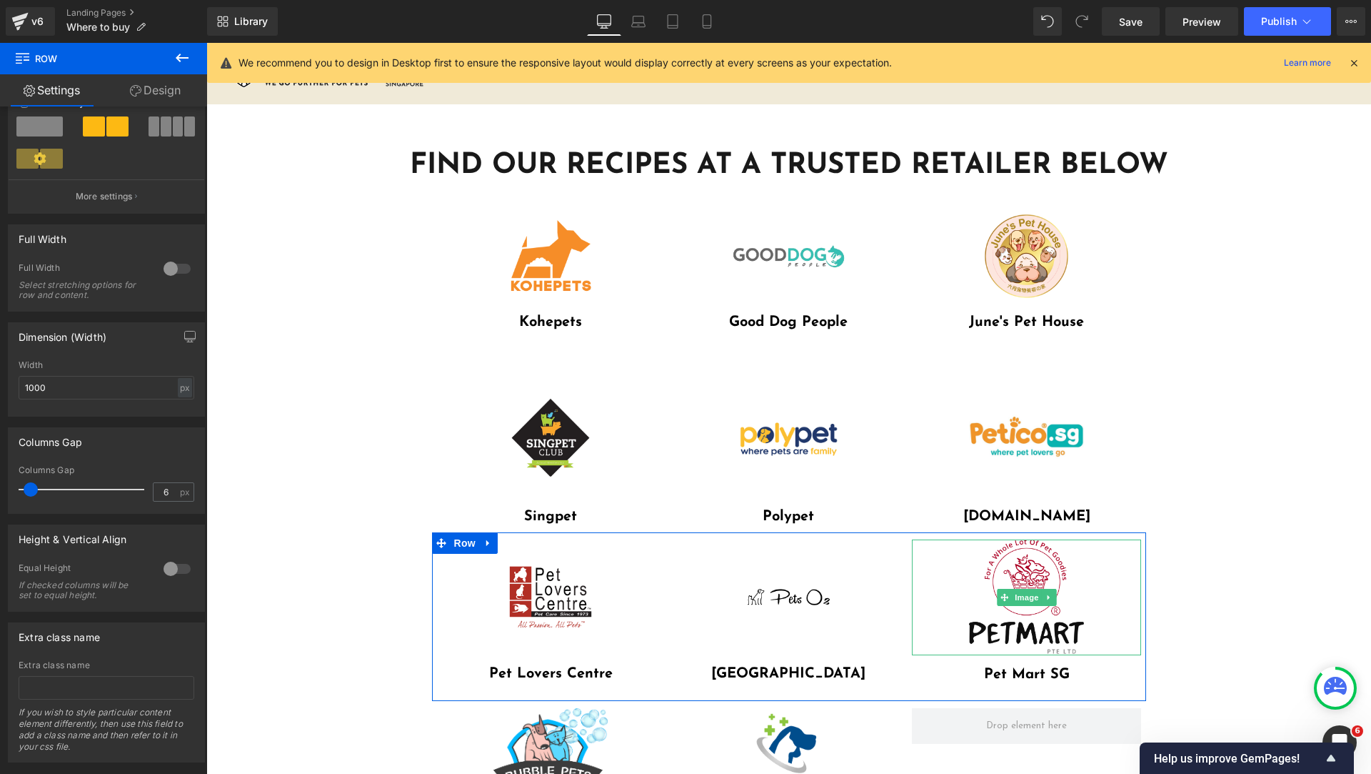
click at [1036, 558] on img at bounding box center [1026, 597] width 115 height 116
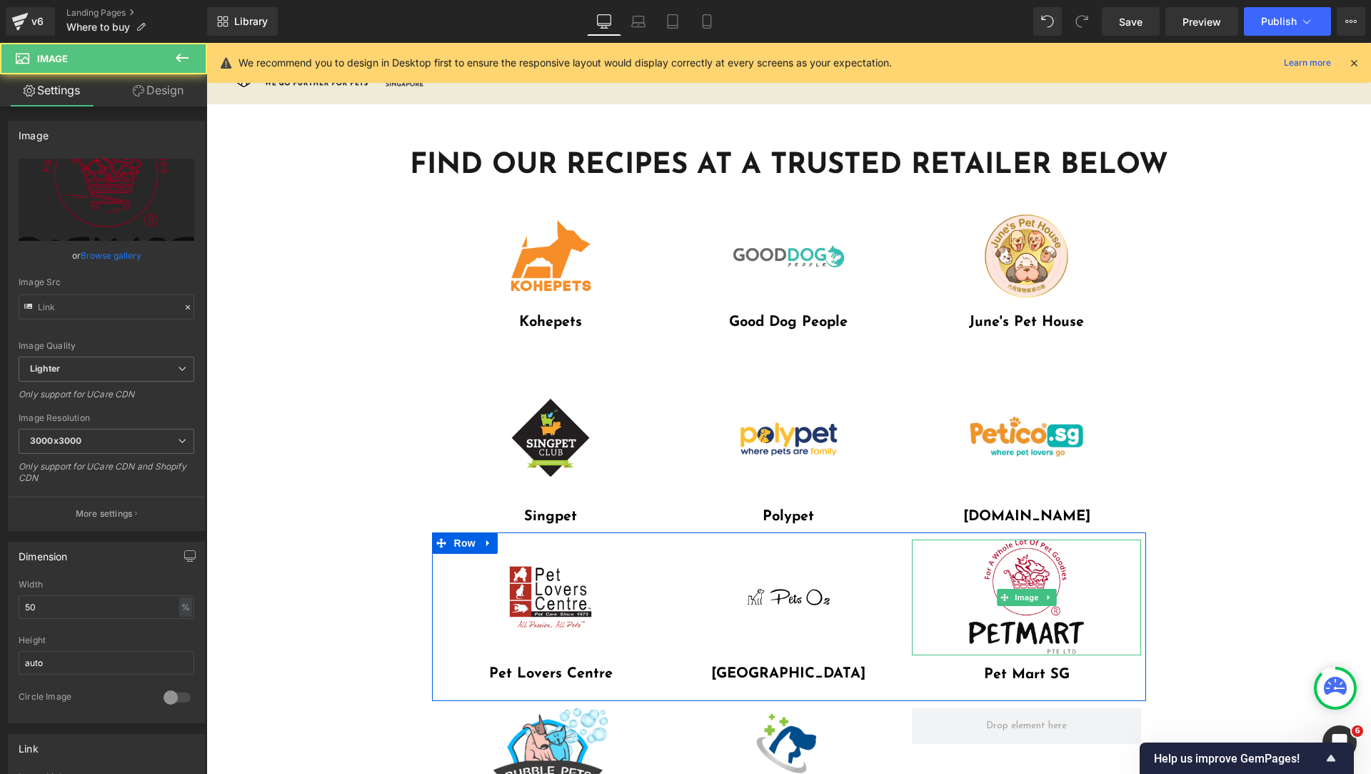
type input "[URL][DOMAIN_NAME]"
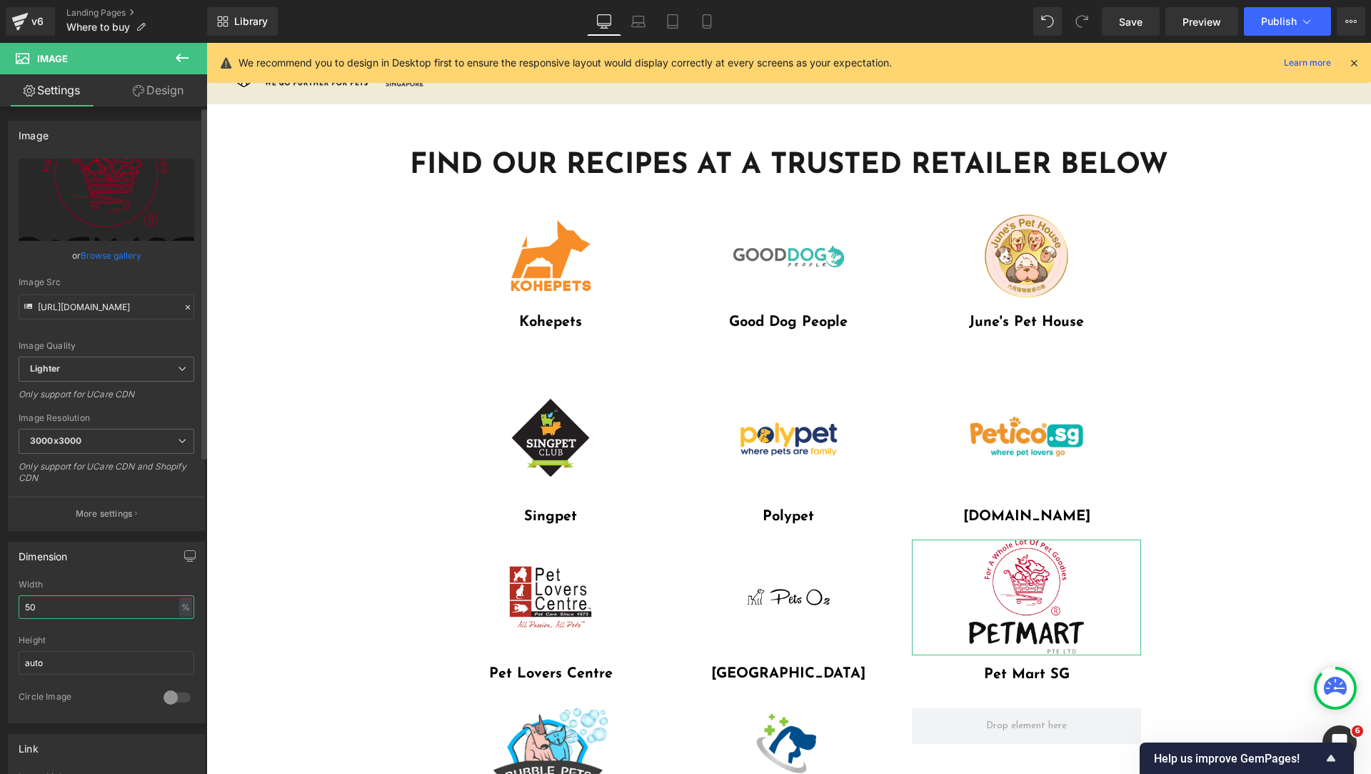
click at [94, 600] on input "50" at bounding box center [107, 607] width 176 height 24
type input "39"
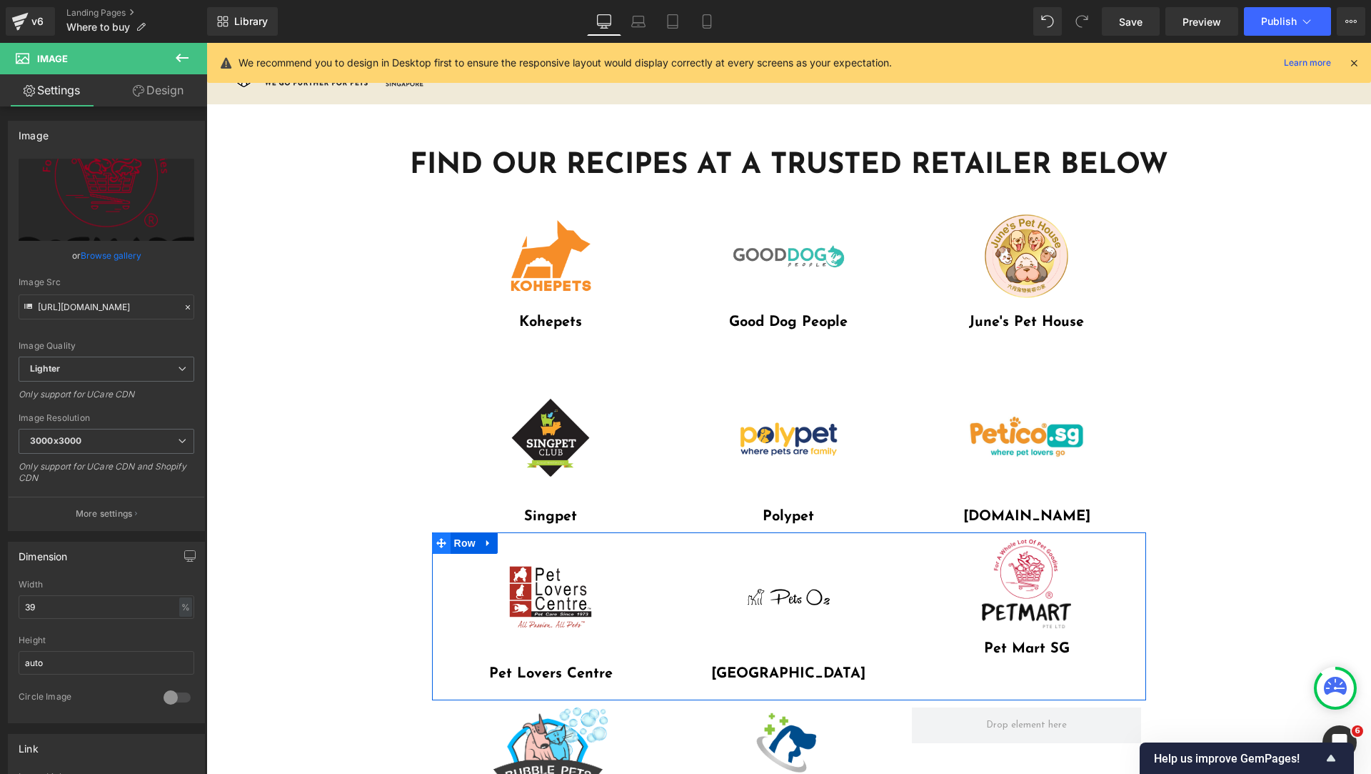
click at [436, 539] on icon at bounding box center [441, 543] width 10 height 11
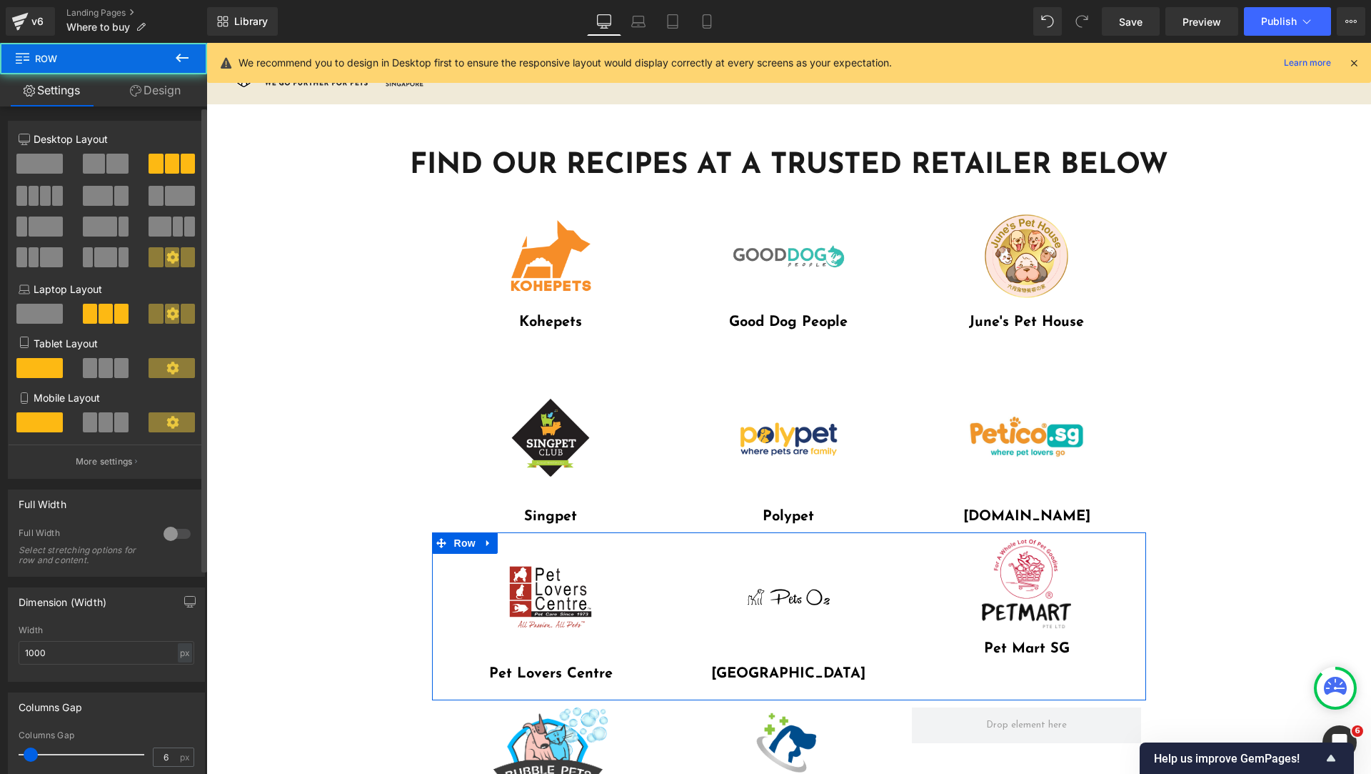
scroll to position [294, 0]
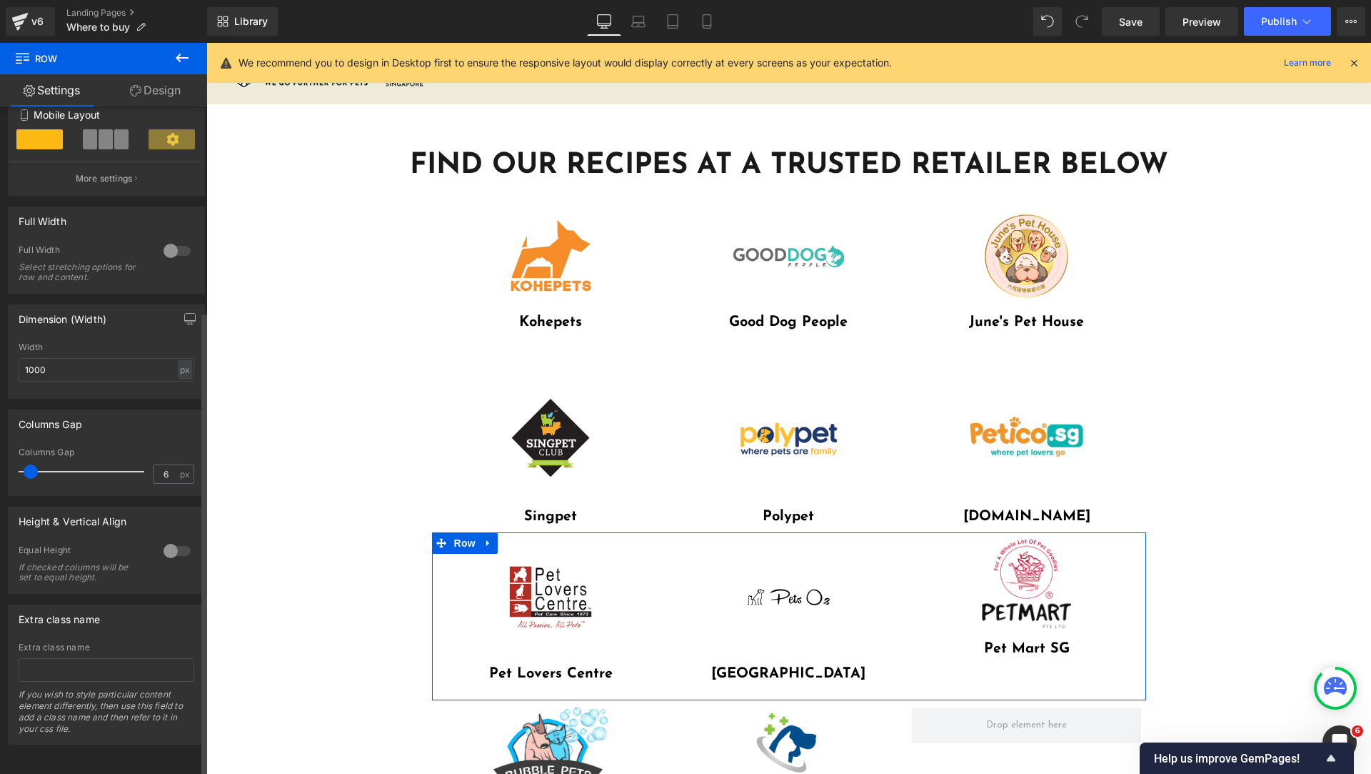
click at [171, 539] on div at bounding box center [177, 550] width 34 height 23
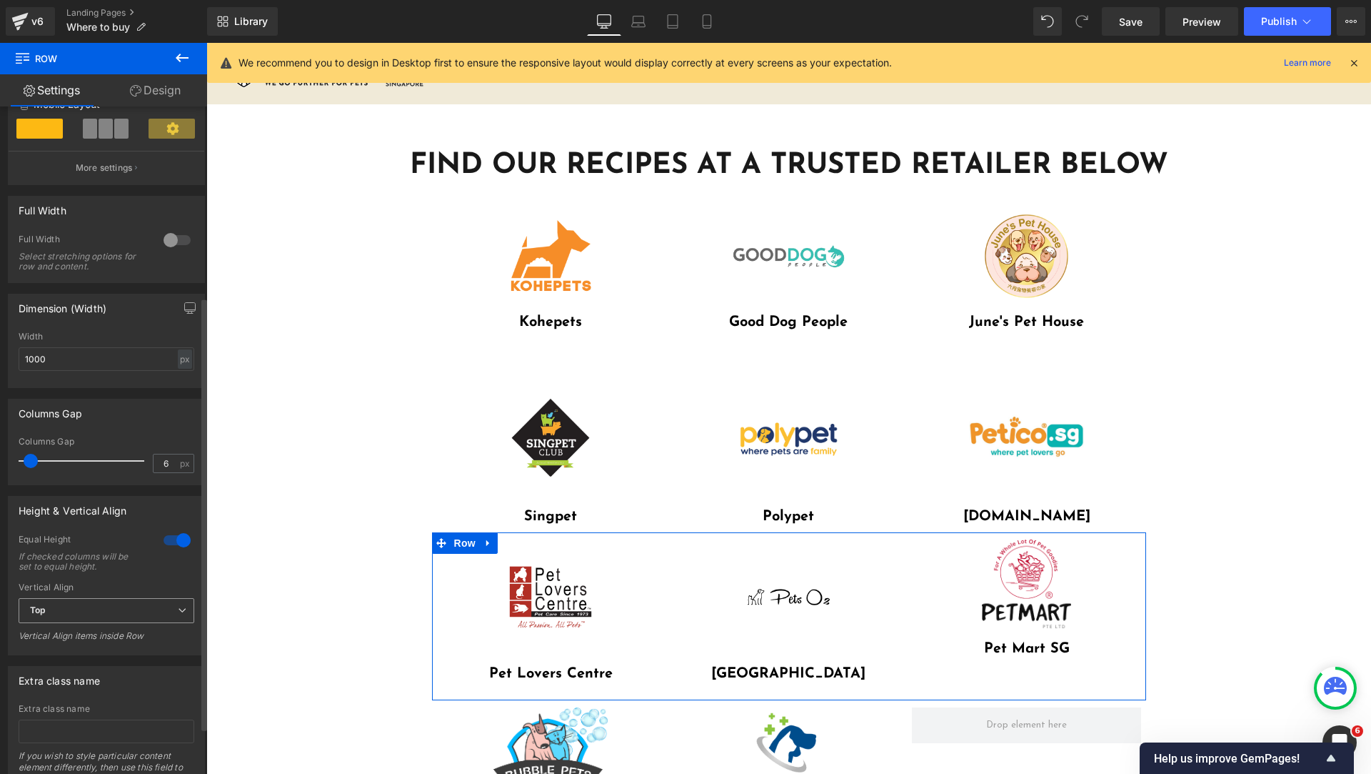
click at [163, 611] on span "Top" at bounding box center [107, 610] width 176 height 25
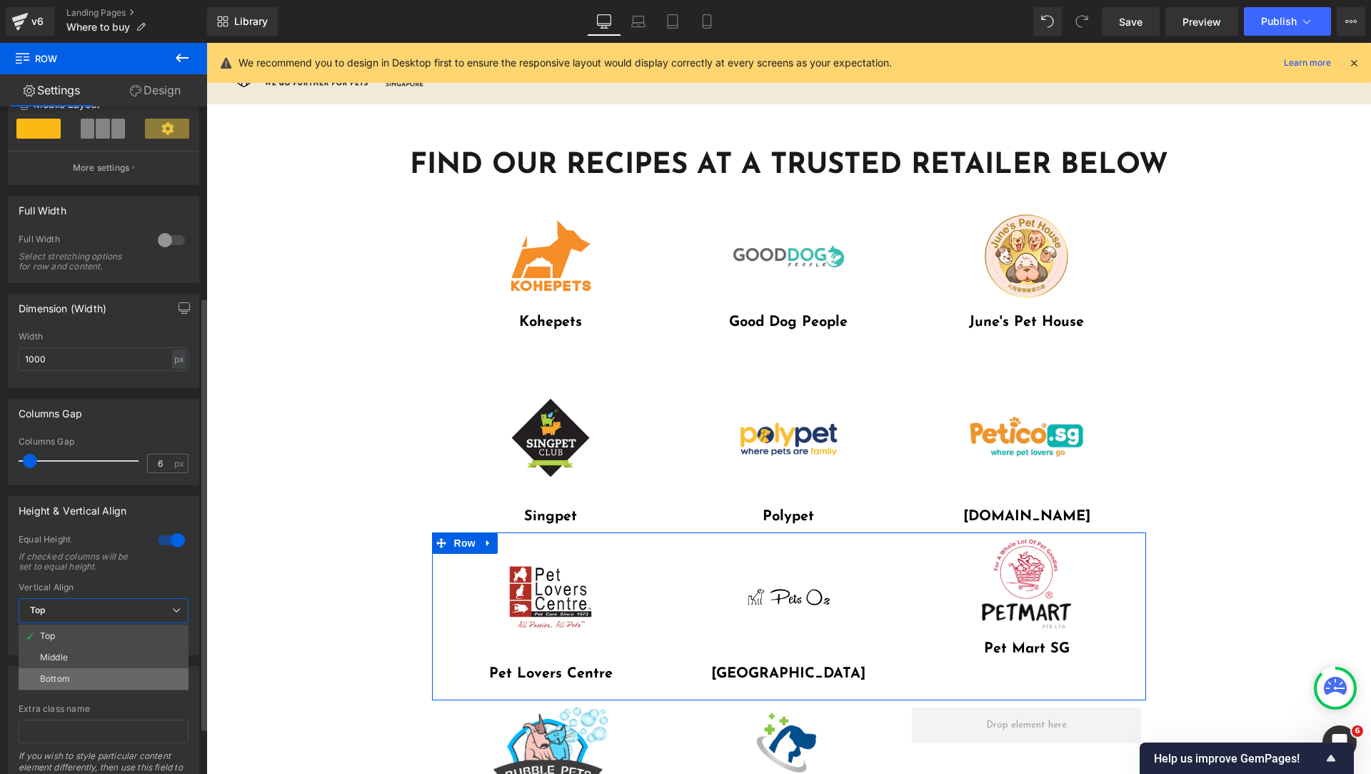
click at [154, 669] on li "Bottom" at bounding box center [104, 678] width 170 height 21
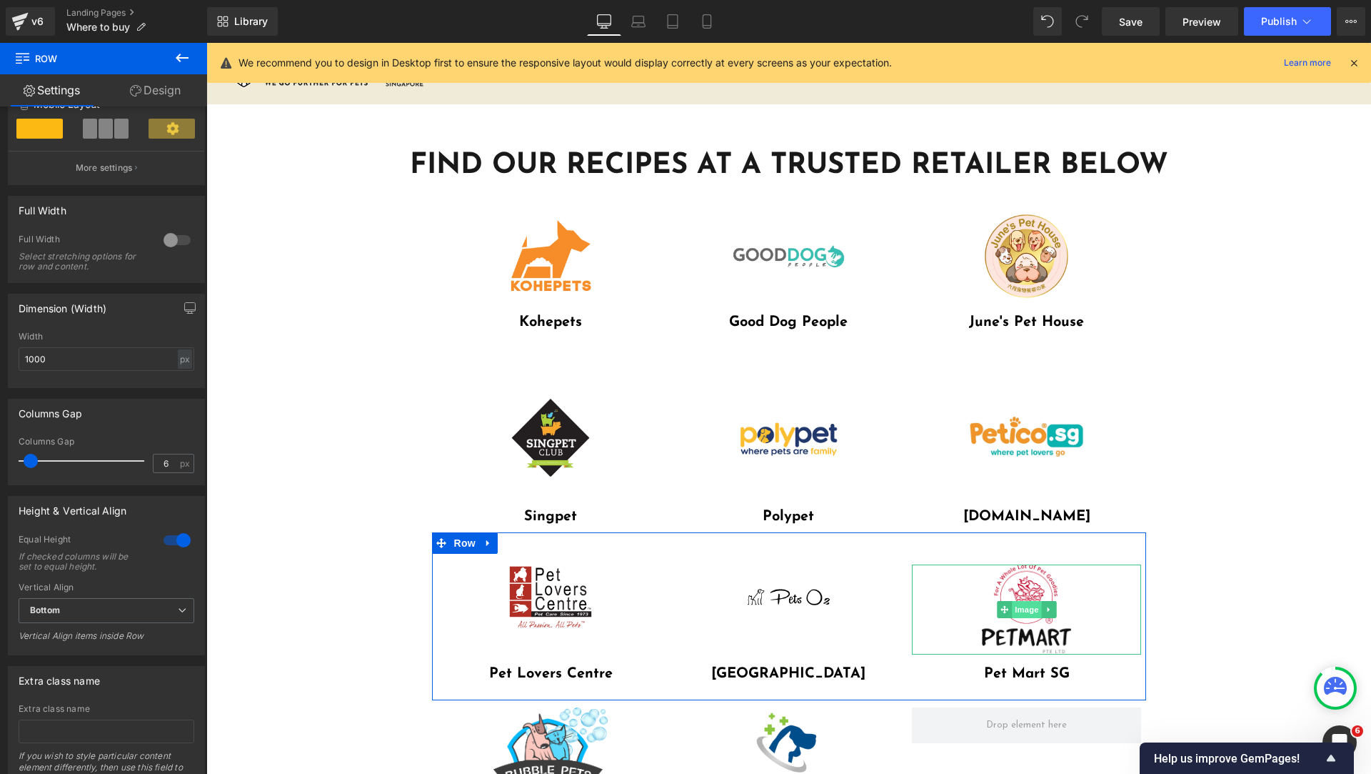
click at [1014, 611] on span "Image" at bounding box center [1027, 609] width 30 height 17
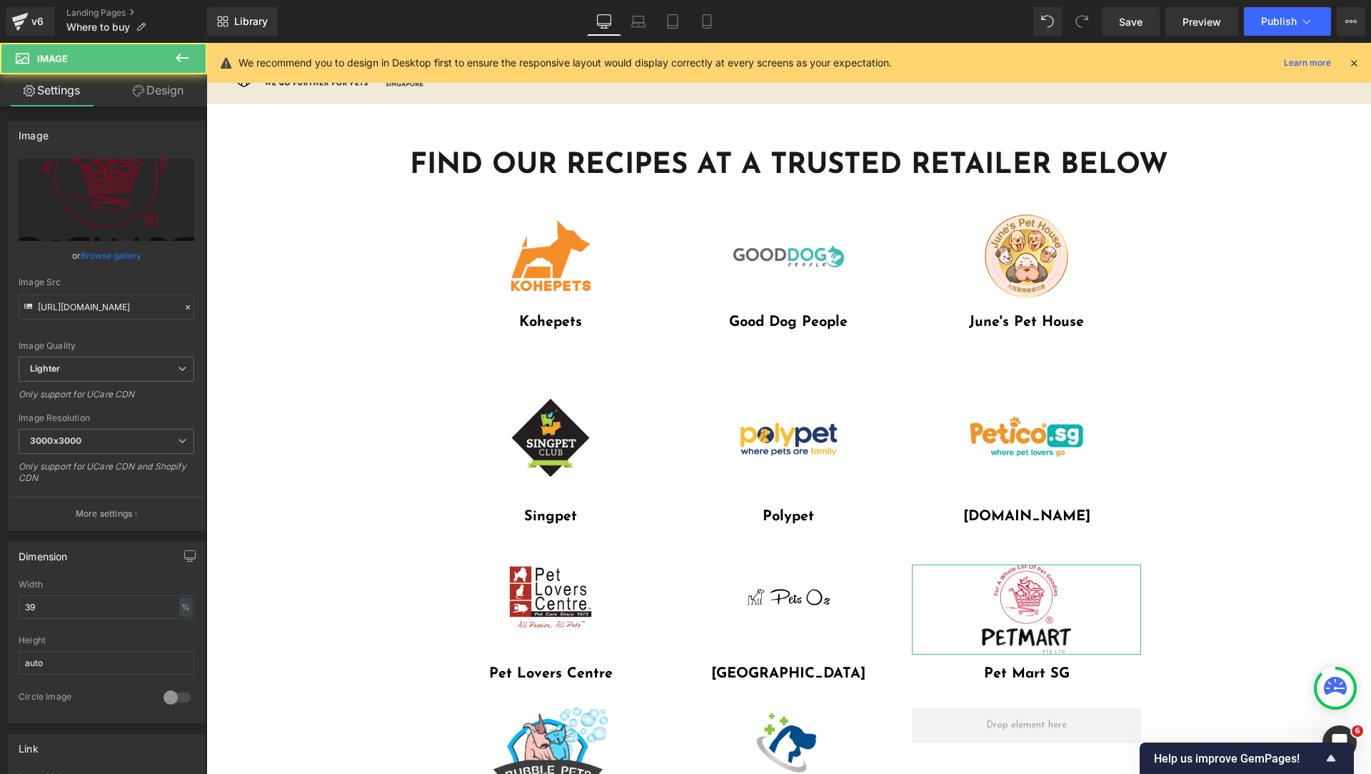
click at [170, 97] on link "Design" at bounding box center [158, 90] width 104 height 32
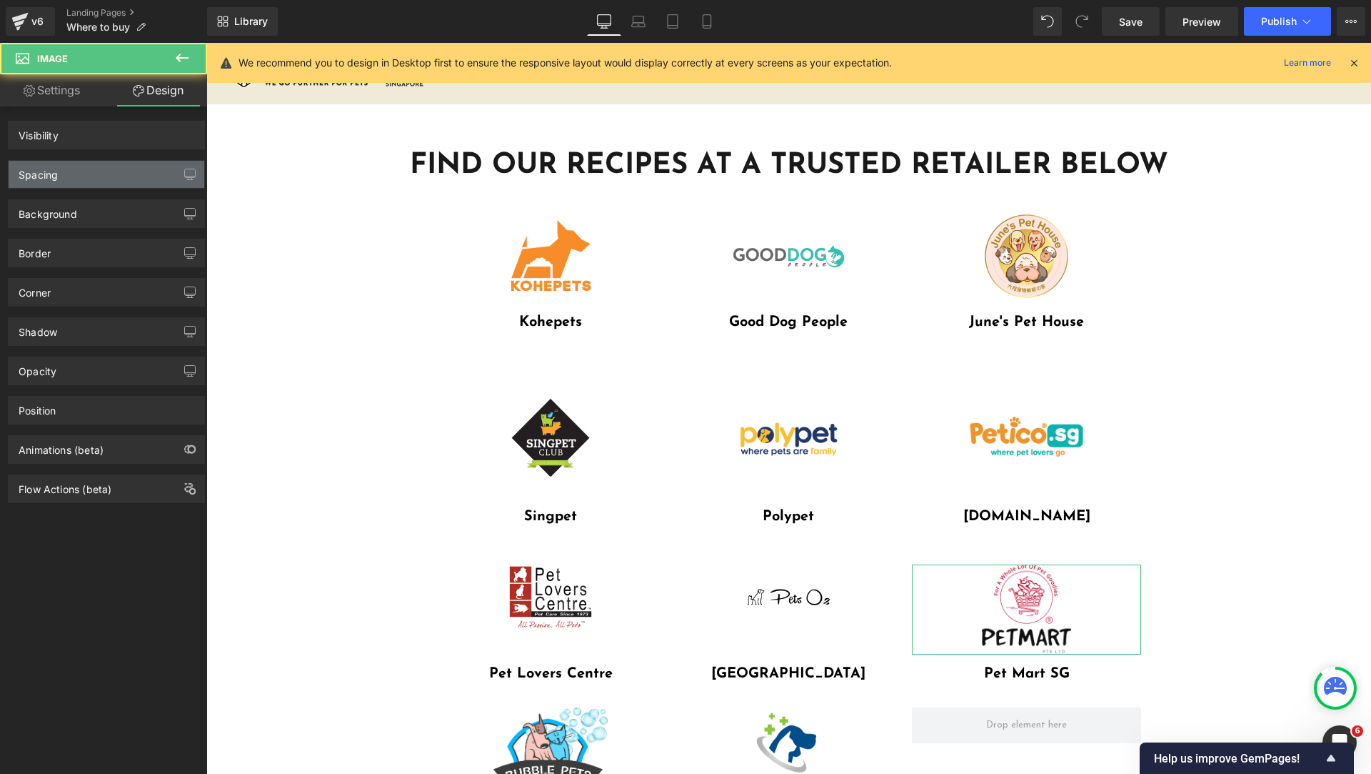
click at [77, 178] on div "Spacing" at bounding box center [107, 174] width 196 height 27
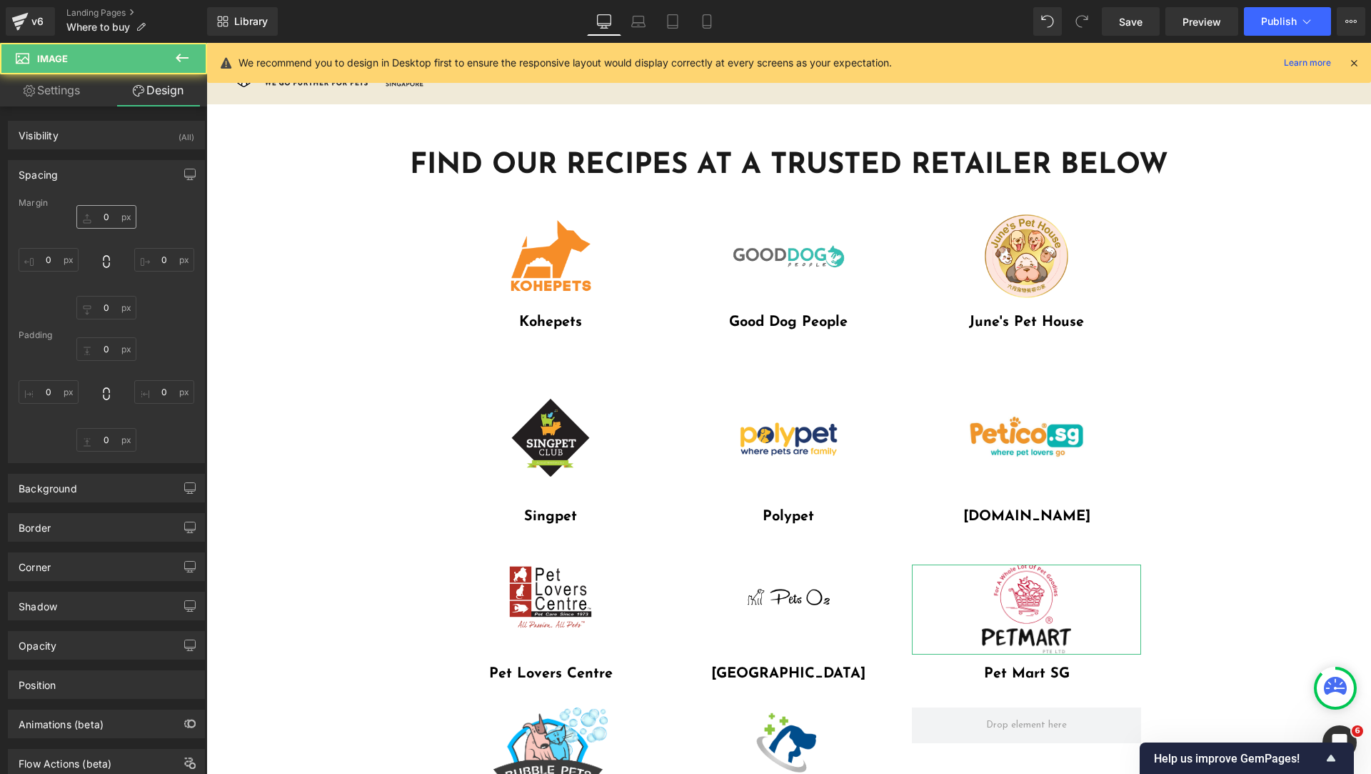
type input "0"
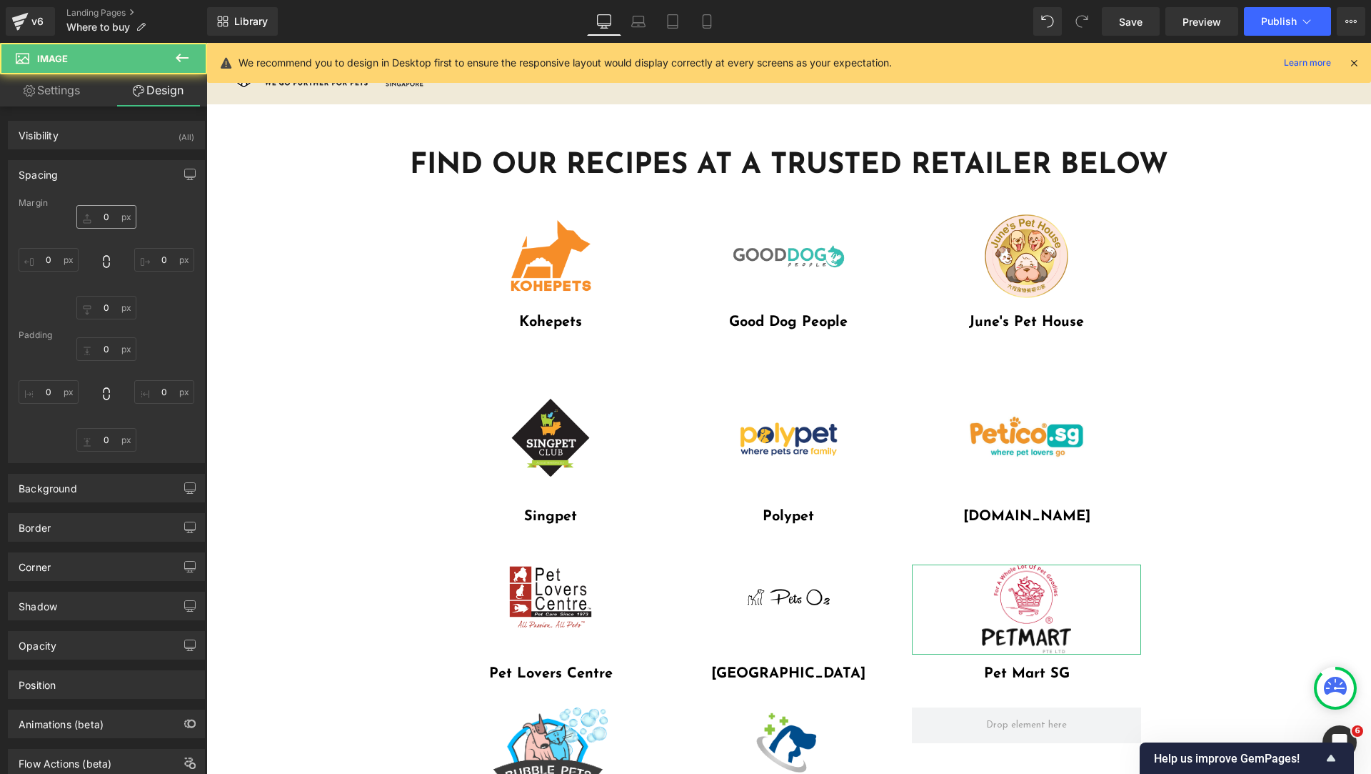
type input "0"
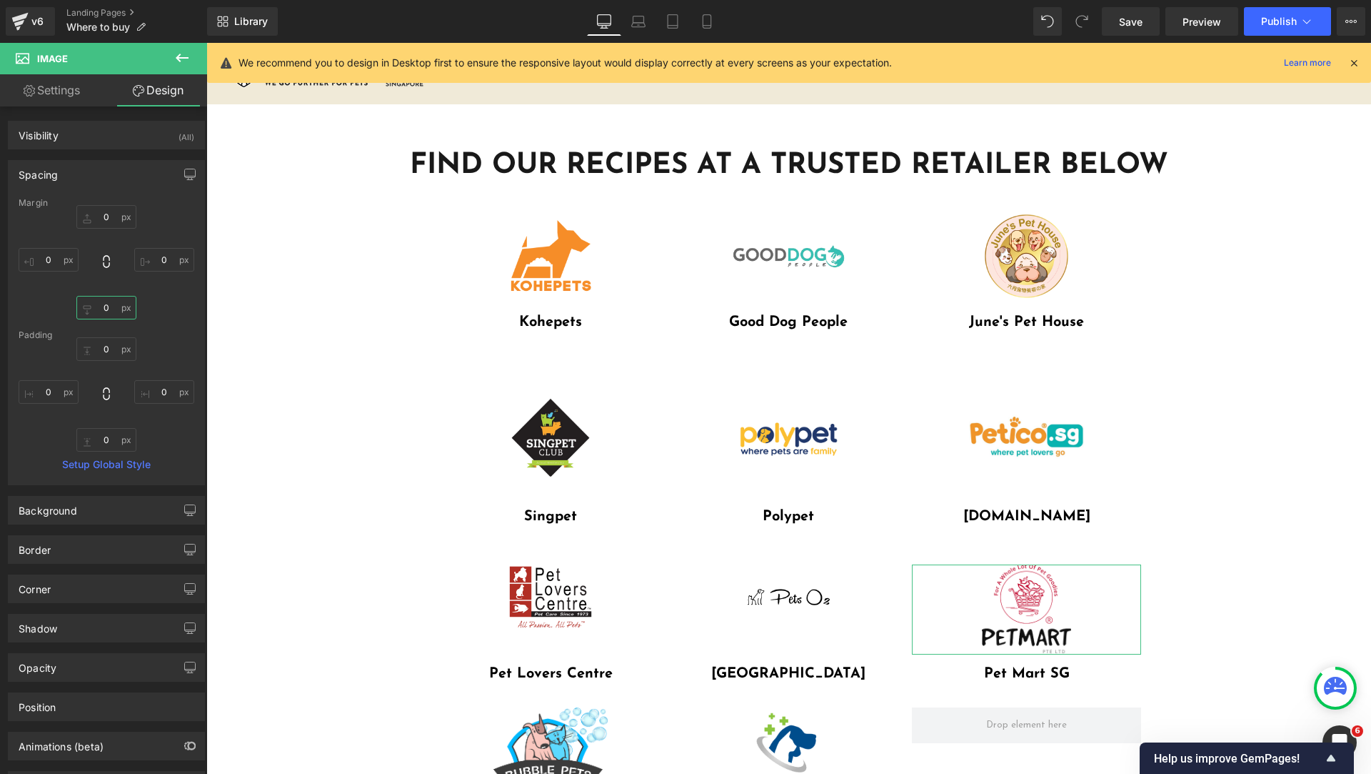
click at [106, 306] on input "0" at bounding box center [106, 308] width 60 height 24
type input "11"
click at [1191, 460] on div "FIND OUR RECIPES AT A TRUSTED RETAILER BELOW Heading Row Image Row Image Kohepe…" at bounding box center [788, 575] width 1165 height 942
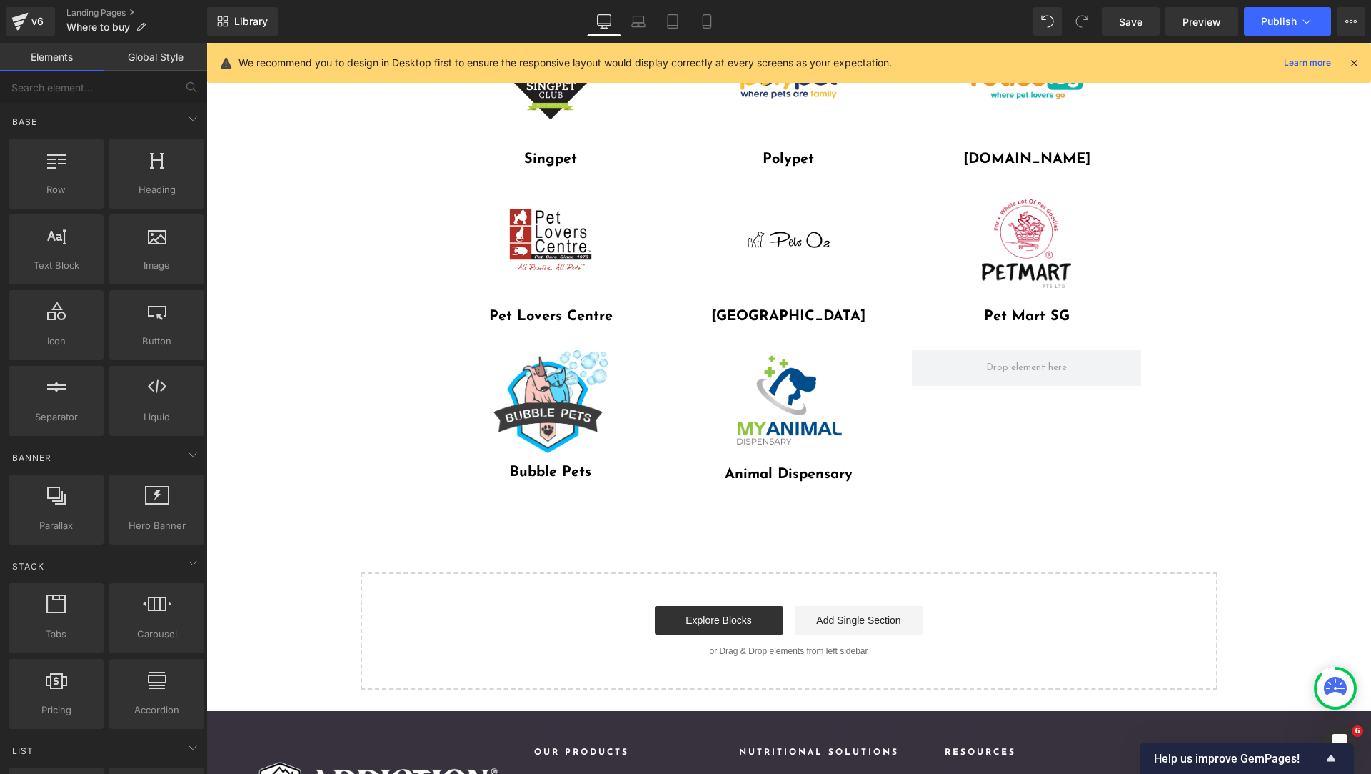
scroll to position [0, 0]
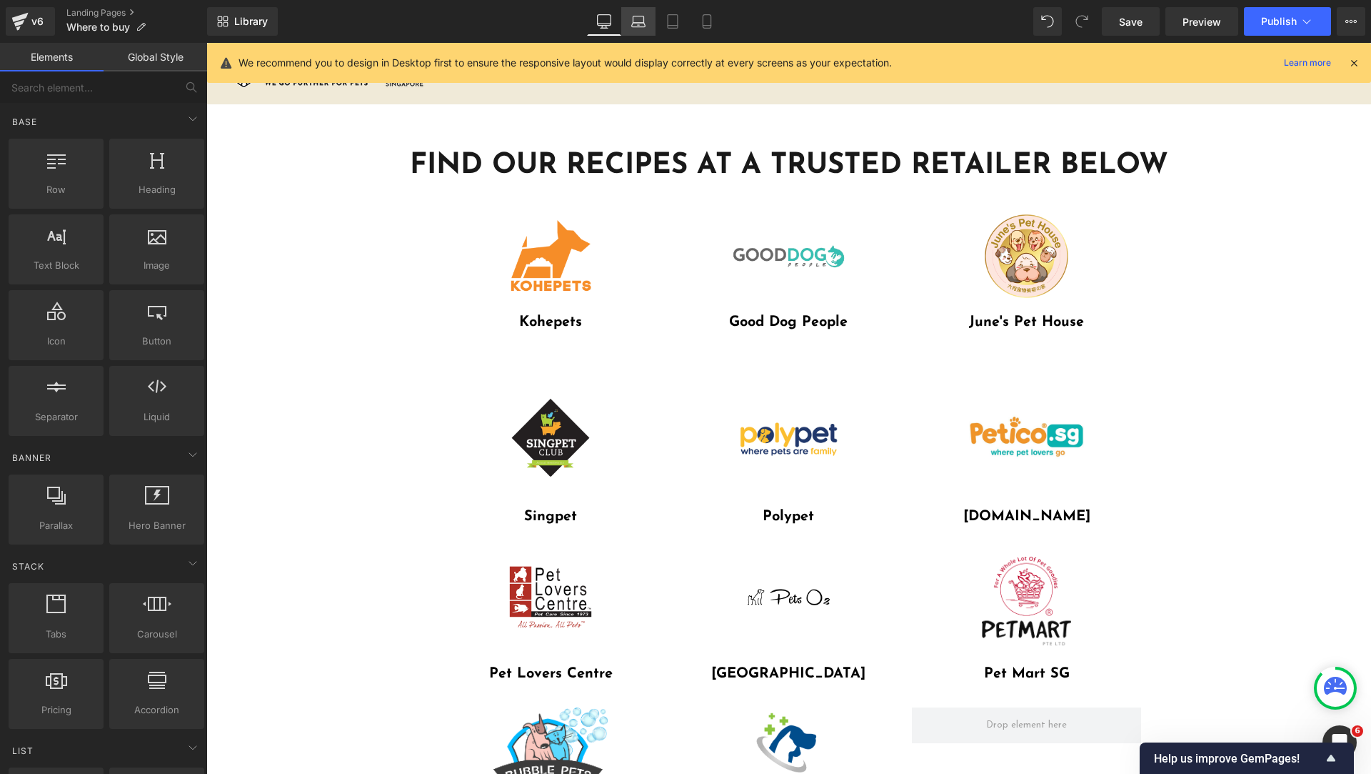
click at [642, 23] on icon at bounding box center [639, 25] width 14 height 4
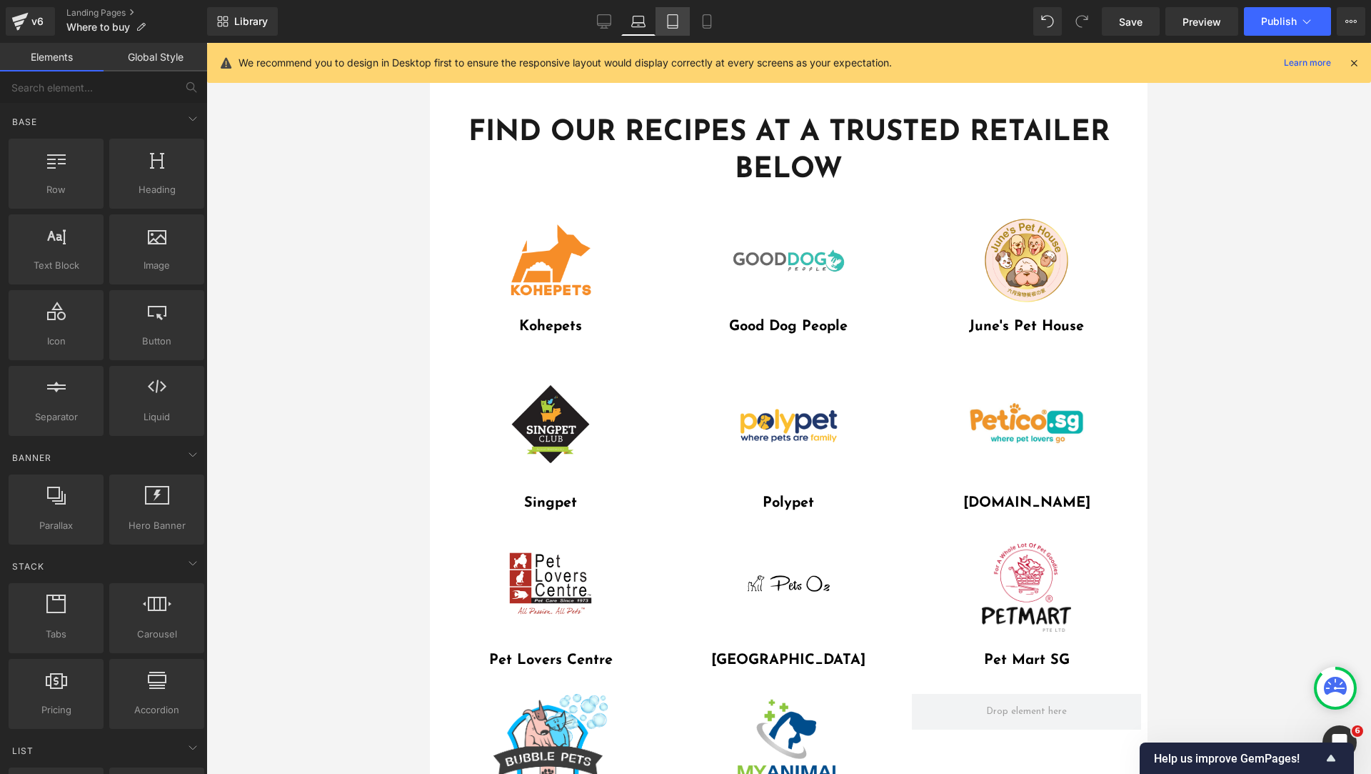
click at [681, 24] on link "Tablet" at bounding box center [673, 21] width 34 height 29
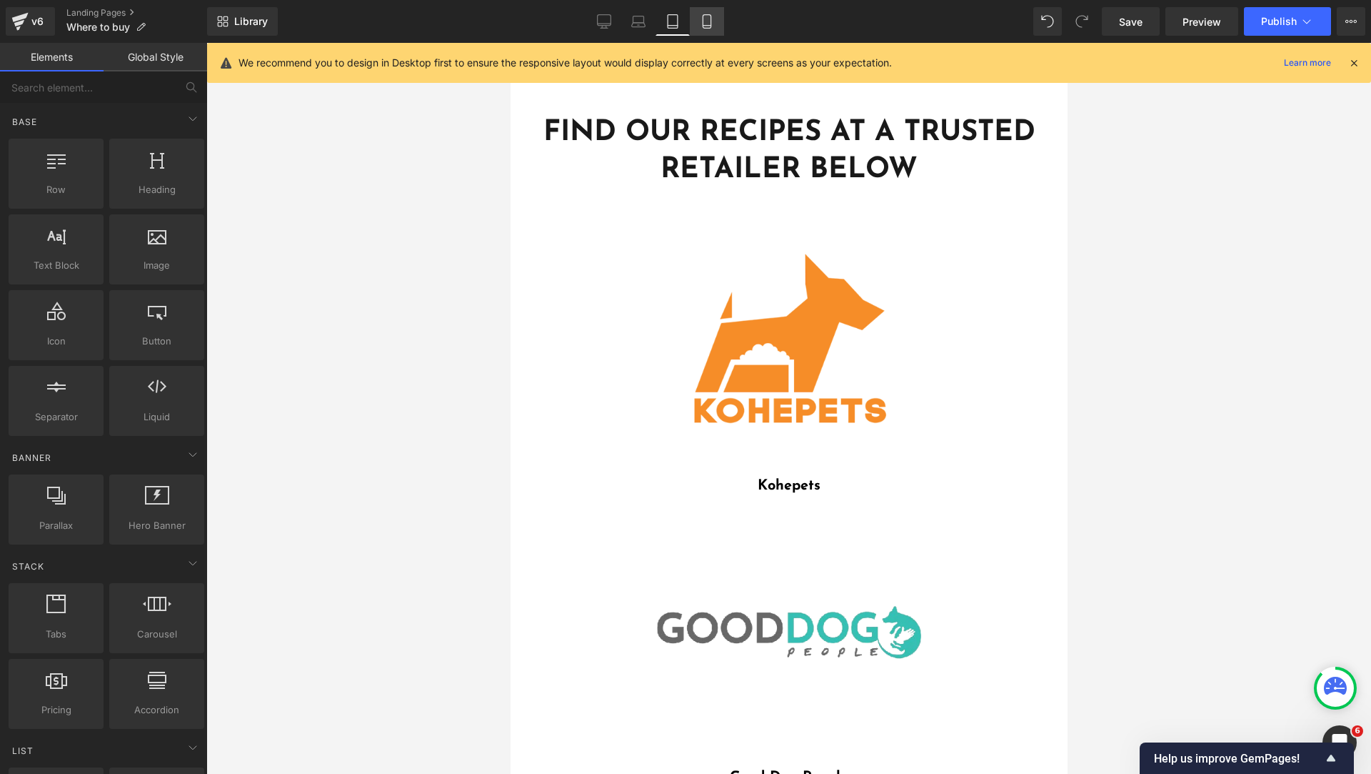
click at [719, 25] on link "Mobile" at bounding box center [707, 21] width 34 height 29
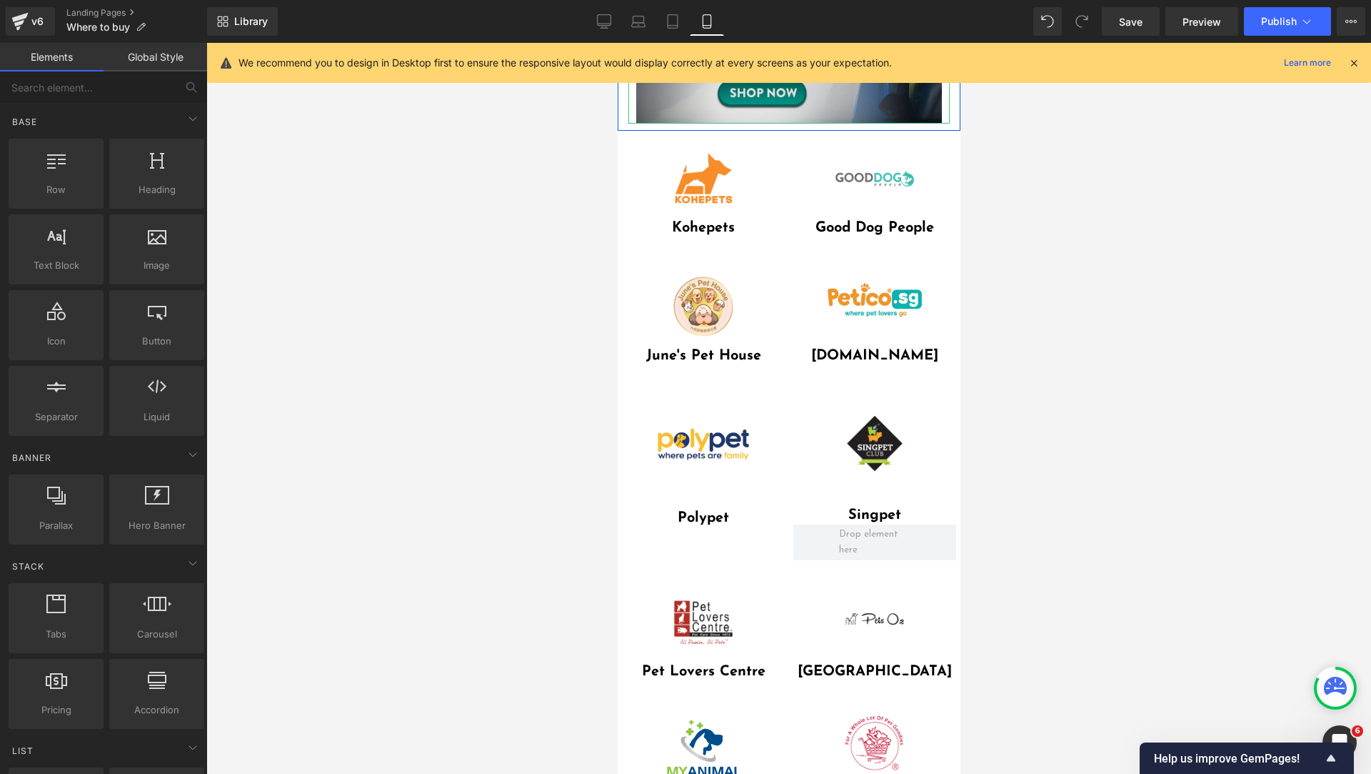
scroll to position [768, 0]
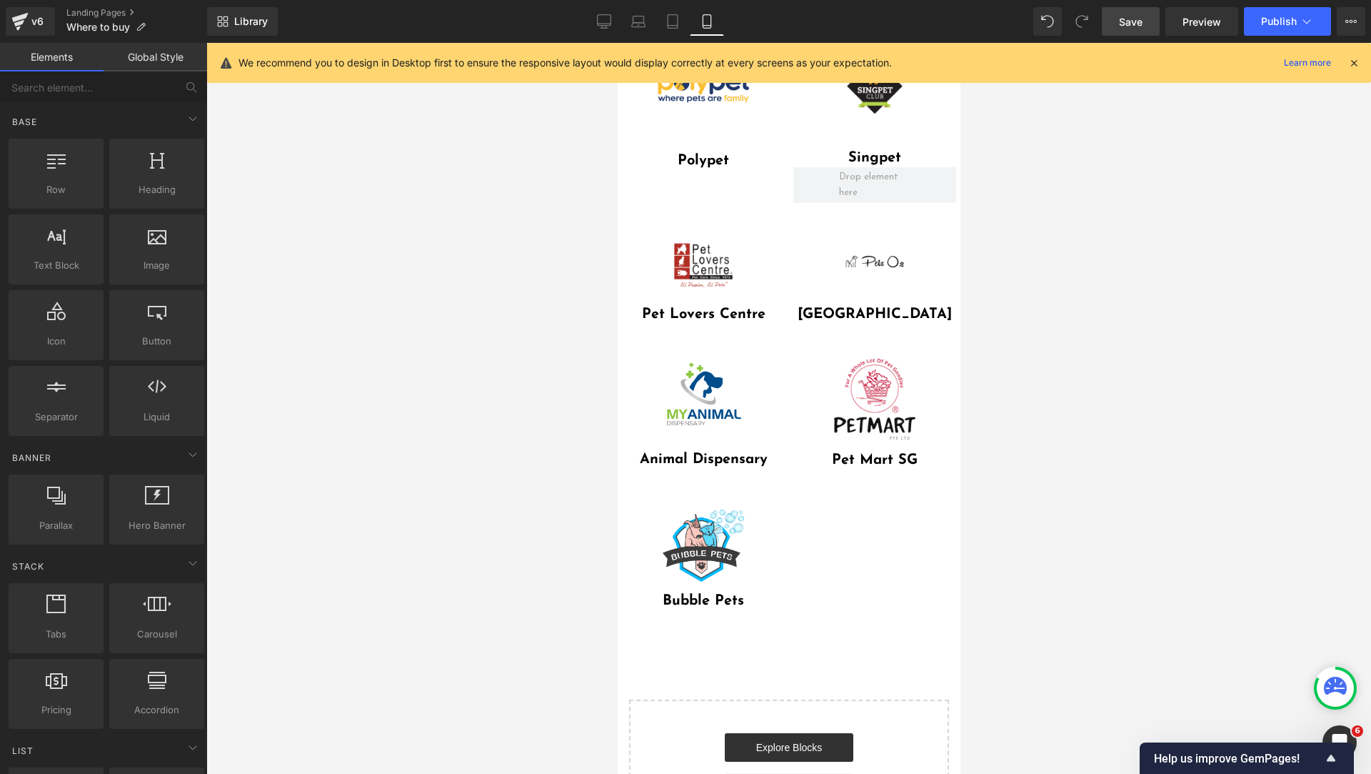
click at [1139, 21] on span "Save" at bounding box center [1131, 21] width 24 height 15
click at [1294, 18] on span "Publish" at bounding box center [1279, 21] width 36 height 11
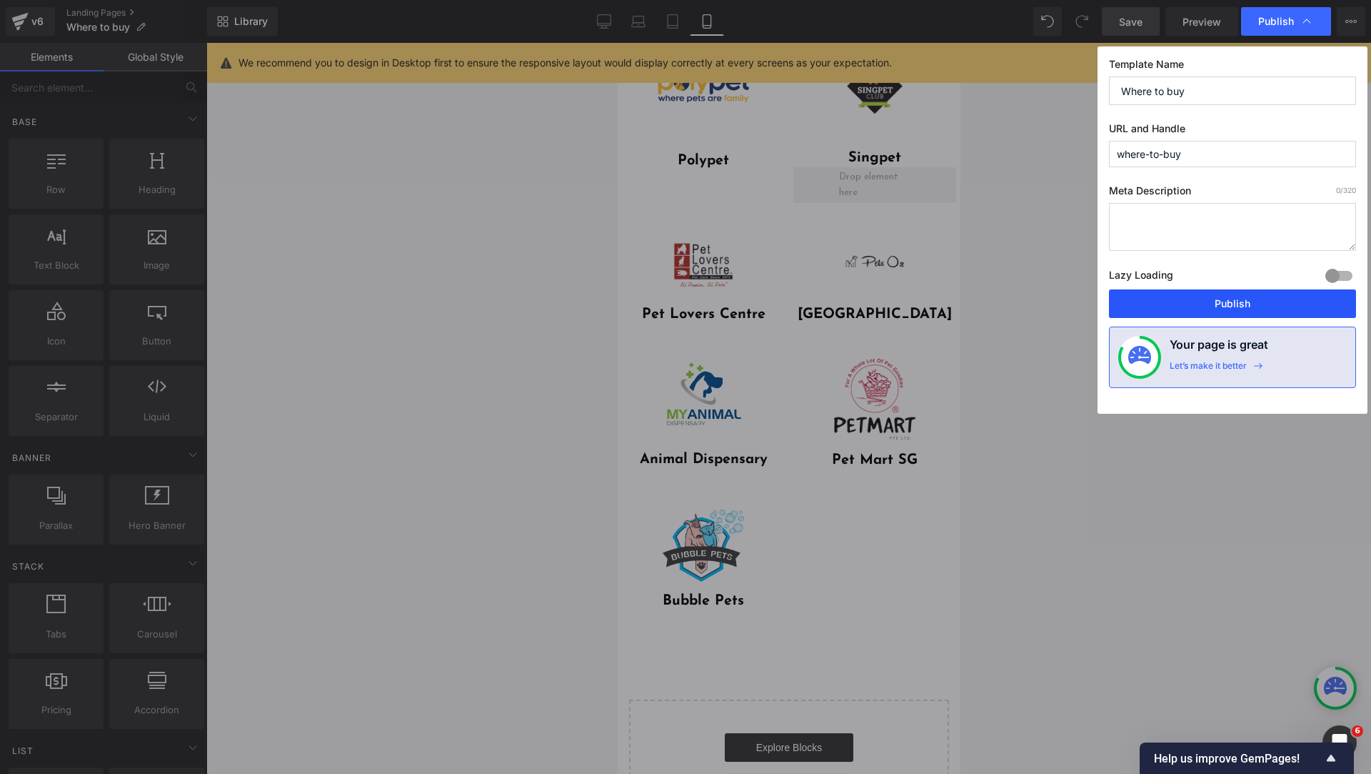
click at [1270, 296] on button "Publish" at bounding box center [1232, 303] width 247 height 29
